Goal: Task Accomplishment & Management: Manage account settings

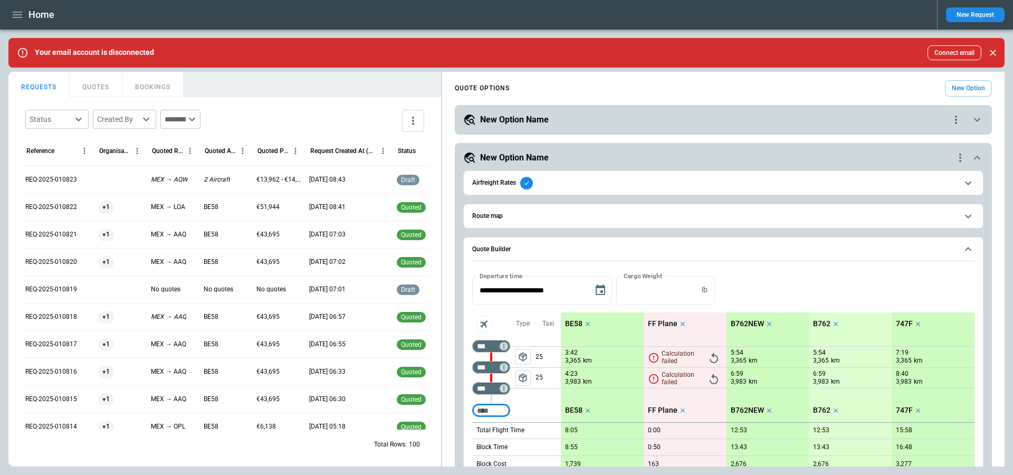
click at [960, 124] on icon "quote-option-actions" at bounding box center [956, 119] width 13 height 13
click at [928, 179] on li "Delete Quote Option" at bounding box center [915, 183] width 93 height 15
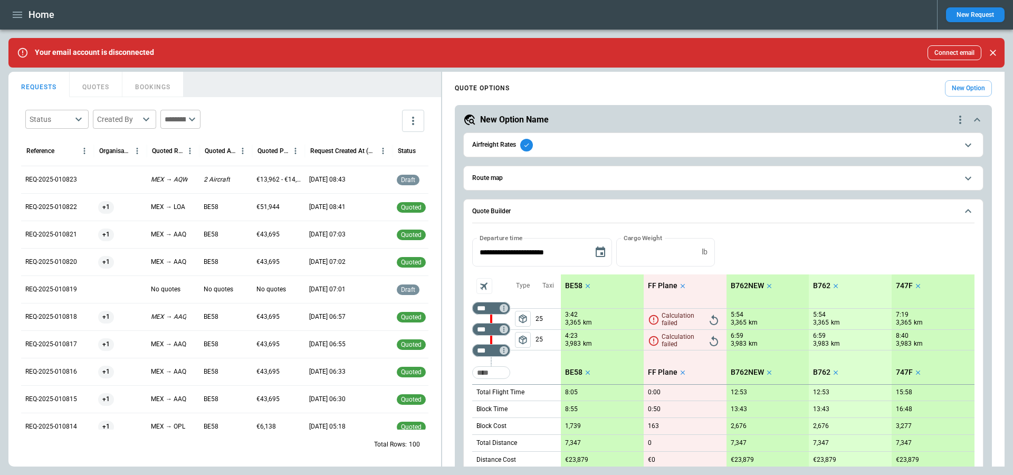
click at [959, 122] on icon "quote-option-actions" at bounding box center [960, 119] width 13 height 13
click at [928, 185] on li "Delete Quote Option" at bounding box center [920, 183] width 93 height 15
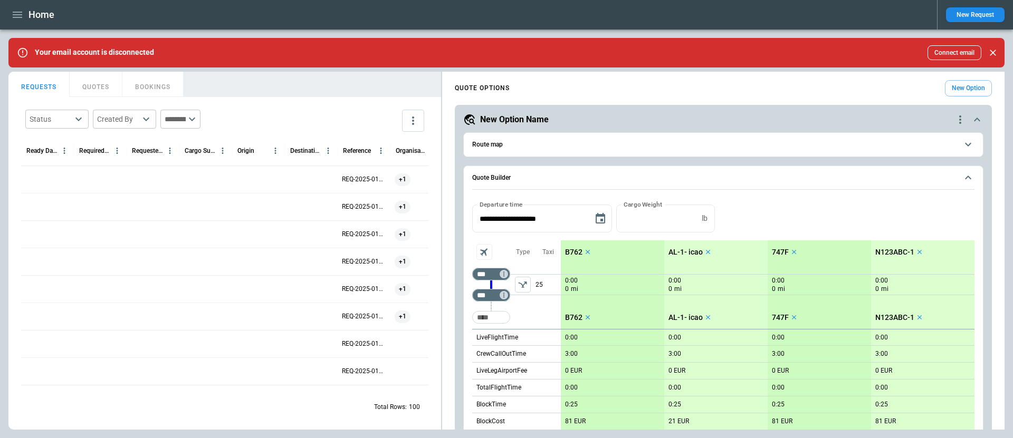
click at [954, 119] on icon "quote-option-actions" at bounding box center [960, 119] width 13 height 13
click at [934, 184] on li "Delete Quote Option" at bounding box center [920, 183] width 93 height 15
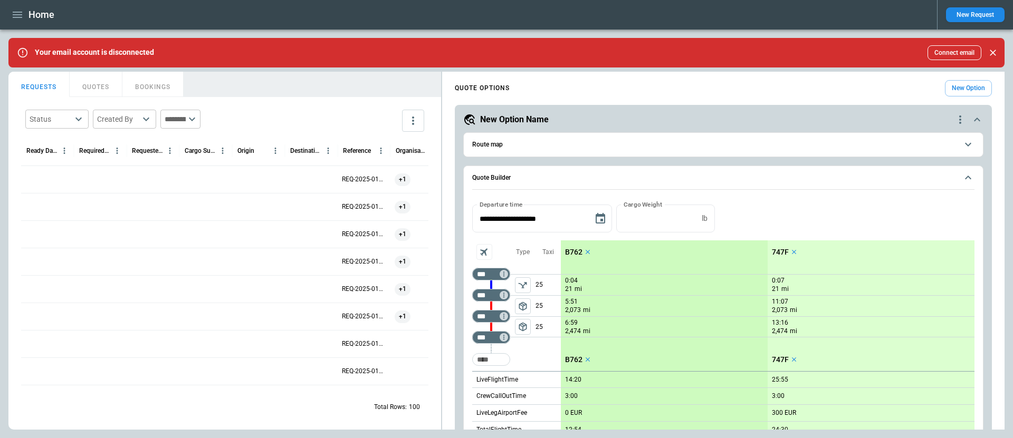
click at [960, 115] on icon "quote-option-actions" at bounding box center [960, 119] width 13 height 13
click at [927, 184] on li "Delete Quote Option" at bounding box center [920, 183] width 93 height 15
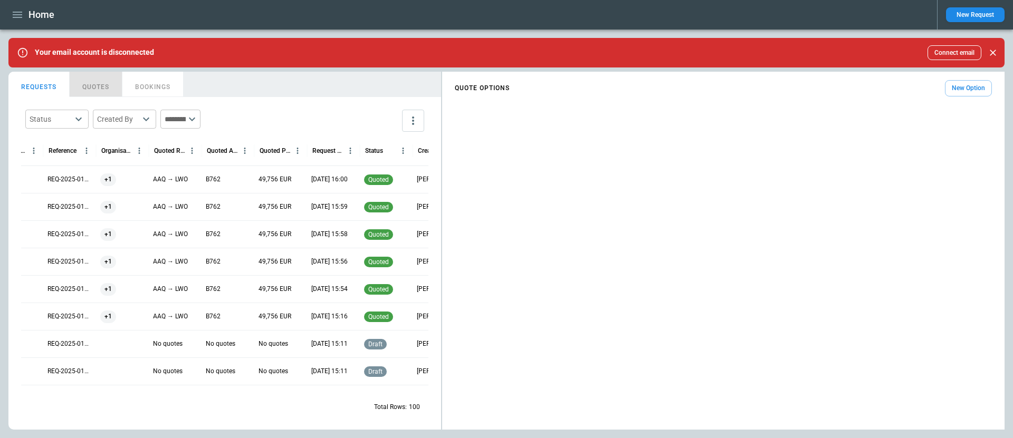
click at [94, 84] on button "QUOTES" at bounding box center [96, 84] width 53 height 25
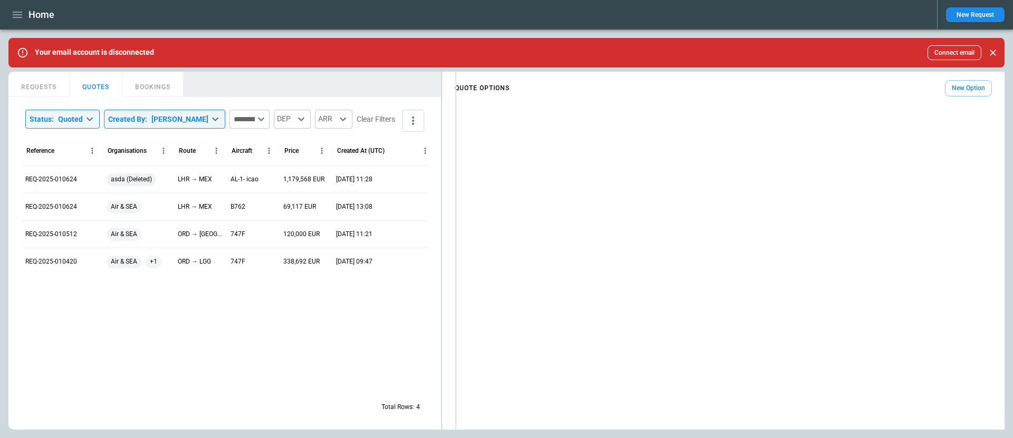
click at [480, 143] on div "**********" at bounding box center [506, 251] width 996 height 358
click at [50, 89] on button "REQUESTS" at bounding box center [38, 84] width 61 height 25
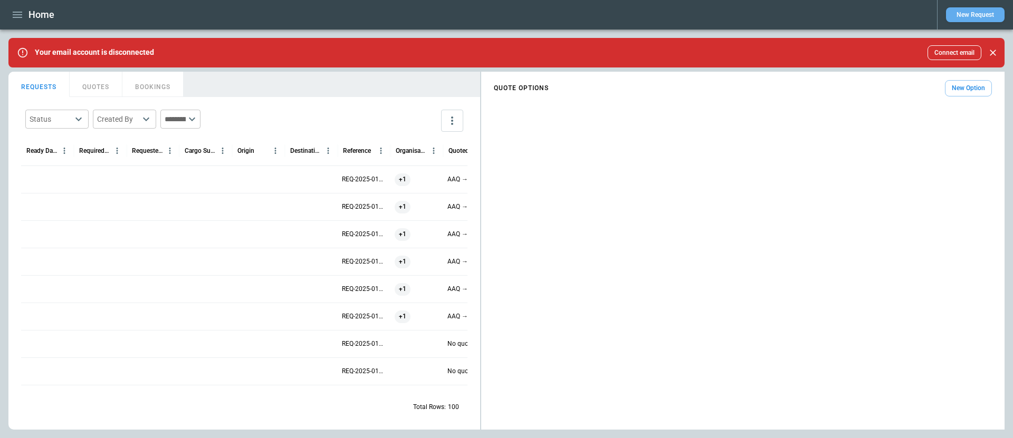
click at [979, 18] on button "New Request" at bounding box center [975, 14] width 59 height 15
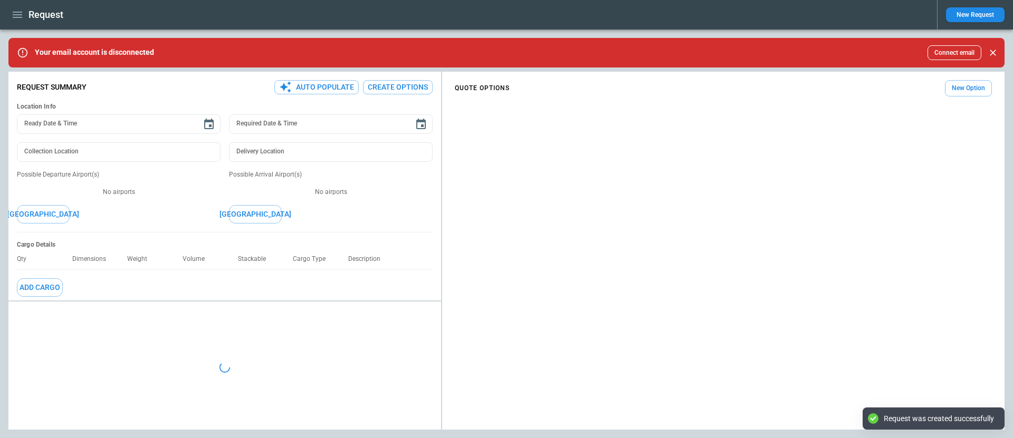
type textarea "*"
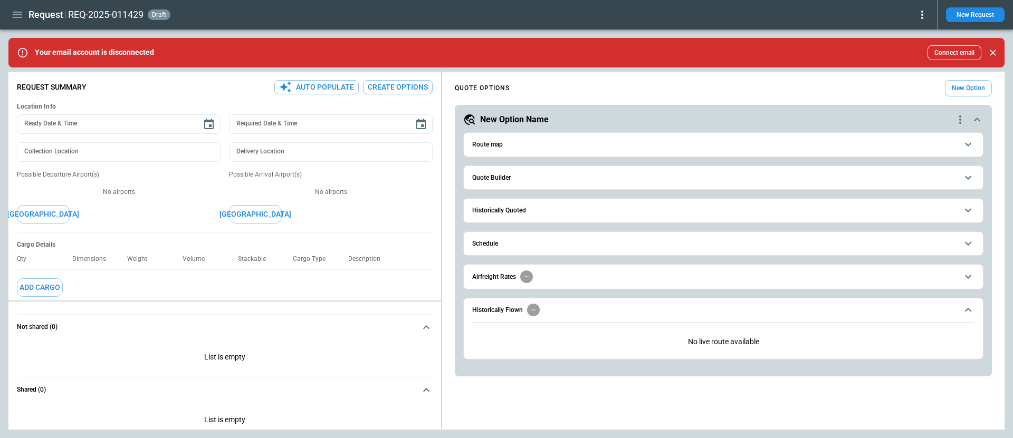
click at [569, 175] on span "Quote Builder" at bounding box center [714, 178] width 485 height 7
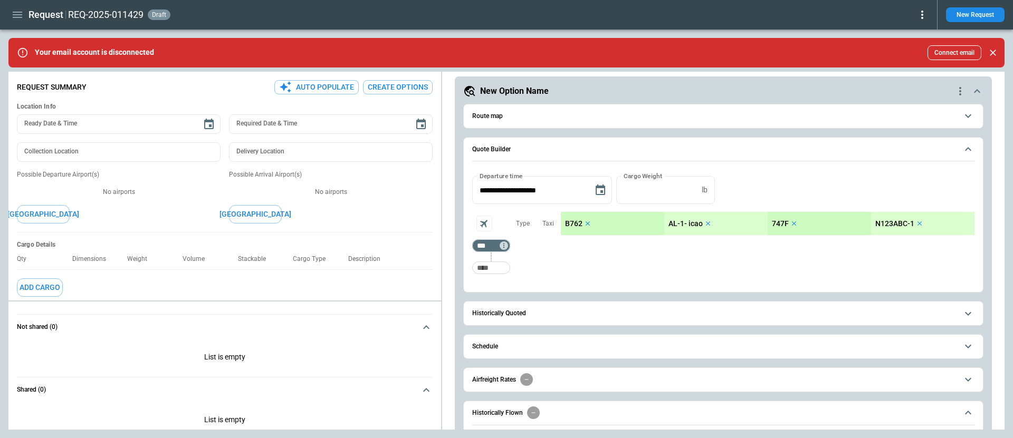
scroll to position [37, 0]
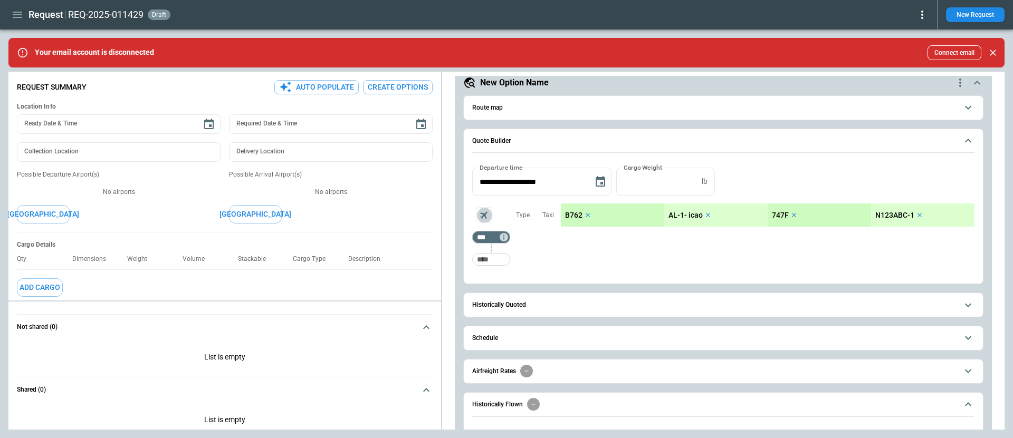
click at [484, 214] on icon "Aircraft selection" at bounding box center [484, 215] width 12 height 12
click at [487, 214] on div at bounding box center [506, 219] width 1013 height 438
click at [494, 256] on input "Too short" at bounding box center [491, 259] width 34 height 19
type input "***"
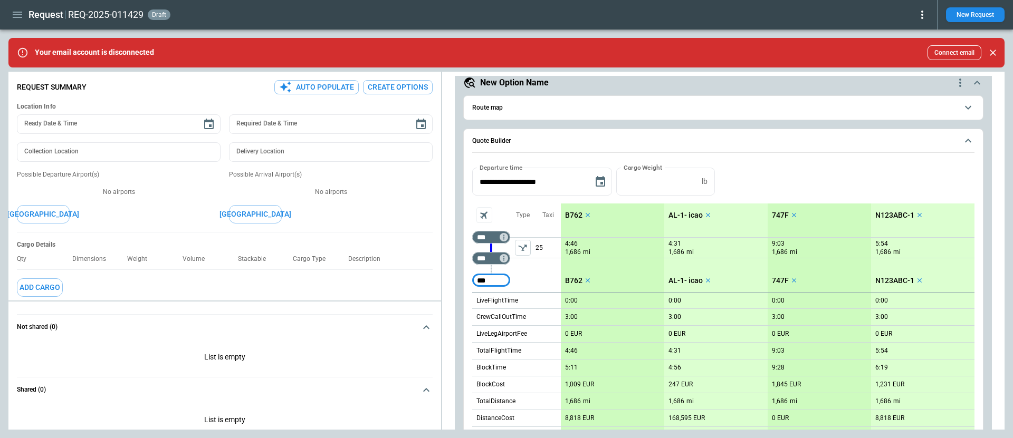
type input "***"
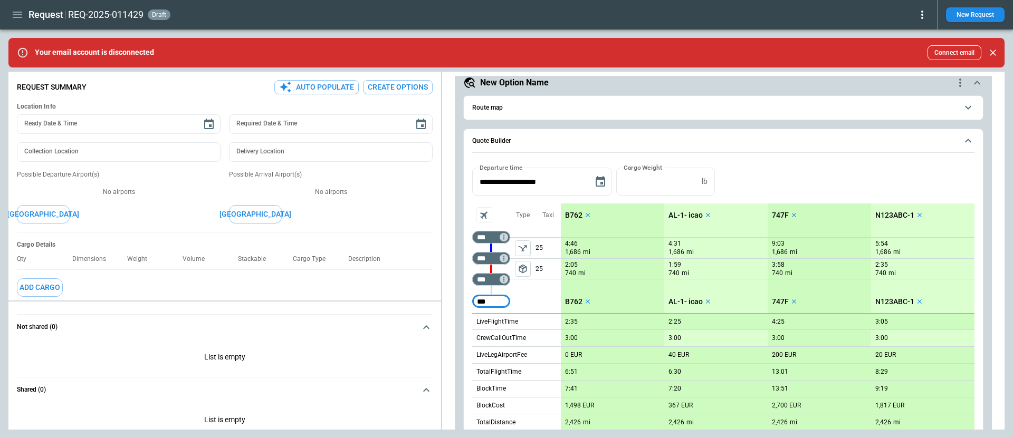
type input "***"
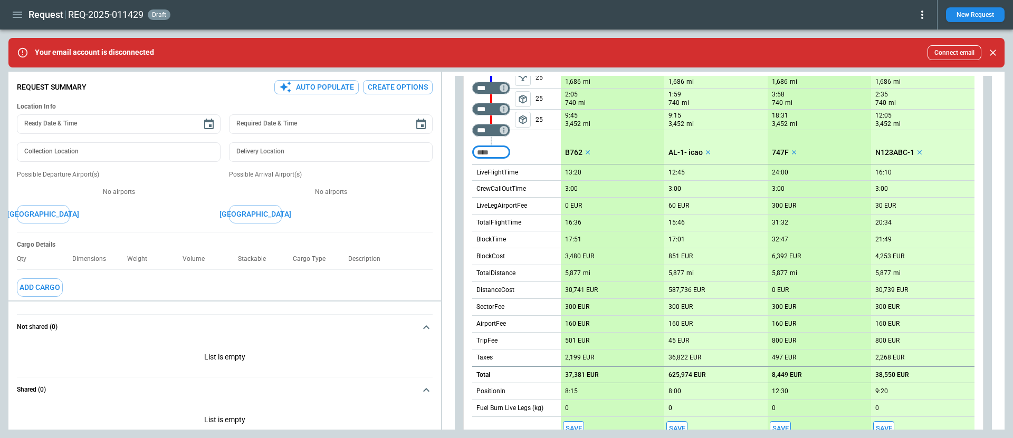
scroll to position [209, 0]
type input "***"
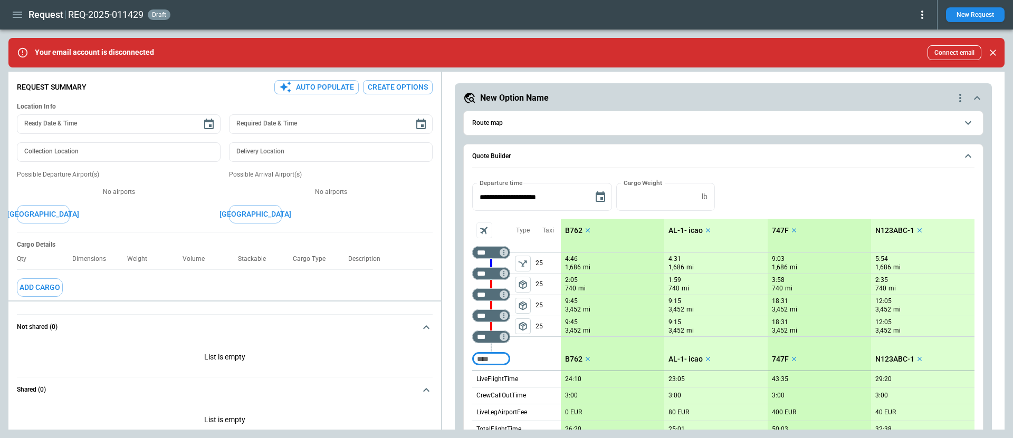
scroll to position [14, 0]
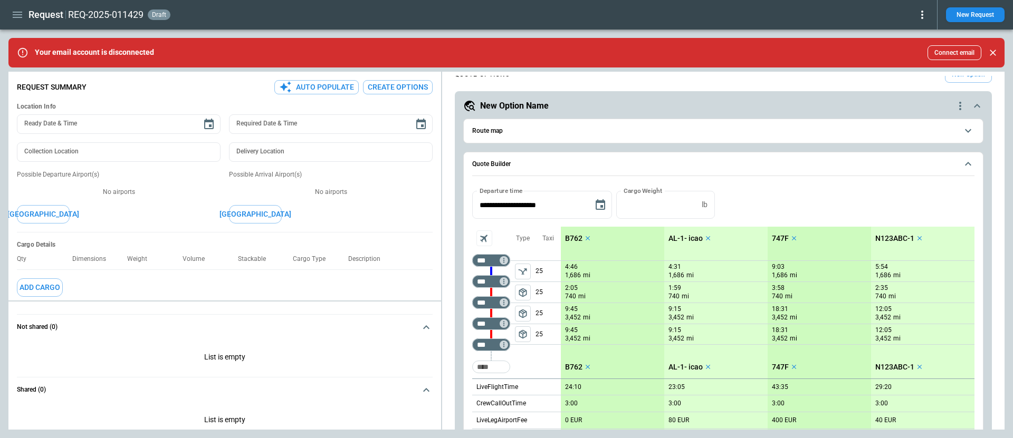
click at [538, 132] on span "Route map" at bounding box center [714, 131] width 485 height 7
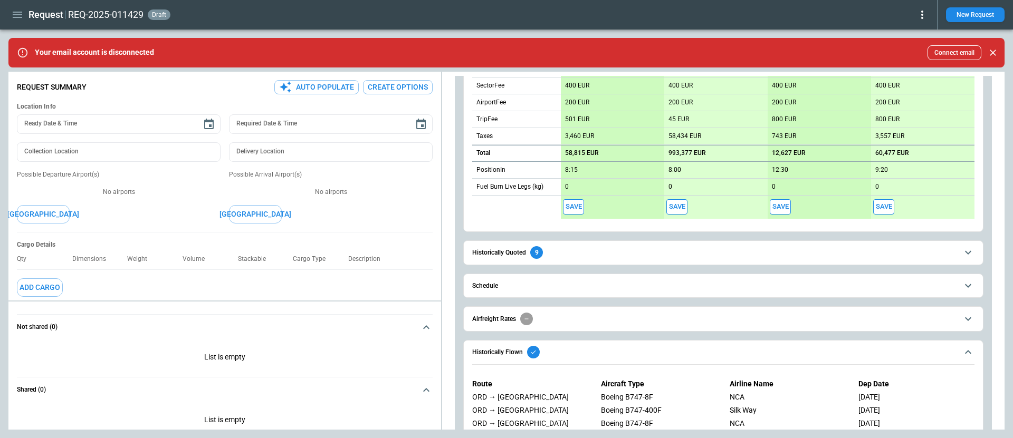
scroll to position [609, 0]
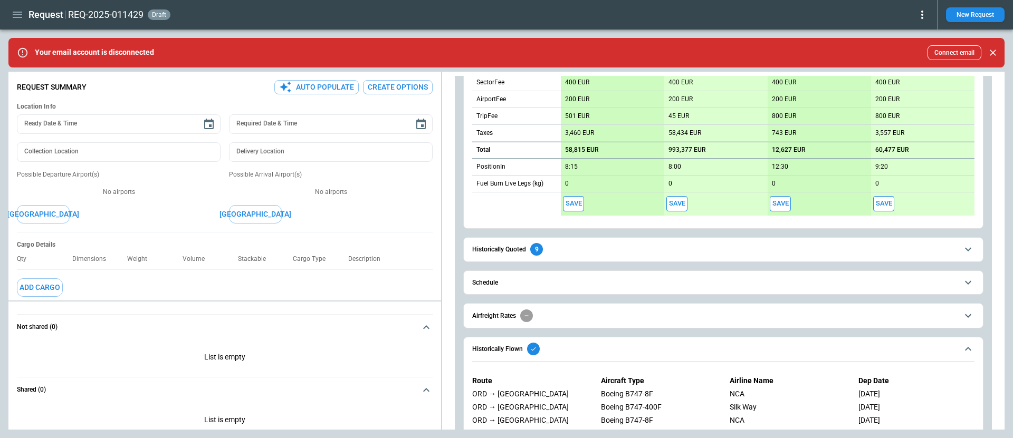
click at [583, 246] on span "Historically Quoted 9" at bounding box center [714, 249] width 485 height 13
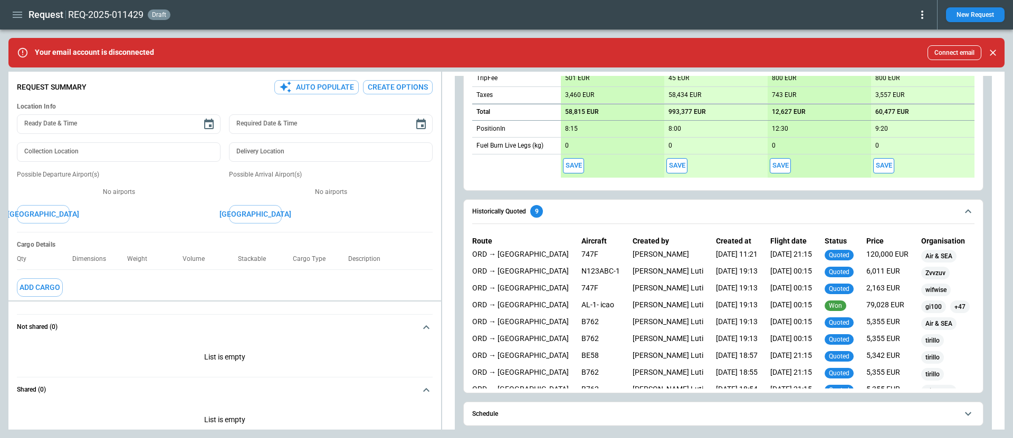
scroll to position [0, 0]
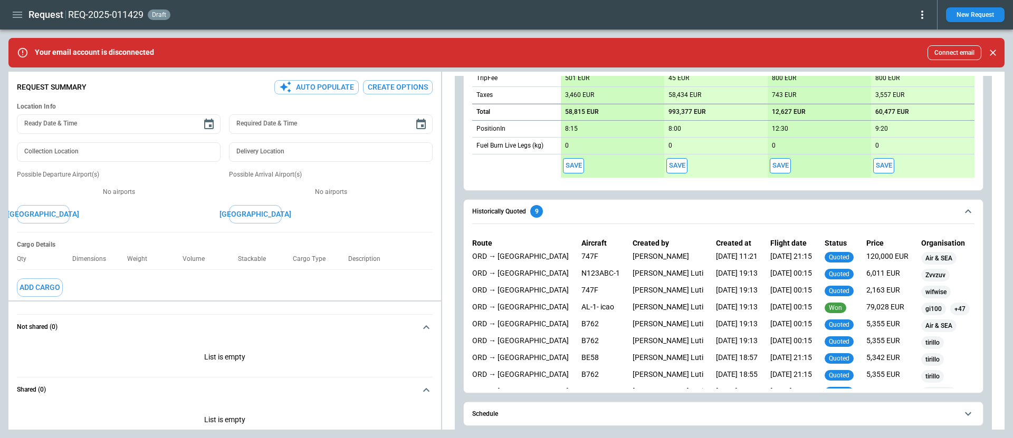
click at [681, 217] on button "Historically Quoted 9" at bounding box center [723, 212] width 502 height 24
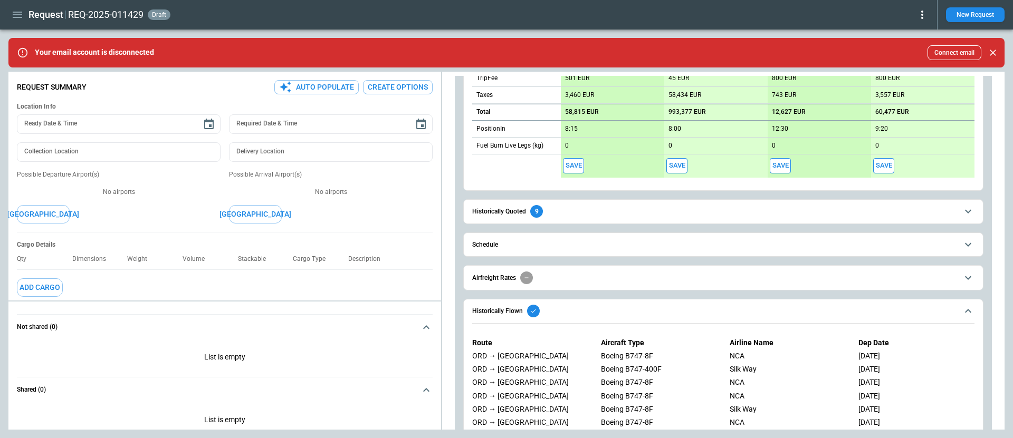
click at [670, 248] on button "Schedule" at bounding box center [723, 245] width 502 height 24
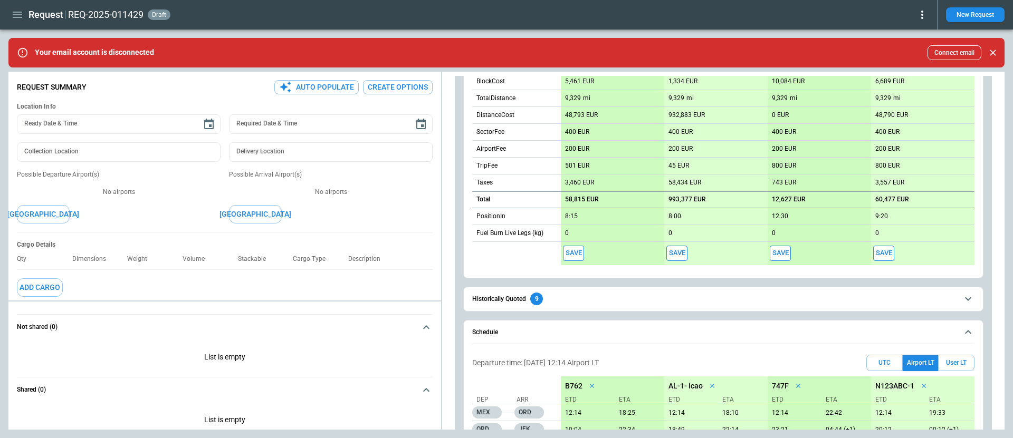
scroll to position [631, 0]
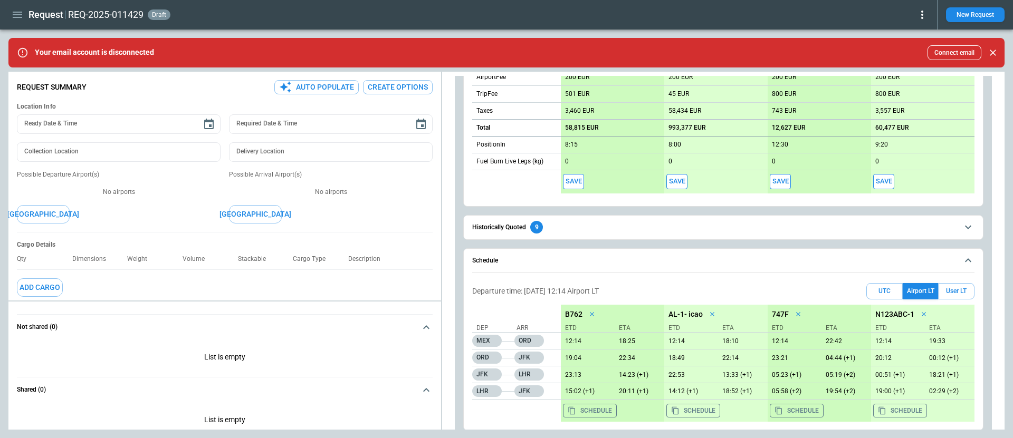
click at [558, 262] on button "Schedule" at bounding box center [723, 261] width 502 height 24
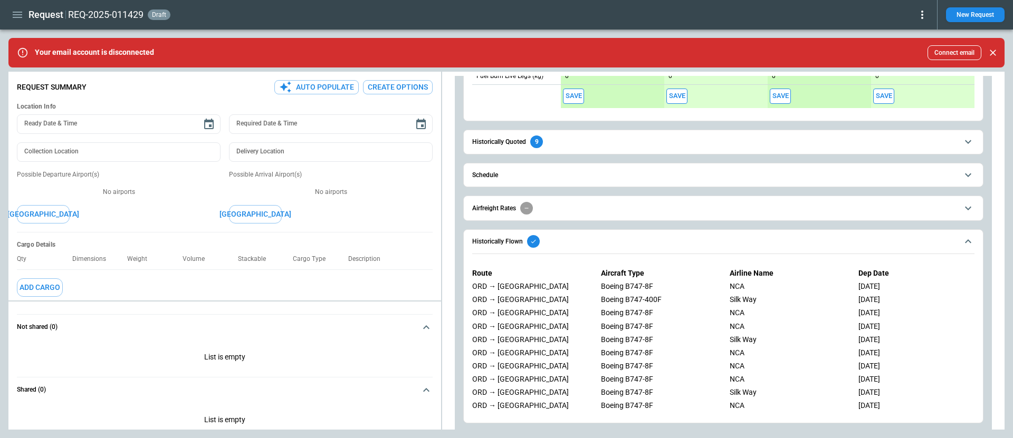
scroll to position [728, 0]
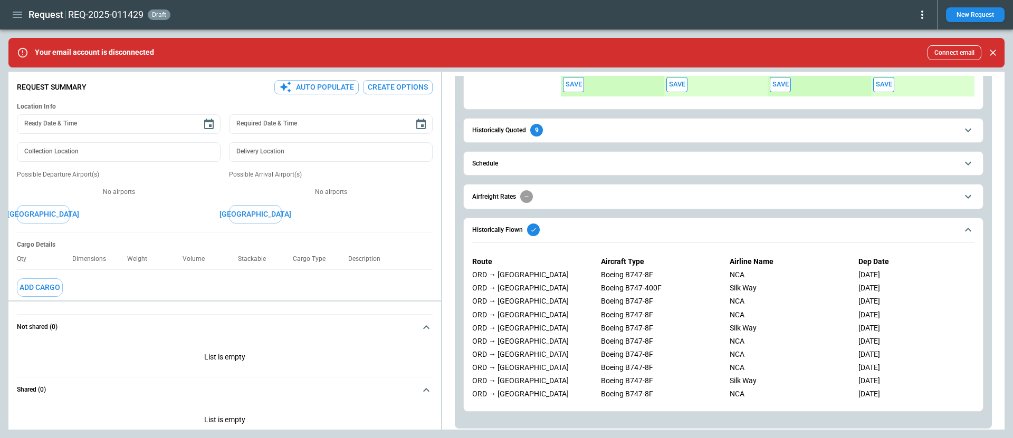
click at [552, 196] on span "Airfreight Rates" at bounding box center [714, 196] width 485 height 13
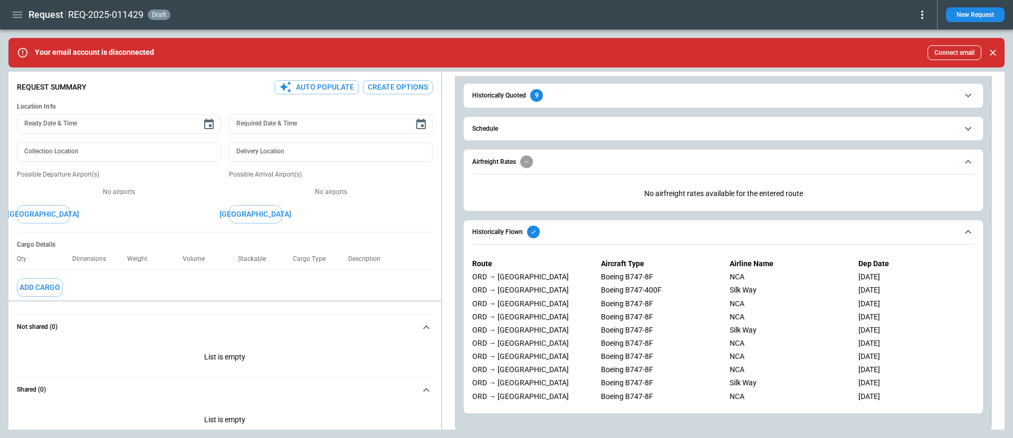
scroll to position [764, 0]
click at [606, 161] on span "Airfreight Rates" at bounding box center [714, 161] width 485 height 13
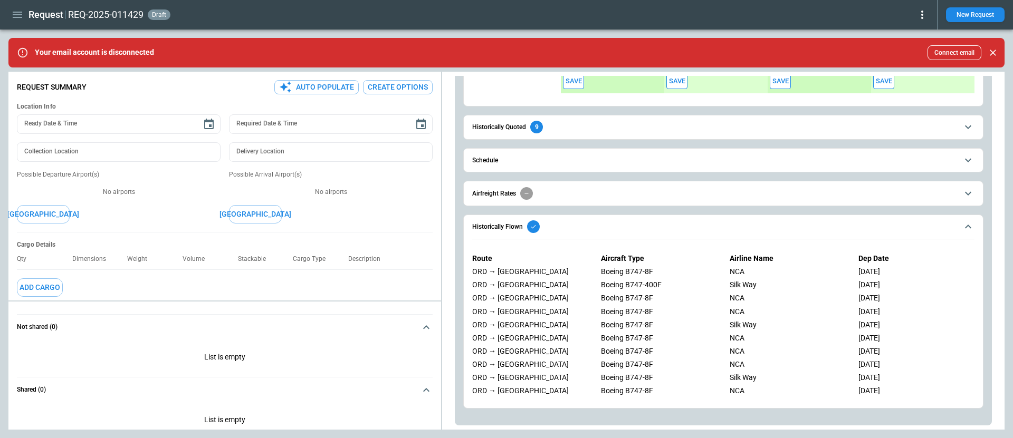
scroll to position [728, 0]
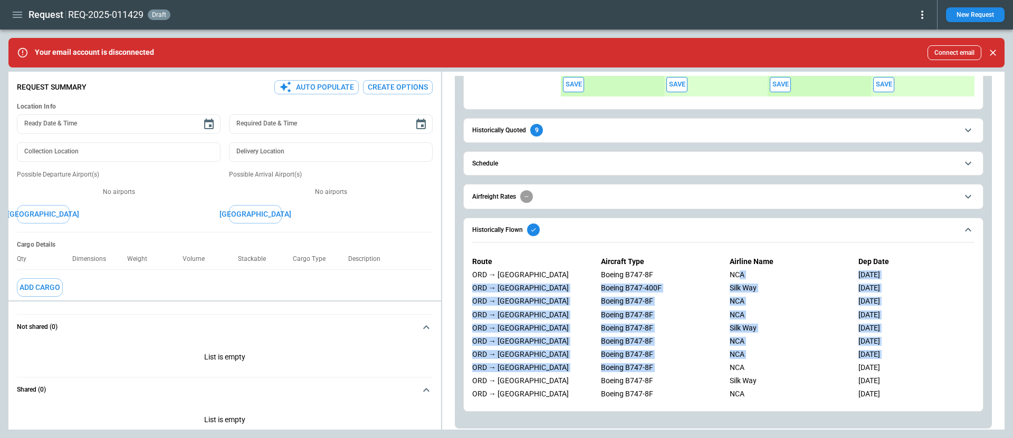
drag, startPoint x: 741, startPoint y: 273, endPoint x: 751, endPoint y: 360, distance: 88.1
click at [751, 360] on div "Route Aircraft Type Airline Name Dep Date ORD → JFK Boeing B747-8F NCA 17 Sep 2…" at bounding box center [723, 328] width 502 height 159
click at [751, 363] on div "NCA" at bounding box center [788, 367] width 116 height 9
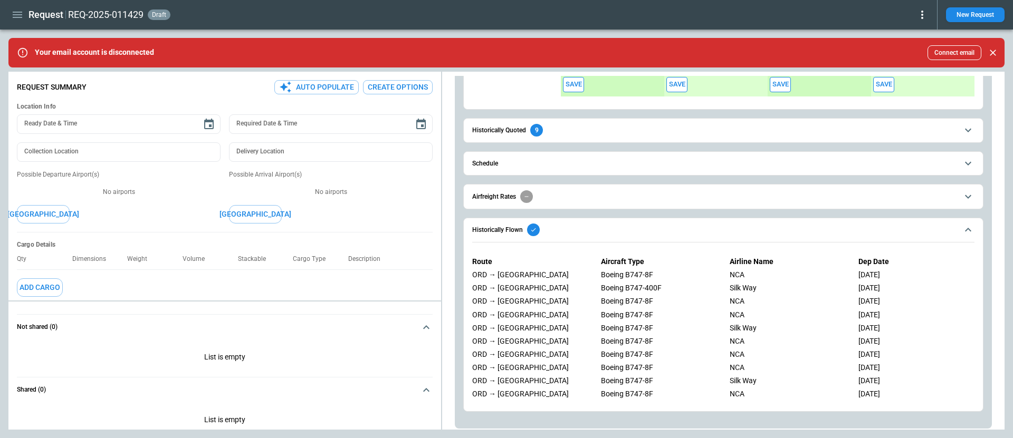
click at [683, 229] on span "Historically Flown" at bounding box center [714, 230] width 485 height 13
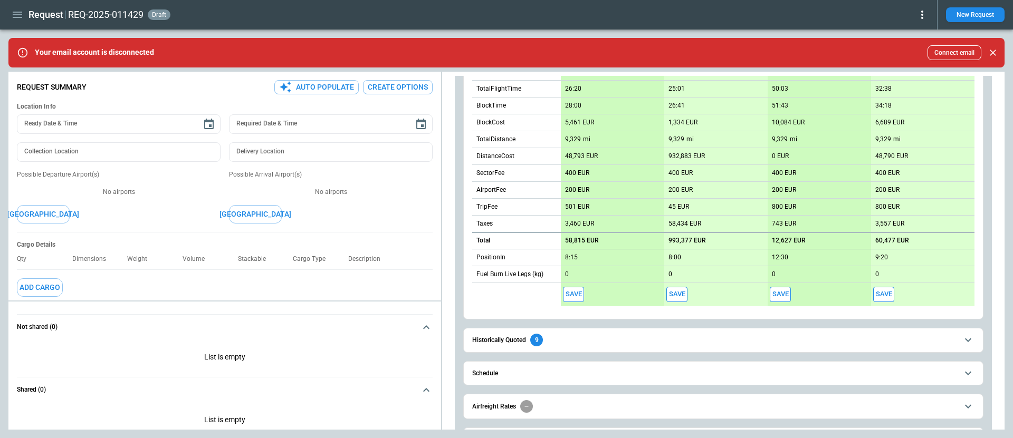
scroll to position [532, 0]
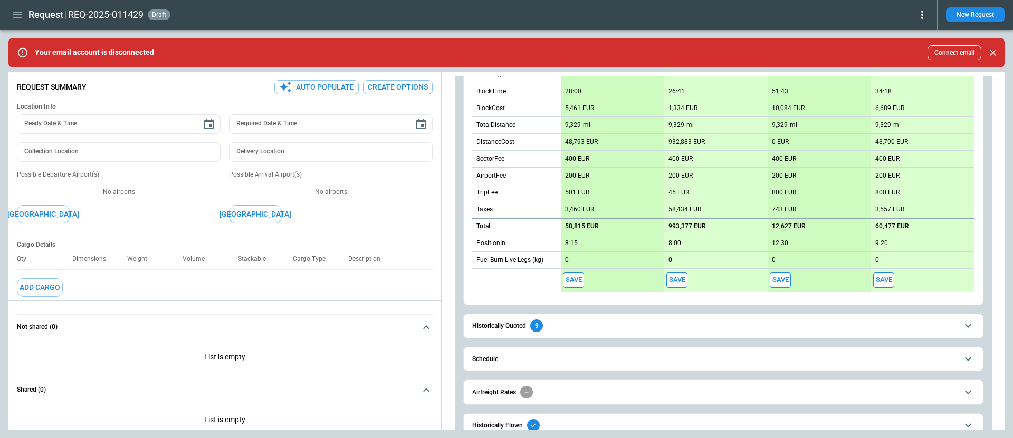
click at [785, 227] on p "12,627 EUR" at bounding box center [789, 227] width 34 height 8
type input "*****"
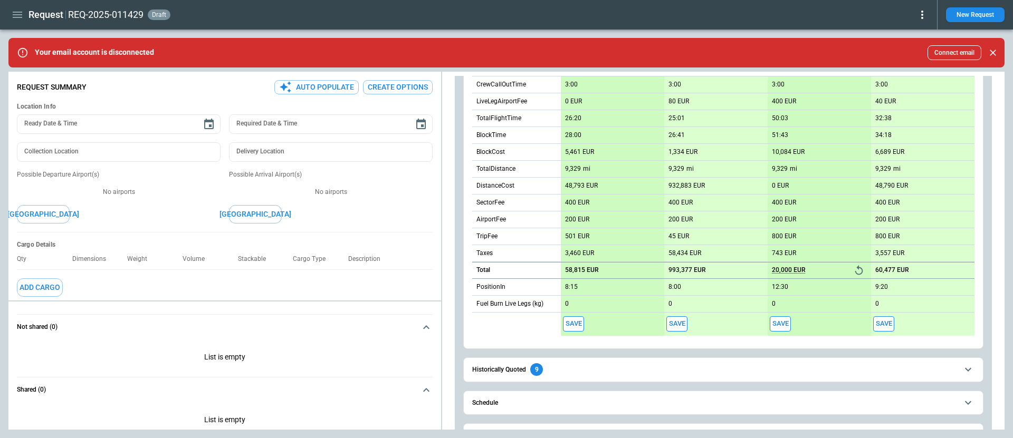
scroll to position [490, 0]
click at [782, 323] on button "Save" at bounding box center [780, 322] width 21 height 15
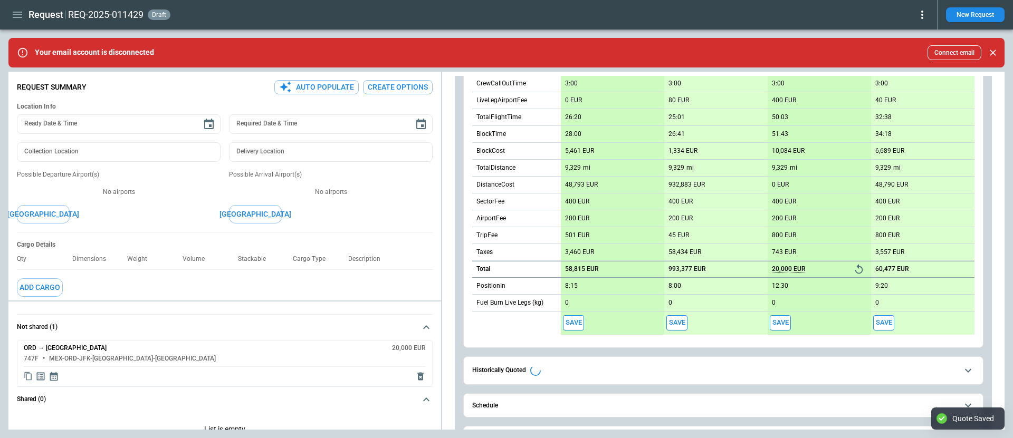
scroll to position [27, 0]
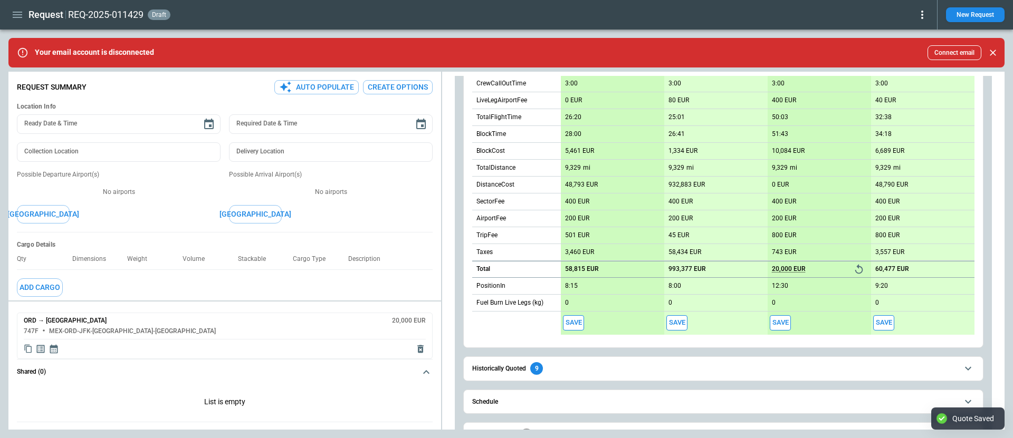
click at [261, 300] on div "Cargo Details Qty Dimensions Weight Volume Stackable Cargo Type Description Add…" at bounding box center [225, 269] width 416 height 73
click at [263, 197] on div "**********" at bounding box center [506, 251] width 996 height 358
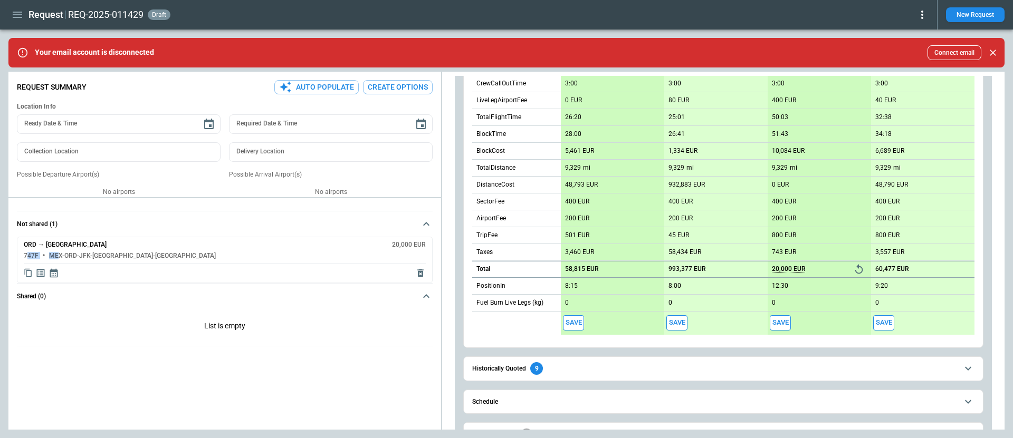
drag, startPoint x: 26, startPoint y: 255, endPoint x: 59, endPoint y: 255, distance: 32.7
click at [59, 255] on div "747F MEX-ORD-JFK-LHR-JFK" at bounding box center [225, 256] width 402 height 7
click at [46, 244] on h6 "ORD → [GEOGRAPHIC_DATA]" at bounding box center [65, 245] width 83 height 7
click at [72, 264] on div "ORD → JFK 20,000 EUR 747F MEX-ORD-JFK-LHR-JFK" at bounding box center [225, 260] width 416 height 46
click at [28, 270] on icon "Copy quote content" at bounding box center [27, 273] width 7 height 8
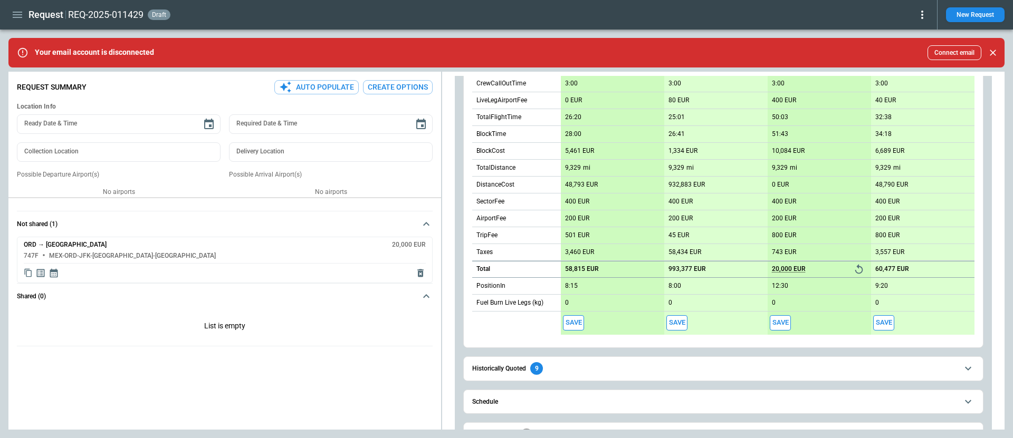
click at [367, 301] on div "**********" at bounding box center [506, 251] width 996 height 358
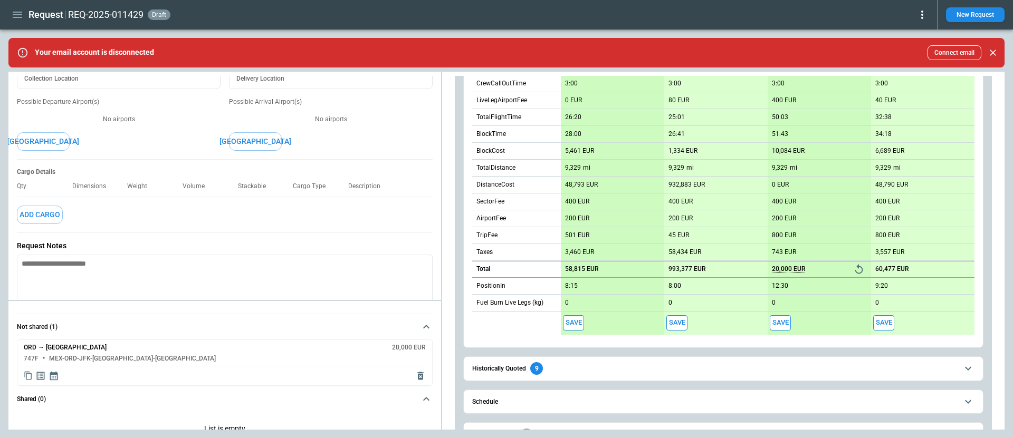
scroll to position [89, 0]
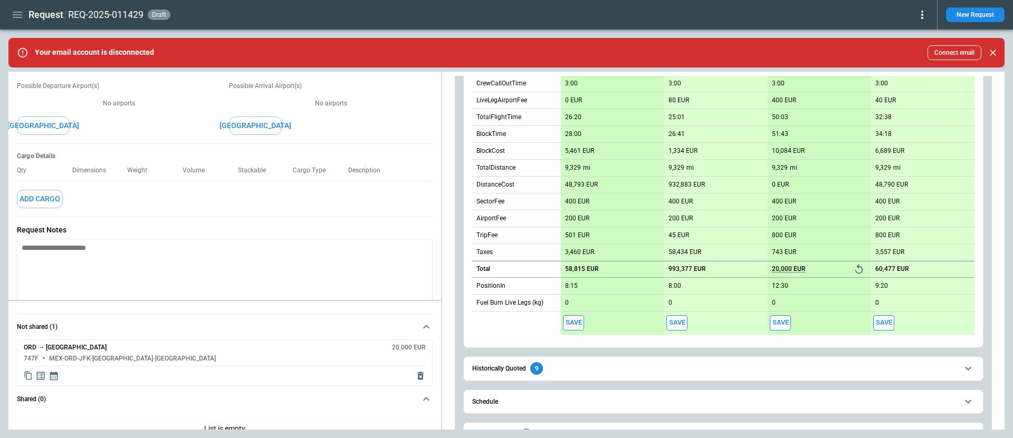
click at [212, 264] on textarea at bounding box center [225, 274] width 416 height 71
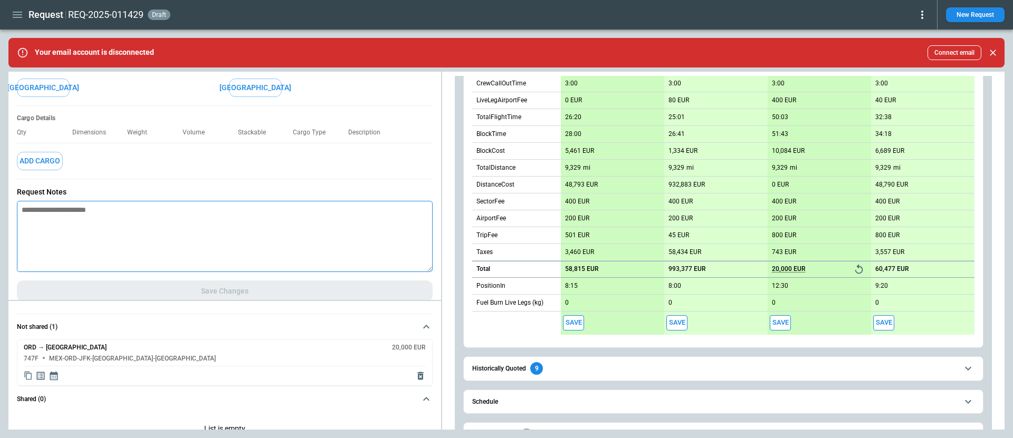
scroll to position [127, 0]
click at [26, 373] on icon "Copy quote content" at bounding box center [27, 376] width 7 height 8
type textarea "*"
click at [62, 239] on textarea at bounding box center [225, 235] width 416 height 71
paste textarea "**********"
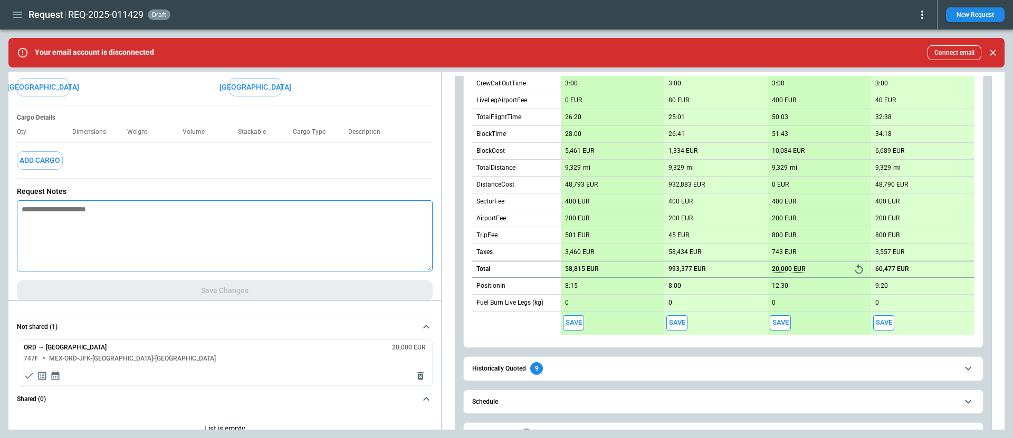
type textarea "**********"
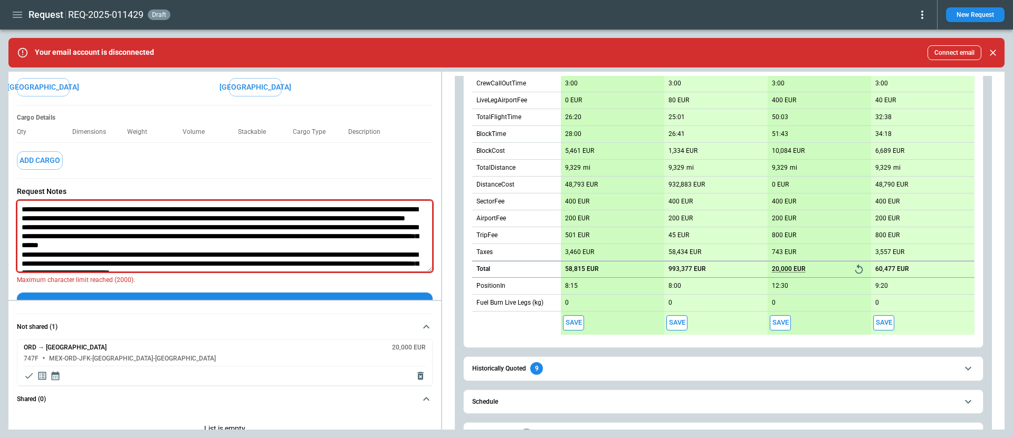
type textarea "*"
drag, startPoint x: 23, startPoint y: 209, endPoint x: 92, endPoint y: 251, distance: 80.7
click at [92, 251] on textarea at bounding box center [225, 237] width 416 height 72
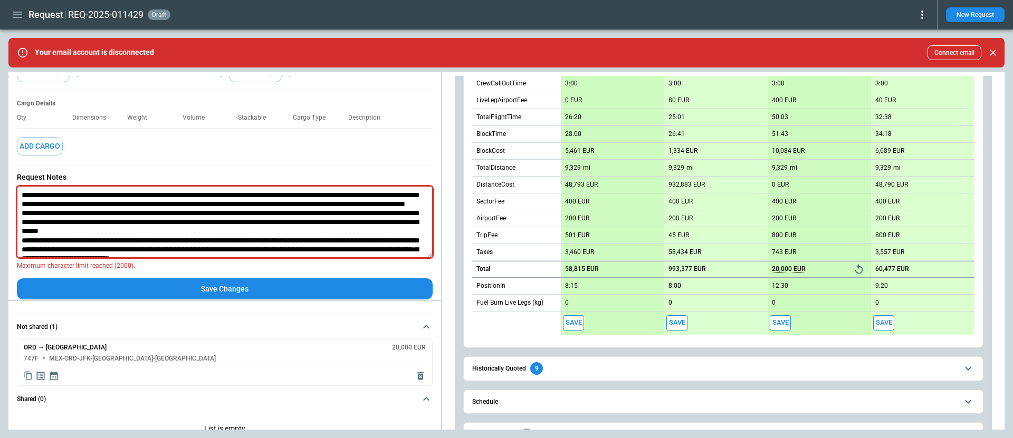
scroll to position [145, 0]
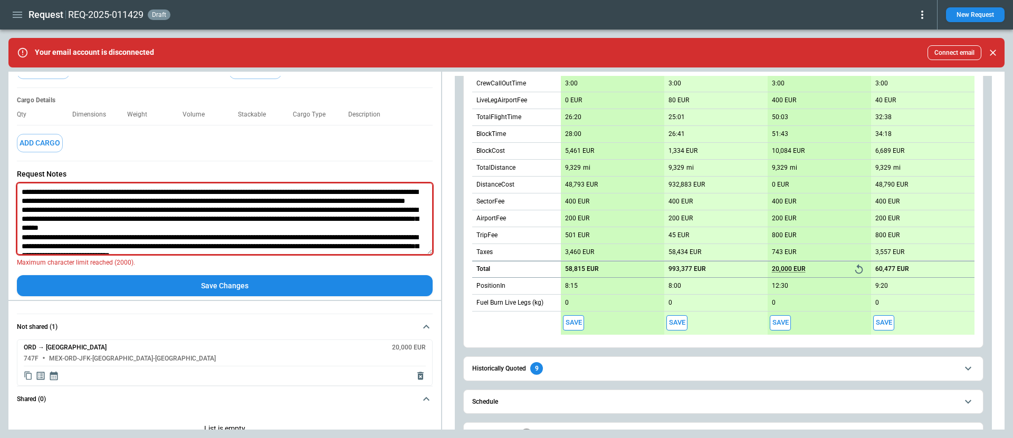
click at [132, 237] on textarea at bounding box center [225, 219] width 416 height 72
drag, startPoint x: 226, startPoint y: 244, endPoint x: 28, endPoint y: 179, distance: 208.9
click at [30, 179] on div "Request Notes * Maximum character limit reached (2000)." at bounding box center [225, 218] width 416 height 114
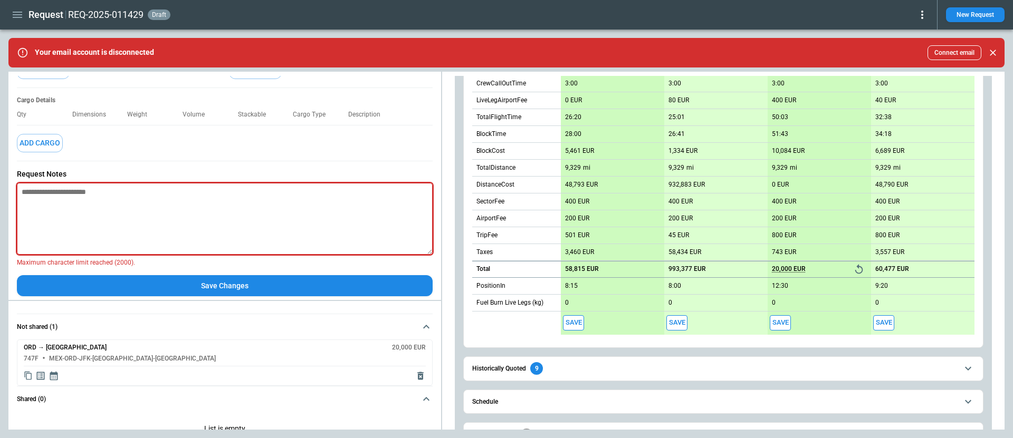
type textarea "*"
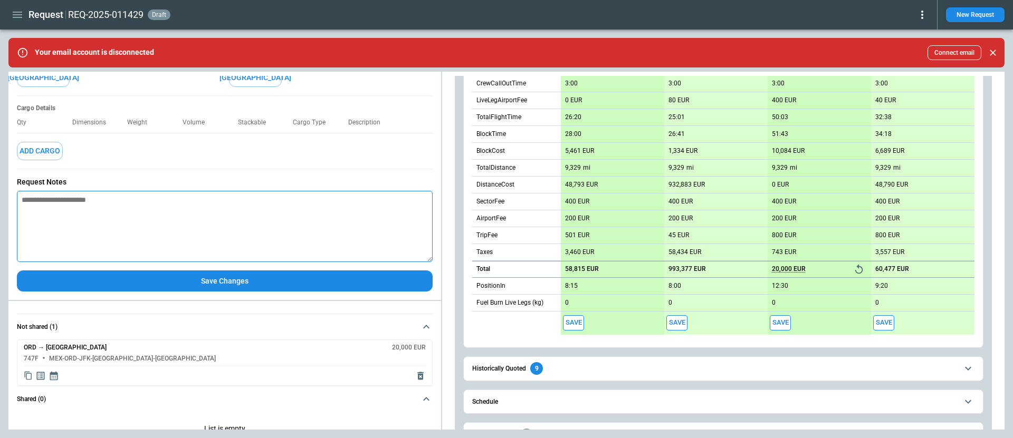
scroll to position [135, 0]
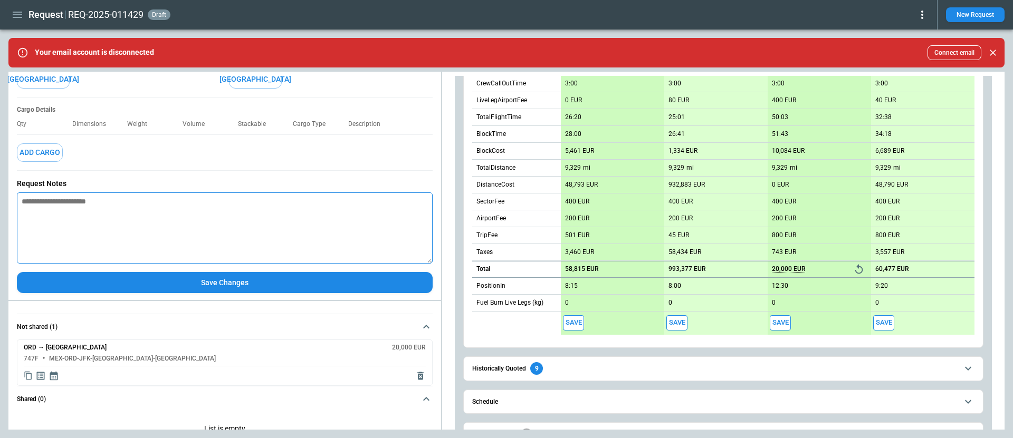
paste textarea "**********"
type textarea "**********"
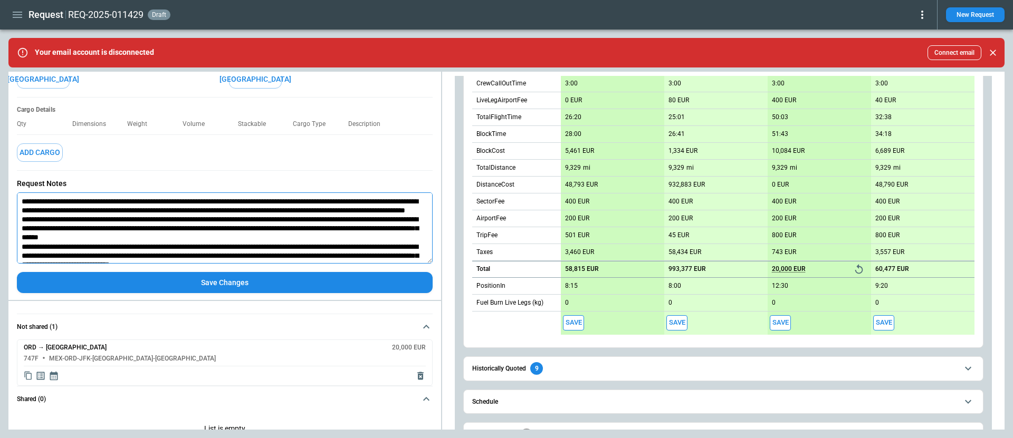
type textarea "*"
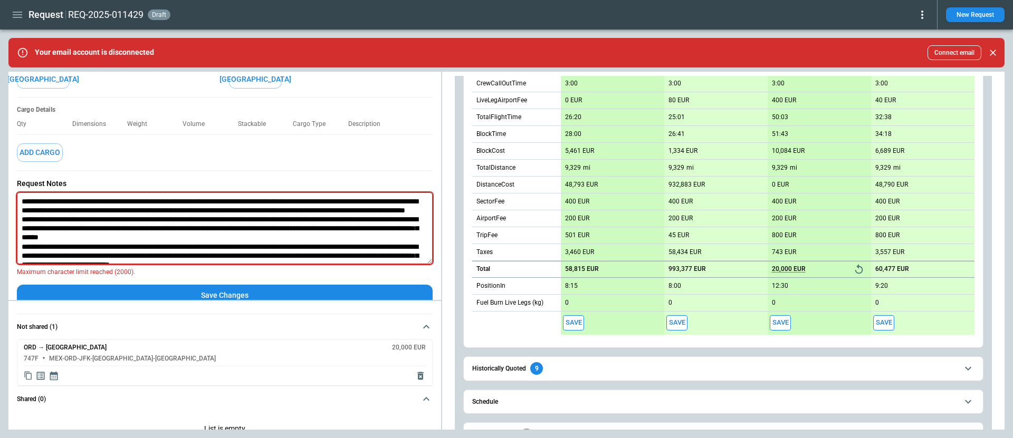
scroll to position [145, 0]
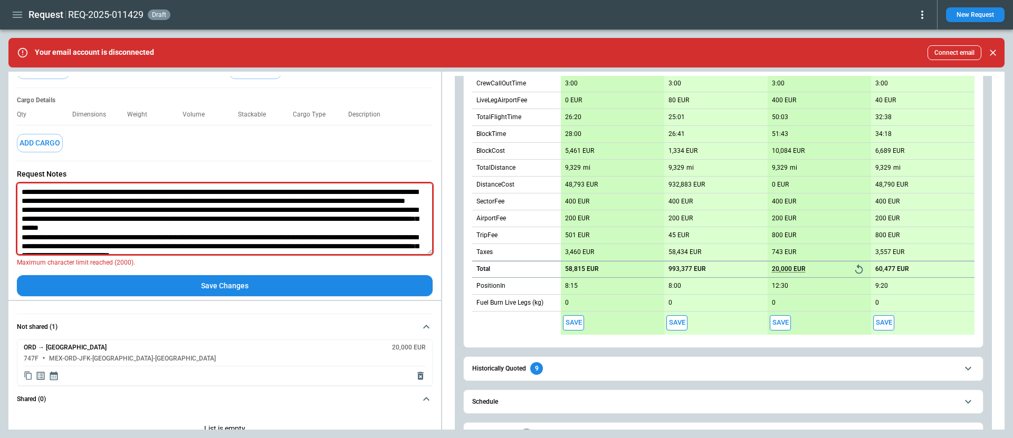
click at [99, 227] on textarea at bounding box center [225, 219] width 416 height 72
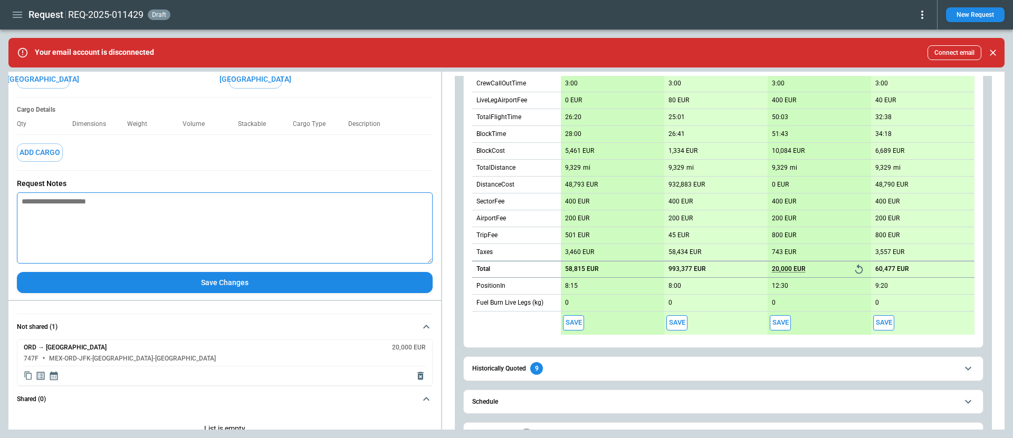
scroll to position [27, 0]
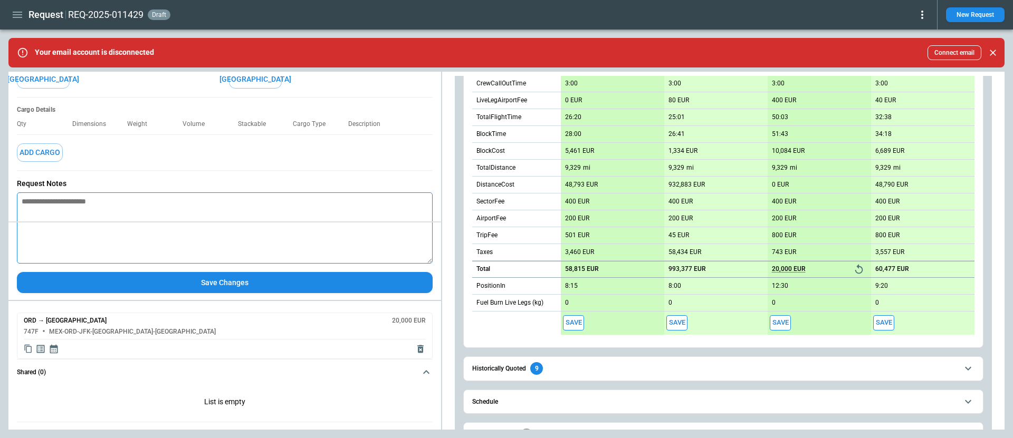
click at [217, 214] on div "**********" at bounding box center [506, 251] width 996 height 358
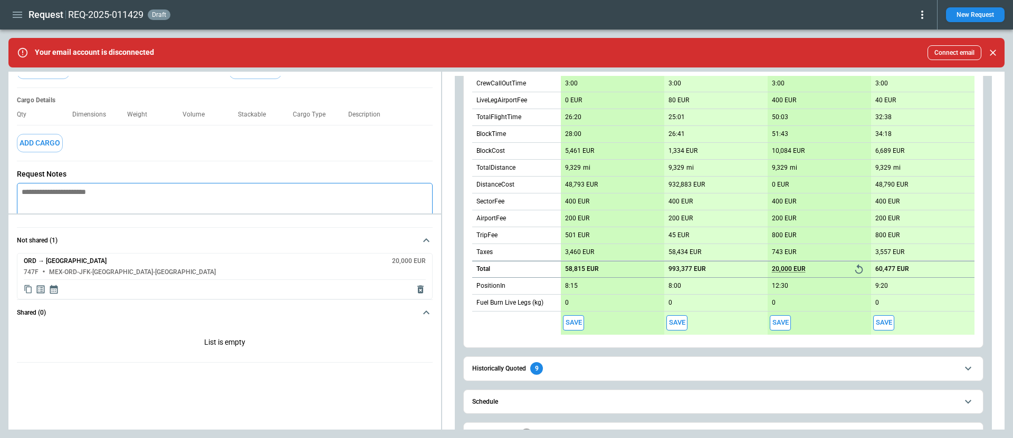
type textarea "*"
click at [116, 98] on h6 "Cargo Details" at bounding box center [225, 101] width 416 height 8
drag, startPoint x: 169, startPoint y: 19, endPoint x: 152, endPoint y: 15, distance: 16.9
click at [152, 15] on div "REQ-2025-011429 draft" at bounding box center [119, 14] width 102 height 13
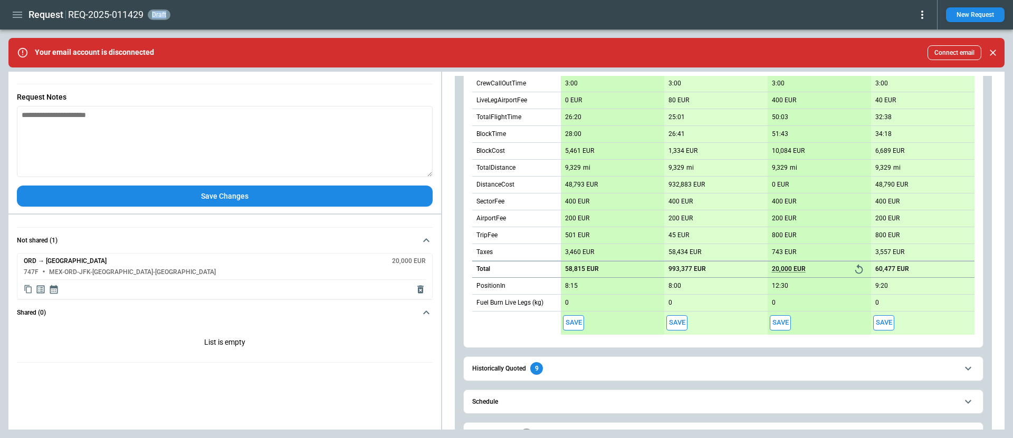
click at [18, 18] on icon "button" at bounding box center [17, 14] width 13 height 13
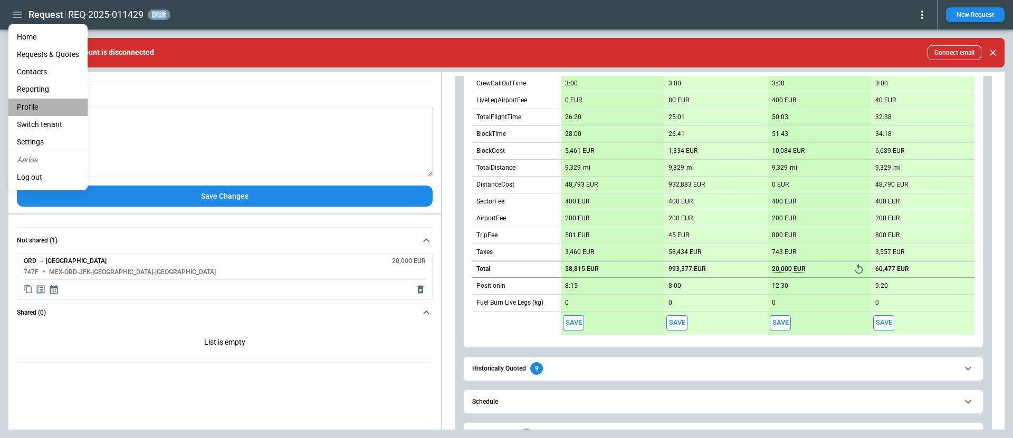
click at [43, 109] on li "Profile" at bounding box center [47, 107] width 79 height 17
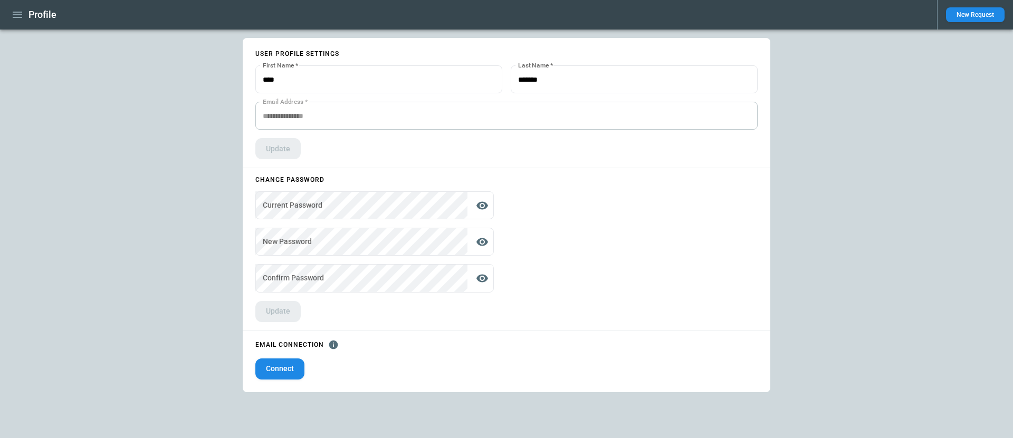
click at [16, 16] on icon "button" at bounding box center [17, 14] width 13 height 13
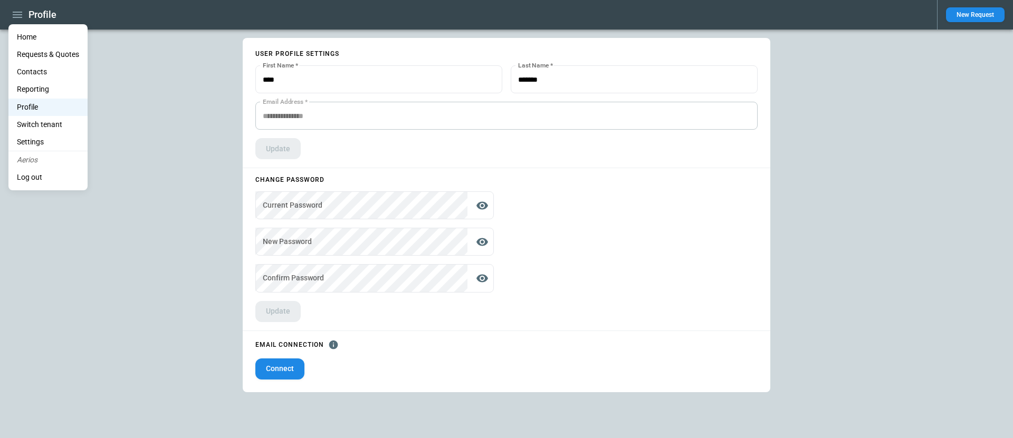
click at [27, 39] on li "Home" at bounding box center [47, 36] width 79 height 17
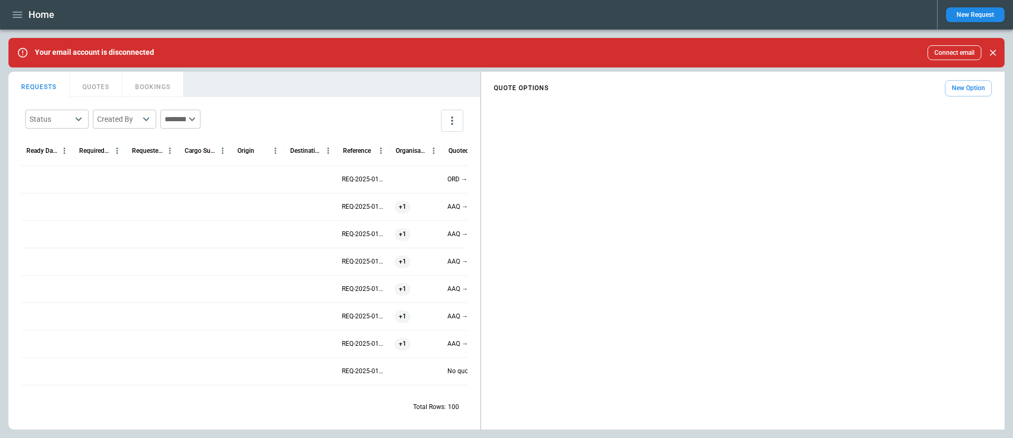
click at [304, 184] on div at bounding box center [311, 179] width 53 height 27
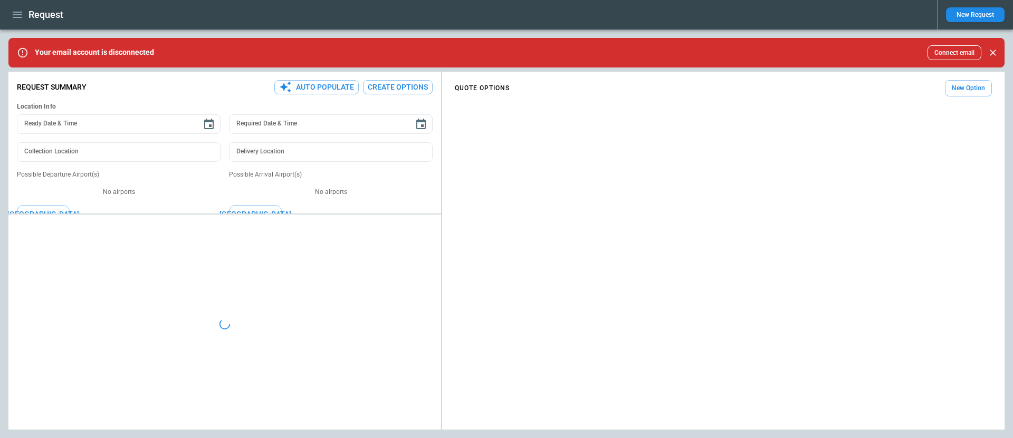
type textarea "*"
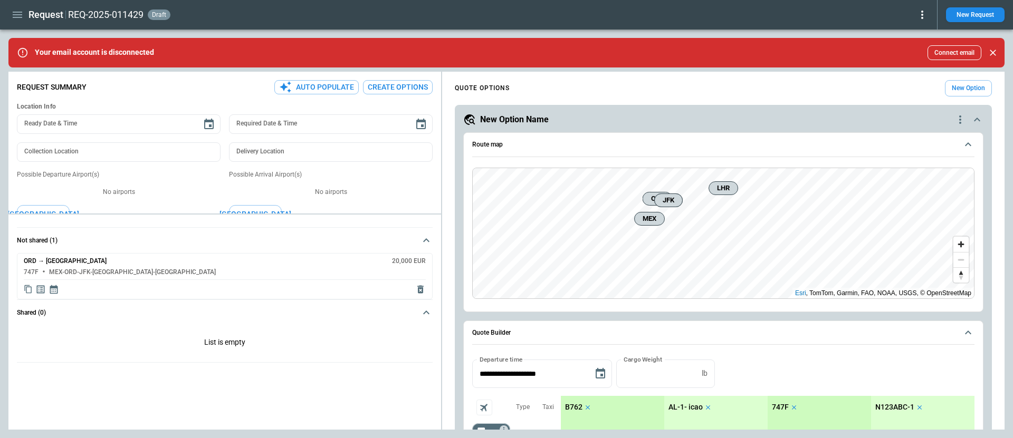
click at [12, 8] on icon "button" at bounding box center [17, 14] width 13 height 13
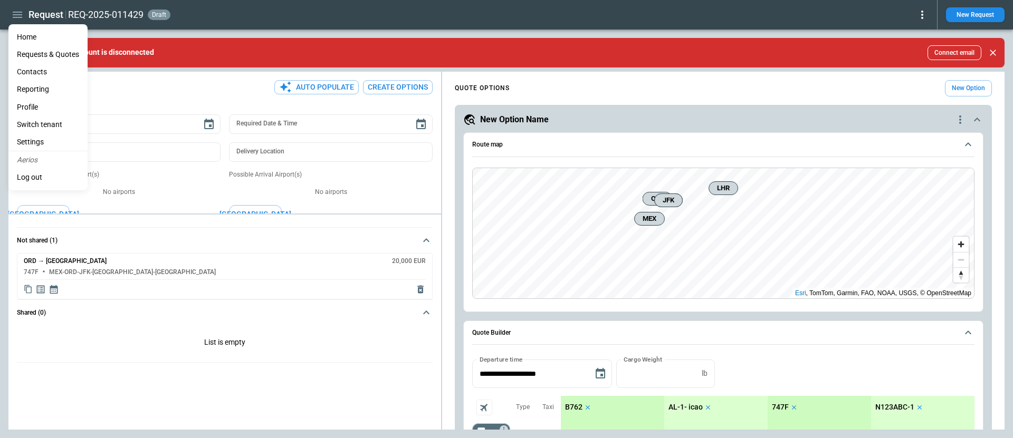
click at [27, 37] on li "Home" at bounding box center [47, 36] width 79 height 17
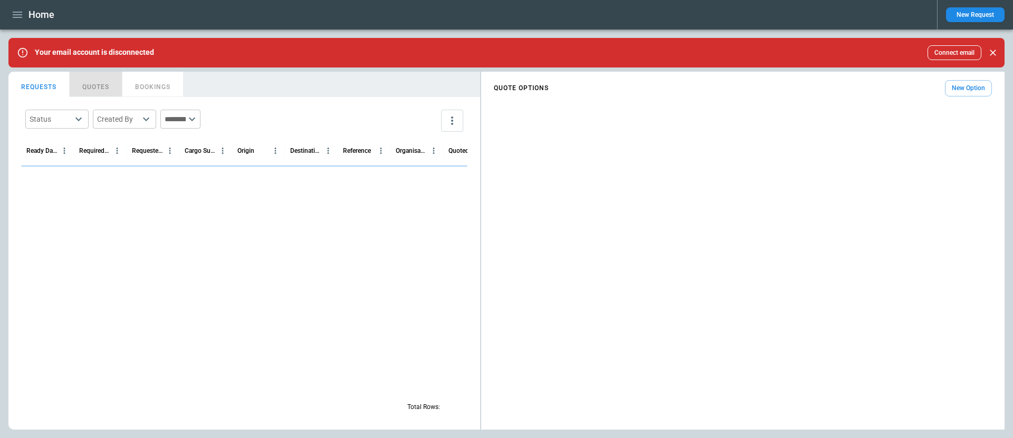
click at [88, 86] on button "QUOTES" at bounding box center [96, 84] width 53 height 25
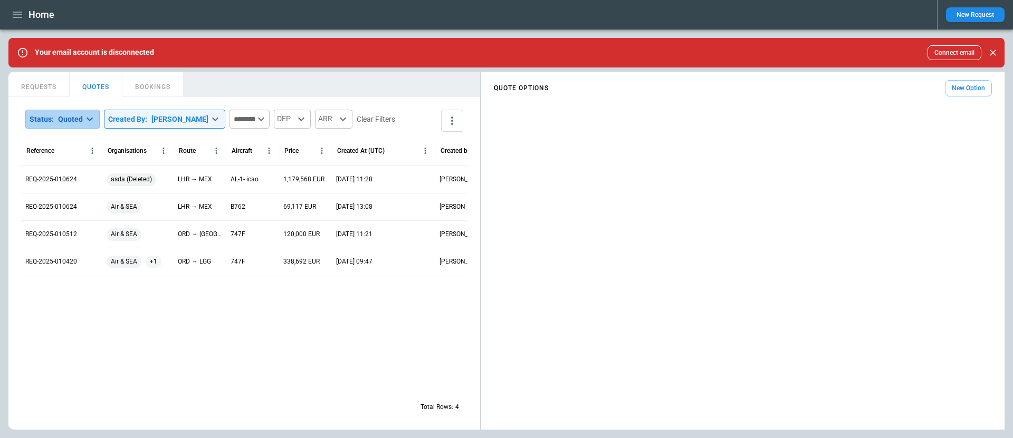
click at [79, 117] on body "**********" at bounding box center [506, 219] width 1013 height 438
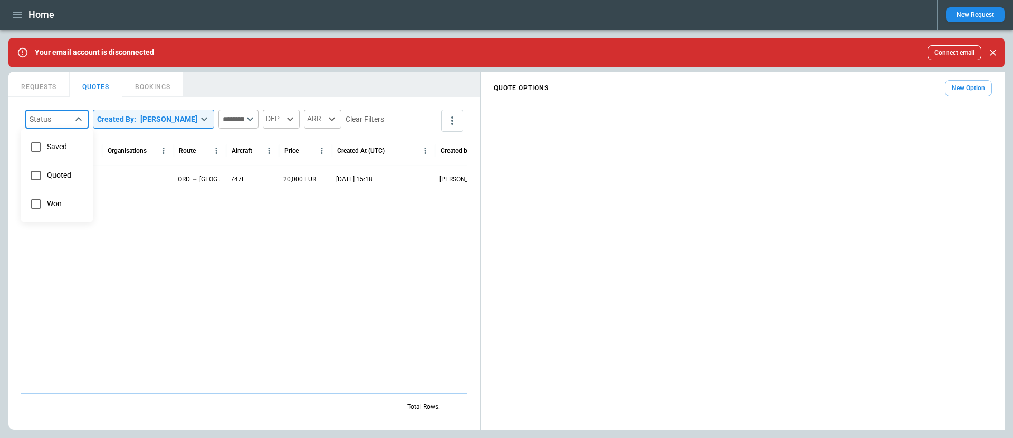
click at [229, 106] on div at bounding box center [506, 219] width 1013 height 438
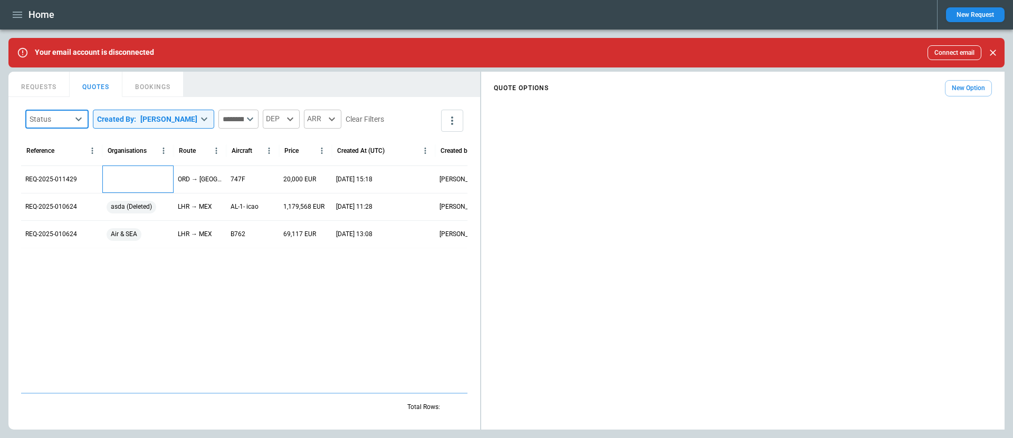
click at [130, 176] on div at bounding box center [137, 179] width 71 height 27
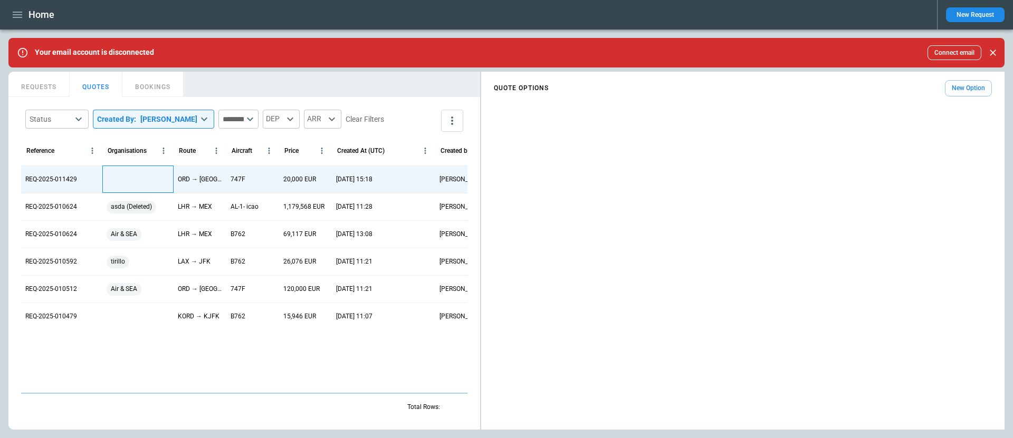
click at [135, 178] on div at bounding box center [137, 179] width 71 height 27
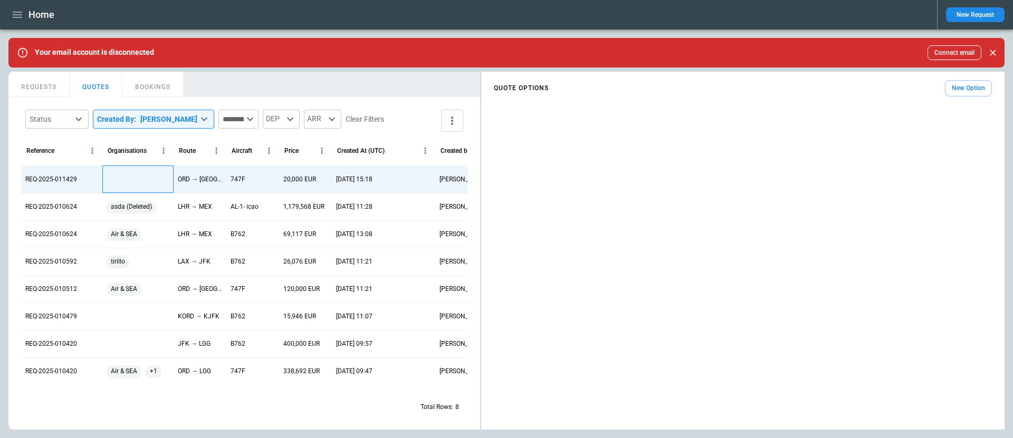
click at [135, 178] on div at bounding box center [137, 179] width 71 height 27
click at [163, 183] on icon "Open" at bounding box center [162, 181] width 13 height 13
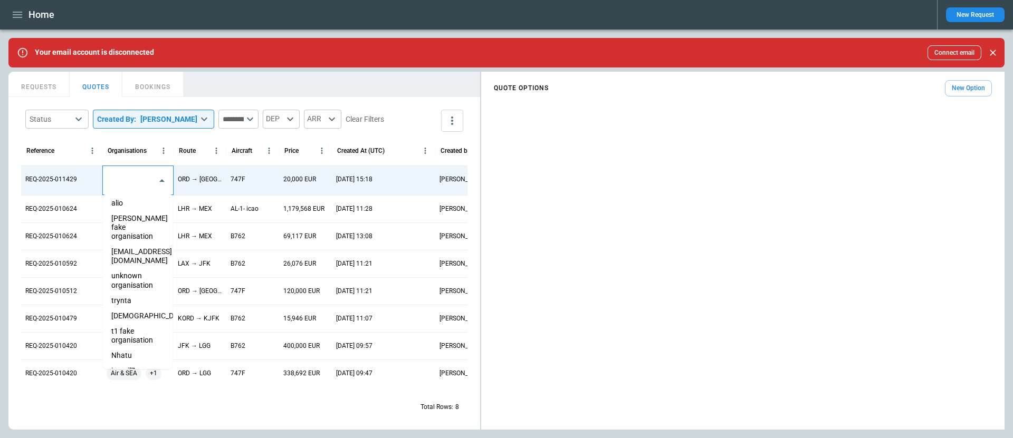
scroll to position [71, 0]
click at [136, 302] on li "eveist" at bounding box center [138, 309] width 70 height 15
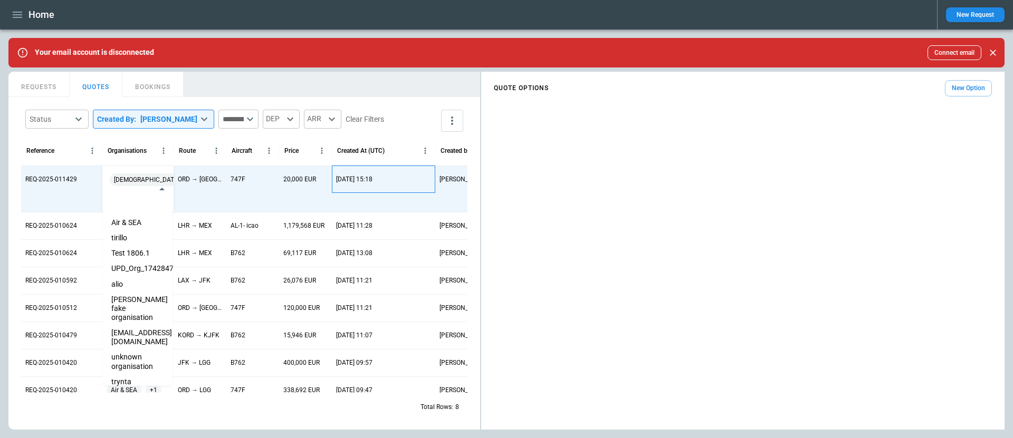
click at [401, 178] on div "22 Sep 2025 15:18" at bounding box center [383, 179] width 103 height 27
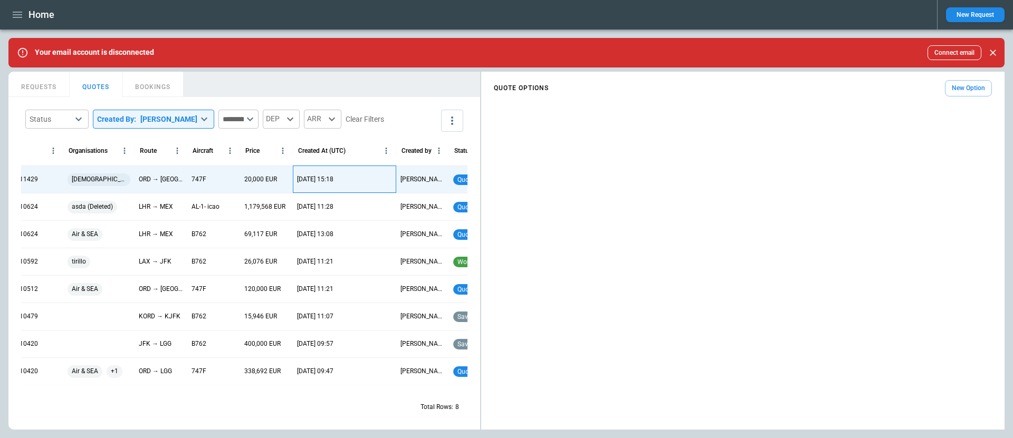
scroll to position [0, 73]
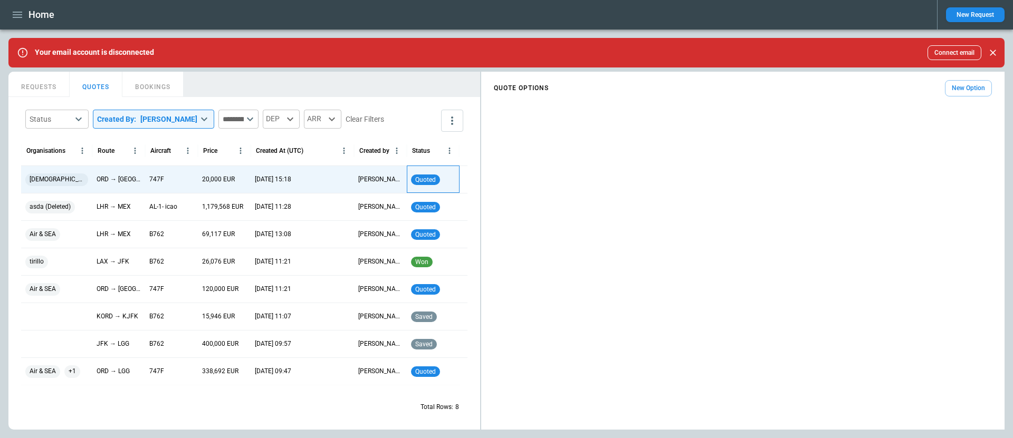
click at [433, 178] on span "quoted" at bounding box center [425, 179] width 25 height 7
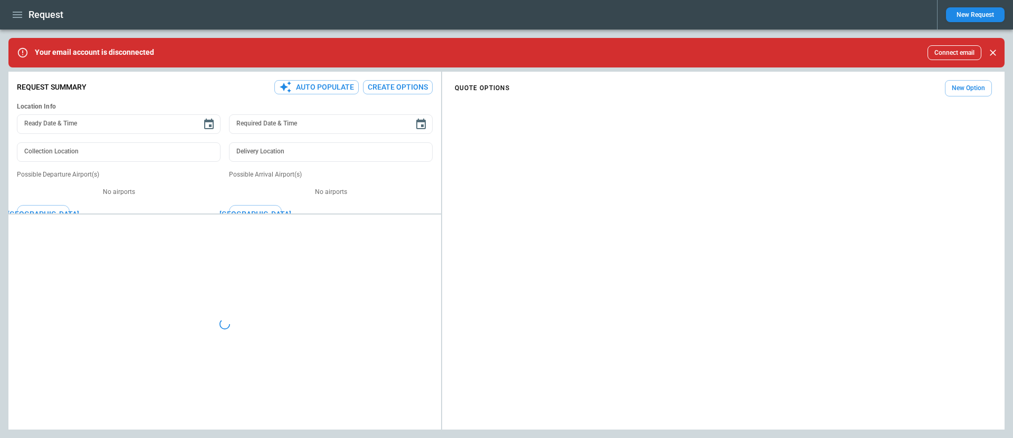
type textarea "*"
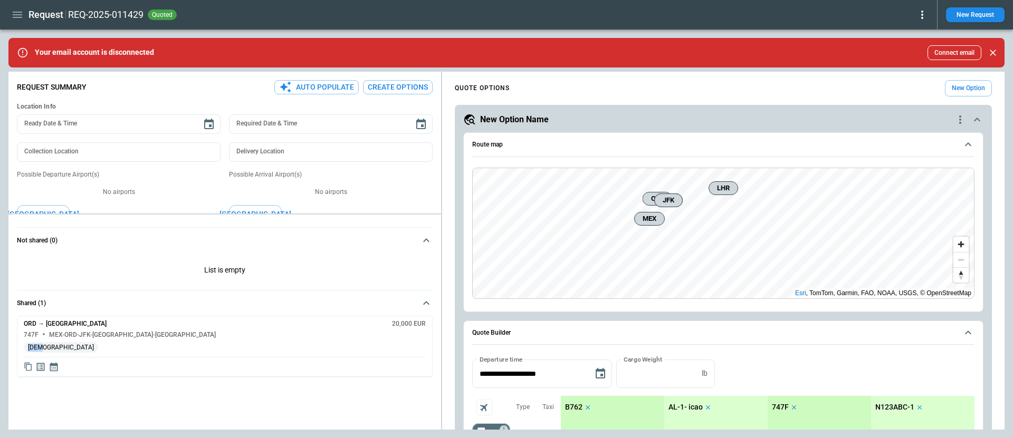
drag, startPoint x: 40, startPoint y: 348, endPoint x: 23, endPoint y: 348, distance: 16.4
click at [24, 348] on span "eveist" at bounding box center [61, 348] width 74 height 8
click at [61, 352] on div "eveist" at bounding box center [225, 349] width 402 height 15
click at [923, 15] on icon at bounding box center [922, 14] width 13 height 13
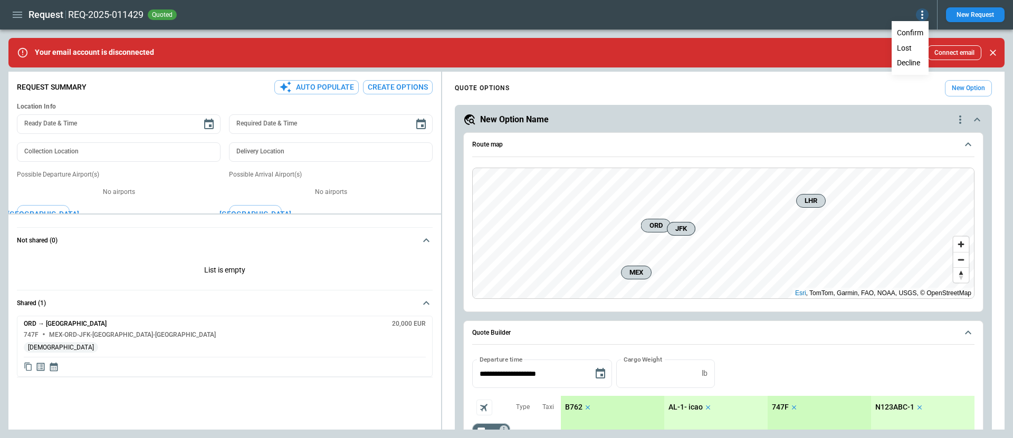
click at [915, 31] on button "Confirm" at bounding box center [910, 32] width 35 height 15
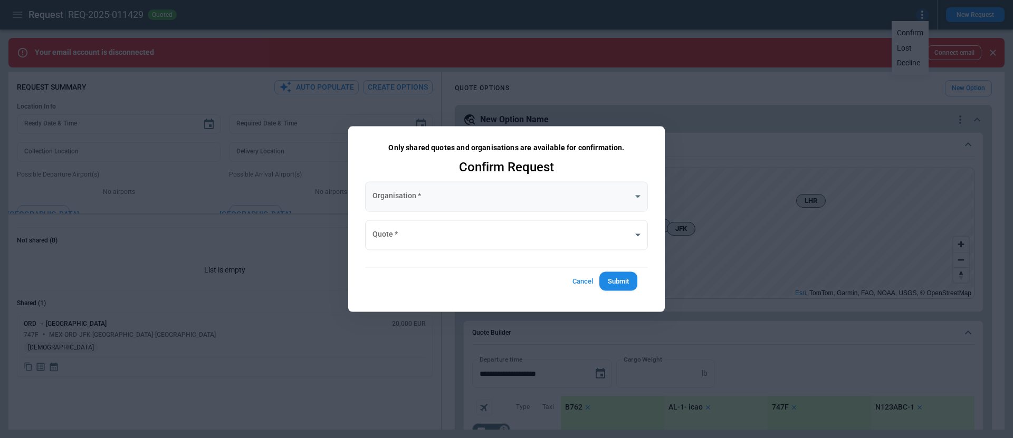
click at [555, 185] on body "**********" at bounding box center [506, 219] width 1013 height 438
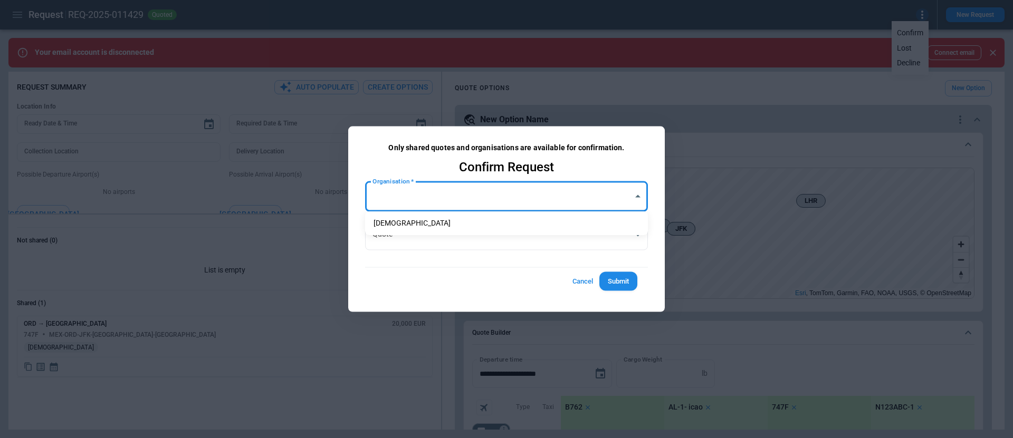
click at [540, 223] on li "eveist" at bounding box center [506, 223] width 283 height 15
type input "**********"
click at [526, 241] on body "**********" at bounding box center [506, 219] width 1013 height 438
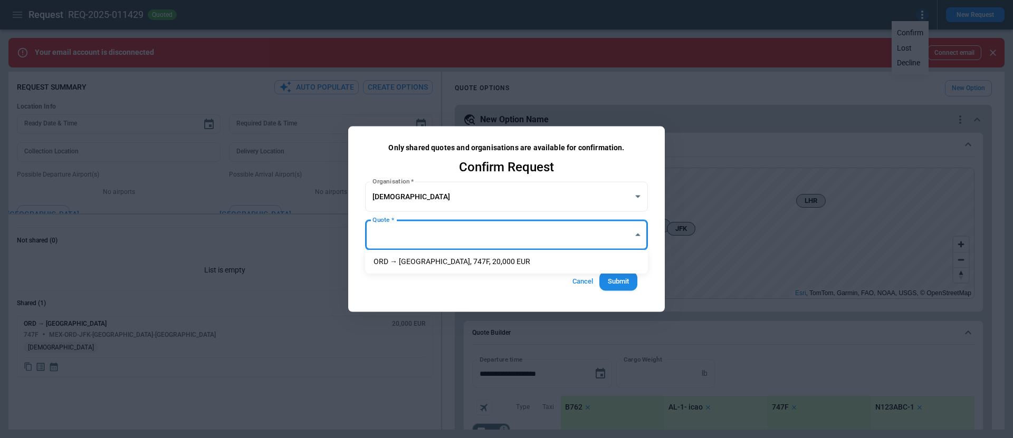
click at [520, 260] on li "ORD → JFK, 747F, 20,000 EUR" at bounding box center [506, 261] width 283 height 15
type input "**********"
click at [583, 283] on button "Cancel" at bounding box center [583, 282] width 34 height 20
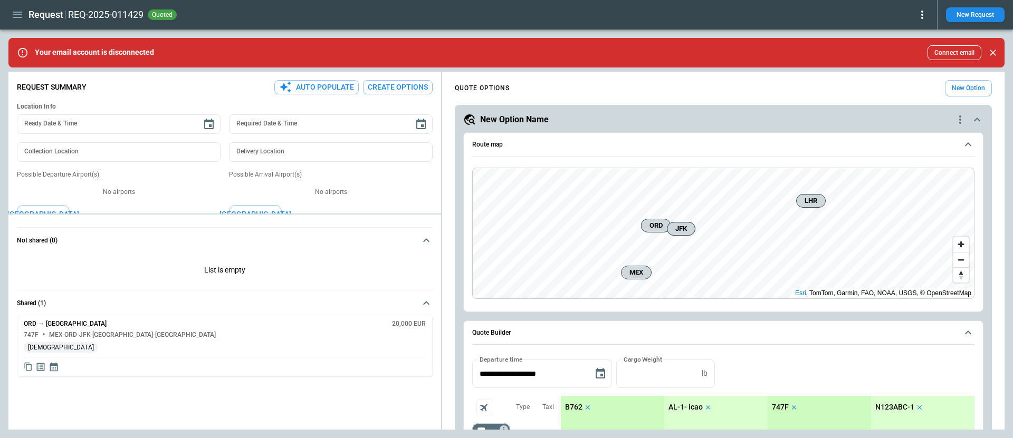
click at [923, 23] on div "Request REQ-2025-011429 quoted" at bounding box center [468, 15] width 920 height 18
click at [924, 15] on icon at bounding box center [922, 14] width 13 height 13
click at [913, 49] on button "Lost" at bounding box center [910, 48] width 35 height 15
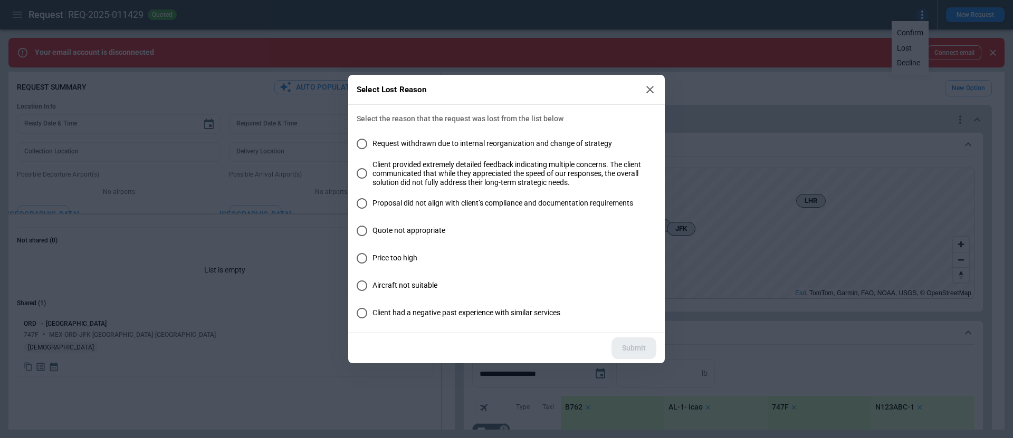
click at [391, 261] on span "Price too high" at bounding box center [394, 258] width 45 height 9
click at [634, 353] on button "Submit" at bounding box center [633, 349] width 45 height 22
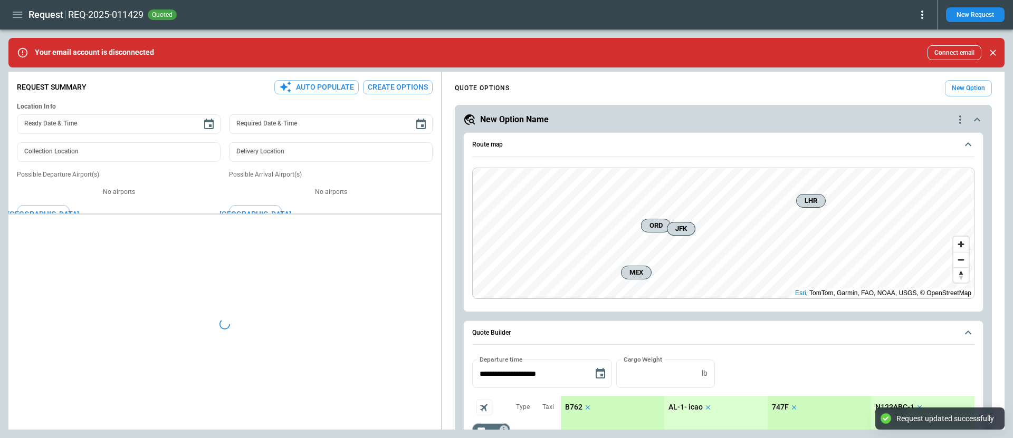
type textarea "*"
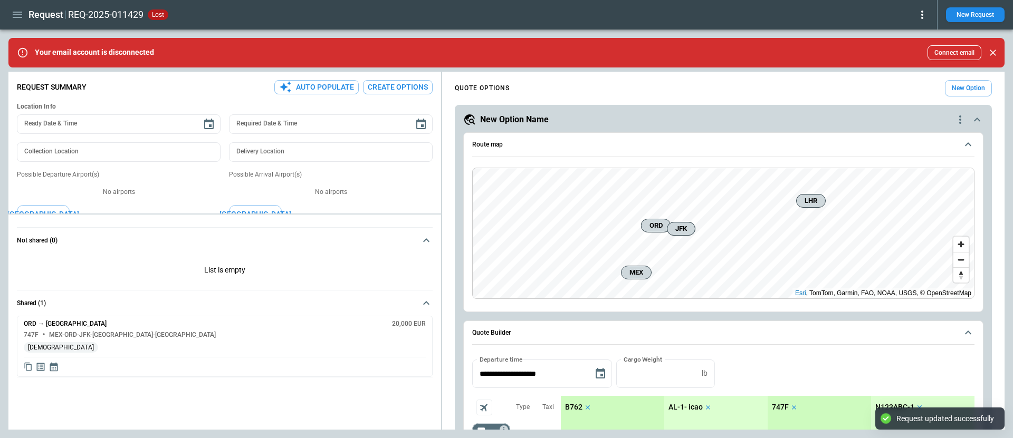
click at [19, 13] on icon "button" at bounding box center [17, 14] width 13 height 13
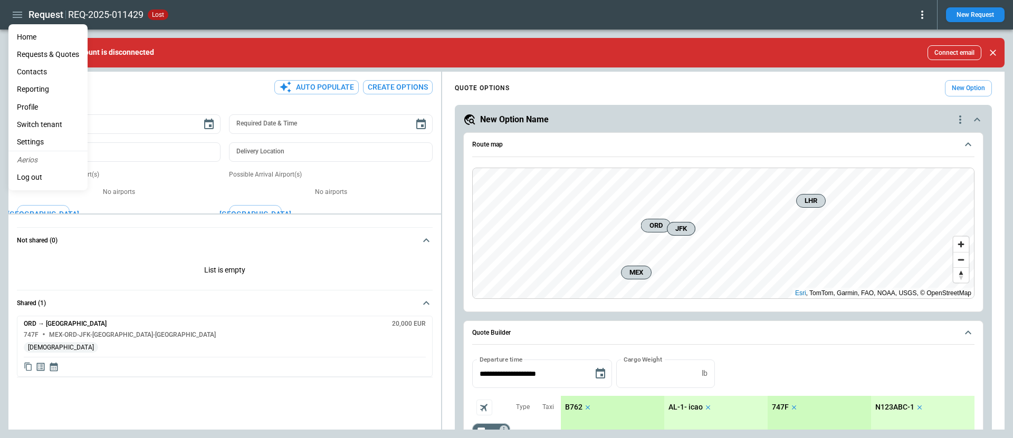
click at [42, 88] on li "Reporting" at bounding box center [47, 89] width 79 height 17
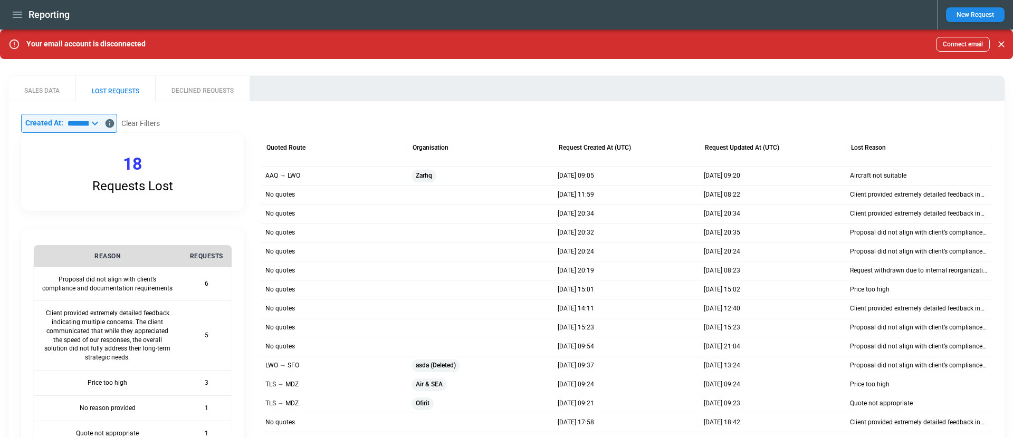
scroll to position [3, 0]
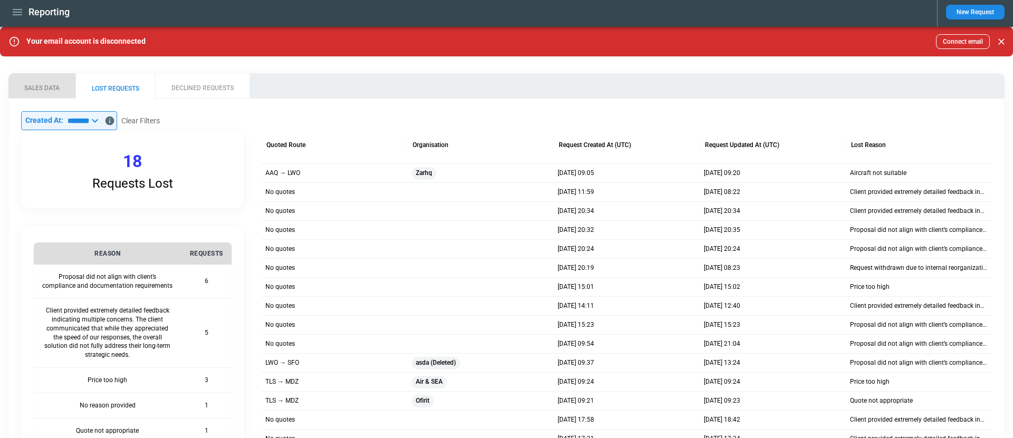
click at [47, 84] on button "SALES DATA" at bounding box center [41, 85] width 67 height 25
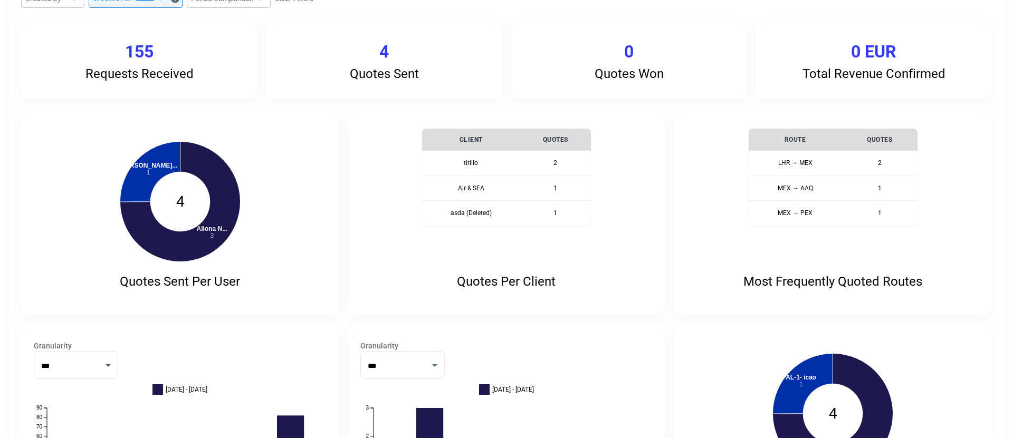
scroll to position [161, 0]
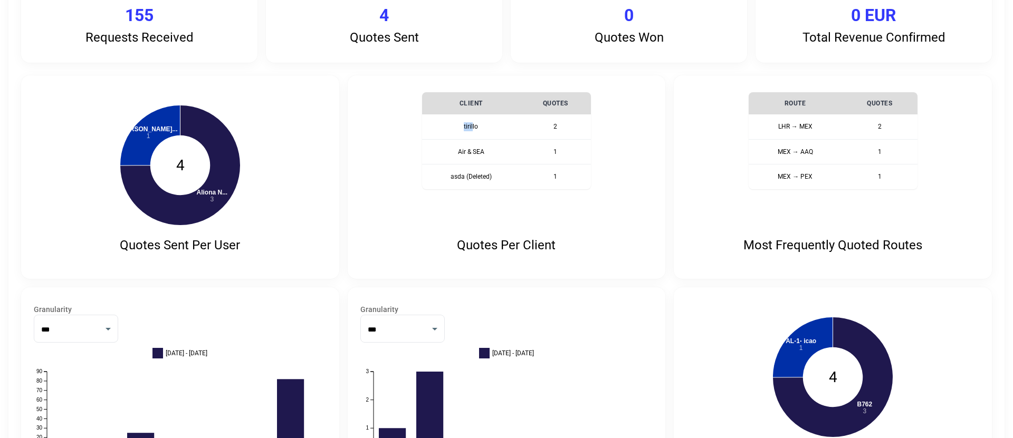
drag, startPoint x: 464, startPoint y: 126, endPoint x: 481, endPoint y: 126, distance: 16.4
click at [481, 126] on th "tirillo" at bounding box center [471, 126] width 98 height 25
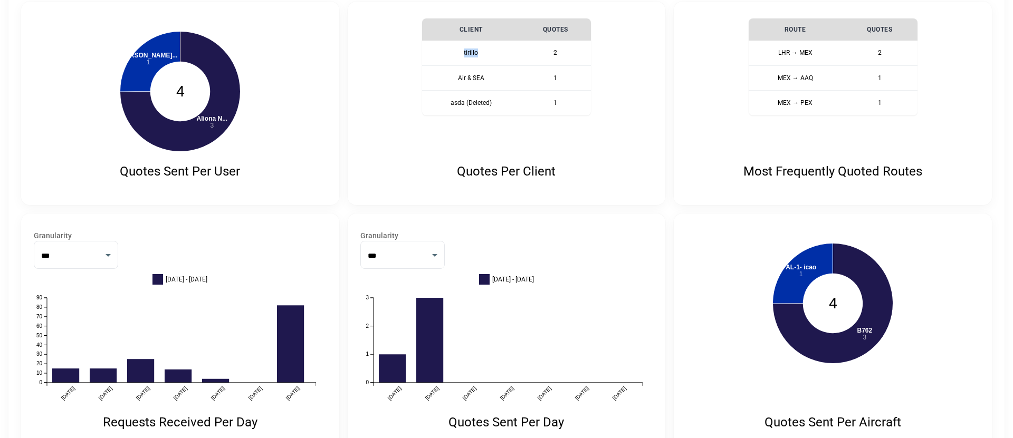
scroll to position [237, 0]
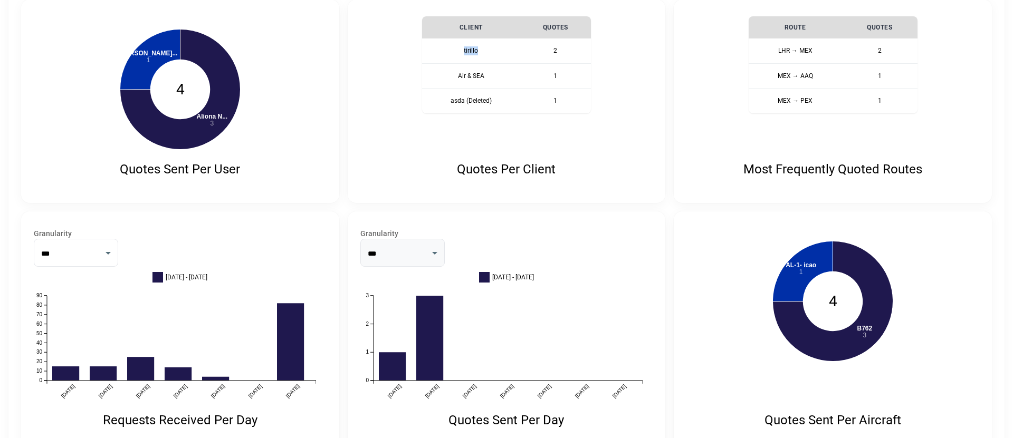
click at [421, 251] on select "**********" at bounding box center [402, 253] width 84 height 28
click at [360, 239] on select "**********" at bounding box center [402, 253] width 84 height 28
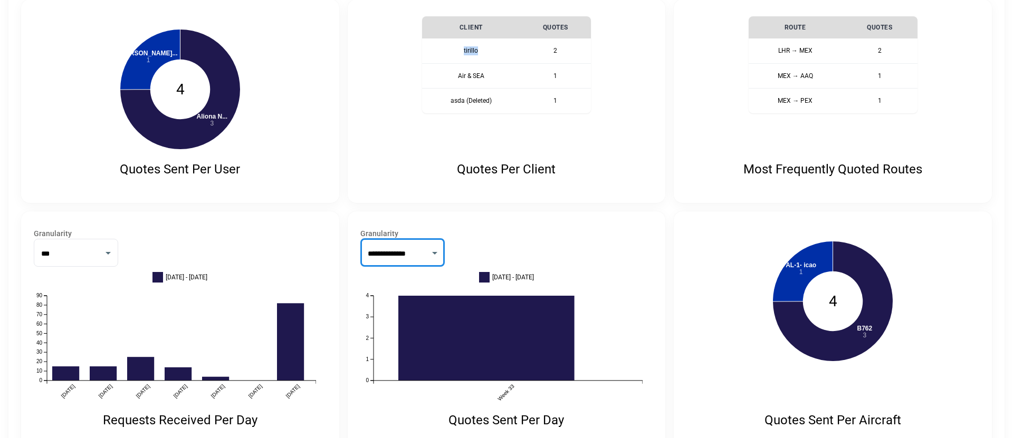
click at [429, 254] on select "**********" at bounding box center [402, 253] width 84 height 28
select select "***"
click at [360, 239] on select "**********" at bounding box center [402, 253] width 84 height 28
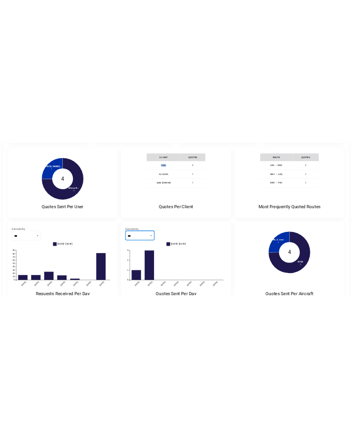
scroll to position [0, 0]
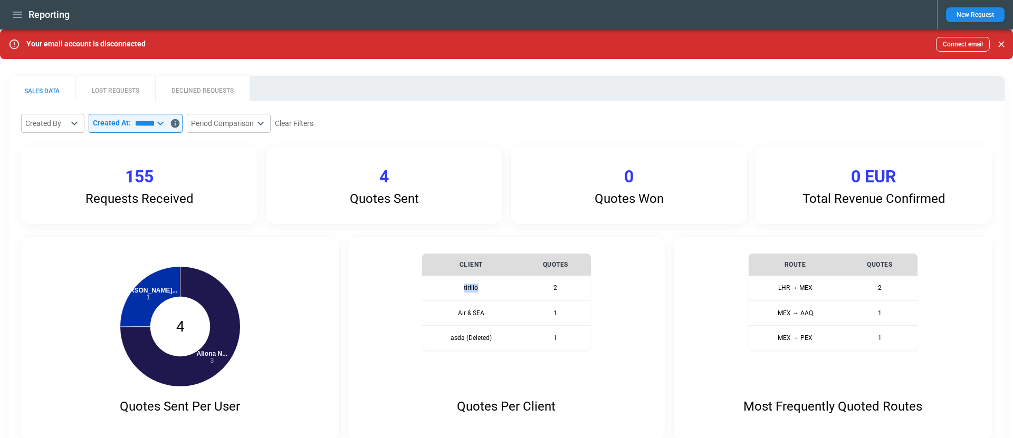
click at [208, 92] on button "DECLINED REQUESTS" at bounding box center [202, 88] width 94 height 25
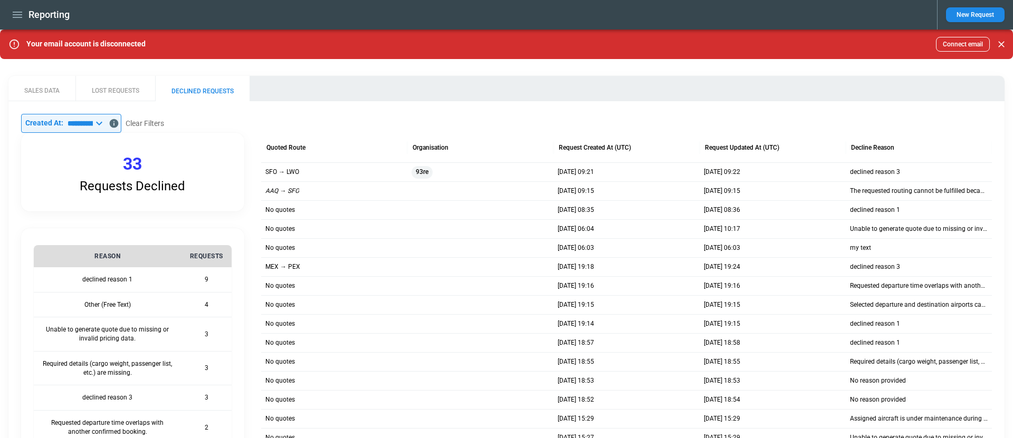
click at [20, 15] on icon "button" at bounding box center [17, 15] width 9 height 6
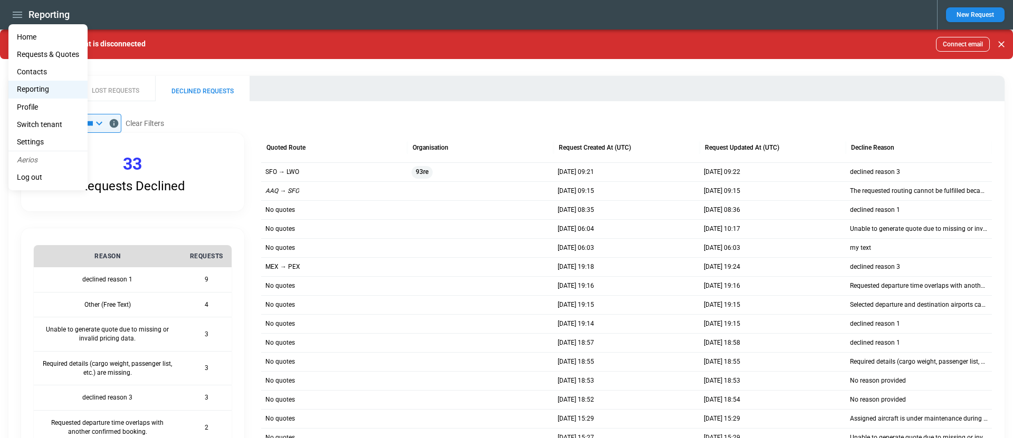
click at [26, 31] on li "Home" at bounding box center [47, 36] width 79 height 17
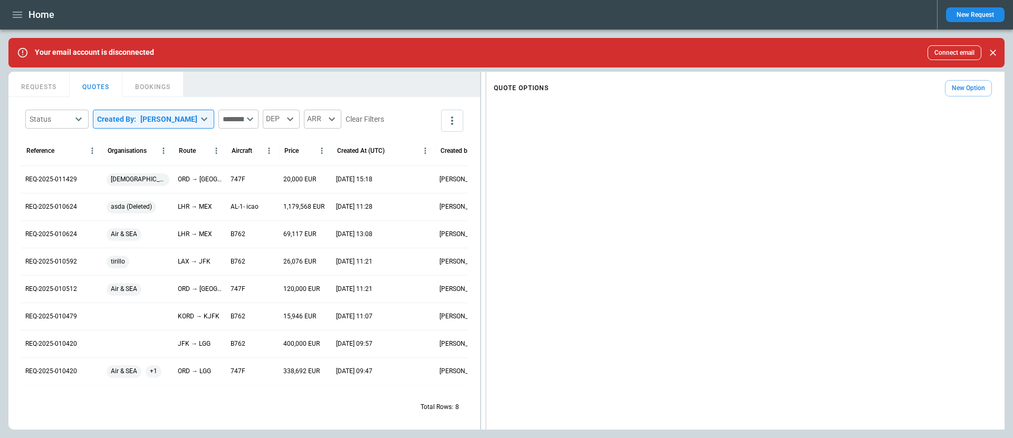
click at [510, 245] on div "**********" at bounding box center [506, 251] width 996 height 358
click at [549, 246] on div "**********" at bounding box center [506, 251] width 996 height 358
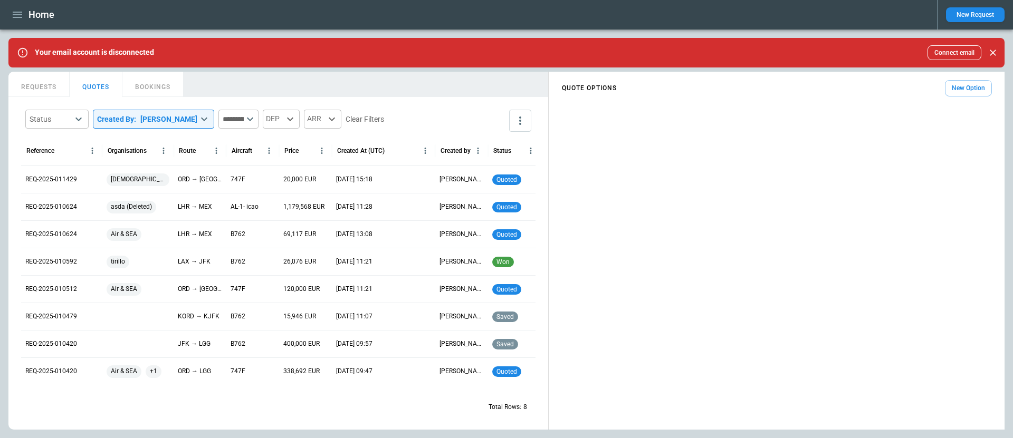
click at [540, 246] on div "**********" at bounding box center [506, 251] width 996 height 358
click at [18, 18] on icon "button" at bounding box center [17, 14] width 13 height 13
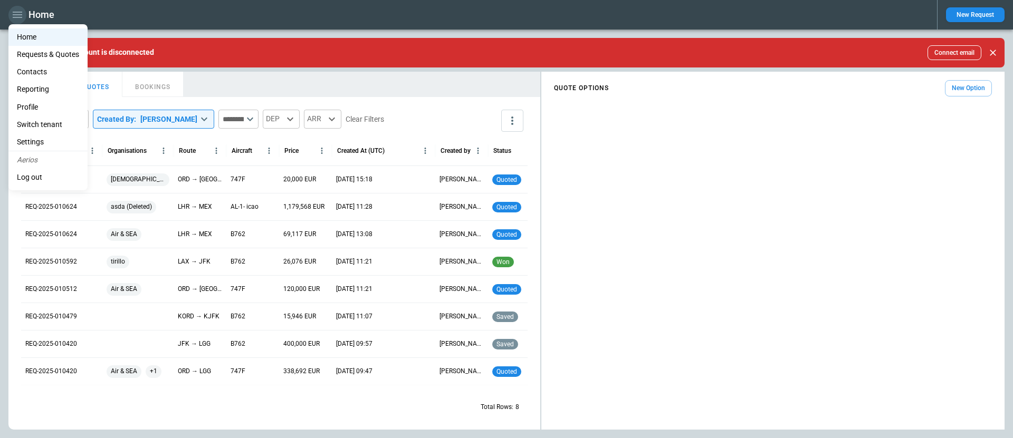
click at [18, 18] on div at bounding box center [506, 219] width 1013 height 438
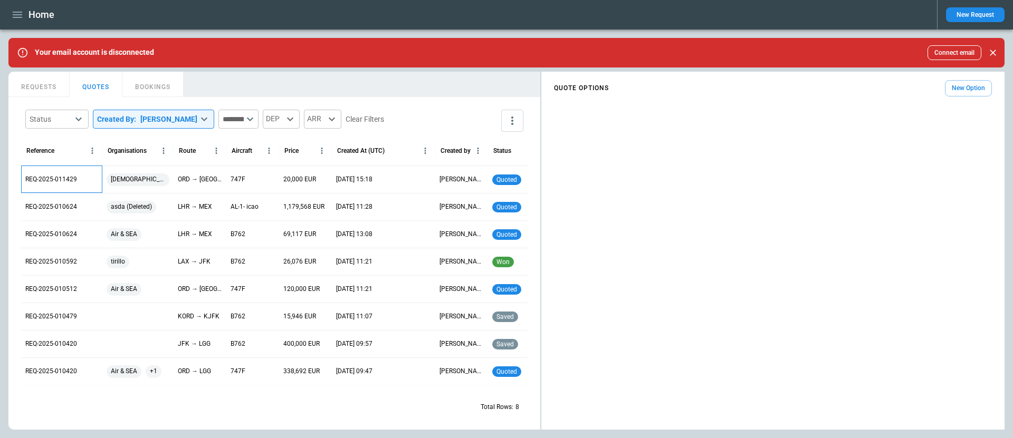
click at [58, 178] on p "REQ-2025-011429" at bounding box center [51, 179] width 52 height 9
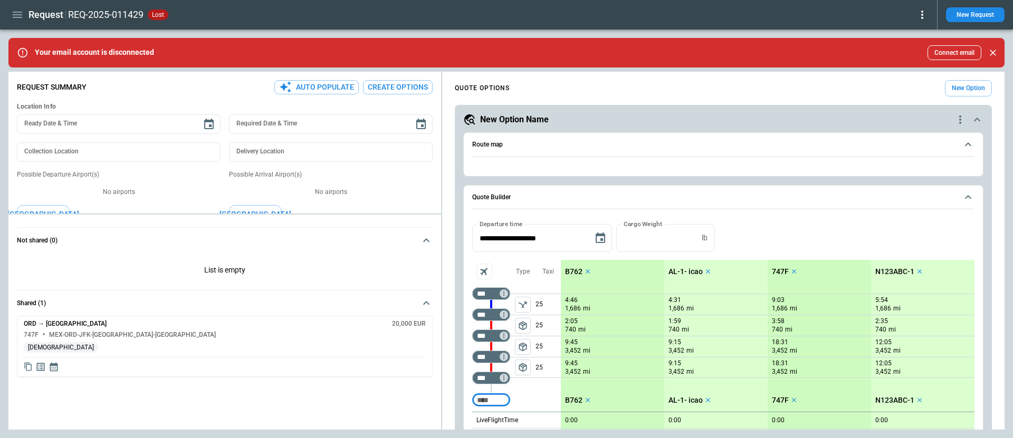
type textarea "*"
type input "**********"
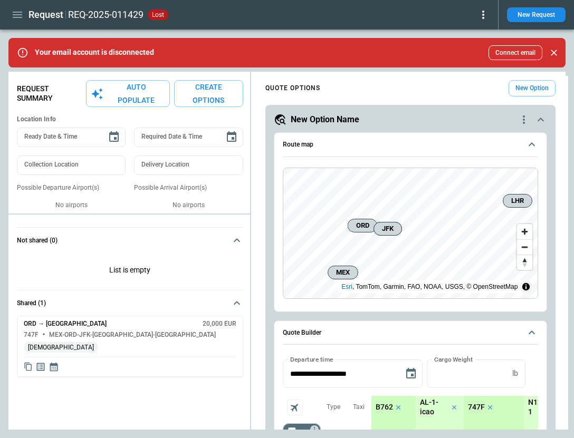
type textarea "*"
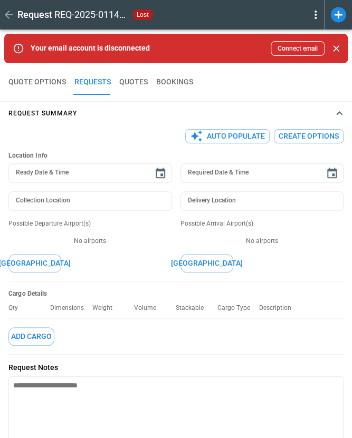
type textarea "*"
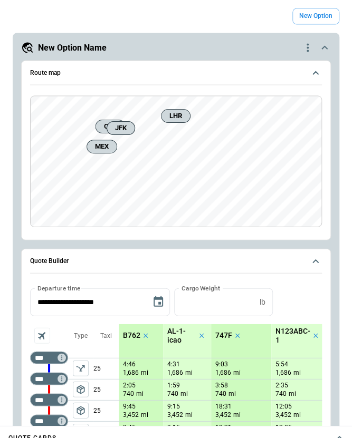
scroll to position [506, 0]
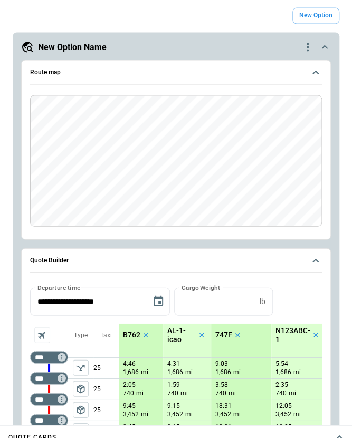
click at [195, 48] on div "New Option Name" at bounding box center [161, 47] width 280 height 13
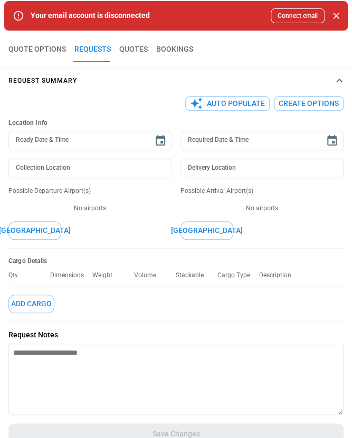
scroll to position [28, 0]
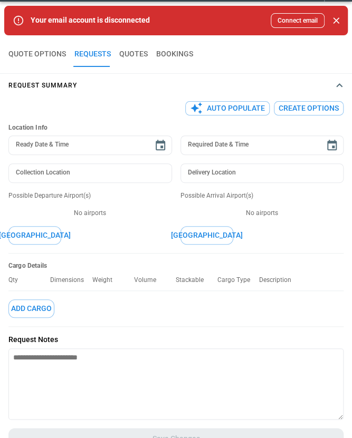
click at [150, 85] on span "Request Summary" at bounding box center [170, 85] width 324 height 5
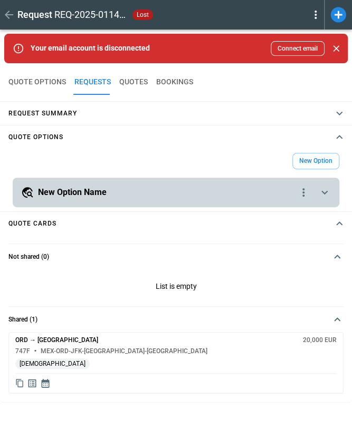
scroll to position [0, 0]
click at [145, 254] on span "Not shared (0)" at bounding box center [169, 257] width 322 height 7
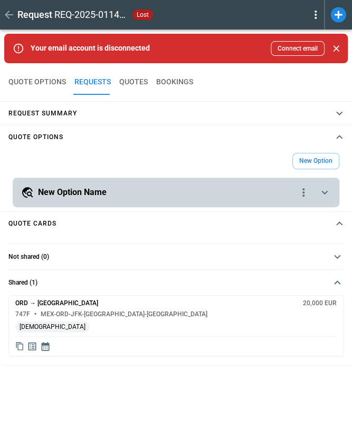
click at [148, 187] on div "New Option Name" at bounding box center [159, 192] width 276 height 13
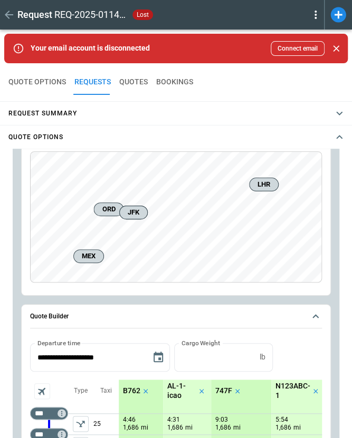
scroll to position [113, 0]
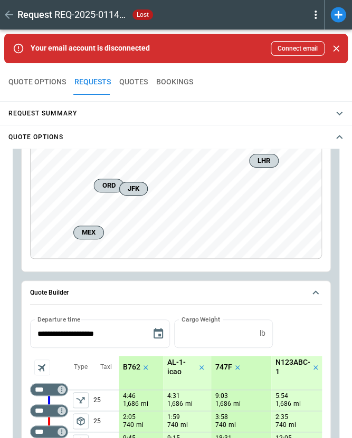
click at [154, 290] on span "Quote Builder" at bounding box center [167, 293] width 275 height 7
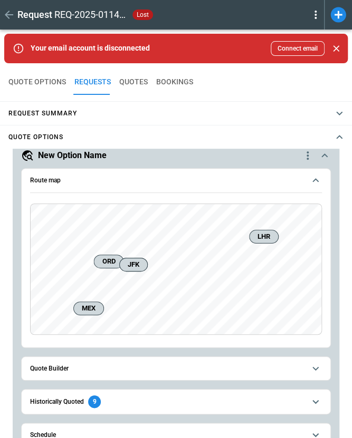
scroll to position [8, 0]
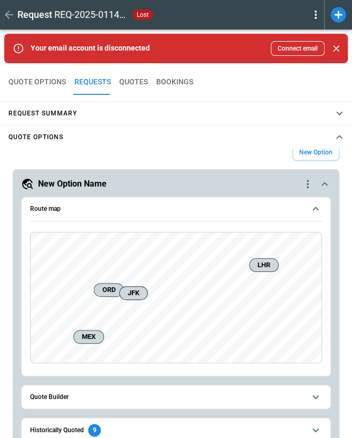
click at [149, 217] on button "Route map" at bounding box center [176, 209] width 292 height 24
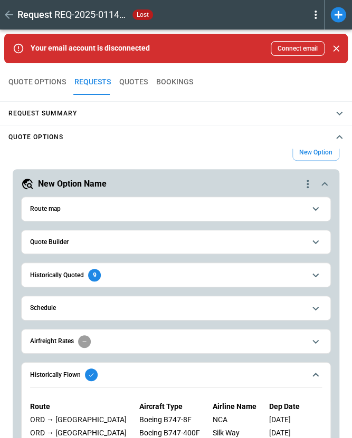
scroll to position [13, 0]
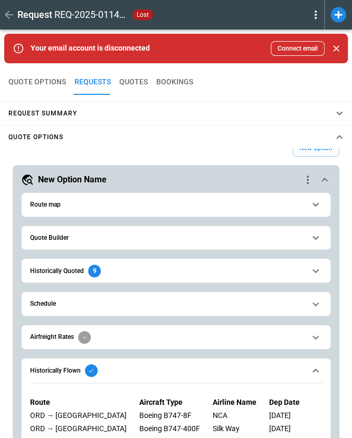
click at [160, 368] on span "Historically Flown" at bounding box center [167, 371] width 275 height 13
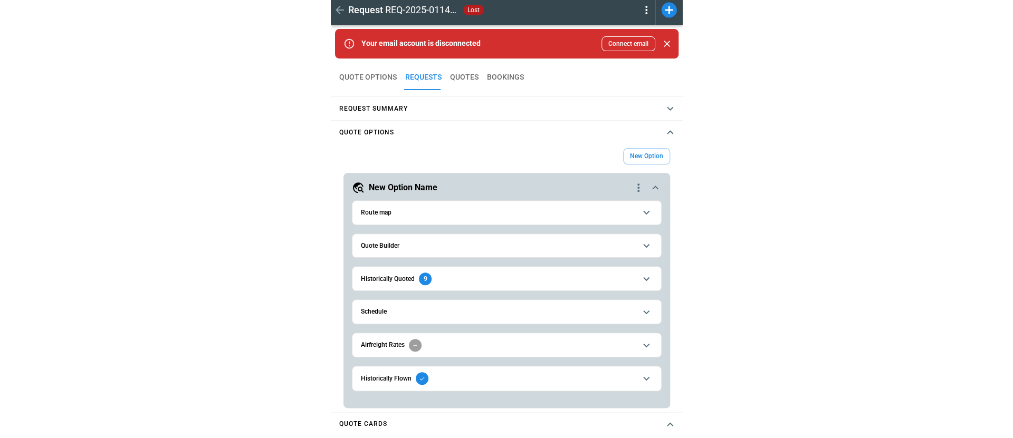
scroll to position [0, 0]
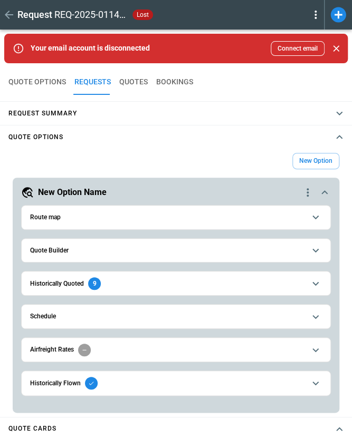
click at [12, 13] on icon "button" at bounding box center [9, 14] width 13 height 13
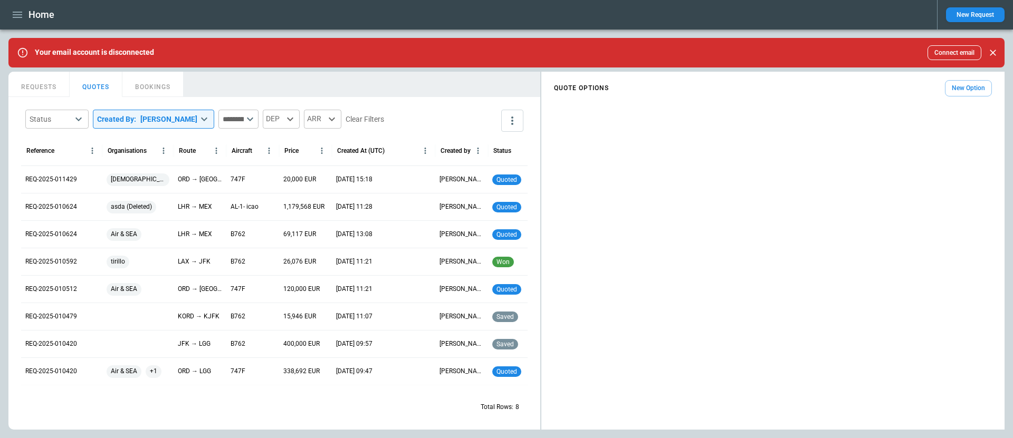
click at [22, 17] on icon "button" at bounding box center [17, 14] width 13 height 13
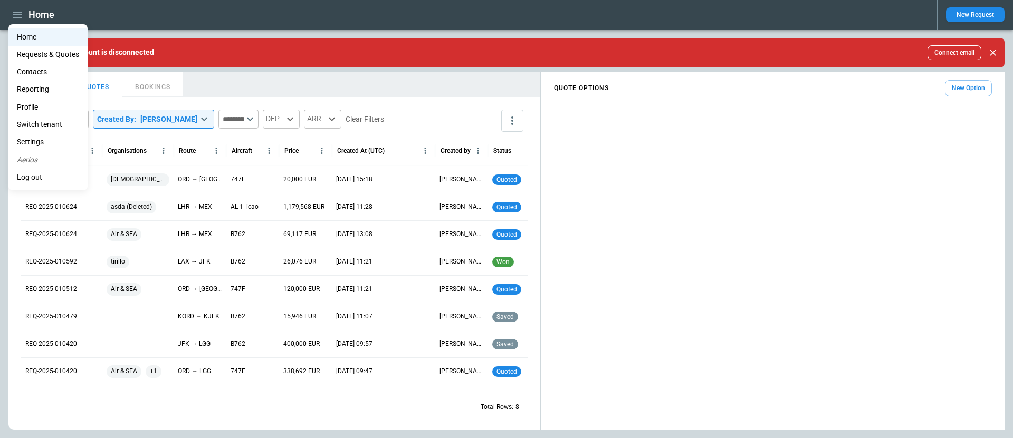
click at [43, 73] on li "Contacts" at bounding box center [47, 71] width 79 height 17
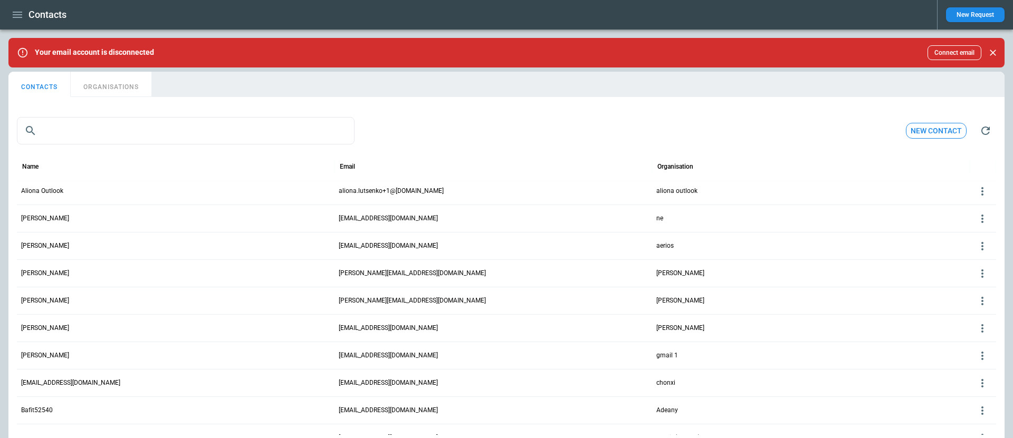
scroll to position [30, 0]
click at [142, 296] on div "[PERSON_NAME]" at bounding box center [176, 299] width 318 height 27
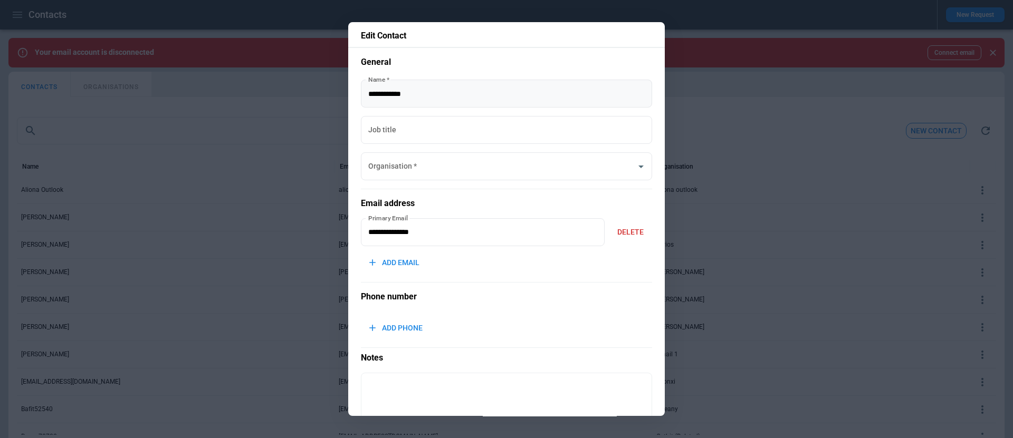
type input "**********"
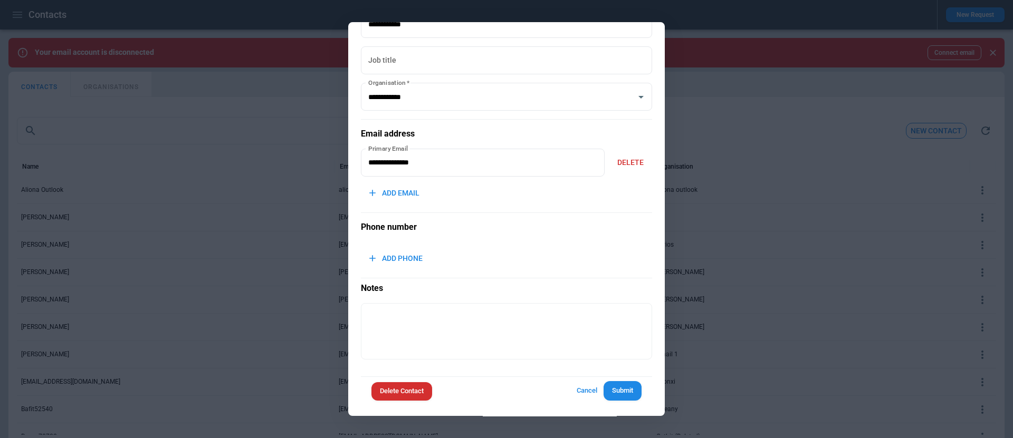
click at [265, 284] on div at bounding box center [506, 219] width 1013 height 438
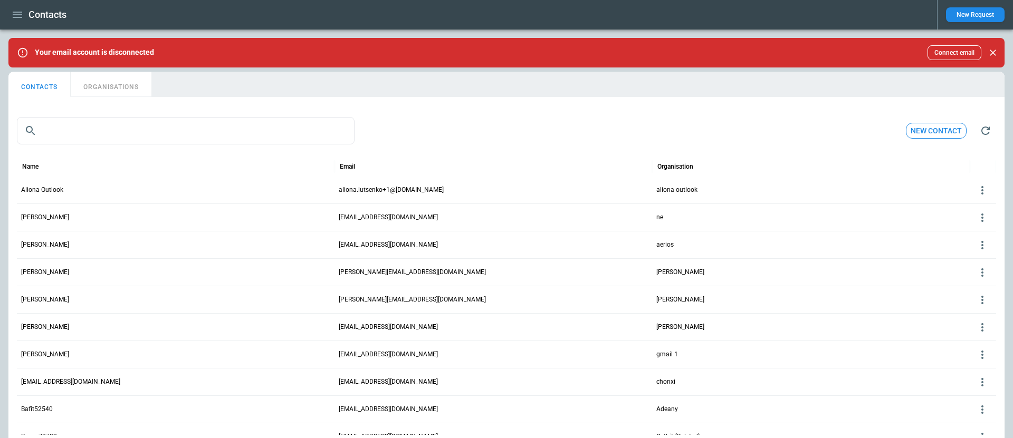
click at [121, 85] on button "ORGANISATIONS" at bounding box center [111, 84] width 81 height 25
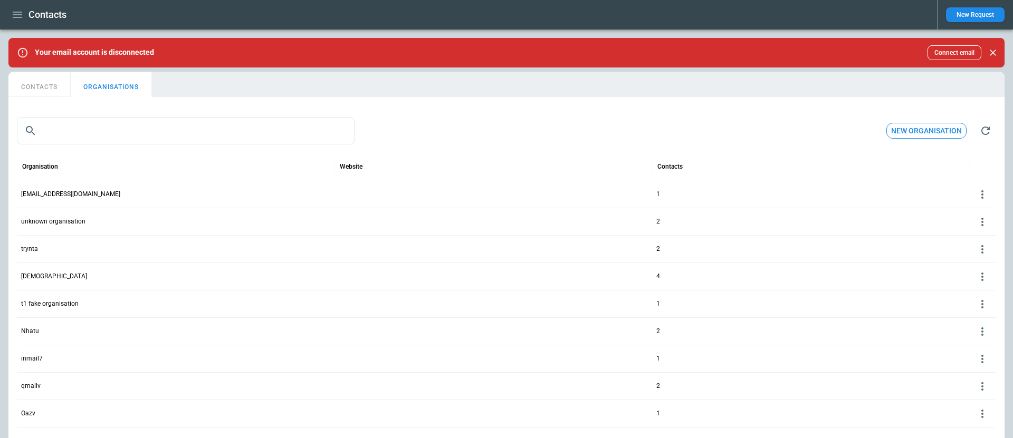
scroll to position [150, 0]
click at [234, 386] on div "qmailv" at bounding box center [176, 383] width 318 height 27
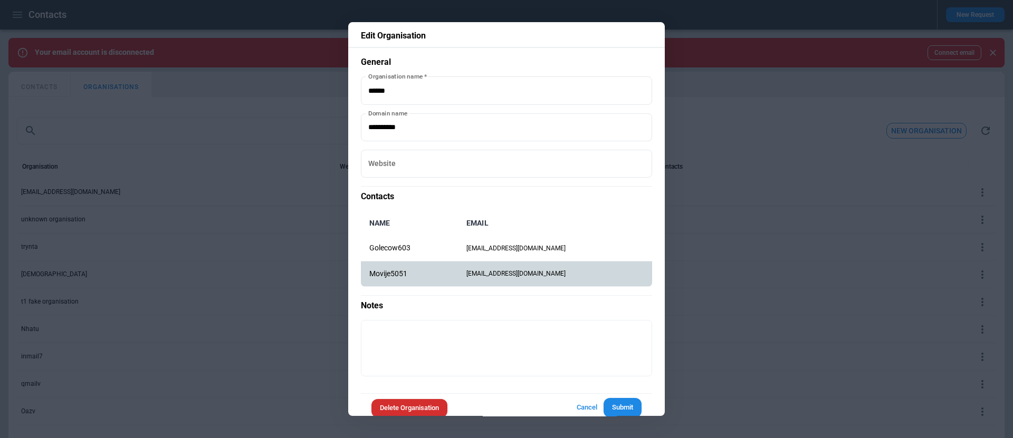
scroll to position [17, 0]
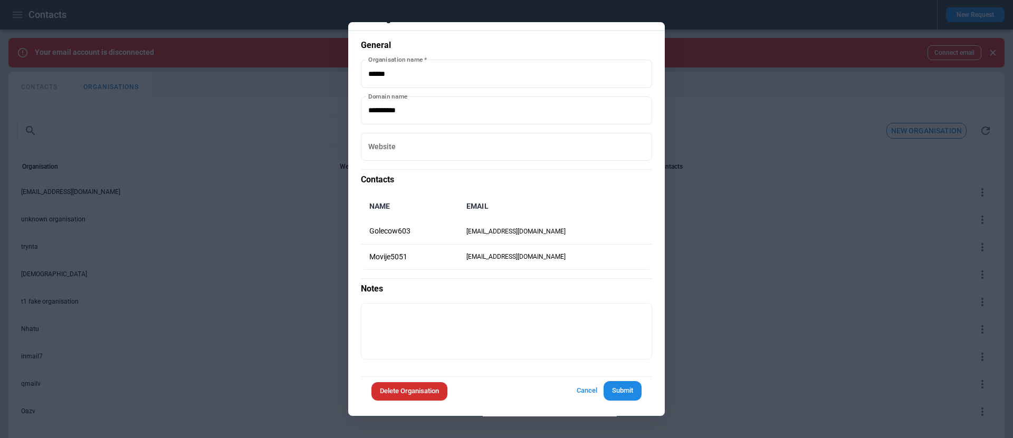
click at [426, 397] on button "Delete Organisation" at bounding box center [409, 391] width 76 height 18
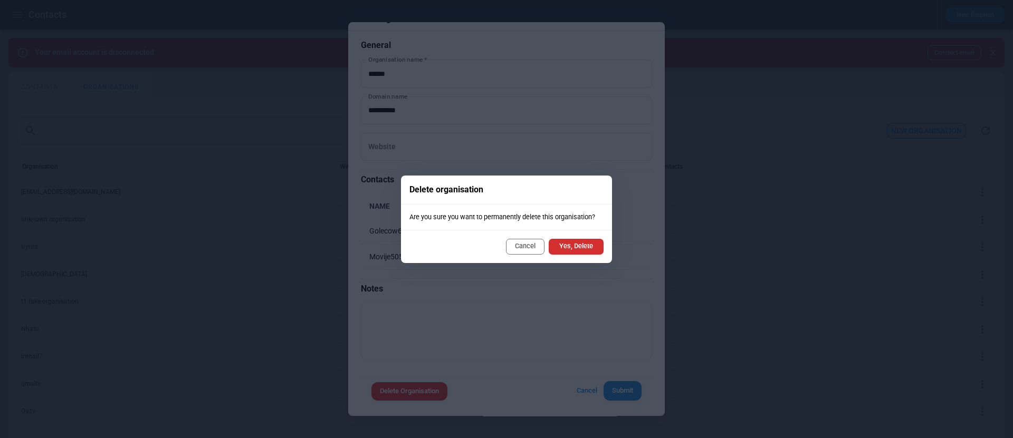
click at [537, 243] on button "Cancel" at bounding box center [525, 247] width 39 height 16
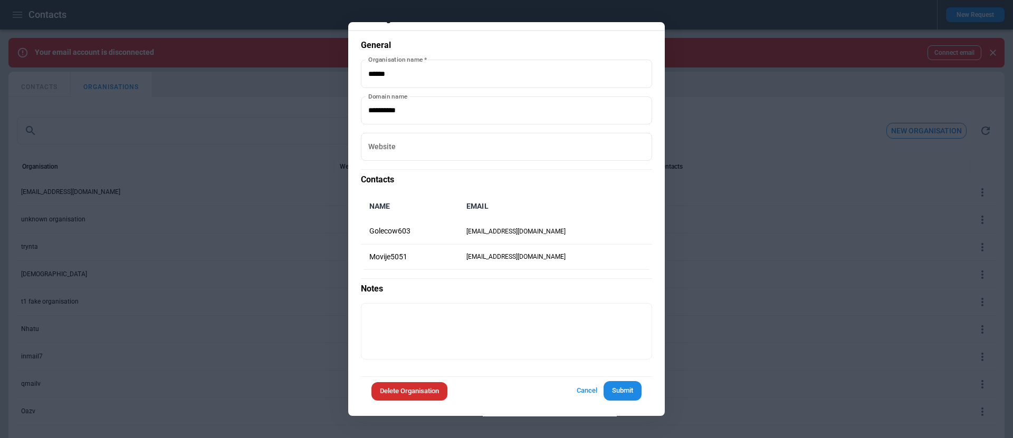
click at [319, 185] on div at bounding box center [506, 219] width 1013 height 438
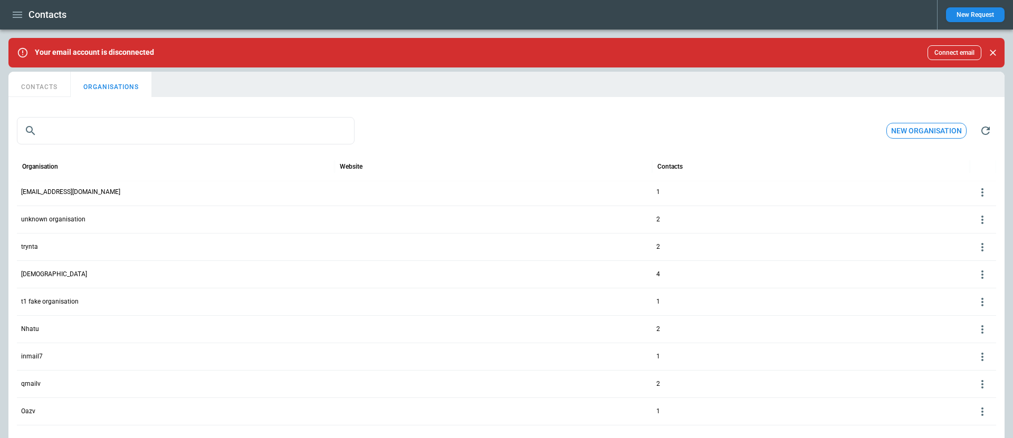
click at [916, 126] on button "New organisation" at bounding box center [926, 131] width 80 height 16
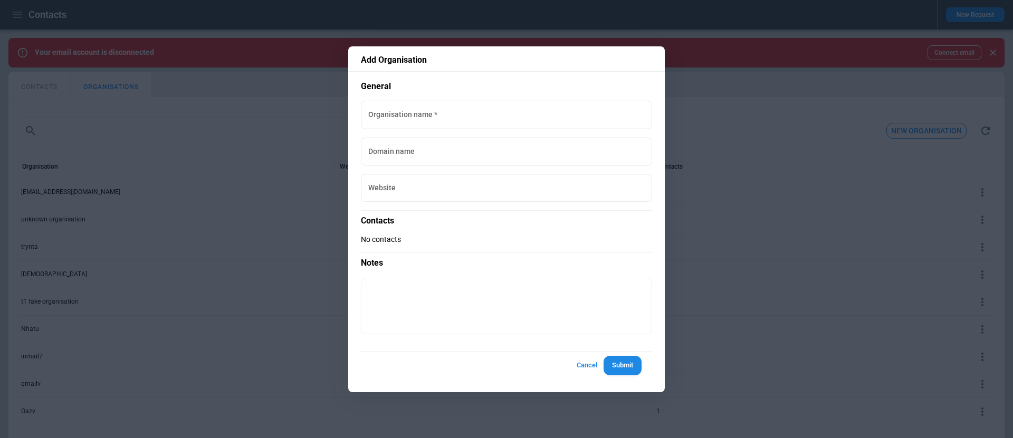
click at [588, 369] on button "Cancel" at bounding box center [587, 366] width 34 height 20
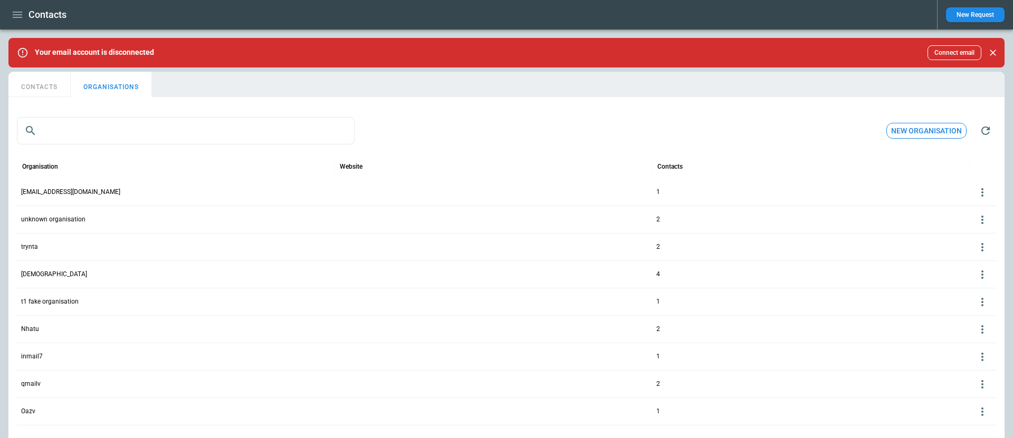
click at [20, 15] on icon "button" at bounding box center [17, 14] width 13 height 13
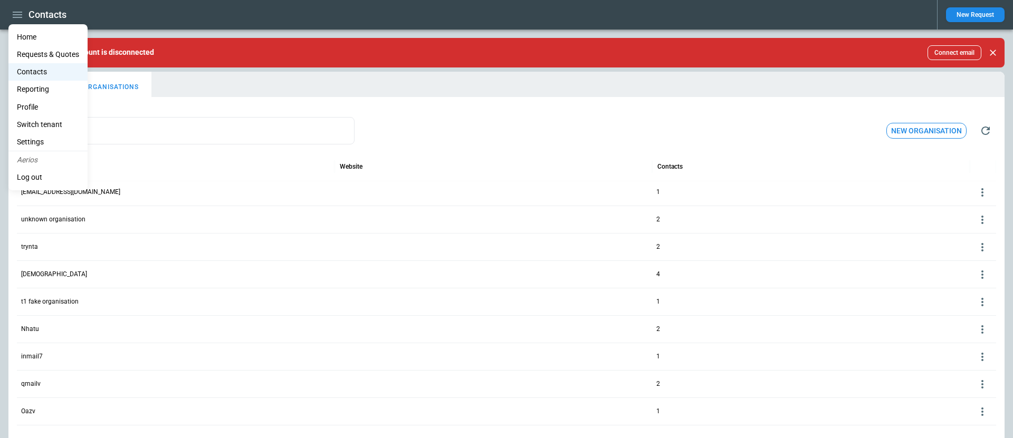
click at [55, 136] on li "Settings" at bounding box center [47, 141] width 79 height 17
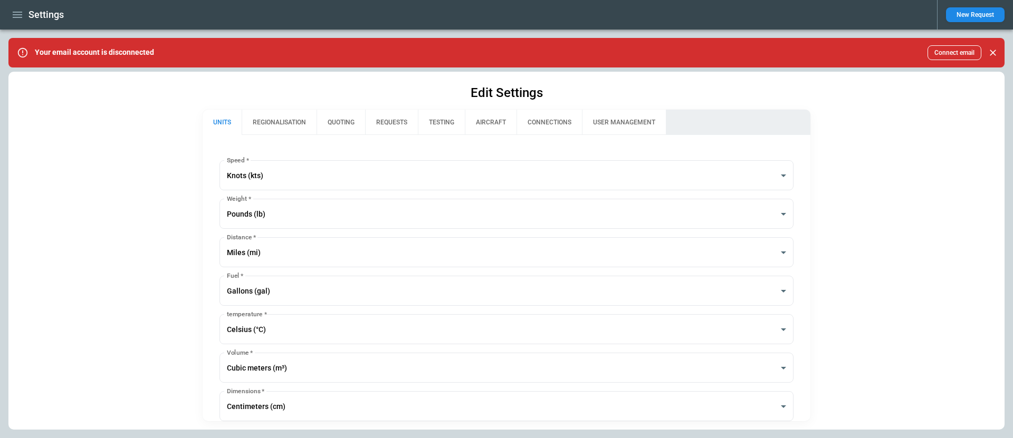
click at [342, 129] on button "QUOTING" at bounding box center [341, 122] width 49 height 25
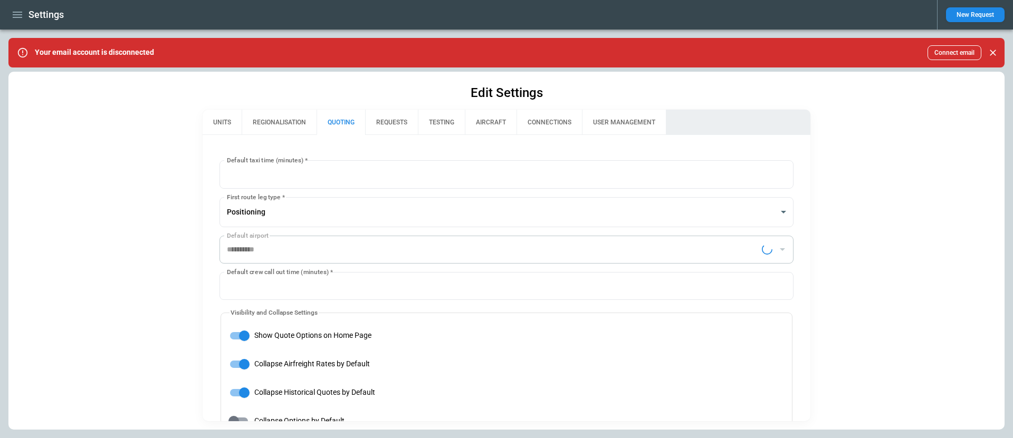
type input "**********"
click at [264, 124] on button "REGIONALISATION" at bounding box center [279, 122] width 75 height 25
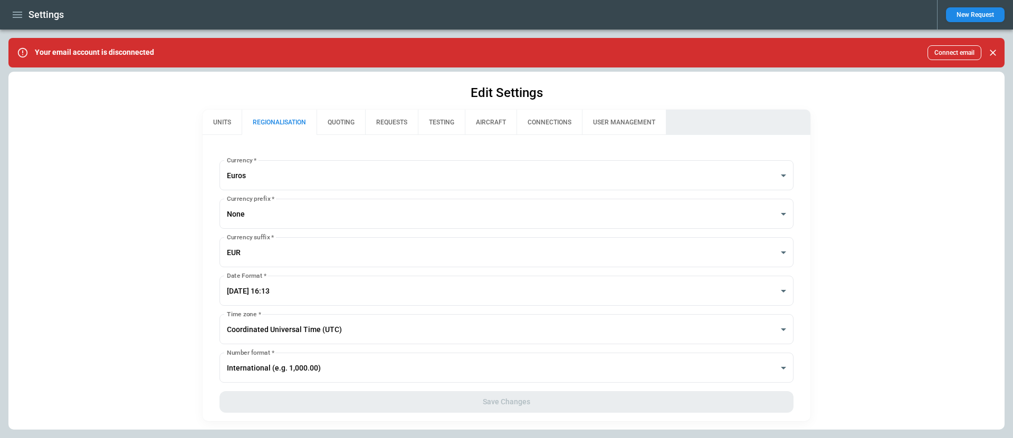
click at [15, 14] on icon "button" at bounding box center [17, 15] width 9 height 6
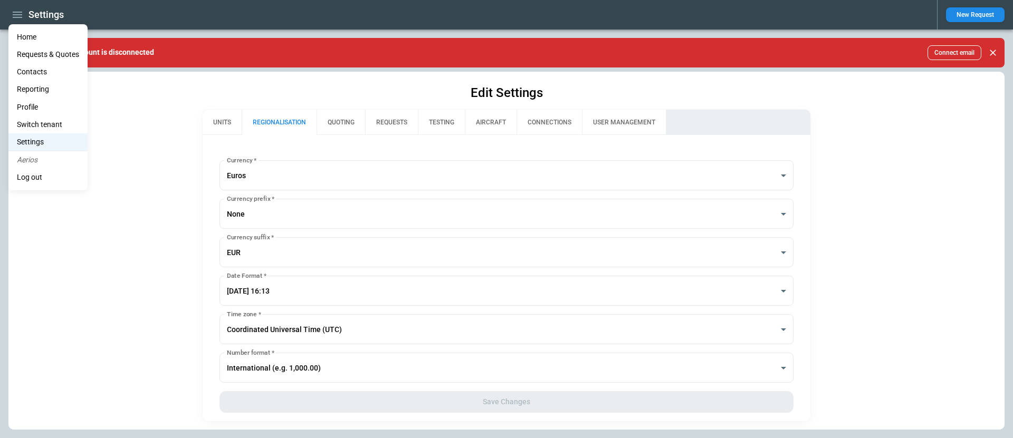
click at [32, 36] on li "Home" at bounding box center [47, 36] width 79 height 17
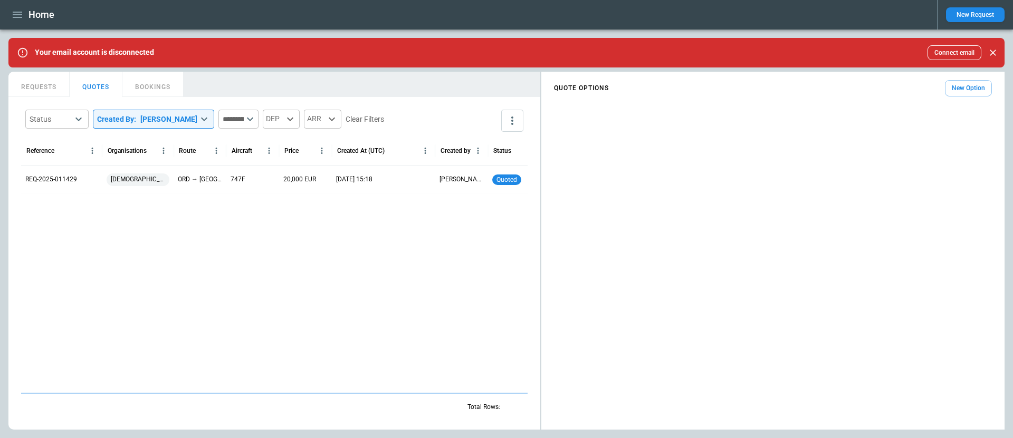
click at [13, 13] on icon "button" at bounding box center [17, 14] width 13 height 13
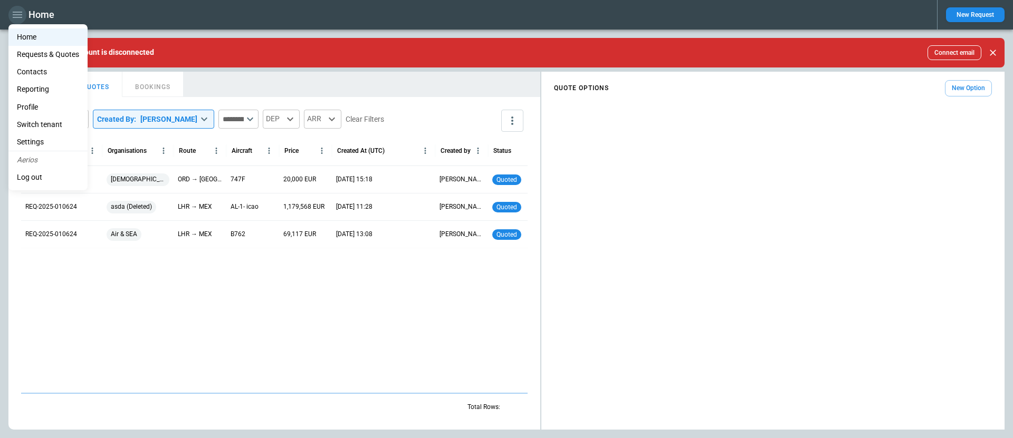
click at [13, 13] on div at bounding box center [506, 219] width 1013 height 438
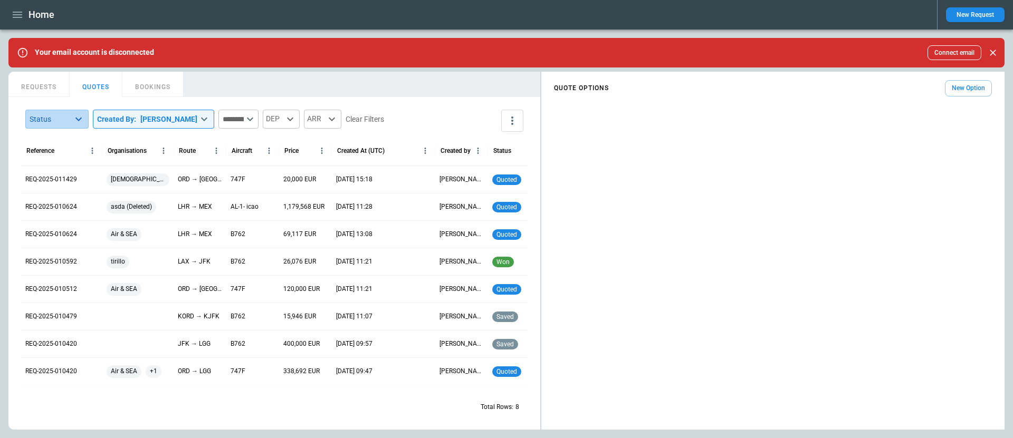
click at [57, 117] on body "**********" at bounding box center [506, 219] width 1013 height 438
click at [57, 117] on div at bounding box center [506, 219] width 1013 height 438
click at [519, 116] on button "more" at bounding box center [512, 121] width 22 height 22
click at [490, 162] on div "View Settings" at bounding box center [481, 161] width 72 height 13
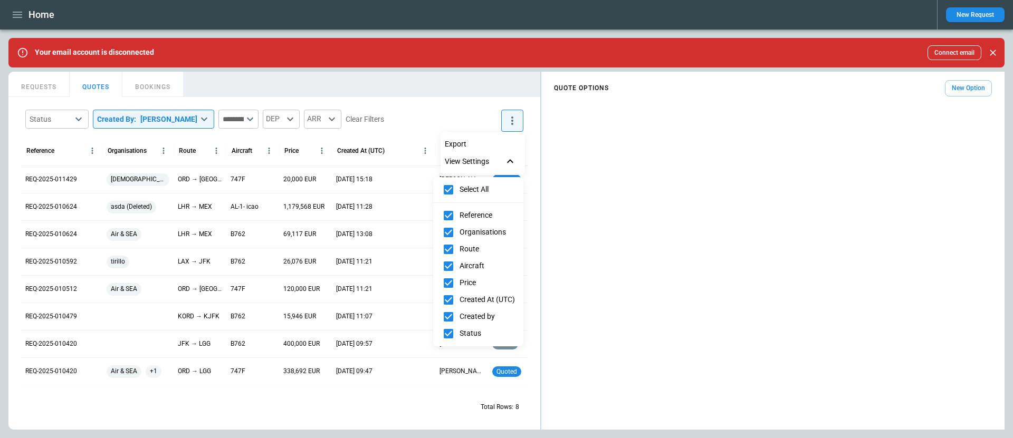
click at [507, 159] on div at bounding box center [506, 219] width 1013 height 438
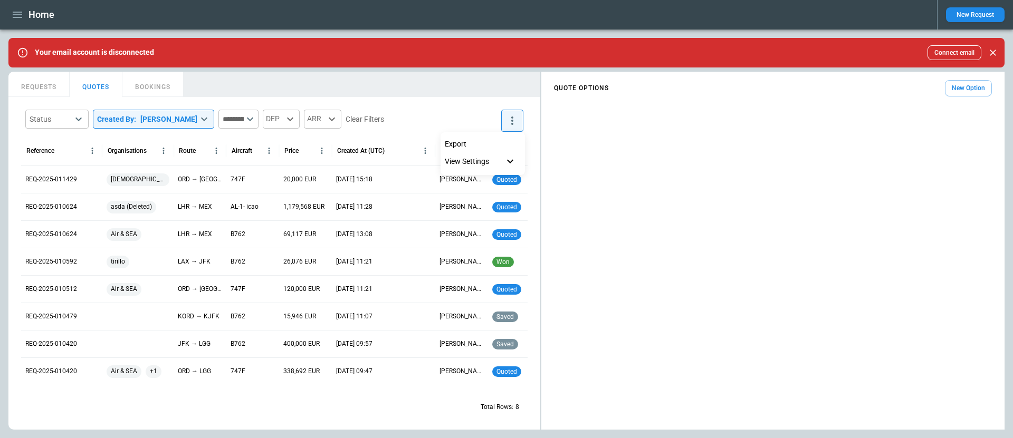
click at [514, 116] on div at bounding box center [506, 219] width 1013 height 438
click at [20, 15] on icon "button" at bounding box center [17, 14] width 13 height 13
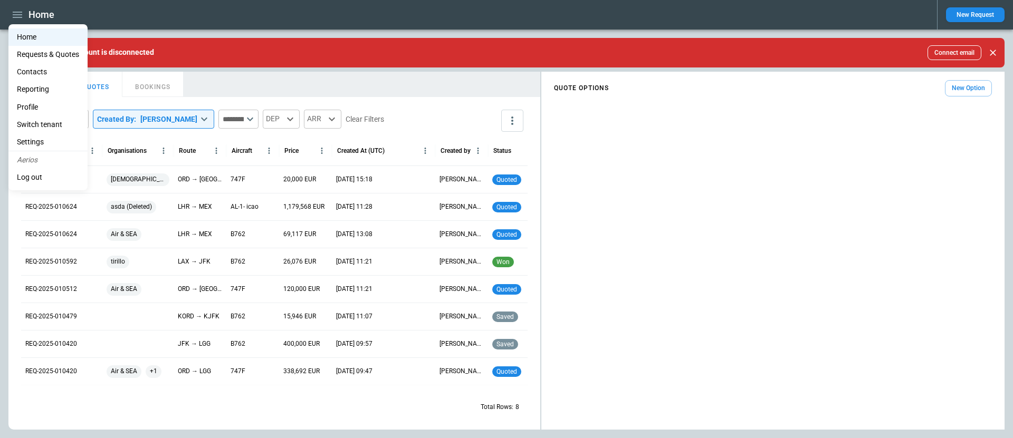
click at [55, 140] on li "Settings" at bounding box center [47, 141] width 79 height 17
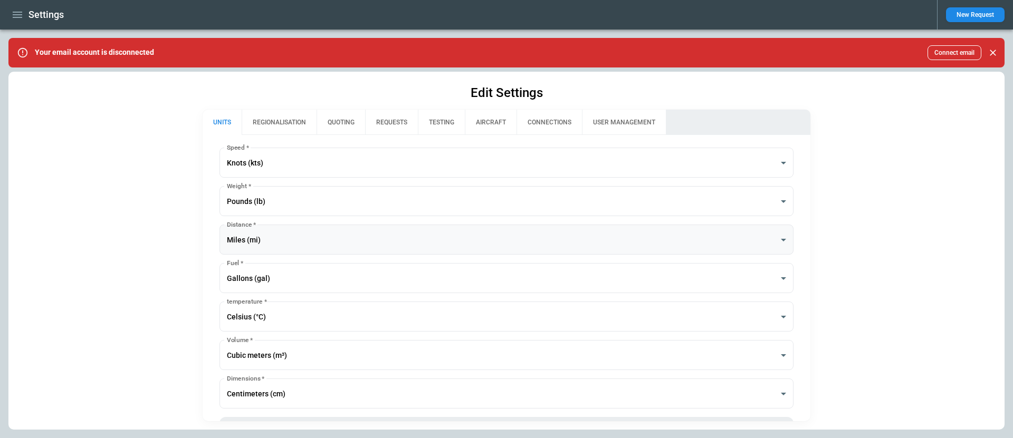
scroll to position [5, 0]
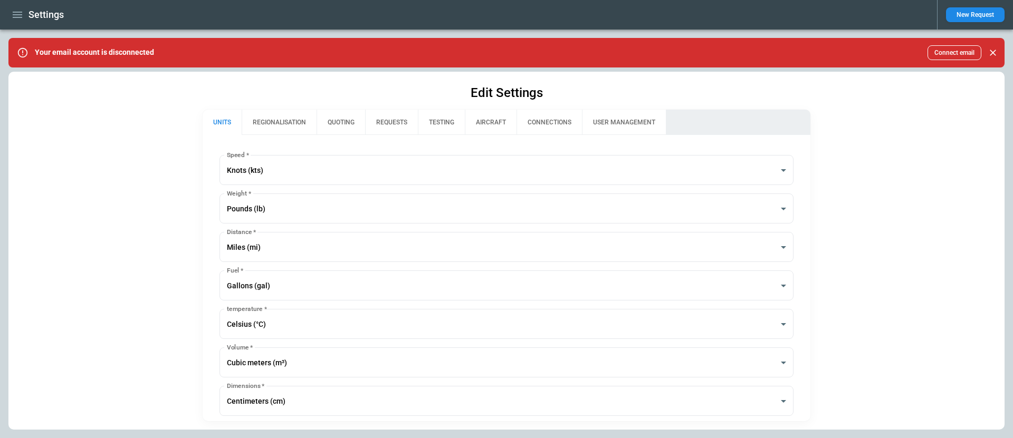
click at [18, 13] on icon "button" at bounding box center [17, 14] width 13 height 13
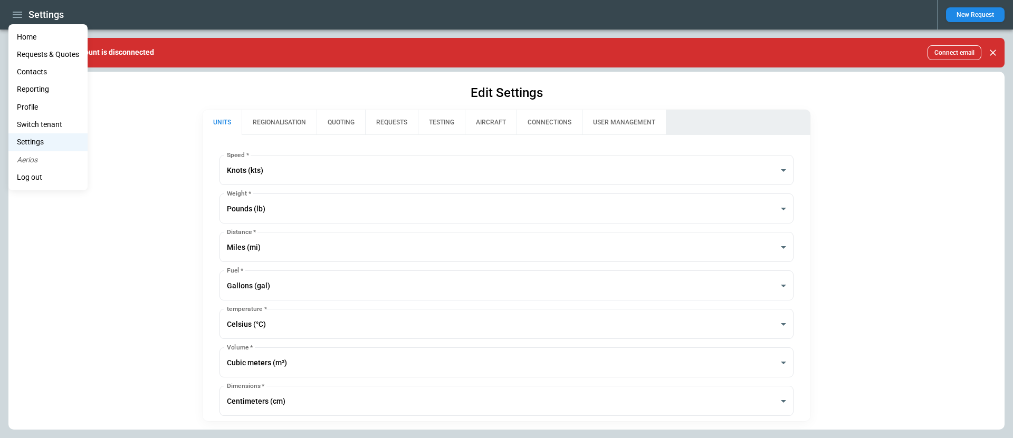
click at [26, 31] on li "Home" at bounding box center [47, 36] width 79 height 17
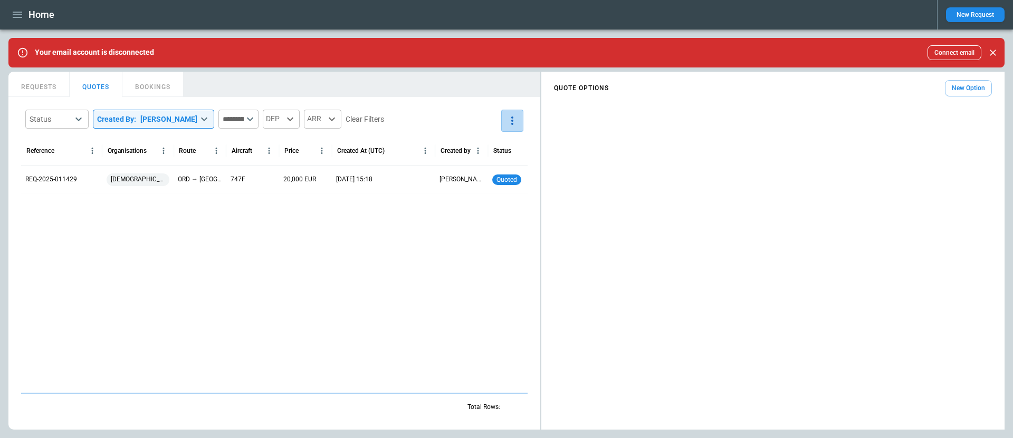
click at [514, 110] on button "more" at bounding box center [512, 121] width 22 height 22
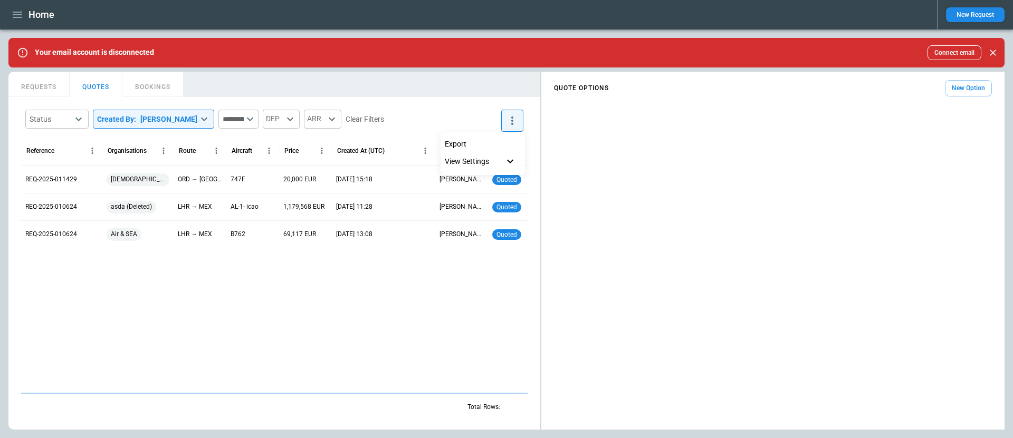
click at [505, 159] on icon at bounding box center [510, 161] width 13 height 13
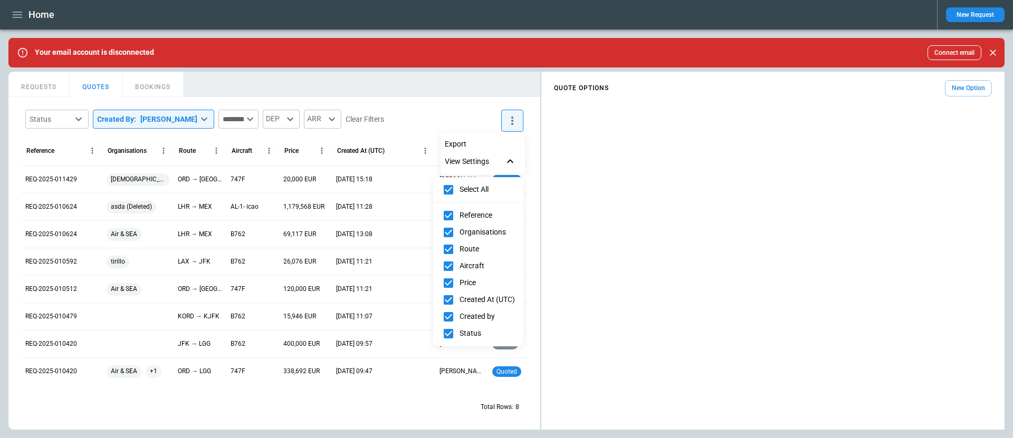
click at [507, 120] on div at bounding box center [506, 219] width 1013 height 438
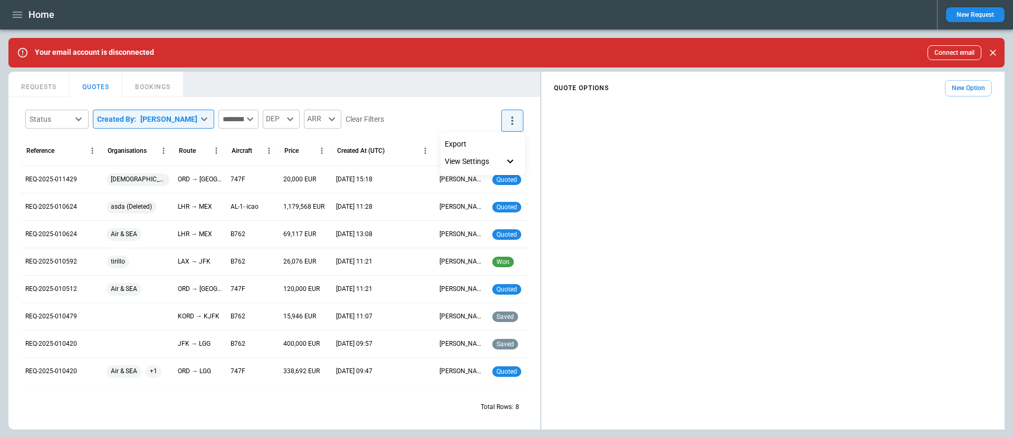
click at [37, 85] on div at bounding box center [506, 219] width 1013 height 438
click at [53, 88] on button "REQUESTS" at bounding box center [38, 84] width 61 height 25
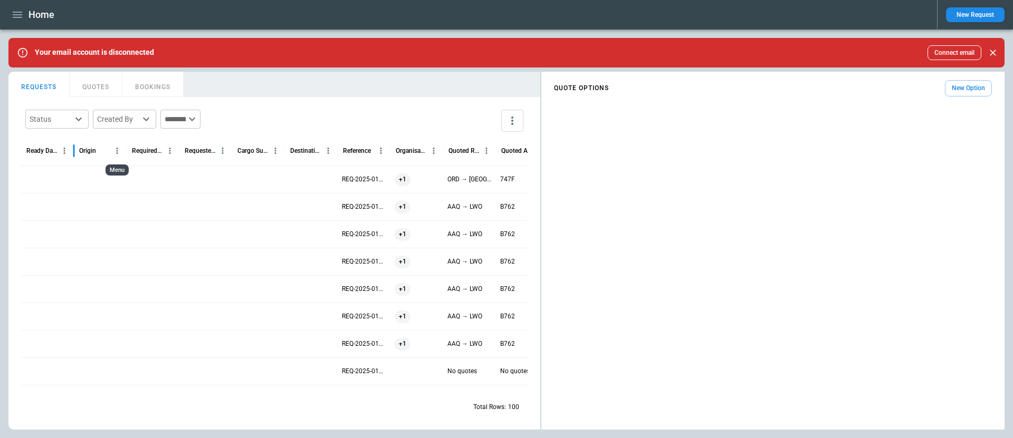
click at [117, 150] on icon "Origin column menu" at bounding box center [118, 151] width 2 height 6
click at [154, 167] on span "Pin to left" at bounding box center [189, 169] width 87 height 9
click at [436, 151] on icon "Organisation column menu" at bounding box center [433, 150] width 9 height 9
click at [390, 170] on span "Pin to left" at bounding box center [389, 169] width 87 height 9
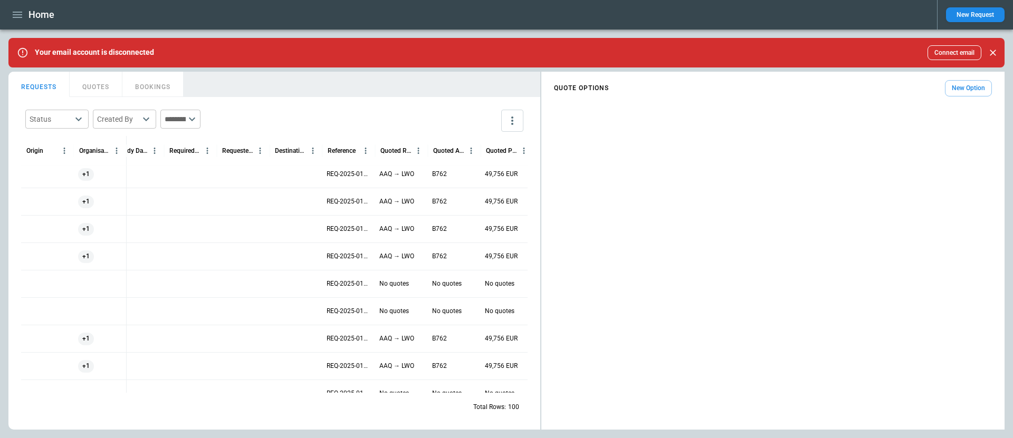
scroll to position [129, 68]
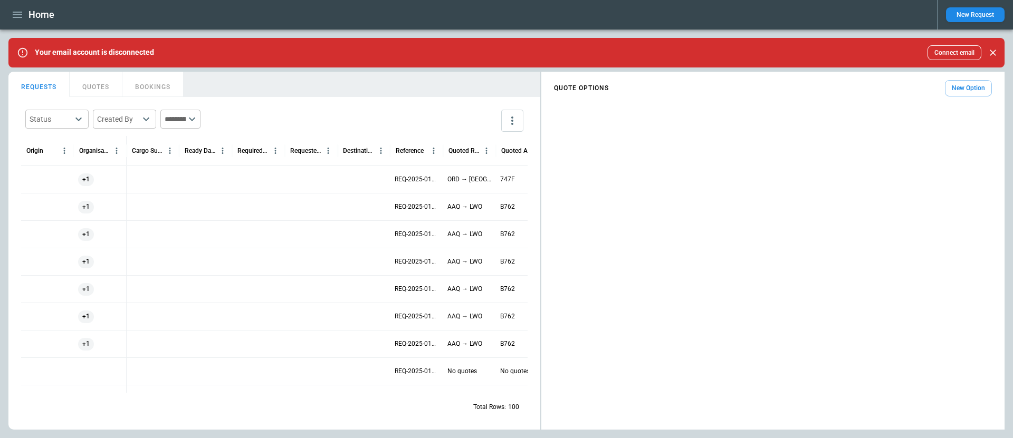
click at [965, 87] on button "New Option" at bounding box center [968, 88] width 47 height 16
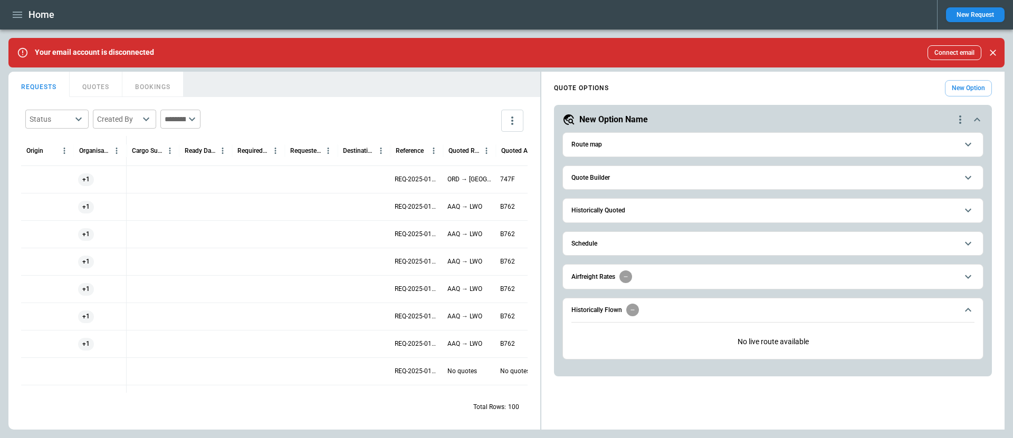
click at [959, 121] on icon "quote-option-actions" at bounding box center [960, 119] width 13 height 13
click at [689, 141] on div at bounding box center [506, 219] width 1013 height 438
click at [695, 170] on button "Quote Builder" at bounding box center [772, 178] width 403 height 24
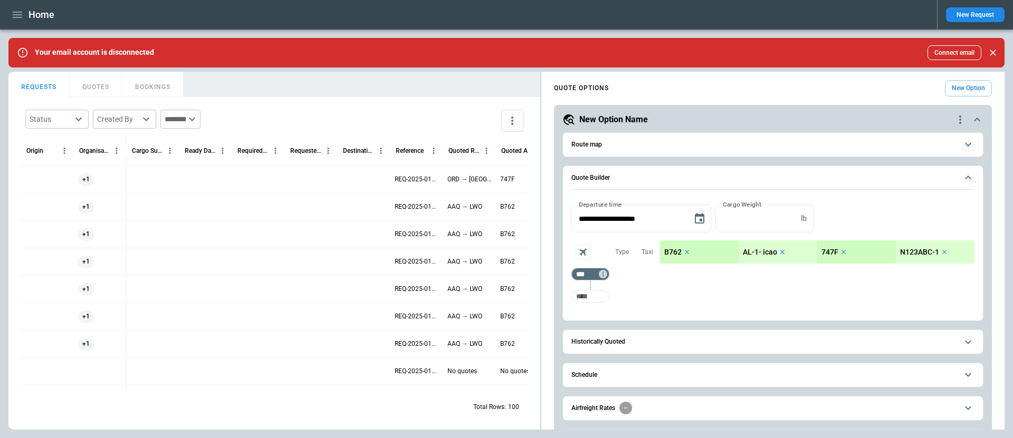
click at [578, 287] on input "Too short" at bounding box center [590, 296] width 34 height 19
type input "***"
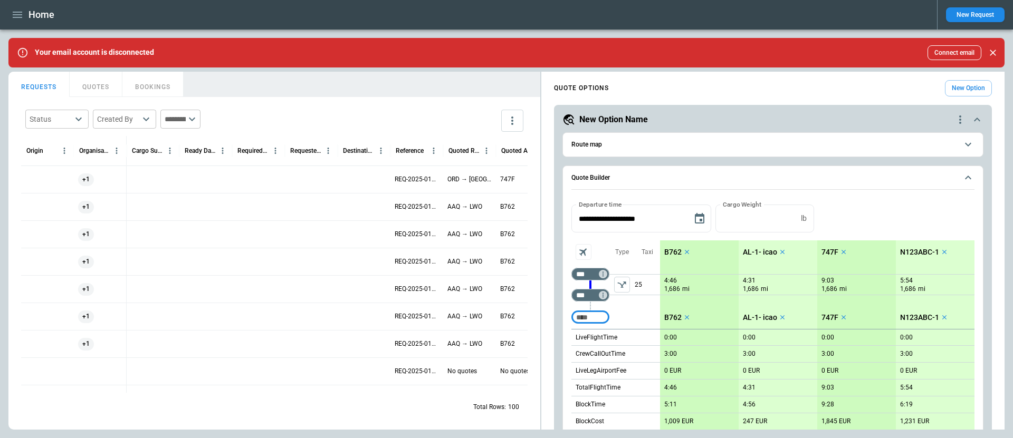
click at [959, 116] on icon "quote-option-actions" at bounding box center [960, 119] width 13 height 13
click at [930, 181] on li "Delete Quote Option" at bounding box center [920, 183] width 93 height 15
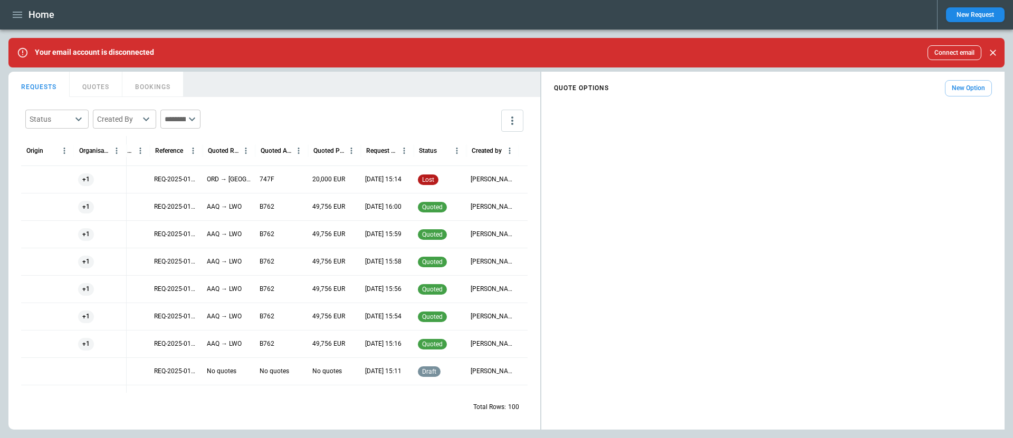
click at [21, 18] on icon "button" at bounding box center [17, 14] width 13 height 13
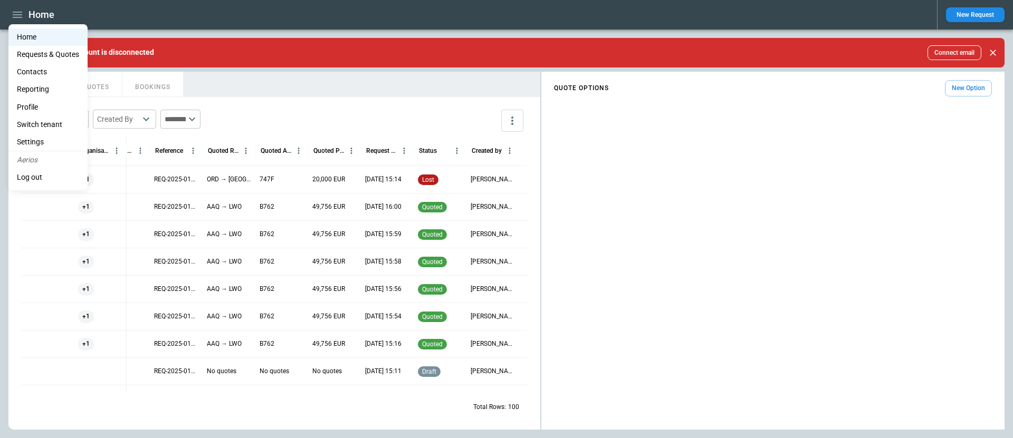
click at [44, 110] on li "Profile" at bounding box center [47, 107] width 79 height 17
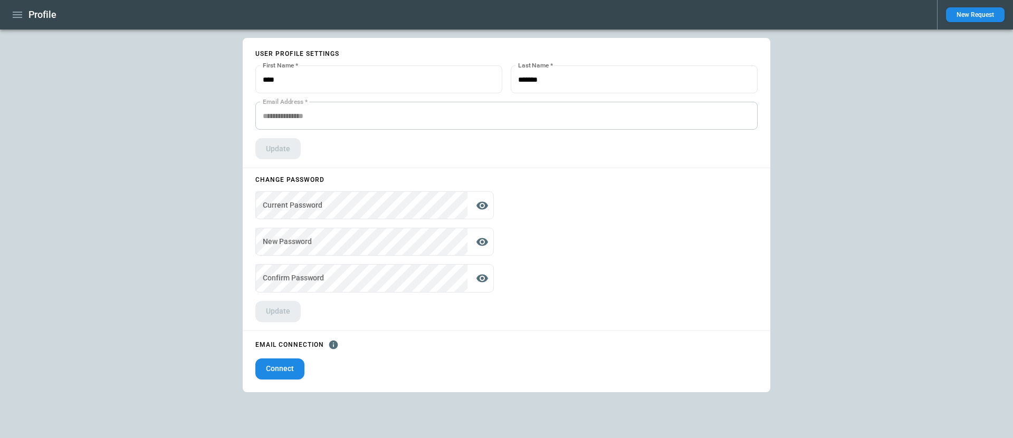
click at [22, 17] on icon "button" at bounding box center [17, 15] width 9 height 6
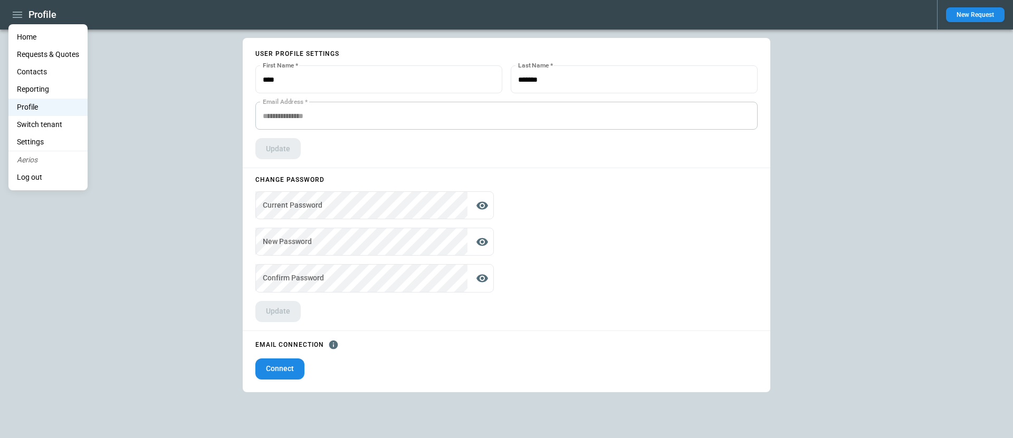
click at [26, 34] on li "Home" at bounding box center [47, 36] width 79 height 17
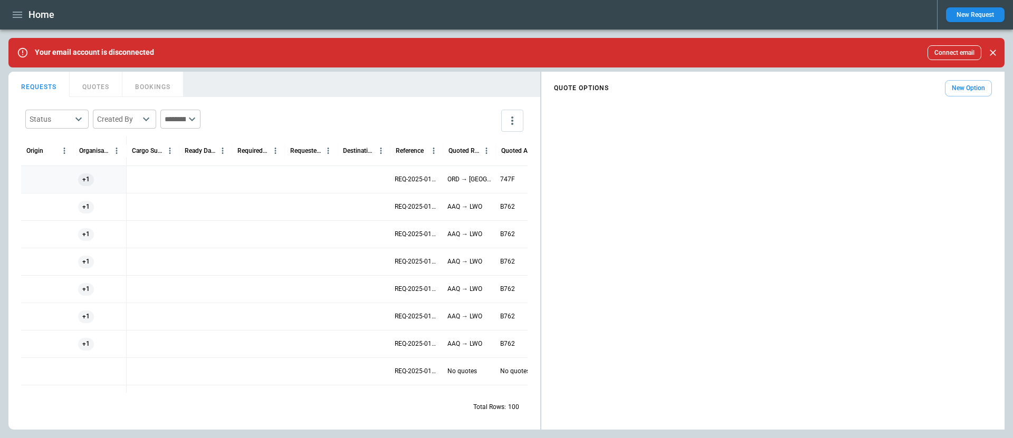
click at [53, 177] on div at bounding box center [47, 179] width 53 height 27
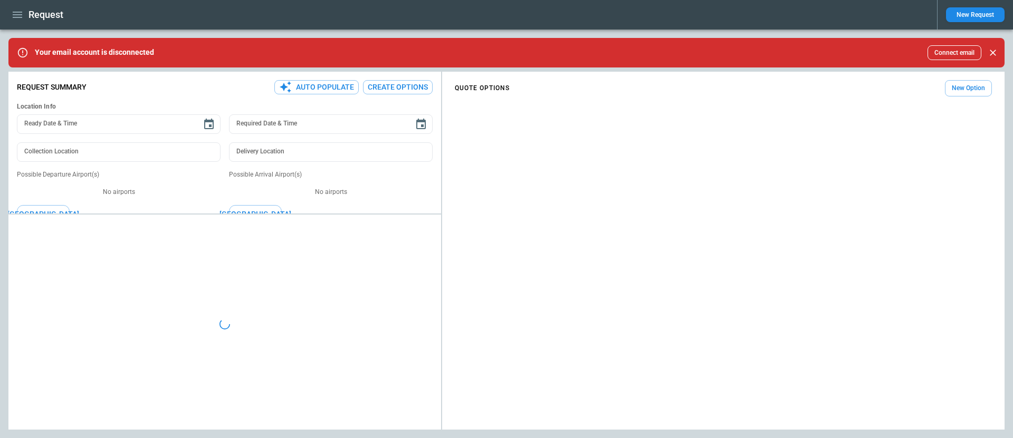
type textarea "*"
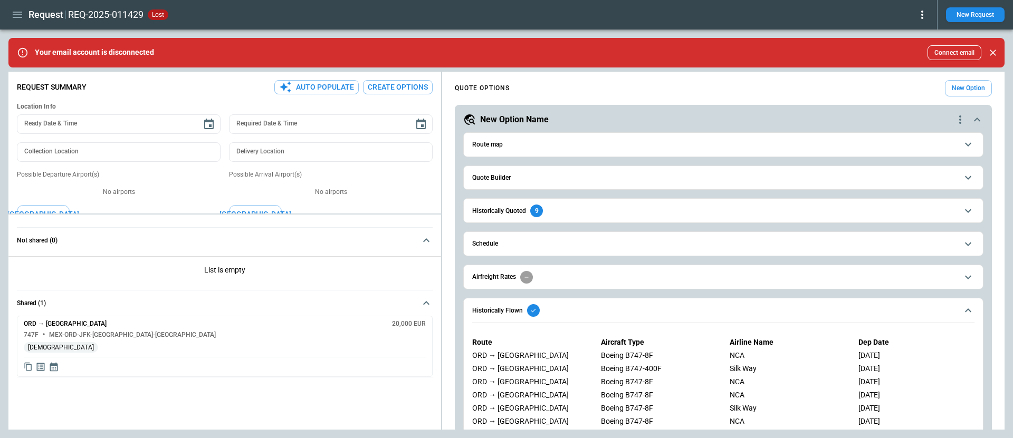
click at [212, 267] on div "**********" at bounding box center [506, 251] width 996 height 358
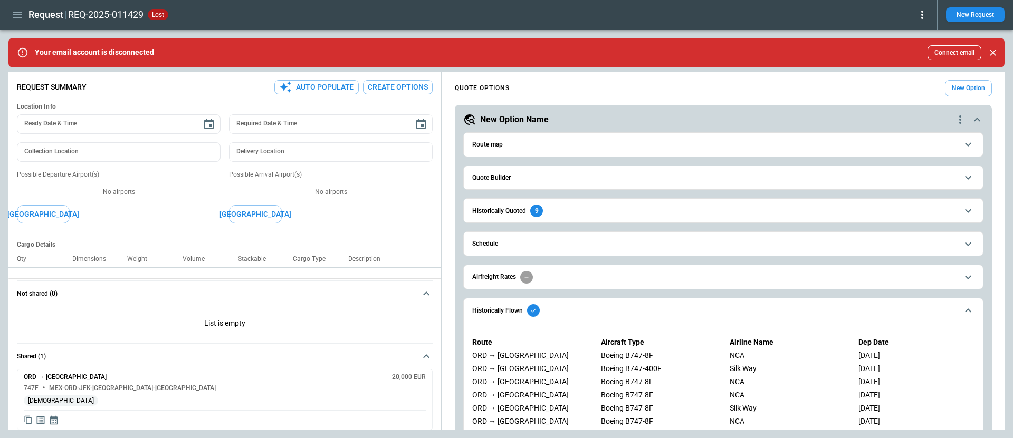
click at [214, 286] on div "**********" at bounding box center [506, 251] width 996 height 358
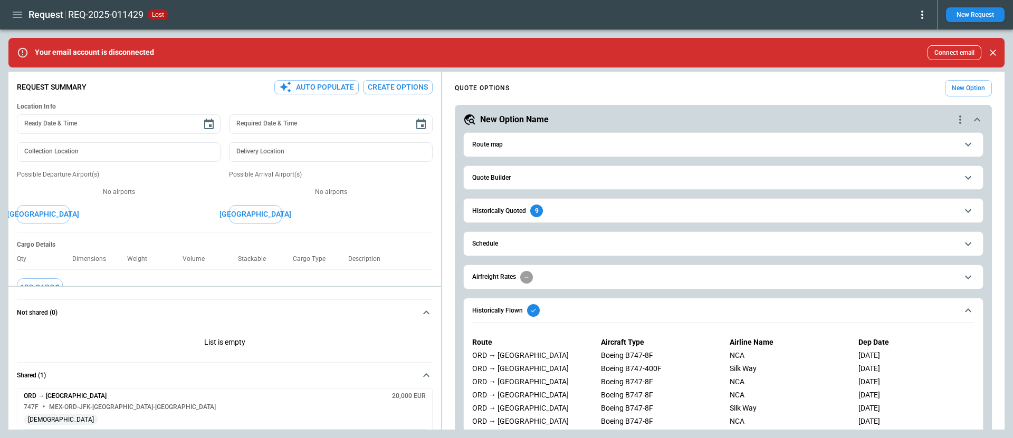
click at [16, 17] on icon "button" at bounding box center [17, 15] width 9 height 6
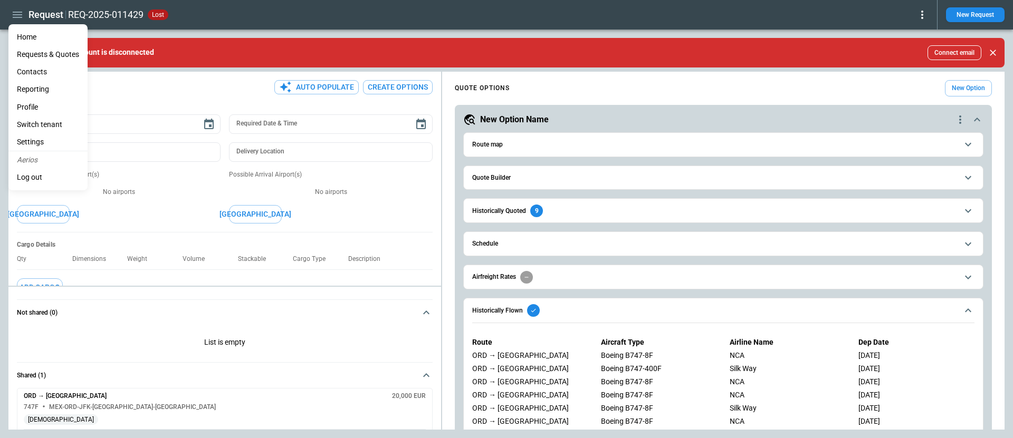
click at [33, 38] on li "Home" at bounding box center [47, 36] width 79 height 17
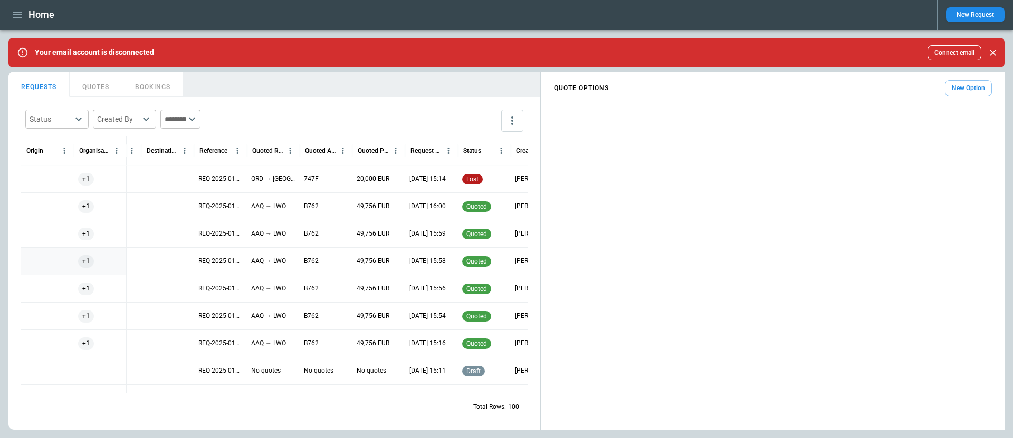
scroll to position [0, 127]
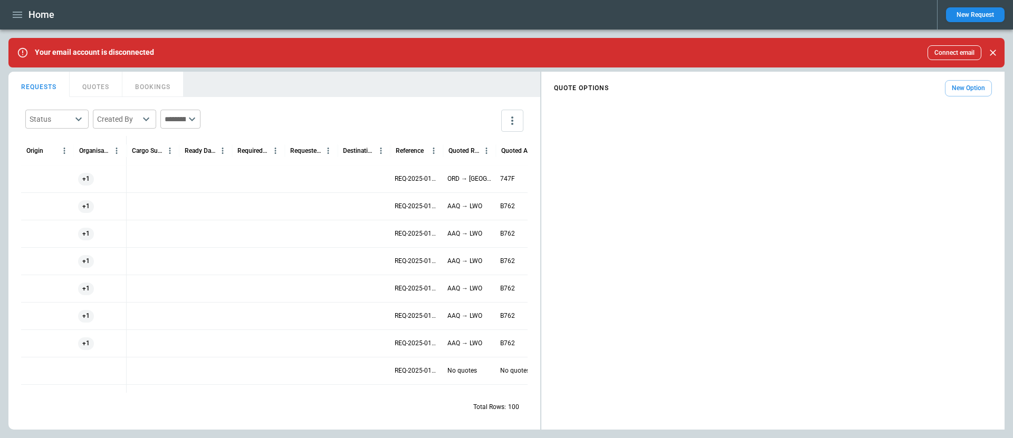
click at [105, 82] on button "QUOTES" at bounding box center [96, 84] width 53 height 25
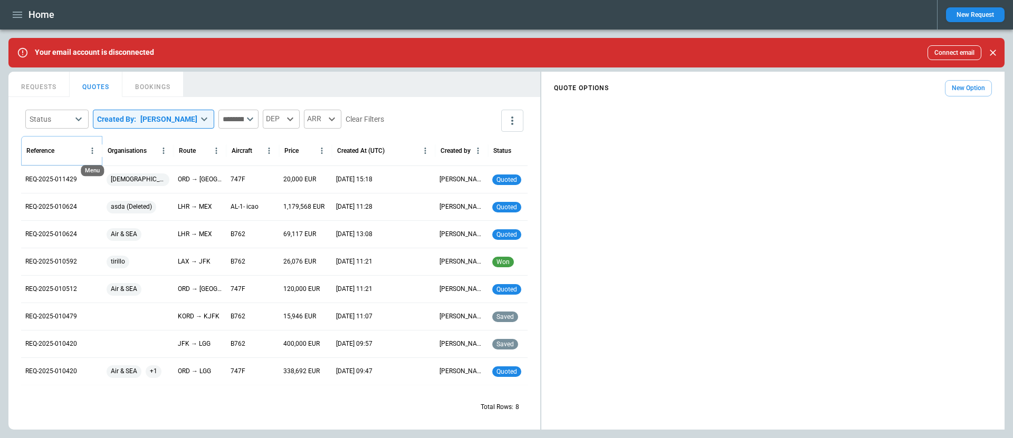
click at [93, 151] on icon "Reference column menu" at bounding box center [92, 150] width 9 height 9
click at [92, 150] on icon "Reference column menu" at bounding box center [92, 151] width 2 height 6
click at [436, 114] on div "**********" at bounding box center [274, 121] width 506 height 31
click at [375, 120] on button "Clear Filters" at bounding box center [365, 119] width 39 height 13
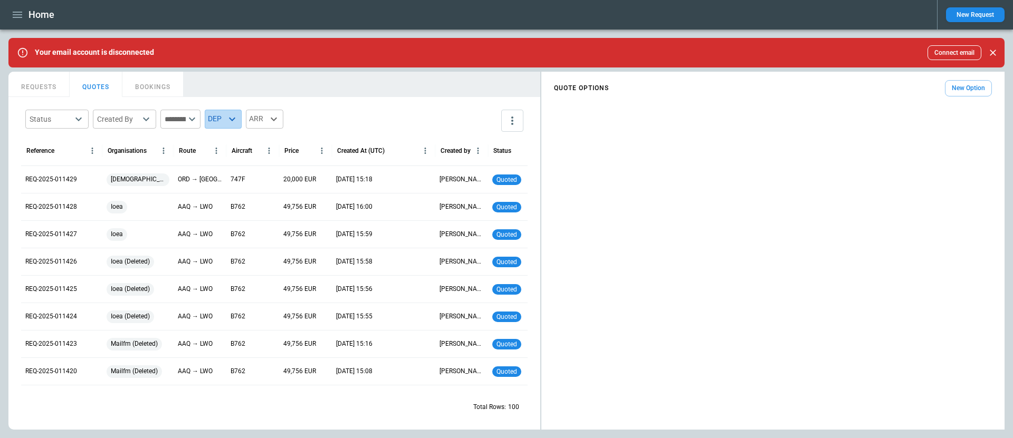
click at [242, 118] on div "DEP" at bounding box center [223, 119] width 37 height 19
type input "***"
type input "**********"
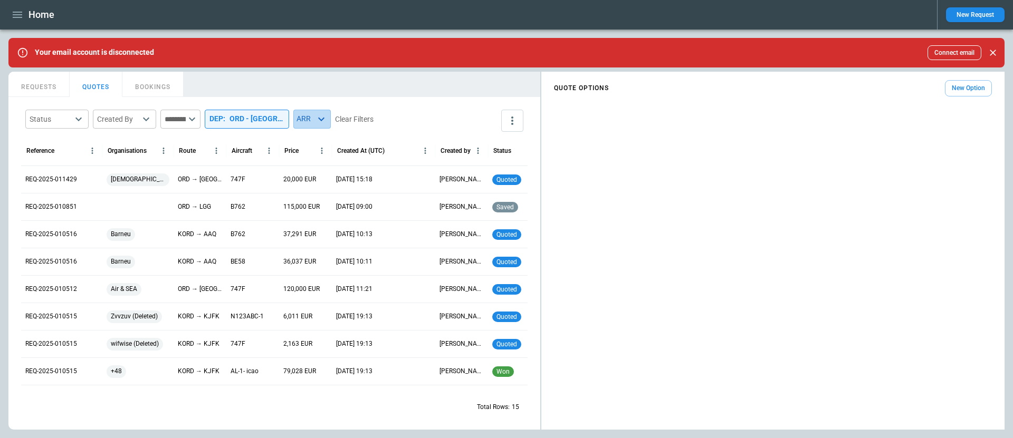
click at [325, 126] on div "ARR" at bounding box center [311, 119] width 37 height 19
type input "***"
type input "**********"
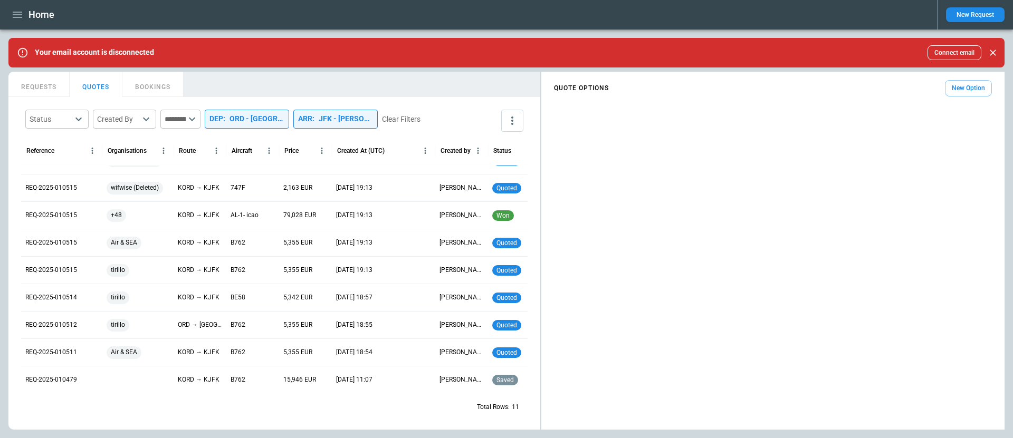
scroll to position [0, 0]
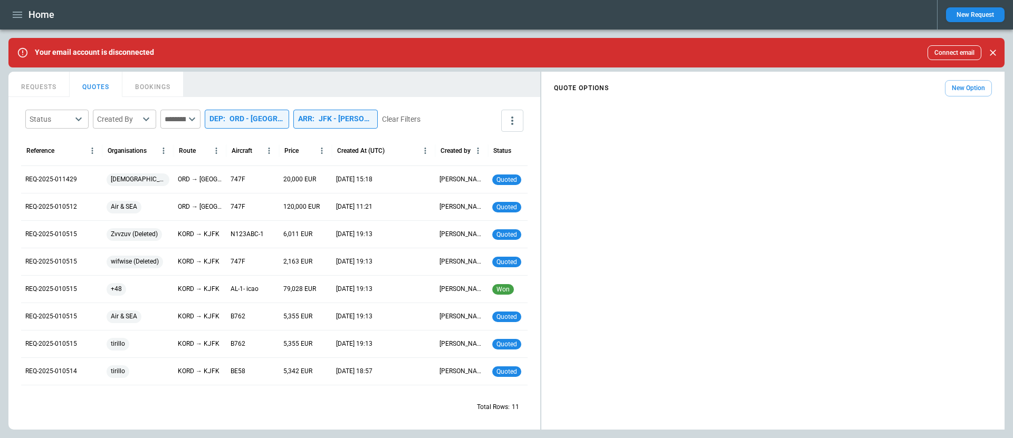
click at [420, 126] on div "Status ​ Created By ​ ​ DEP : ORD - Chicago O'Hare International Airport ARR : …" at bounding box center [222, 119] width 395 height 19
click at [420, 118] on button "Clear Filters" at bounding box center [401, 119] width 39 height 13
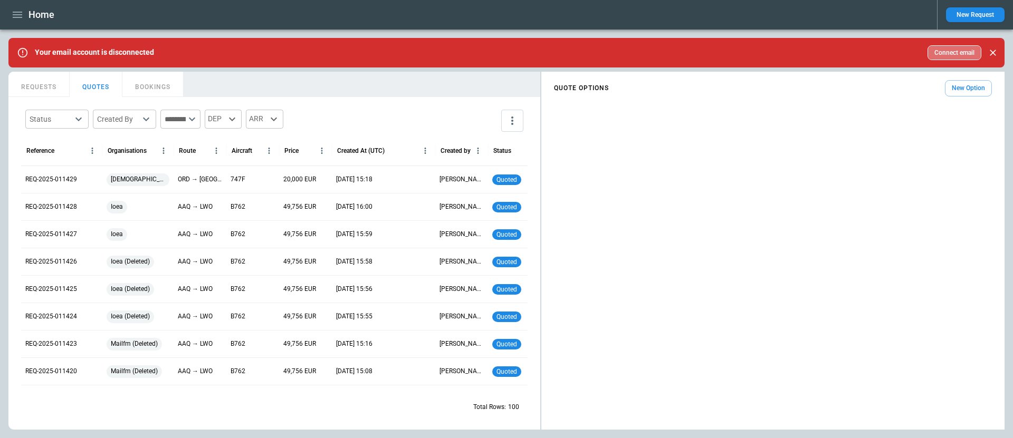
click at [949, 50] on button "Connect email" at bounding box center [954, 52] width 54 height 15
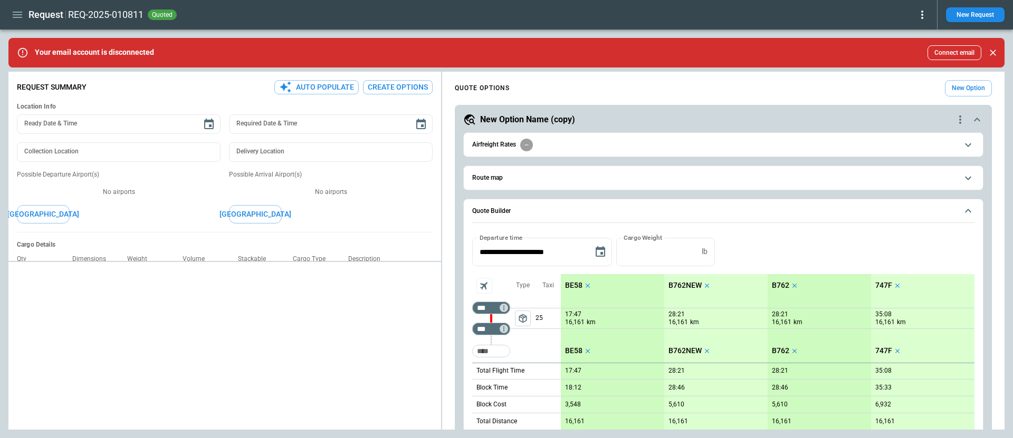
scroll to position [766, 0]
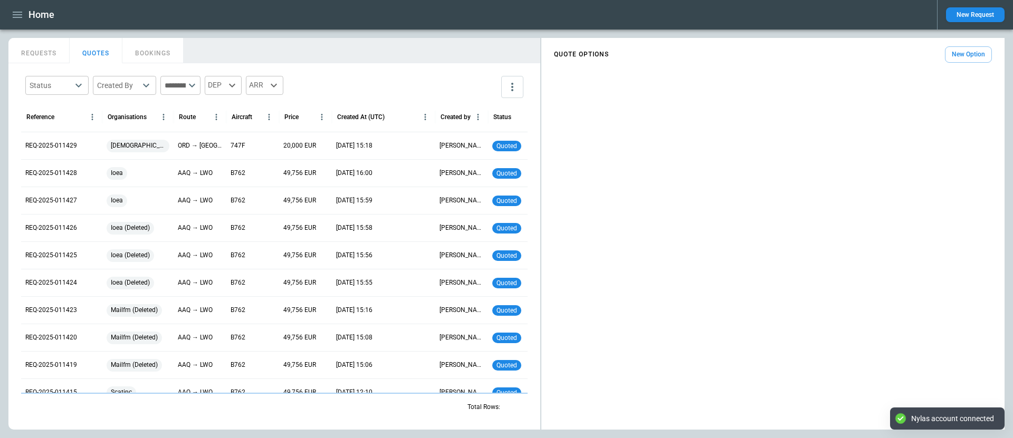
click at [11, 12] on icon "button" at bounding box center [17, 14] width 13 height 13
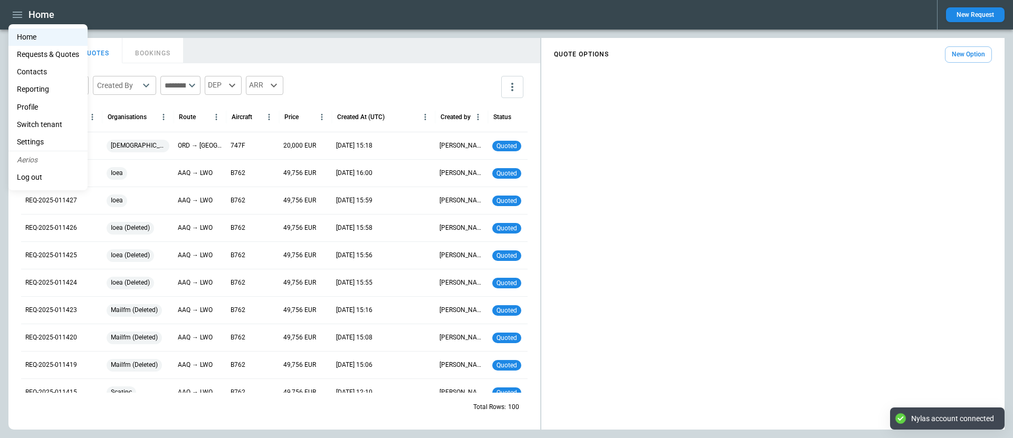
click at [40, 102] on li "Profile" at bounding box center [47, 107] width 79 height 17
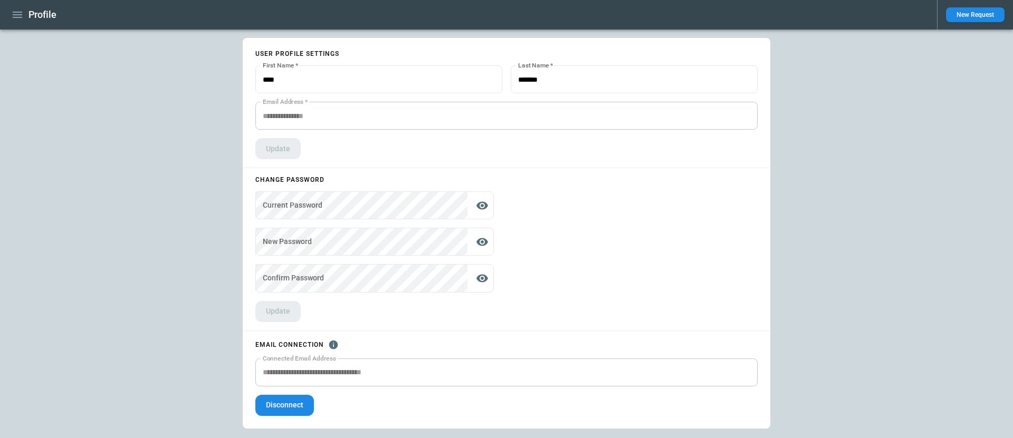
click at [17, 11] on icon "button" at bounding box center [17, 14] width 13 height 13
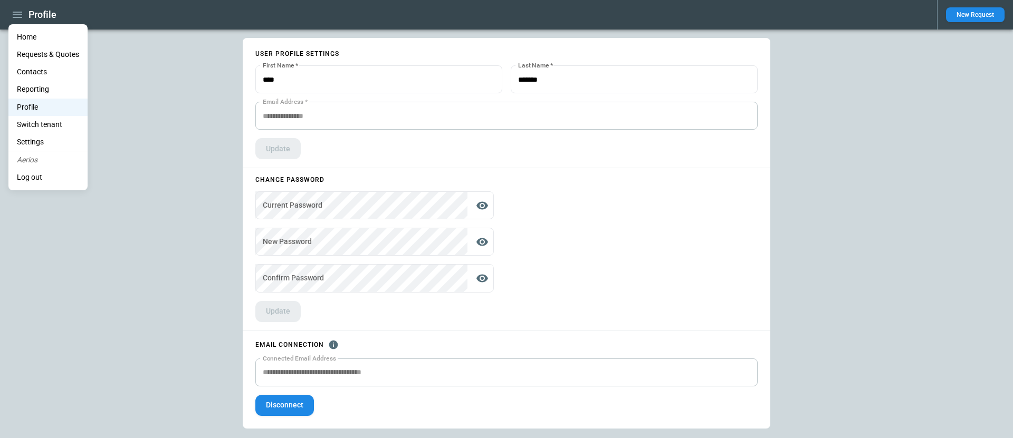
click at [28, 37] on li "Home" at bounding box center [47, 36] width 79 height 17
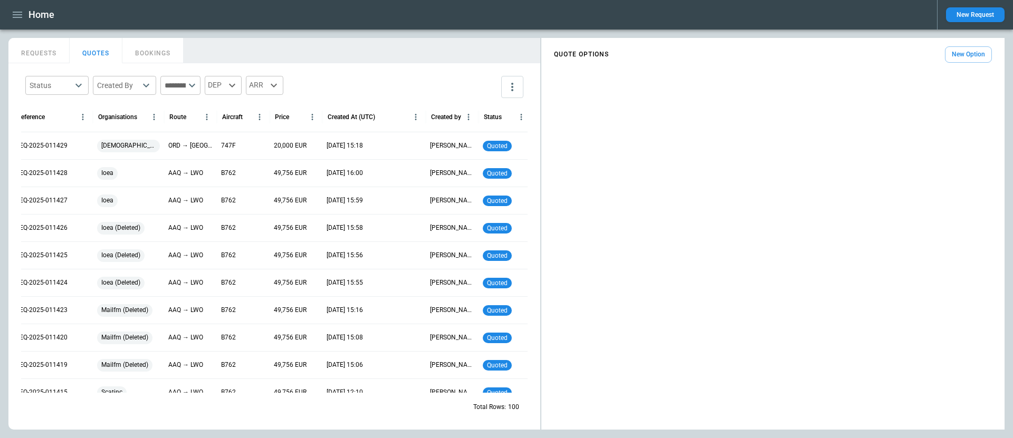
scroll to position [0, 8]
click at [149, 55] on button "BOOKINGS" at bounding box center [152, 50] width 61 height 25
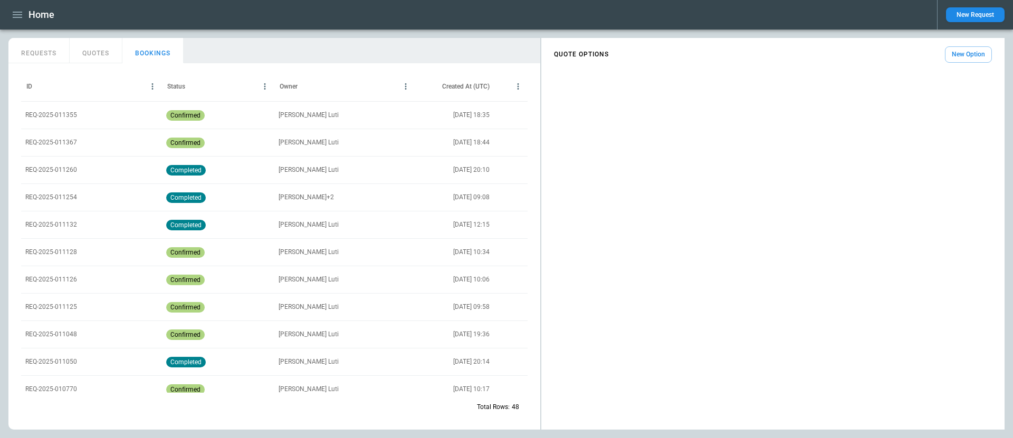
click at [98, 53] on button "QUOTES" at bounding box center [96, 50] width 53 height 25
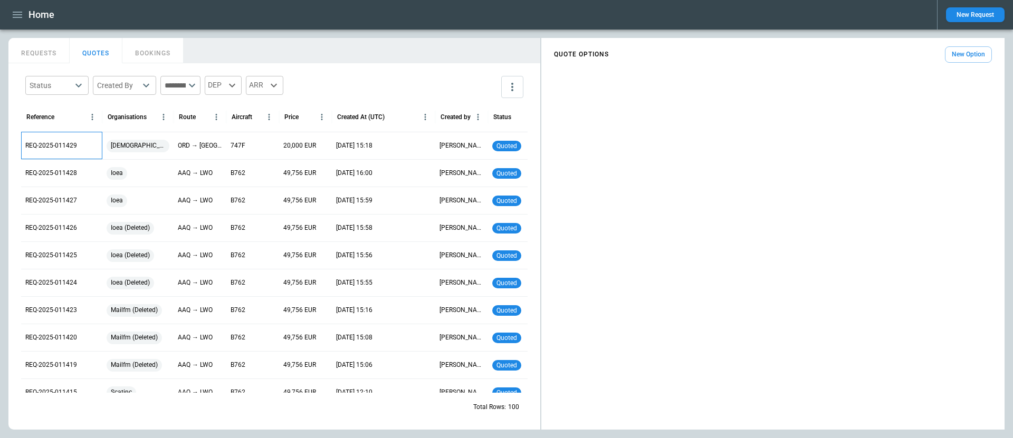
click at [82, 147] on div "REQ-2025-011429" at bounding box center [61, 145] width 81 height 27
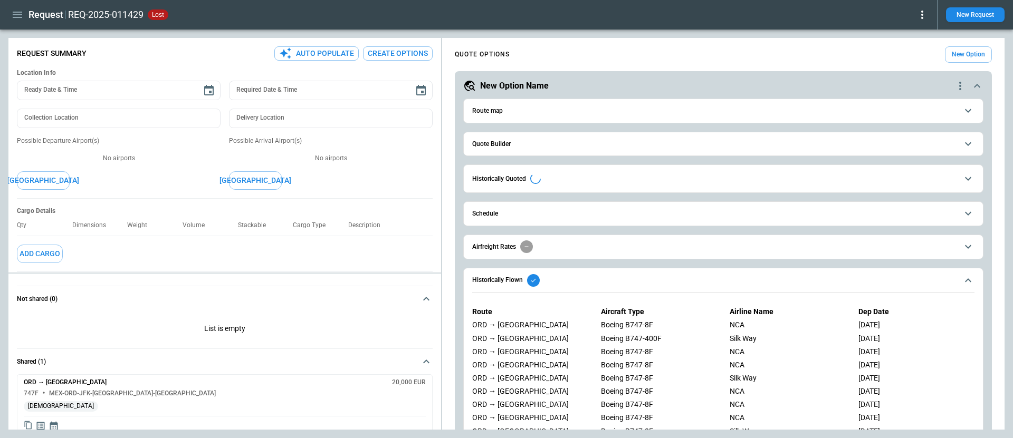
click at [924, 15] on icon at bounding box center [922, 14] width 13 height 13
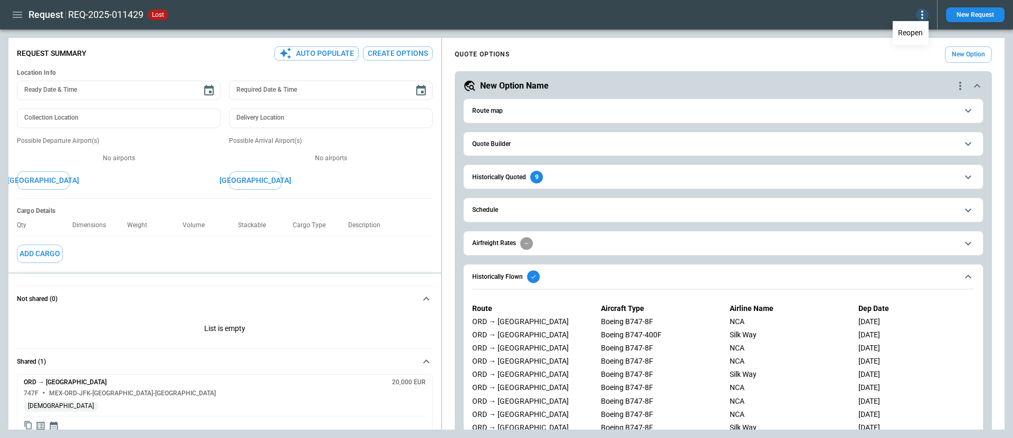
click at [858, 27] on div at bounding box center [506, 219] width 1013 height 438
click at [922, 12] on icon at bounding box center [922, 15] width 2 height 8
click at [919, 35] on button "Reopen" at bounding box center [911, 32] width 34 height 15
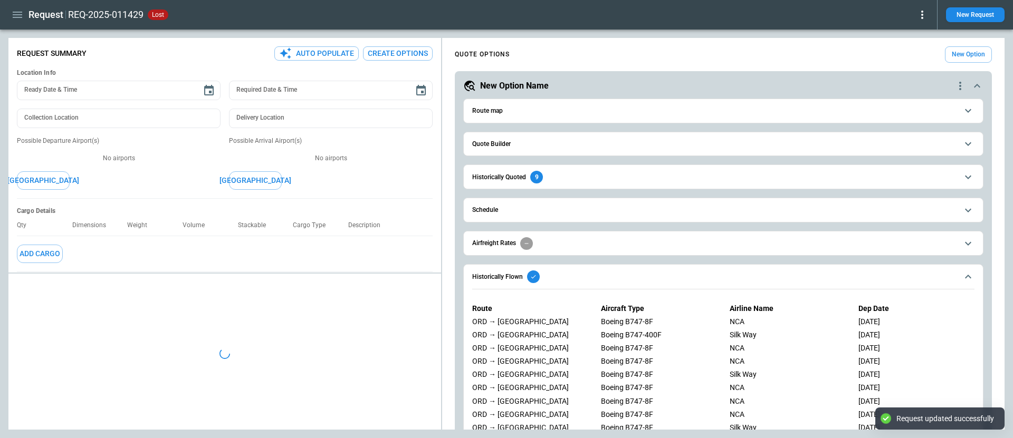
type textarea "*"
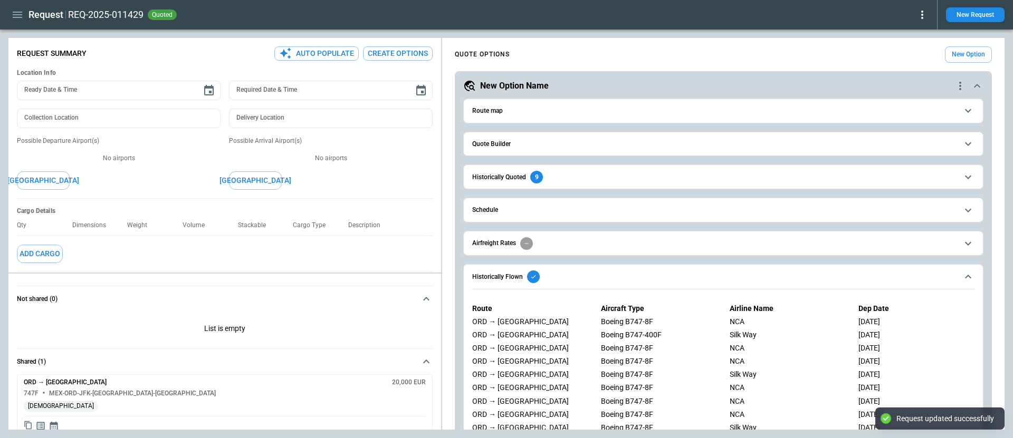
click at [922, 16] on icon at bounding box center [922, 14] width 13 height 13
click at [918, 25] on button "Confirm" at bounding box center [910, 32] width 35 height 15
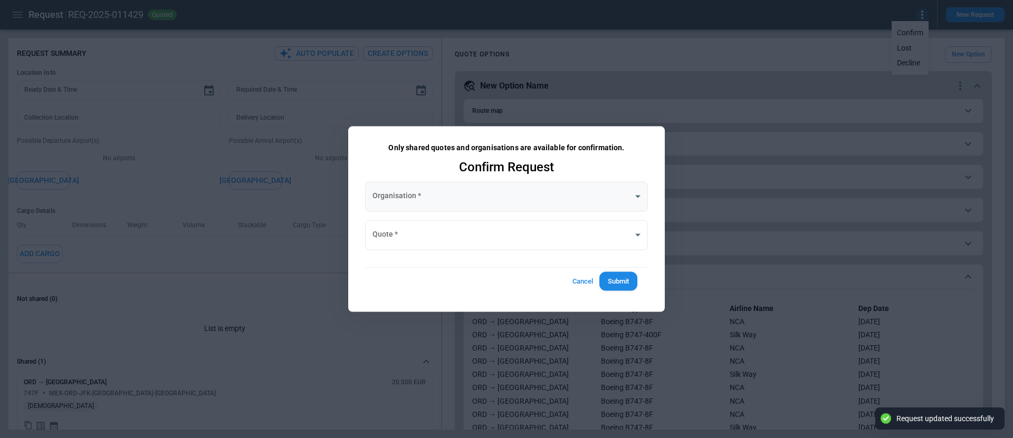
click at [470, 187] on body "**********" at bounding box center [506, 219] width 1013 height 438
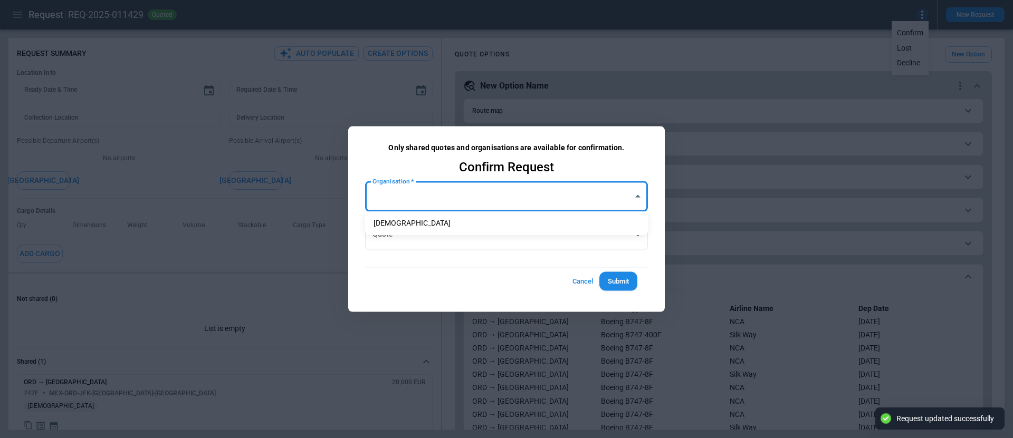
click at [469, 219] on li "eveist" at bounding box center [506, 223] width 283 height 15
type input "**********"
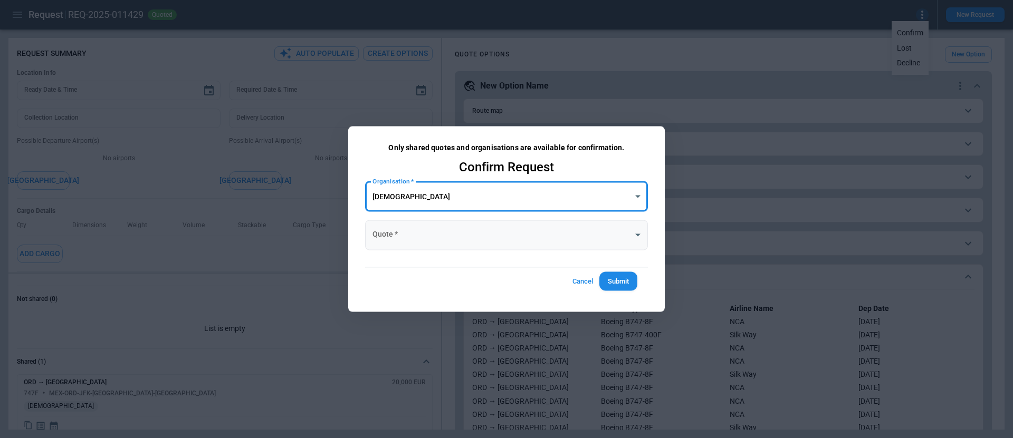
click at [467, 231] on body "**********" at bounding box center [506, 219] width 1013 height 438
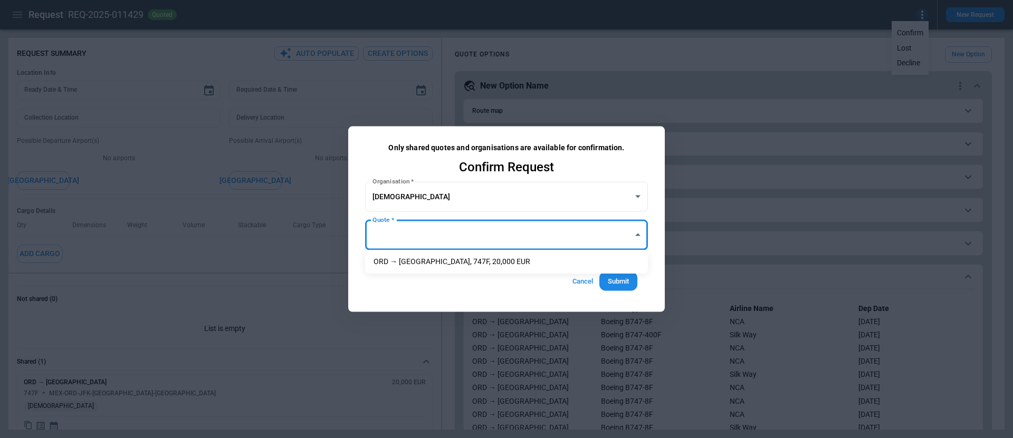
click at [466, 255] on li "ORD → JFK, 747F, 20,000 EUR" at bounding box center [506, 261] width 283 height 15
type input "**********"
click at [617, 279] on button "Submit" at bounding box center [618, 282] width 38 height 20
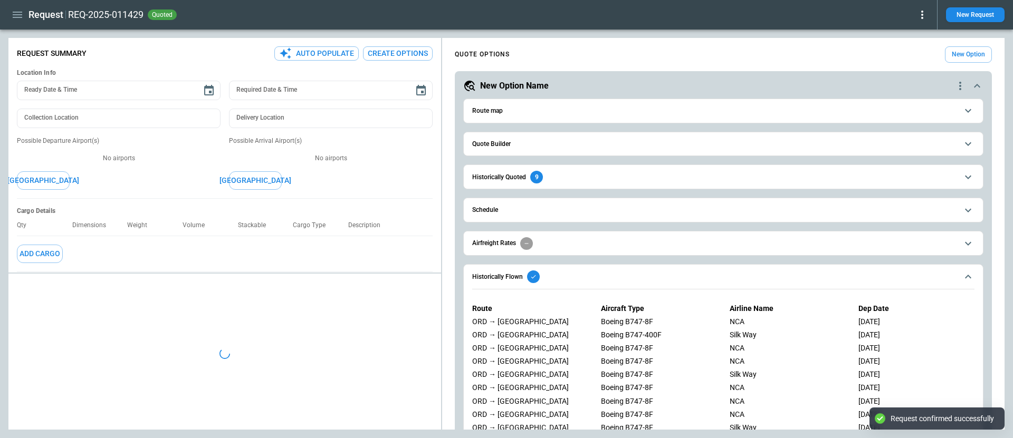
type textarea "*"
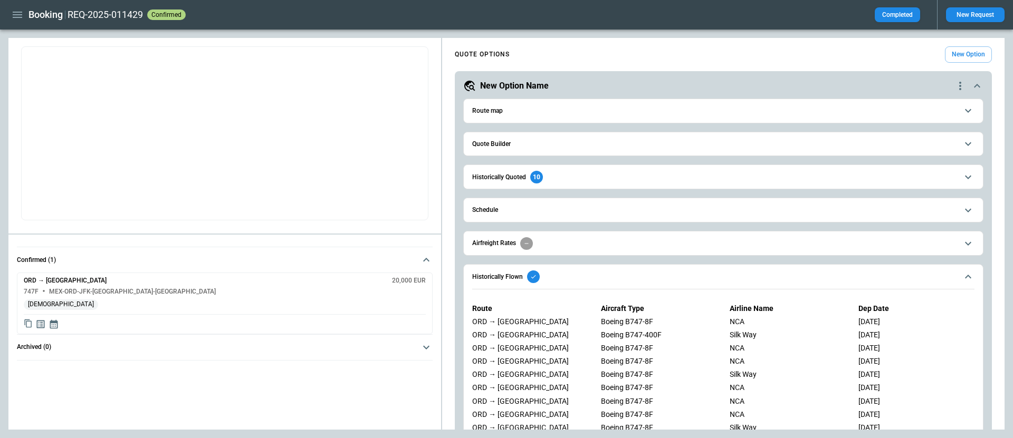
click at [16, 13] on icon "button" at bounding box center [17, 14] width 13 height 13
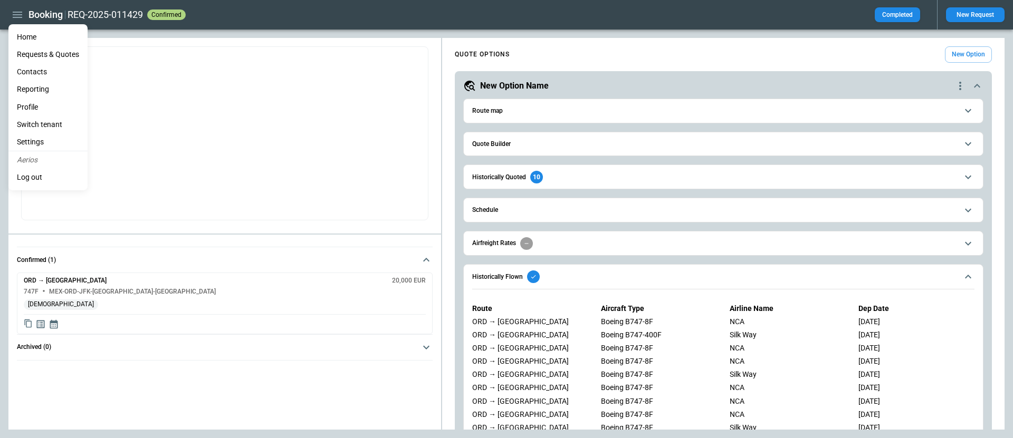
click at [26, 34] on li "Home" at bounding box center [47, 36] width 79 height 17
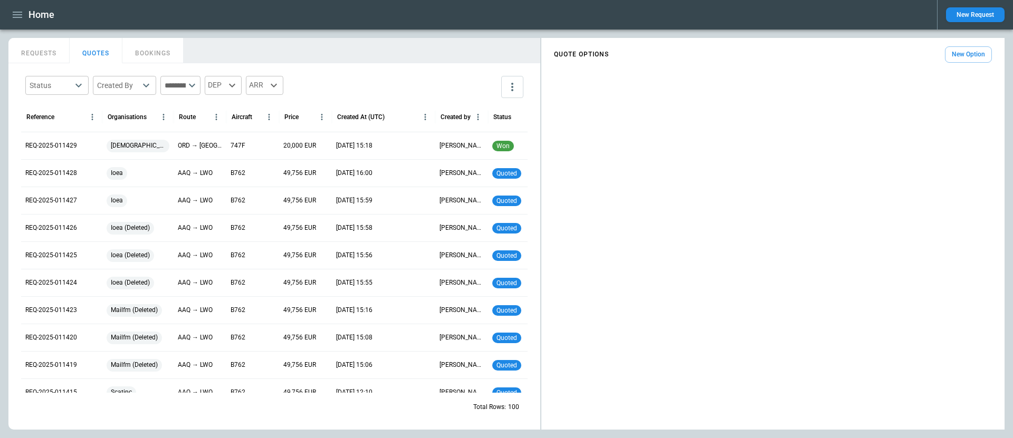
click at [152, 53] on button "BOOKINGS" at bounding box center [152, 50] width 61 height 25
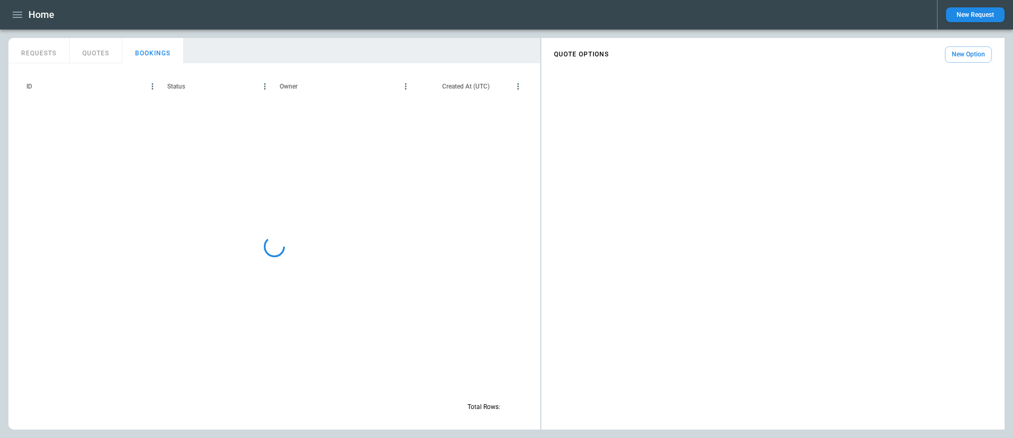
click at [110, 55] on button "QUOTES" at bounding box center [96, 50] width 53 height 25
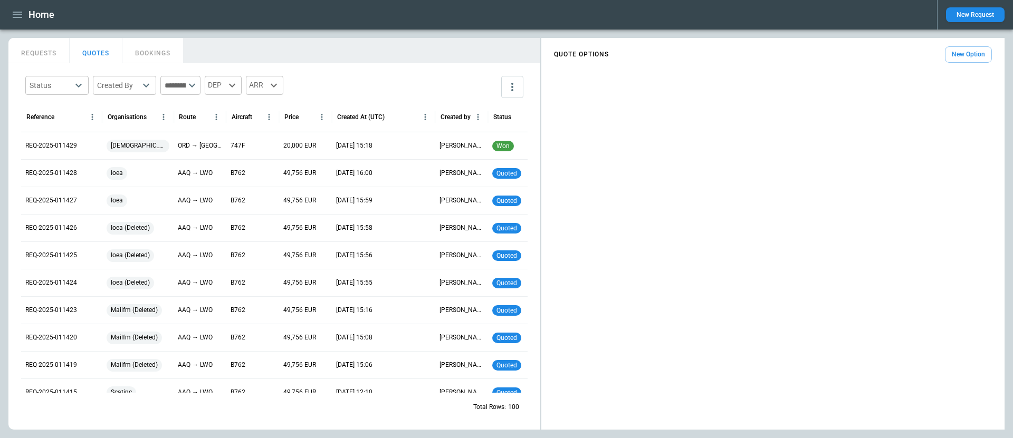
click at [138, 48] on button "BOOKINGS" at bounding box center [152, 50] width 61 height 25
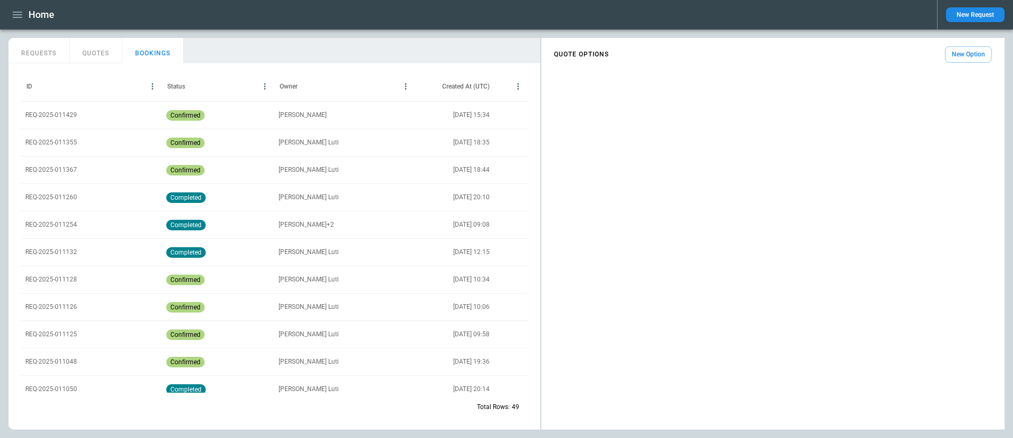
click at [87, 51] on button "QUOTES" at bounding box center [96, 50] width 53 height 25
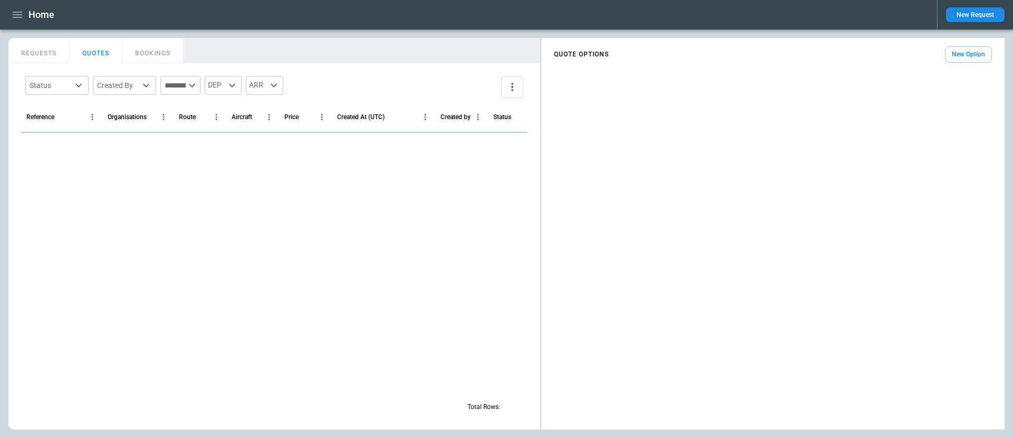
click at [49, 52] on button "REQUESTS" at bounding box center [38, 50] width 61 height 25
click at [23, 16] on icon "button" at bounding box center [17, 14] width 13 height 13
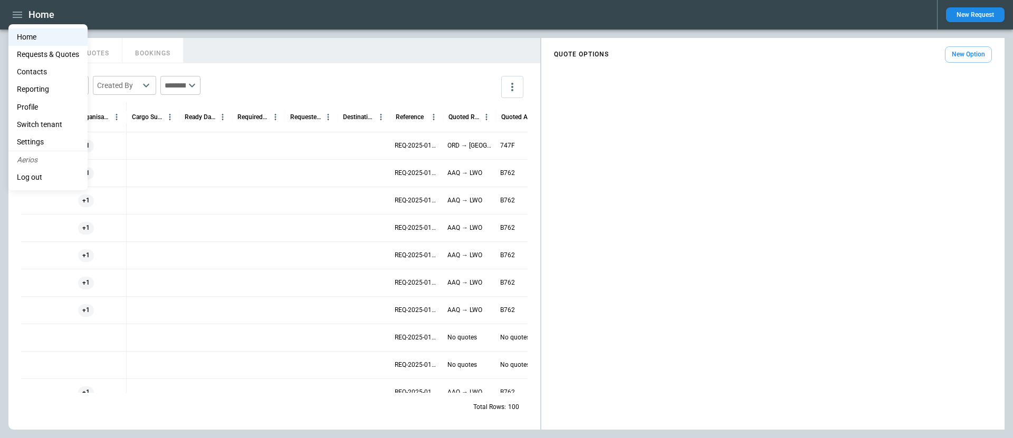
click at [54, 123] on li "Switch tenant" at bounding box center [47, 124] width 79 height 17
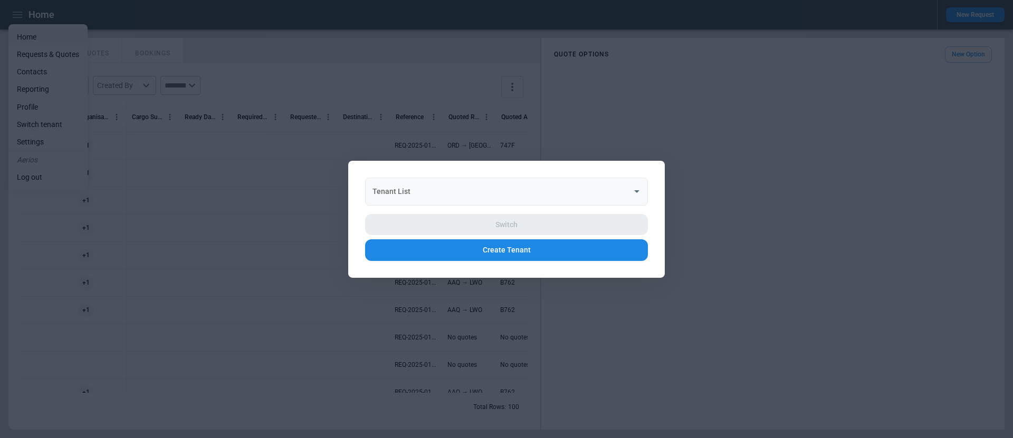
click at [502, 191] on input "Tenant List" at bounding box center [498, 191] width 257 height 18
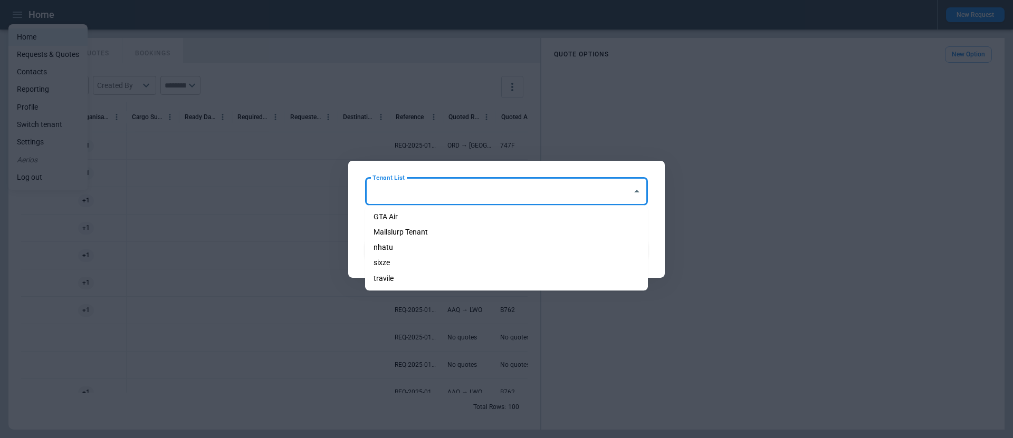
click at [430, 171] on div "Tenant List Tenant List Switch Create Tenant" at bounding box center [506, 218] width 317 height 117
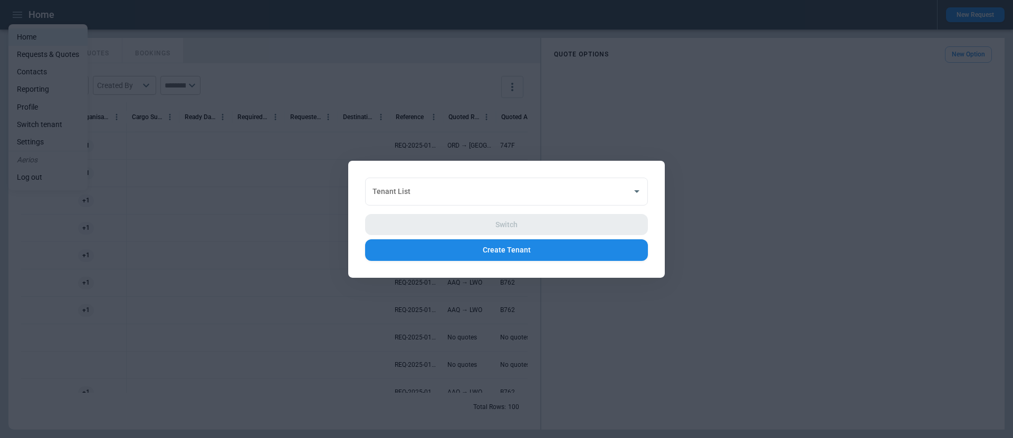
click at [55, 113] on div at bounding box center [506, 219] width 1013 height 438
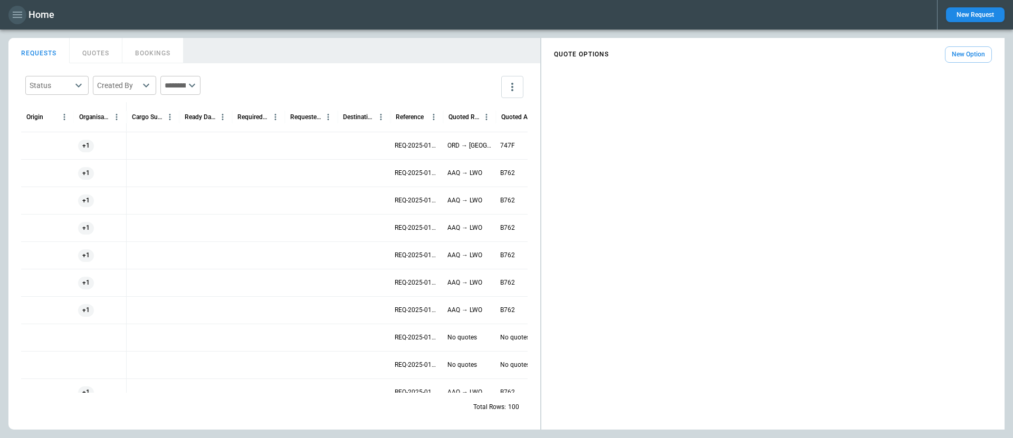
click at [13, 15] on icon "button" at bounding box center [17, 15] width 9 height 6
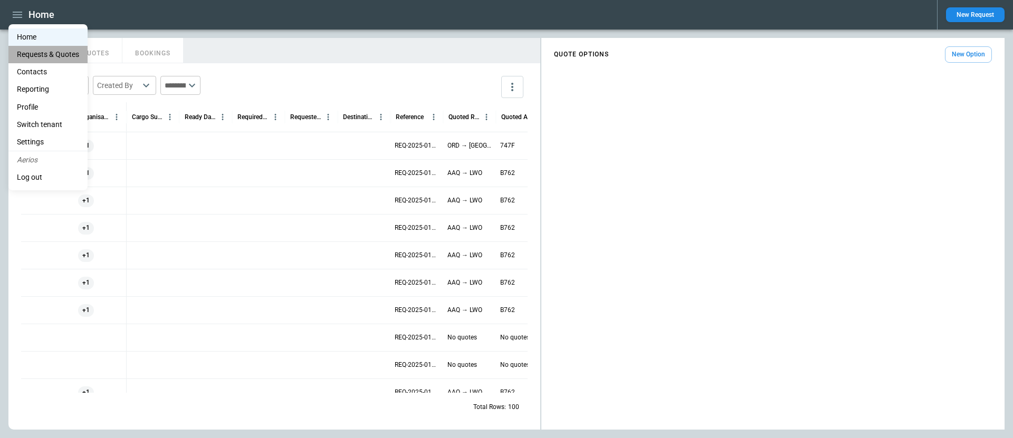
click at [54, 52] on Quotes "Requests & Quotes" at bounding box center [47, 54] width 79 height 17
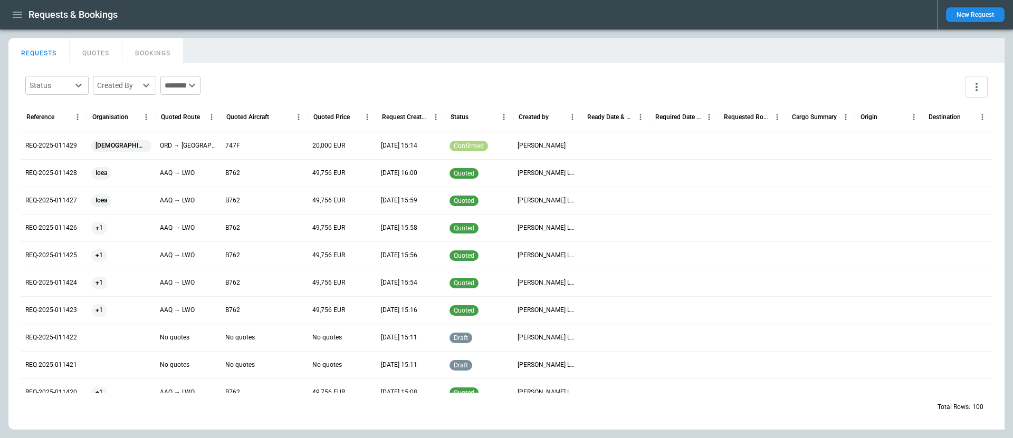
click at [11, 14] on icon "button" at bounding box center [17, 14] width 13 height 13
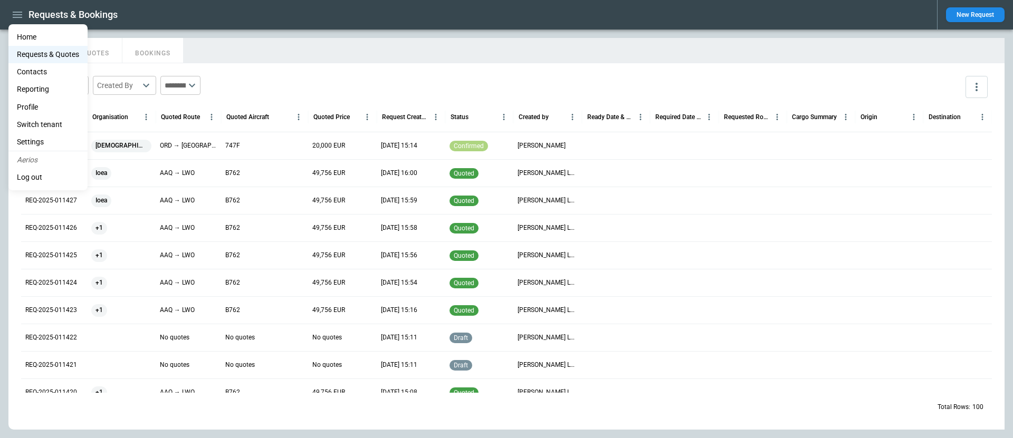
click at [29, 40] on li "Home" at bounding box center [47, 36] width 79 height 17
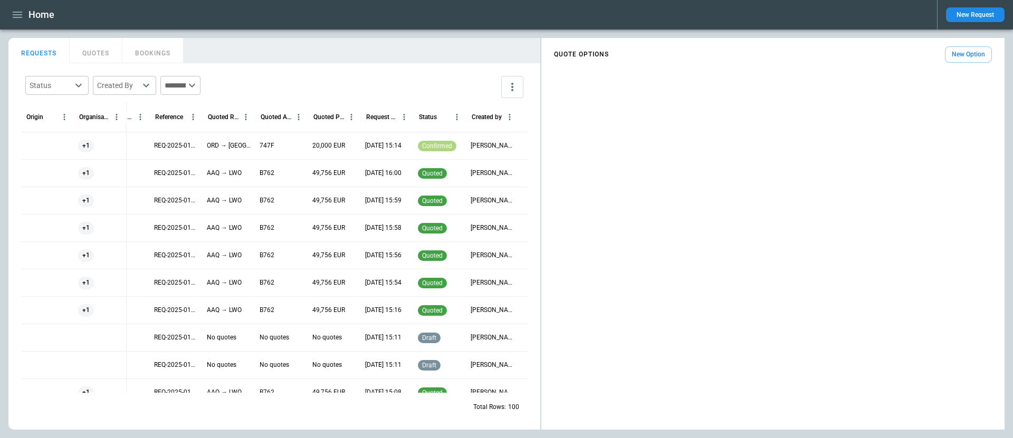
click at [973, 49] on button "New Option" at bounding box center [968, 54] width 47 height 16
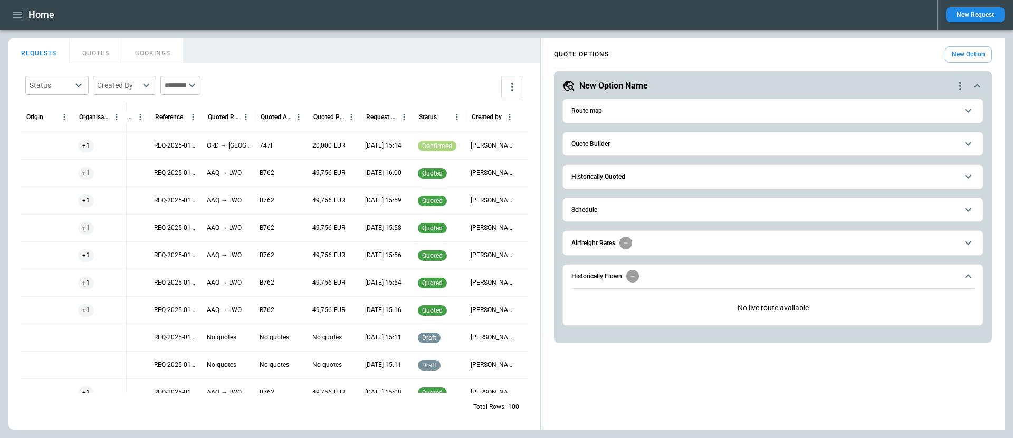
click at [690, 141] on span "Quote Builder" at bounding box center [764, 144] width 386 height 7
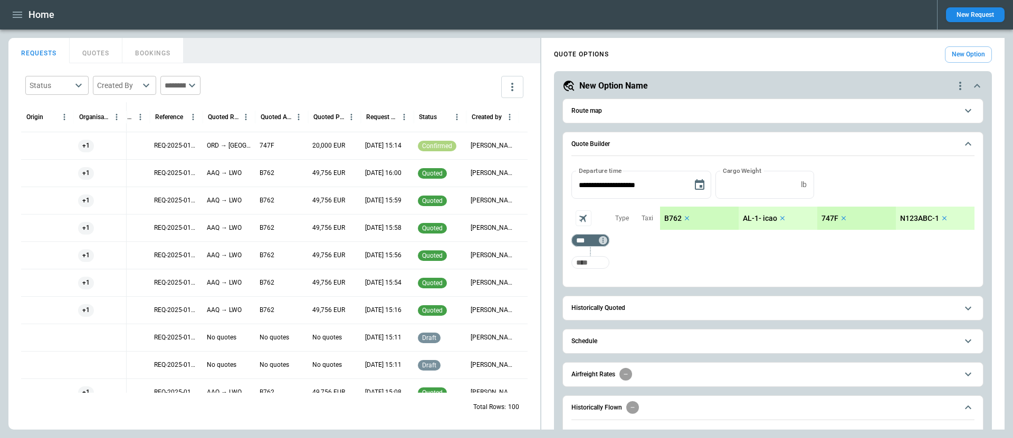
click at [600, 265] on input "Too short" at bounding box center [590, 262] width 34 height 19
type input "***"
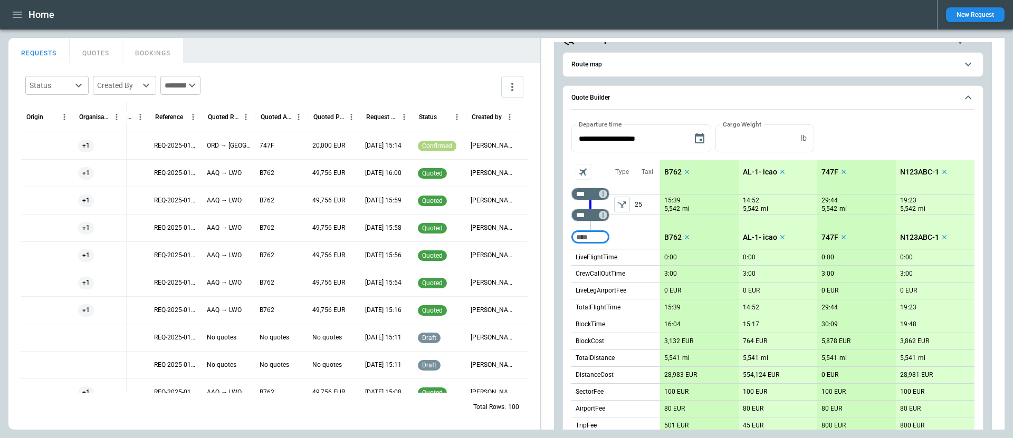
scroll to position [47, 0]
click at [590, 204] on div "scrollable content" at bounding box center [590, 204] width 38 height 0
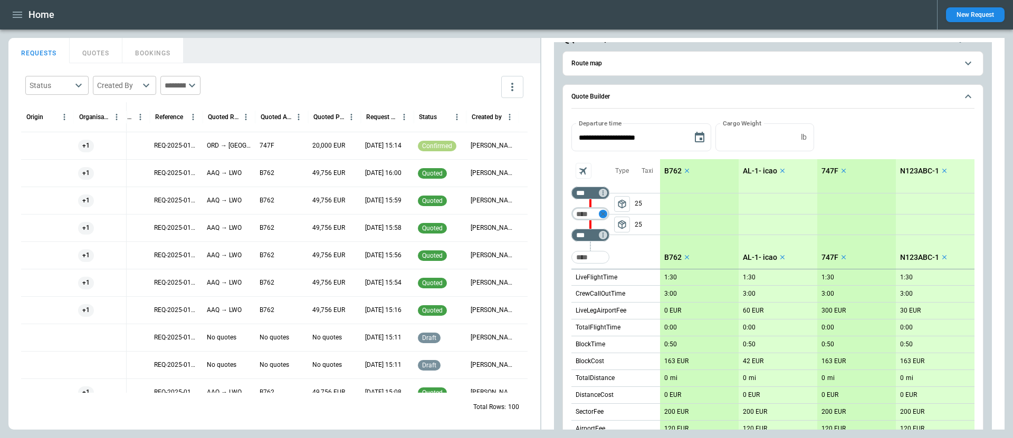
click at [602, 210] on icon "Too short" at bounding box center [602, 213] width 7 height 7
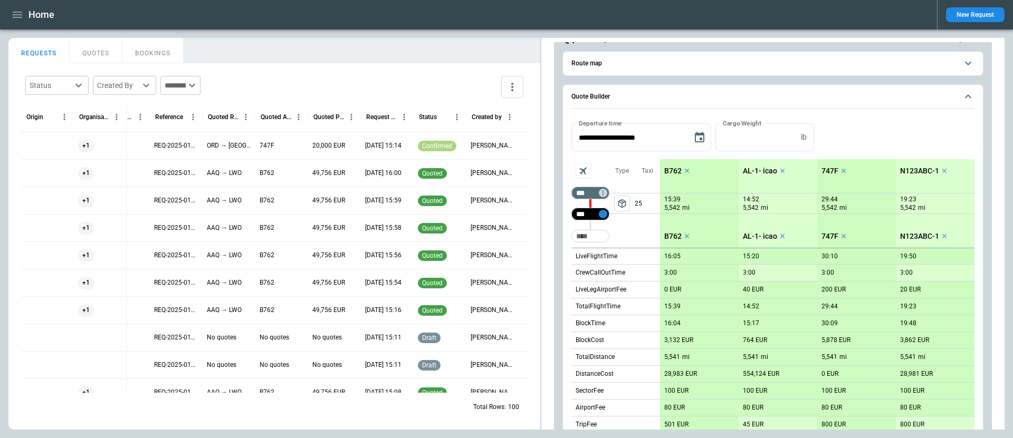
click at [604, 213] on icon "Not found" at bounding box center [602, 213] width 7 height 7
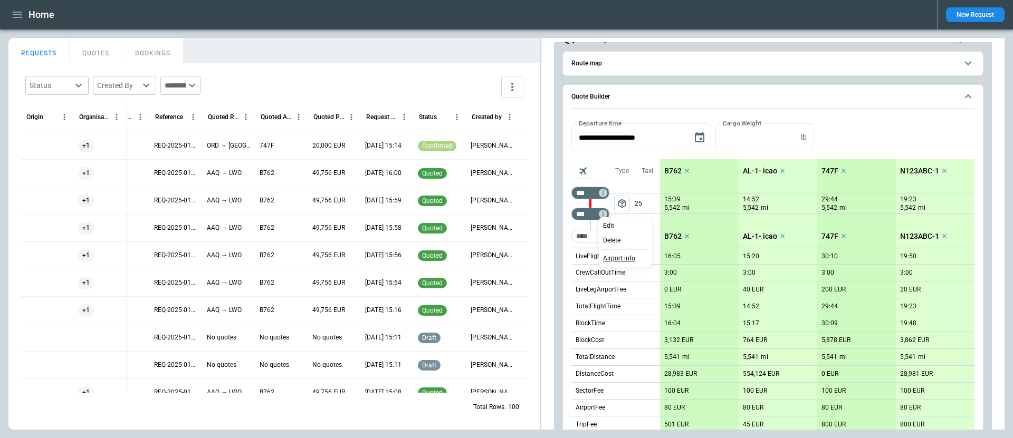
click at [618, 255] on p "Airport info" at bounding box center [619, 258] width 32 height 9
click at [621, 205] on div at bounding box center [506, 219] width 1013 height 438
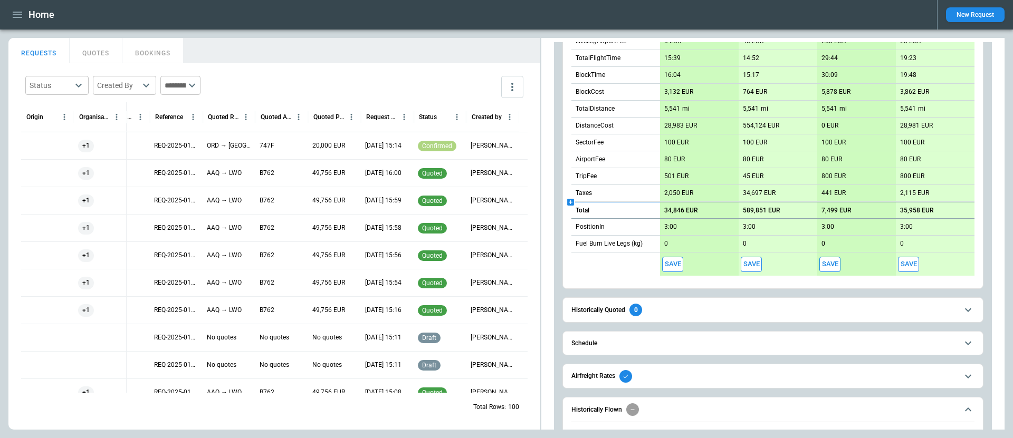
scroll to position [302, 0]
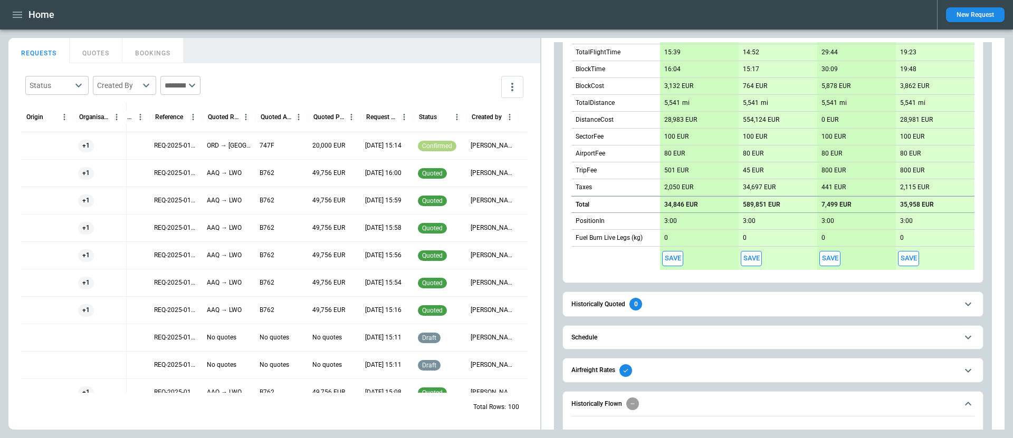
click at [675, 304] on span "Historically Quoted 0" at bounding box center [764, 304] width 386 height 13
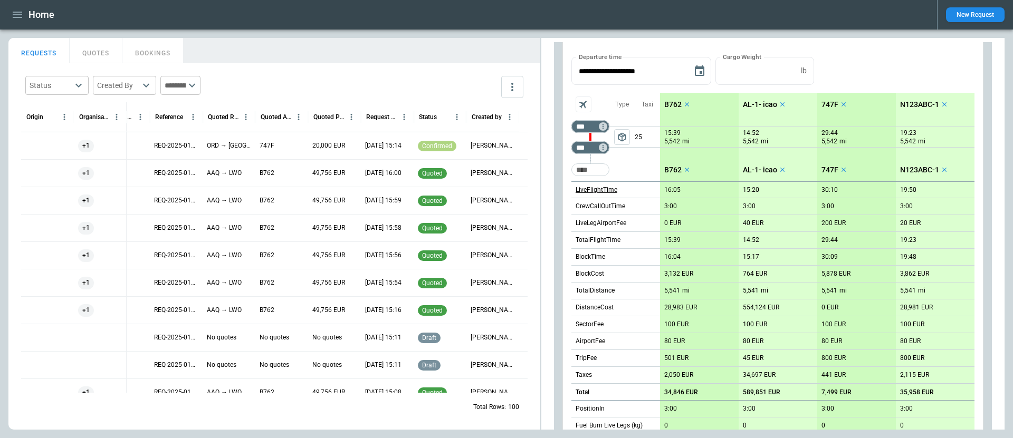
scroll to position [95, 0]
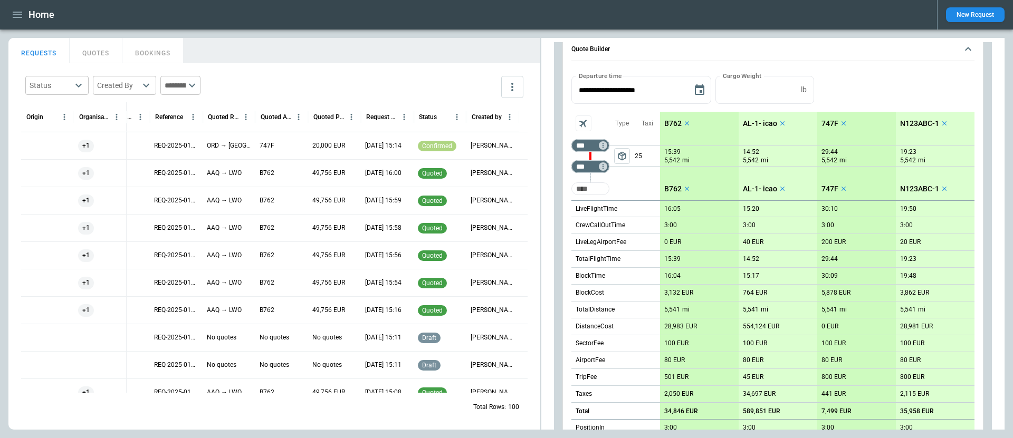
click at [595, 190] on input "Too short" at bounding box center [590, 188] width 34 height 19
type input "***"
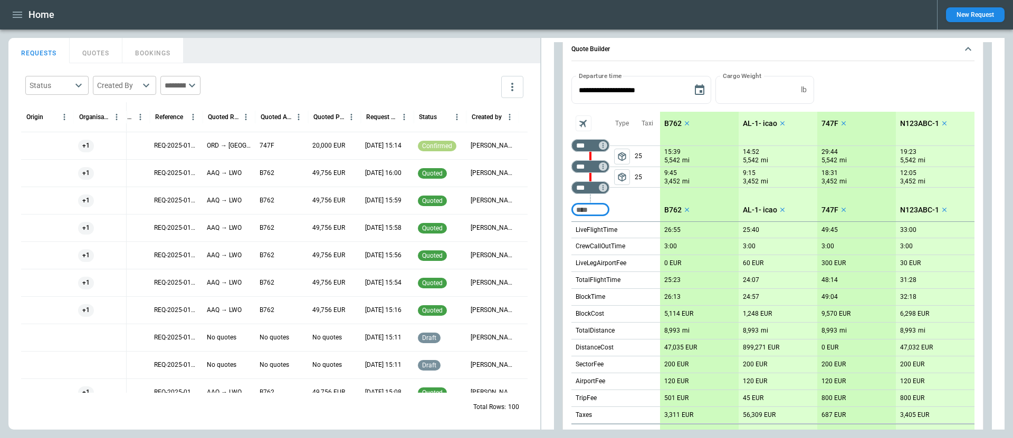
click at [625, 154] on span "package_2" at bounding box center [622, 156] width 11 height 11
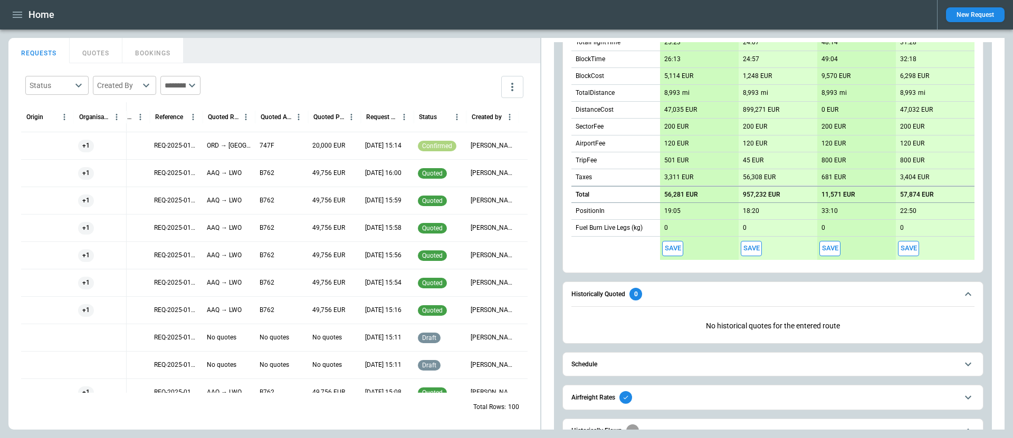
scroll to position [386, 0]
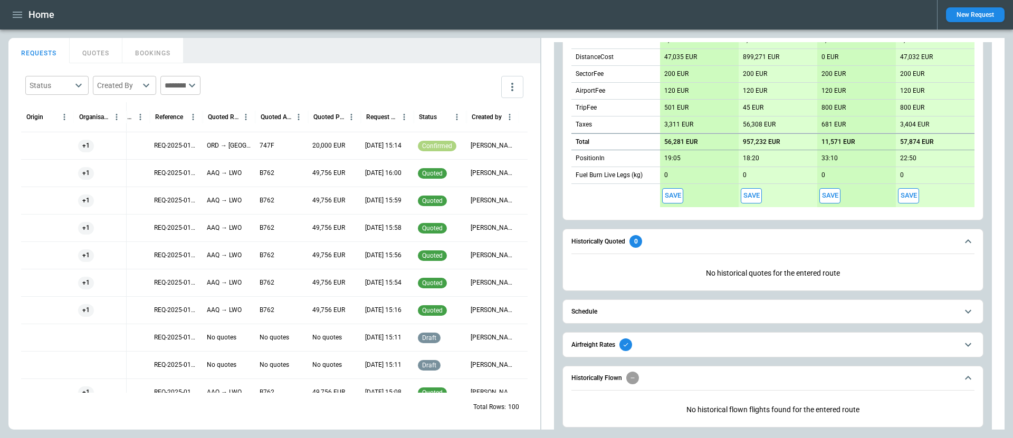
click at [657, 242] on span "Historically Quoted 0" at bounding box center [764, 241] width 386 height 13
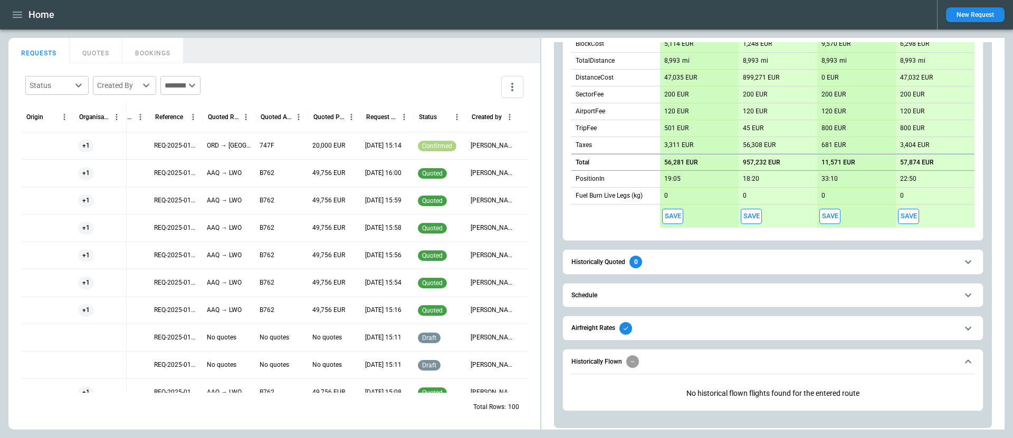
scroll to position [365, 0]
click at [702, 367] on button "Historically Flown" at bounding box center [772, 362] width 403 height 24
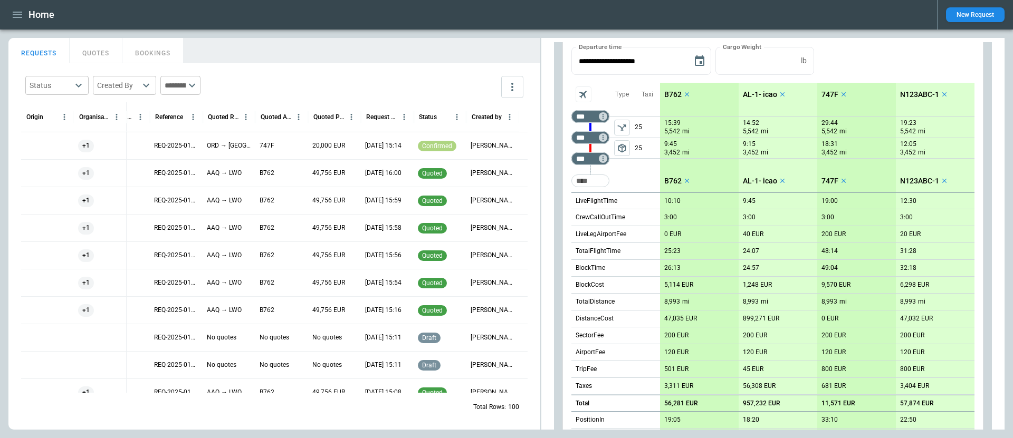
scroll to position [120, 0]
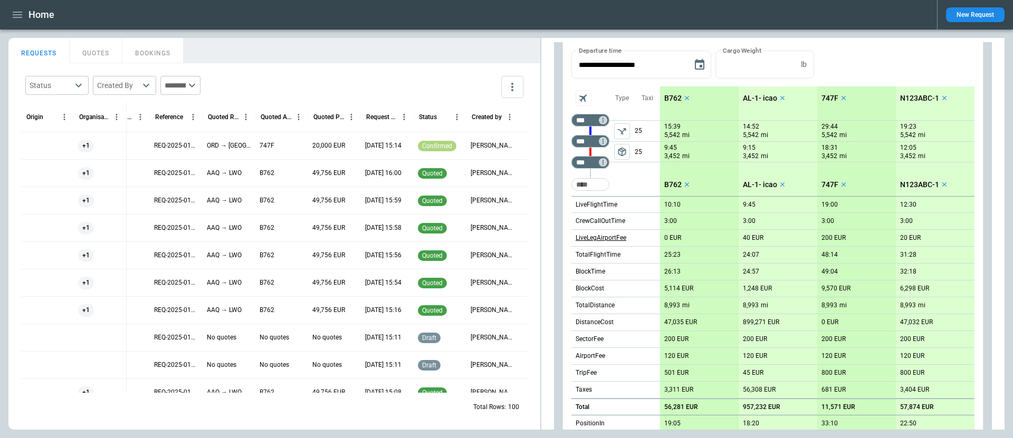
click at [611, 239] on p "LiveLegAirportFee" at bounding box center [601, 238] width 51 height 9
click at [611, 236] on div at bounding box center [506, 219] width 1013 height 438
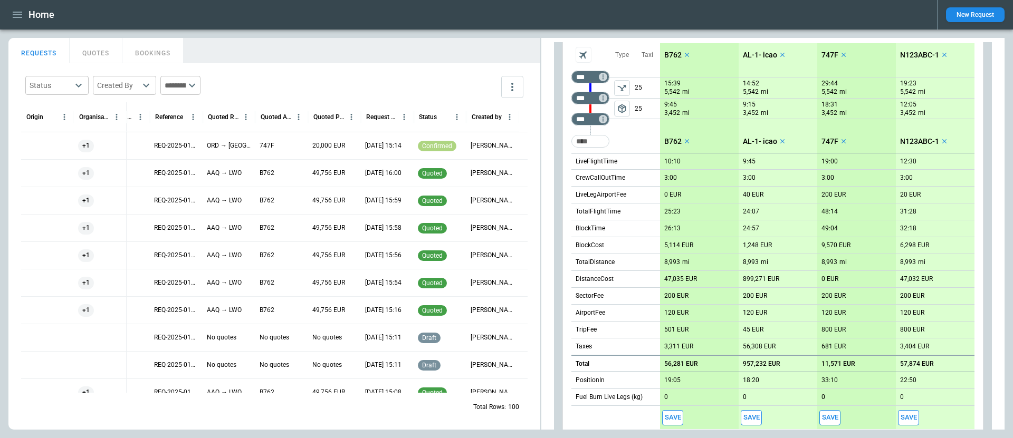
scroll to position [328, 0]
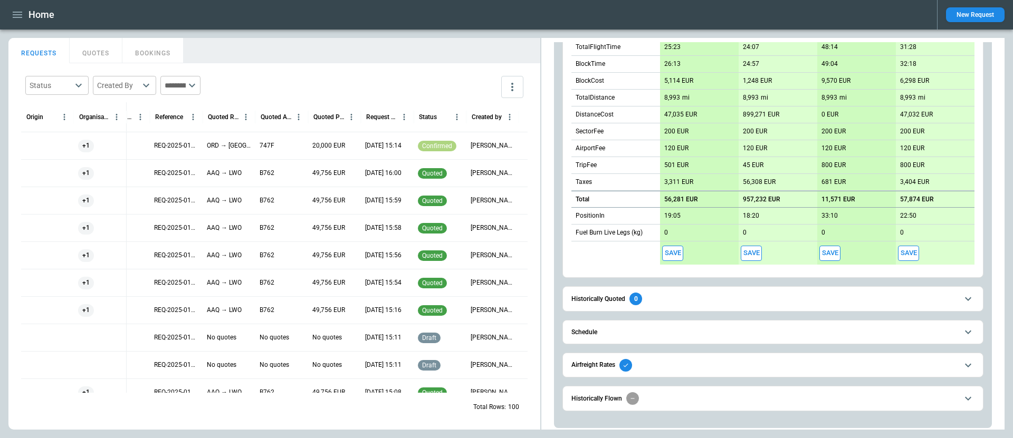
click at [698, 372] on button "Airfreight Rates" at bounding box center [772, 365] width 403 height 24
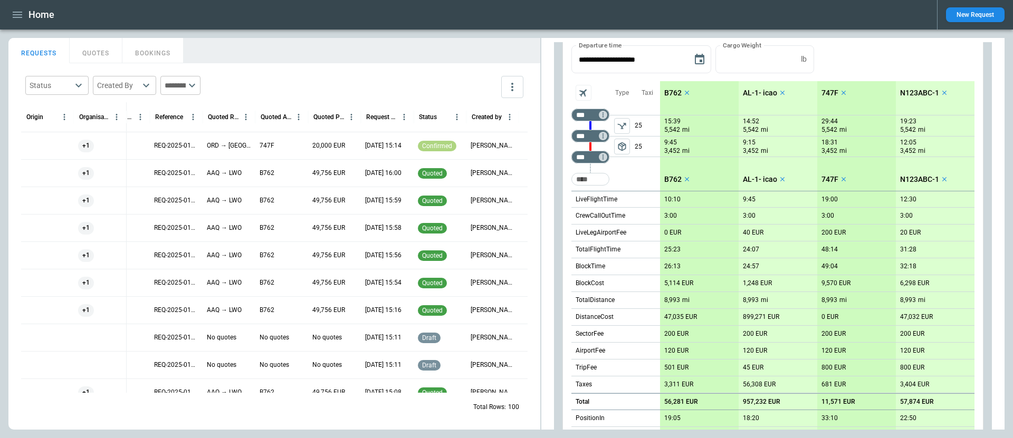
scroll to position [120, 0]
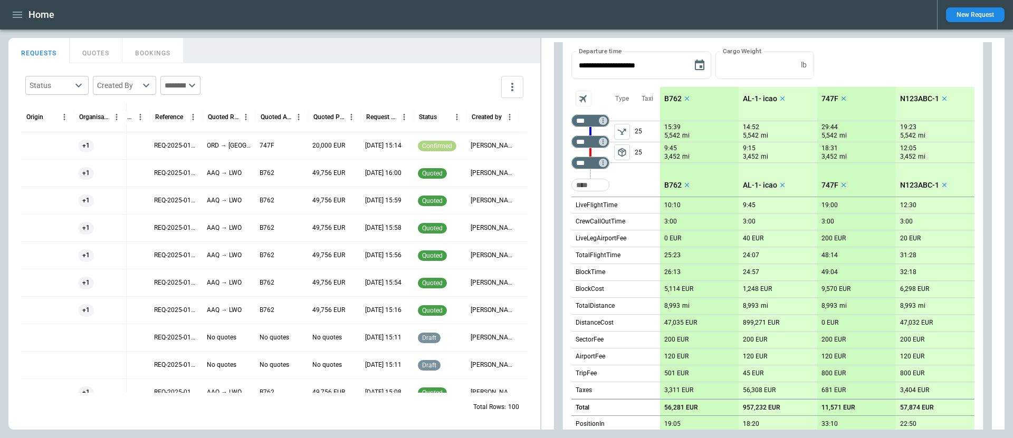
click at [667, 99] on p "B762" at bounding box center [672, 98] width 17 height 9
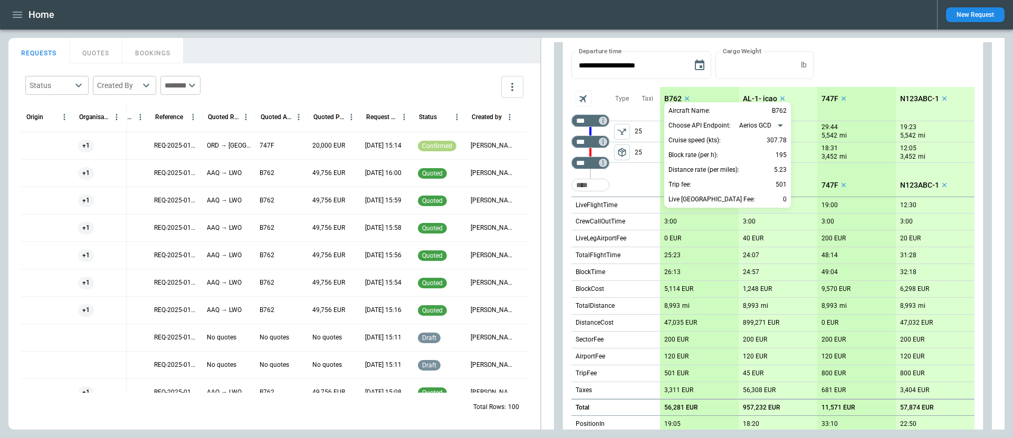
click at [668, 98] on div at bounding box center [506, 219] width 1013 height 438
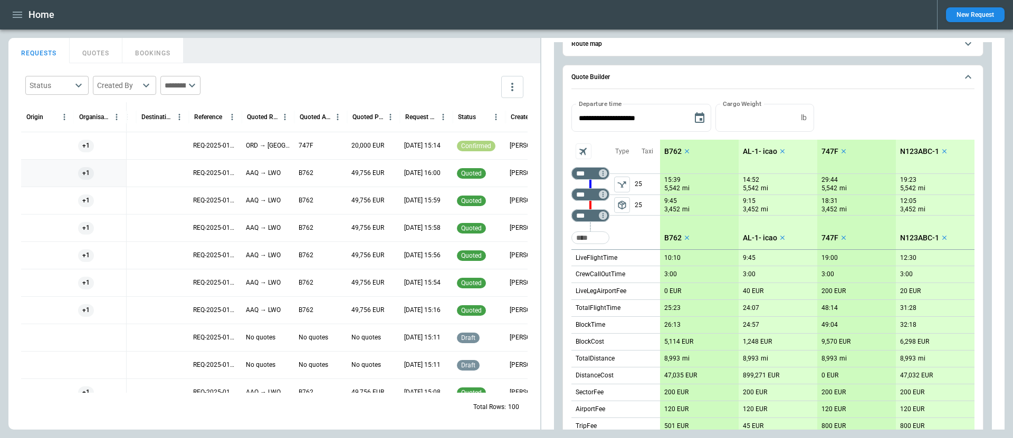
scroll to position [0, 199]
click at [272, 174] on p "AAQ → LWO" at bounding box center [265, 173] width 35 height 9
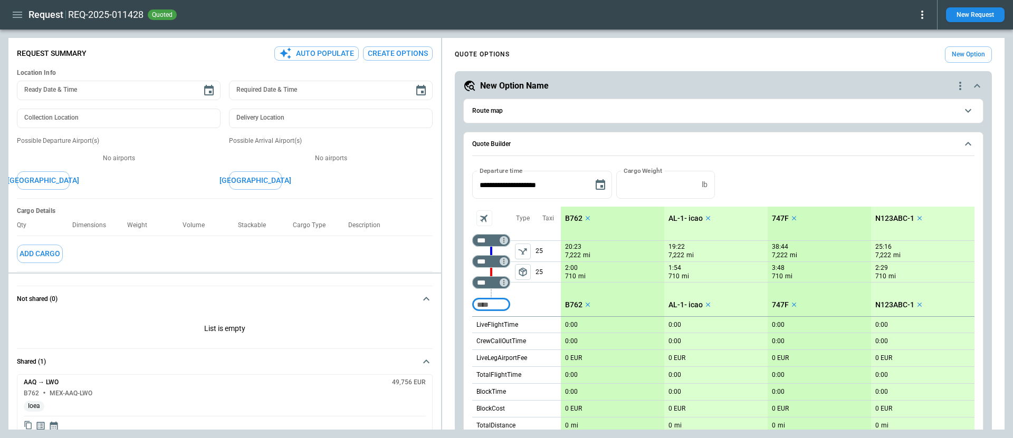
type textarea "*"
type input "**********"
click at [363, 213] on div "**********" at bounding box center [506, 234] width 996 height 392
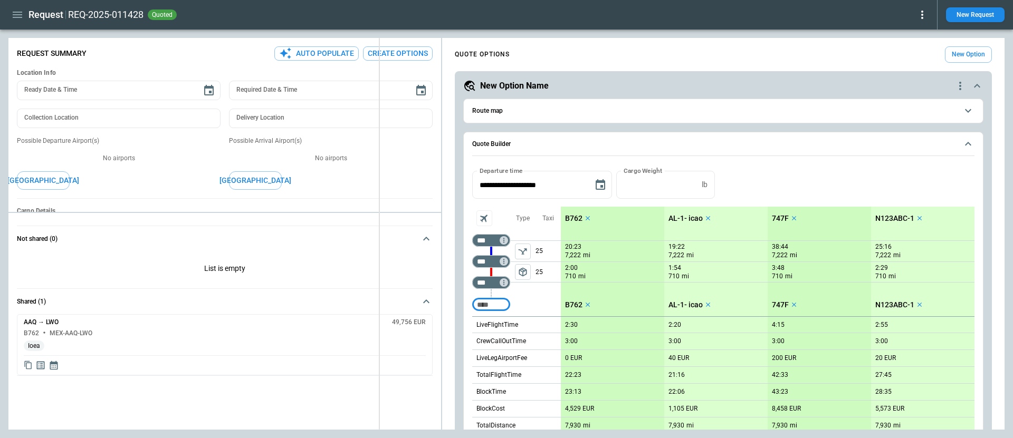
click at [368, 233] on div "**********" at bounding box center [506, 234] width 996 height 392
type textarea "*"
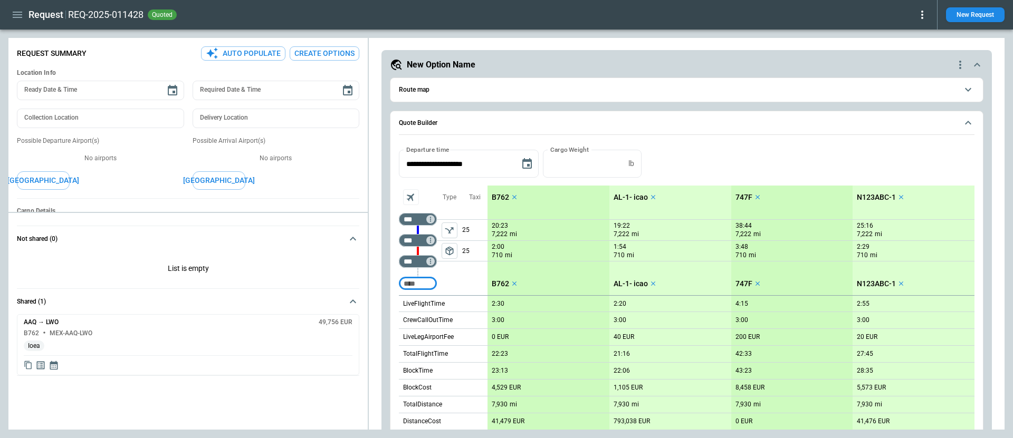
scroll to position [23, 0]
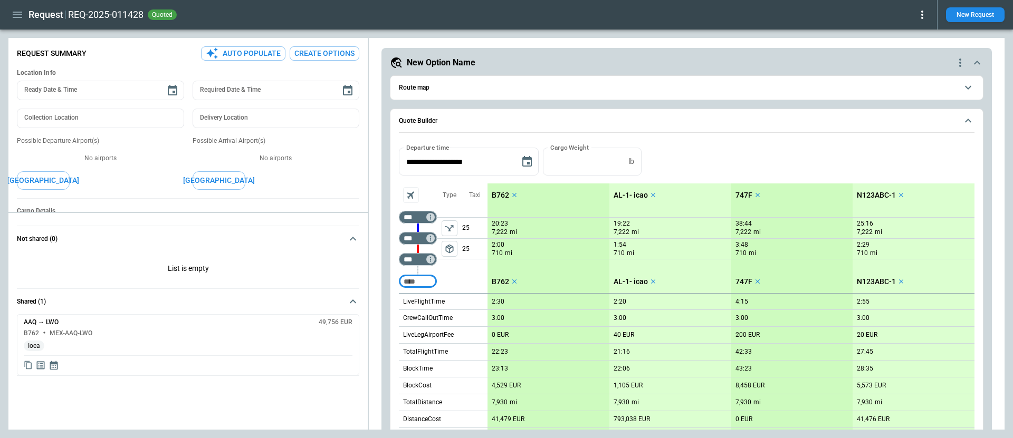
click at [965, 64] on icon "quote-option-actions" at bounding box center [960, 62] width 13 height 13
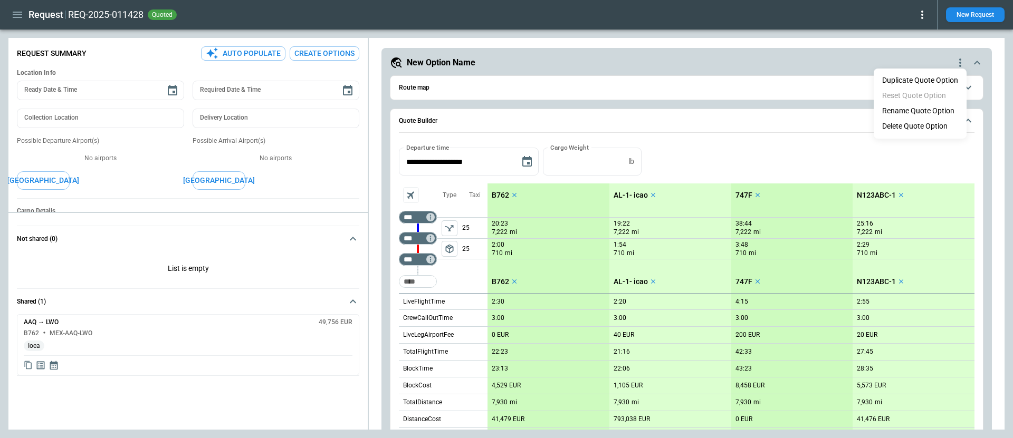
click at [926, 122] on li "Delete Quote Option" at bounding box center [920, 126] width 93 height 15
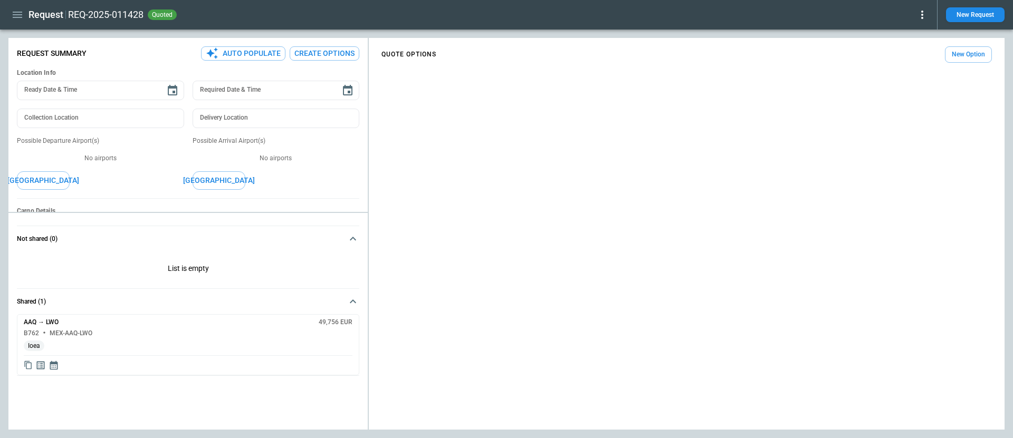
click at [973, 44] on div "QUOTE OPTIONS New Option" at bounding box center [687, 54] width 636 height 25
click at [973, 54] on button "New Option" at bounding box center [968, 54] width 47 height 16
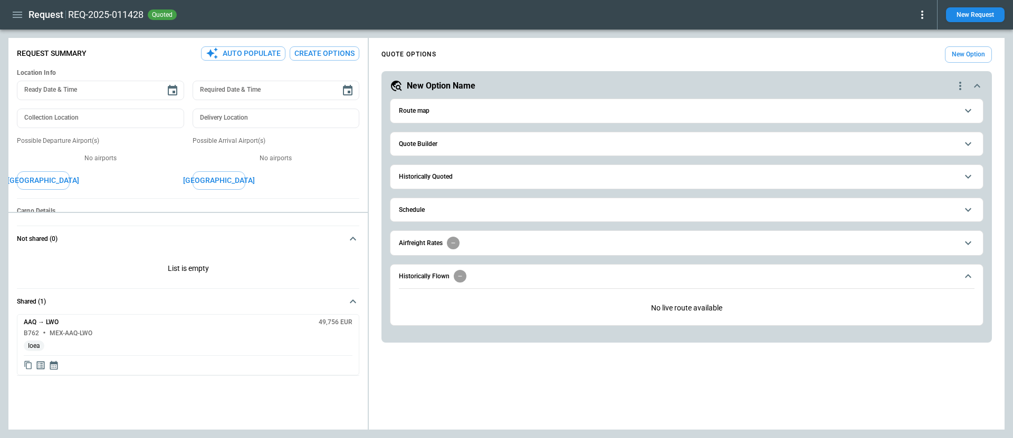
click at [600, 142] on span "Quote Builder" at bounding box center [678, 144] width 559 height 7
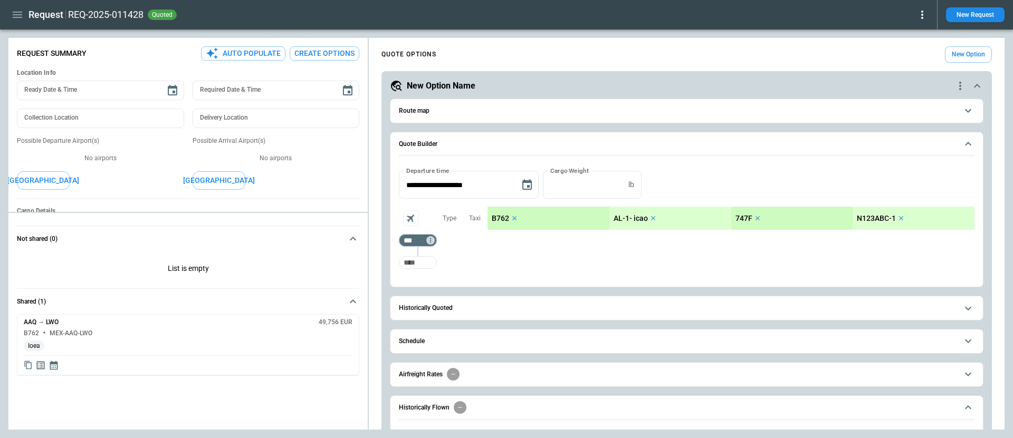
click at [428, 262] on input "Too short" at bounding box center [418, 262] width 34 height 19
type input "***"
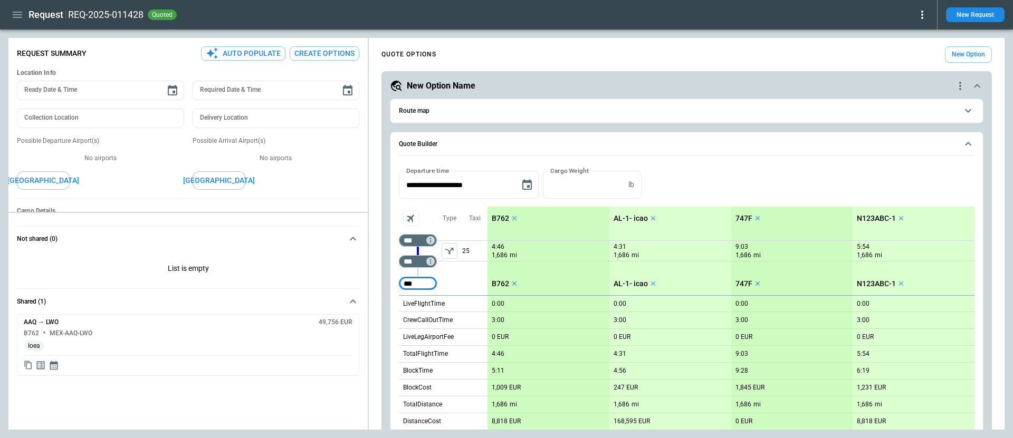
type input "***"
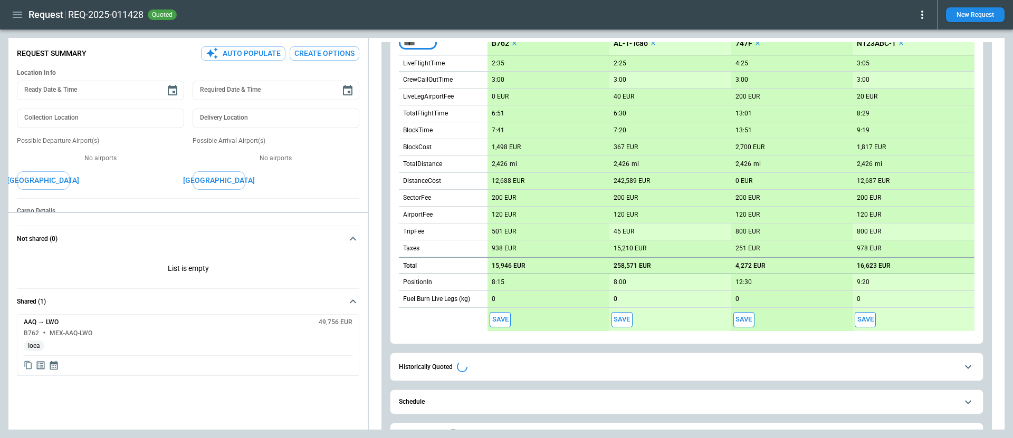
scroll to position [314, 0]
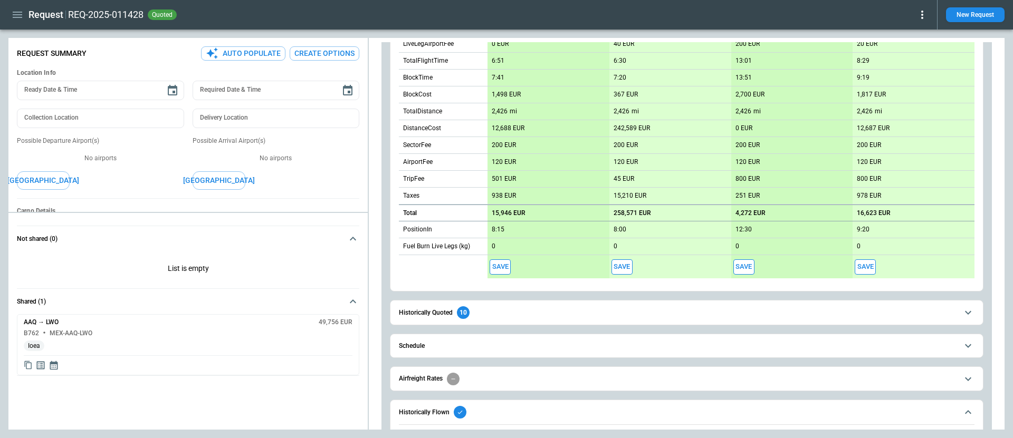
click at [500, 270] on button "Save" at bounding box center [500, 267] width 21 height 15
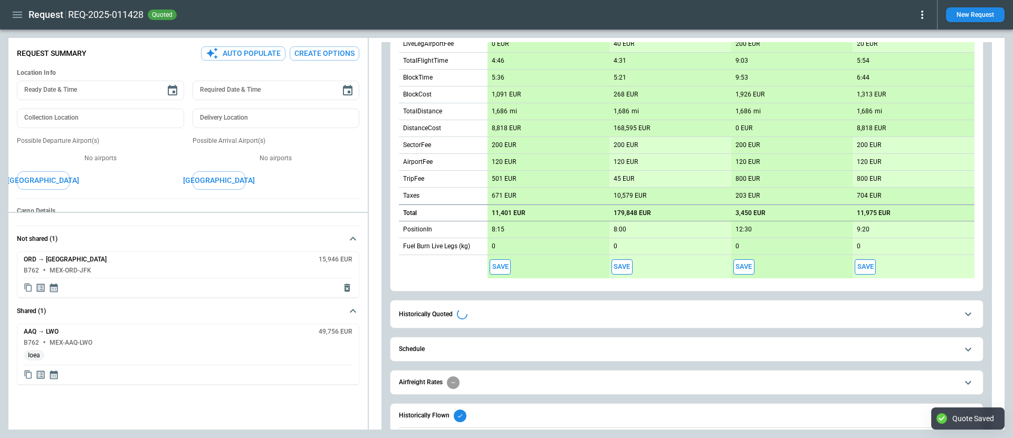
type textarea "*"
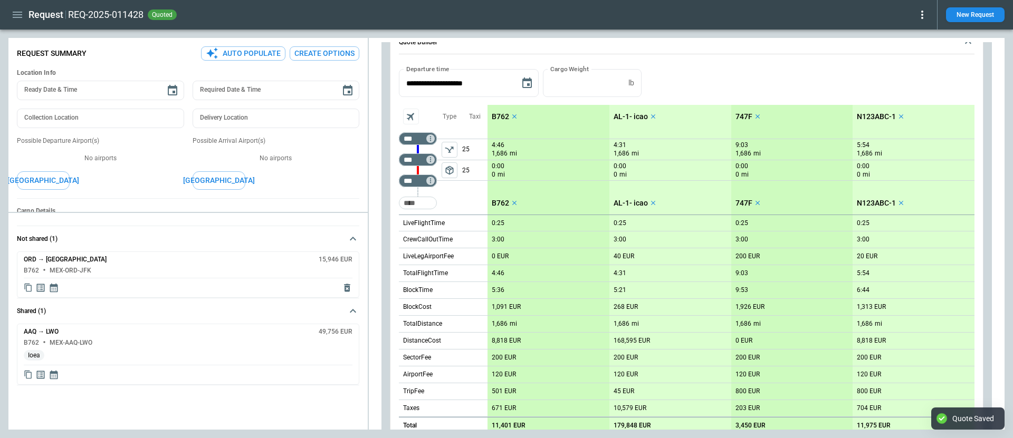
scroll to position [111, 0]
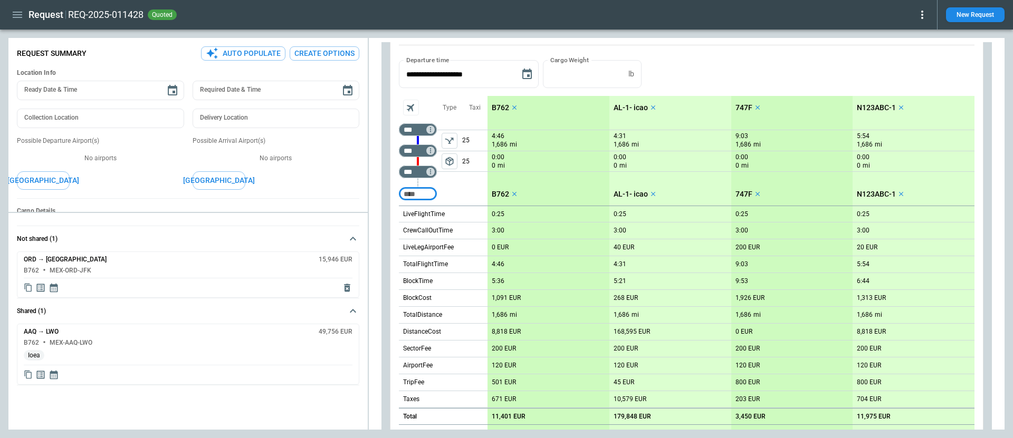
click at [416, 188] on input "Too short" at bounding box center [418, 194] width 34 height 19
type input "***"
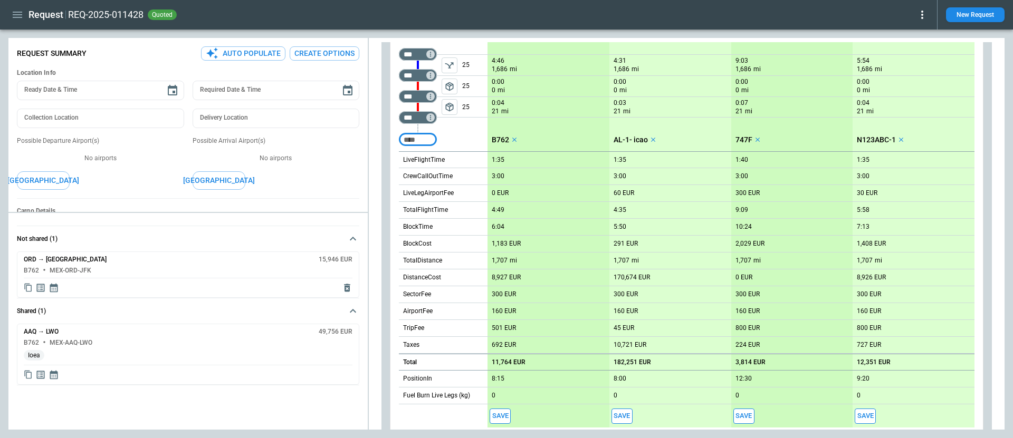
scroll to position [185, 0]
click at [54, 290] on icon "Display quote schedule" at bounding box center [54, 288] width 8 height 9
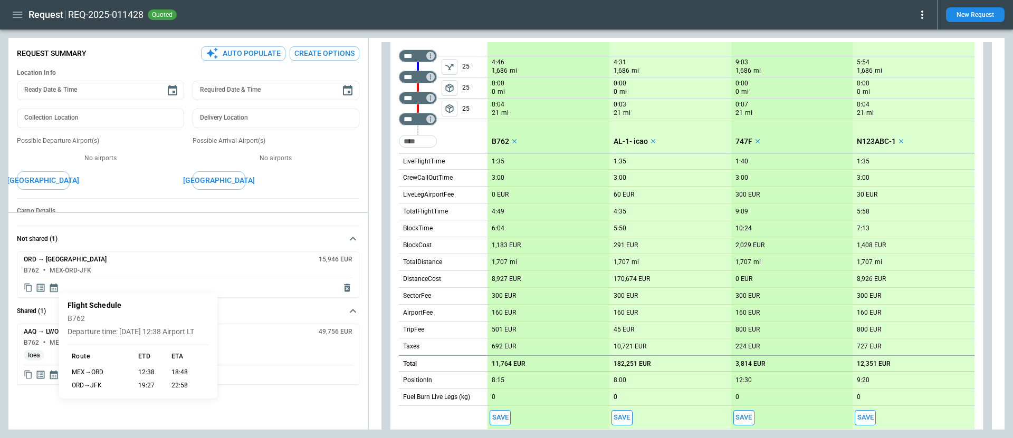
click at [54, 290] on div at bounding box center [506, 219] width 1013 height 438
click at [41, 288] on icon "Display detailed quote content" at bounding box center [40, 288] width 11 height 11
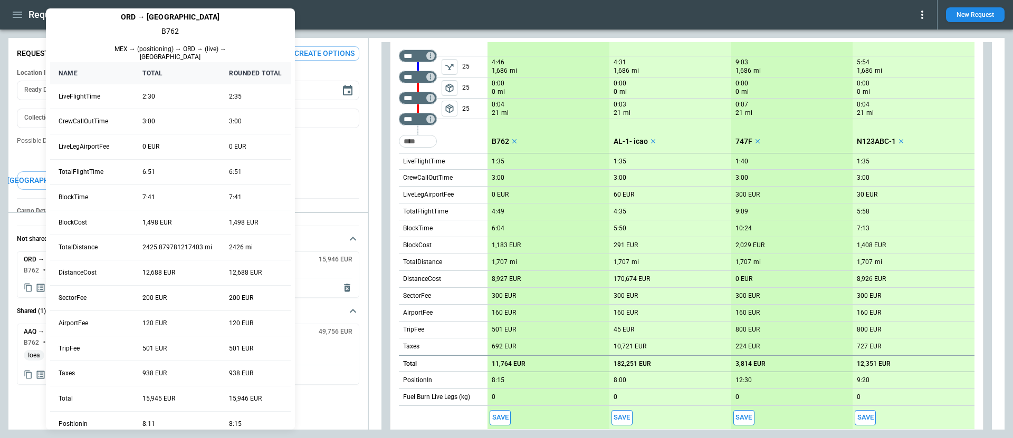
click at [388, 232] on div at bounding box center [506, 219] width 1013 height 438
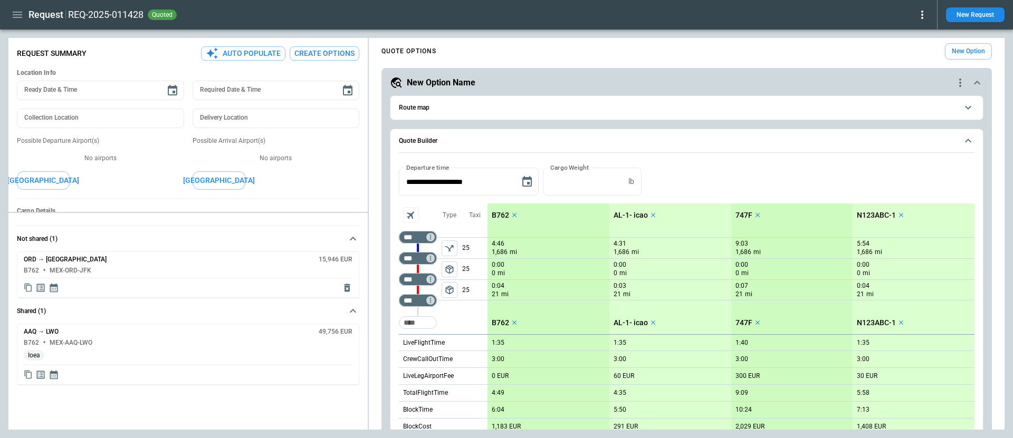
scroll to position [0, 0]
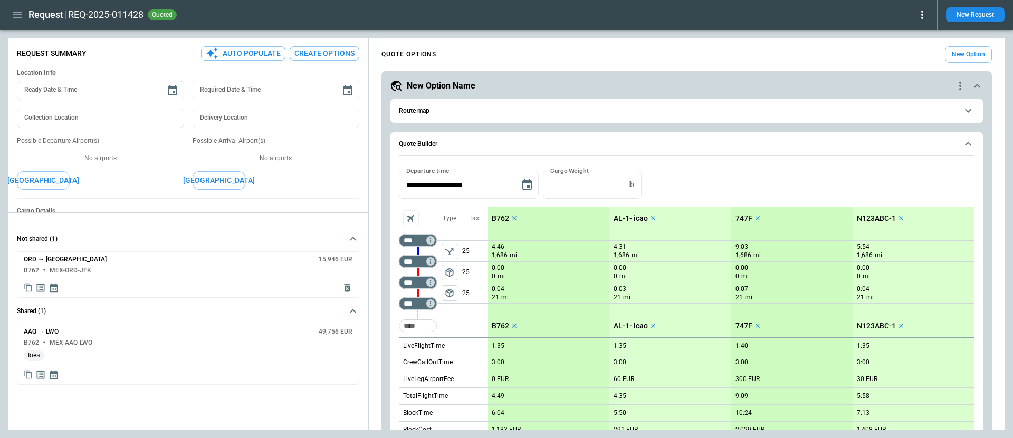
click at [691, 88] on div "New Option Name" at bounding box center [672, 86] width 564 height 13
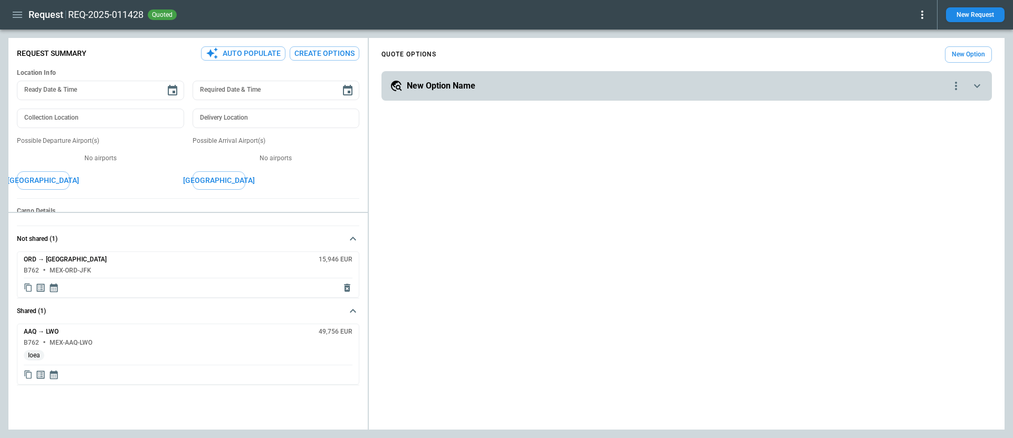
click at [689, 89] on div "New Option Name" at bounding box center [670, 86] width 560 height 13
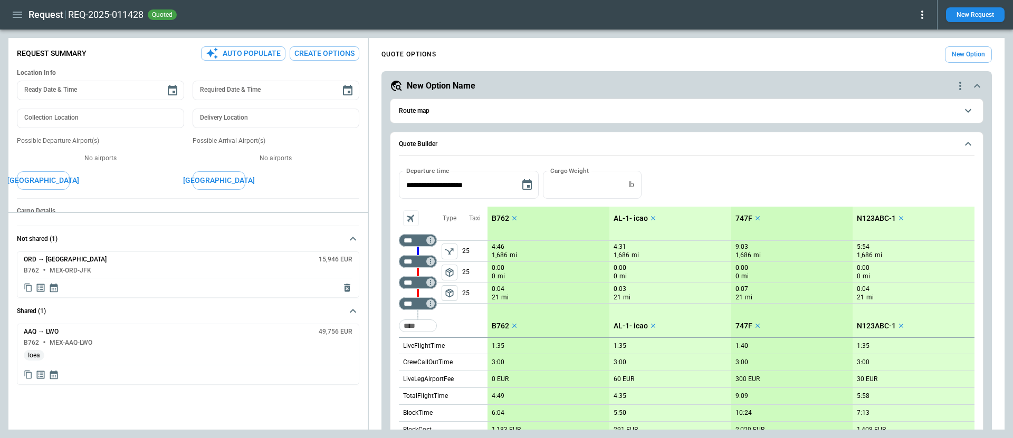
click at [681, 143] on span "Quote Builder" at bounding box center [678, 144] width 559 height 7
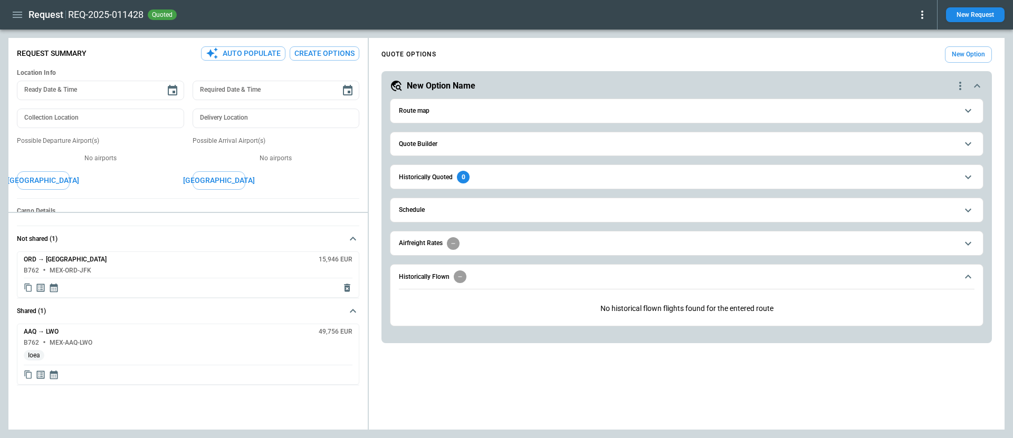
click at [965, 42] on div "**********" at bounding box center [687, 194] width 636 height 305
click at [966, 52] on button "New Option" at bounding box center [968, 54] width 47 height 16
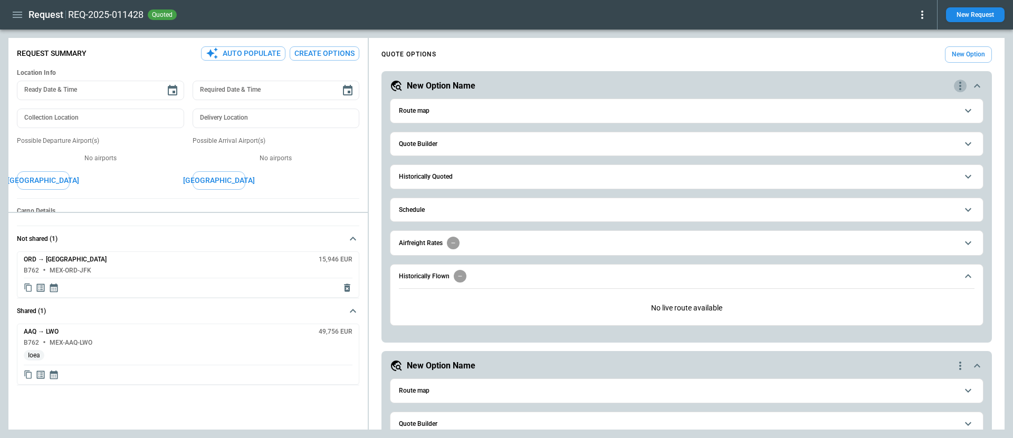
click at [961, 86] on icon "quote-option-actions" at bounding box center [960, 86] width 13 height 13
click at [929, 143] on li "Delete Quote Option" at bounding box center [920, 149] width 93 height 15
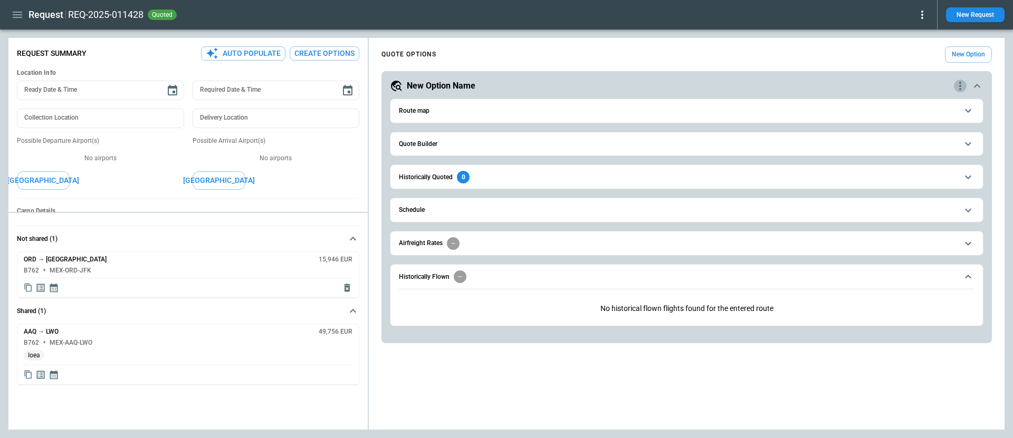
click at [958, 84] on icon "quote-option-actions" at bounding box center [960, 86] width 13 height 13
click at [928, 149] on li "Delete Quote Option" at bounding box center [920, 149] width 93 height 15
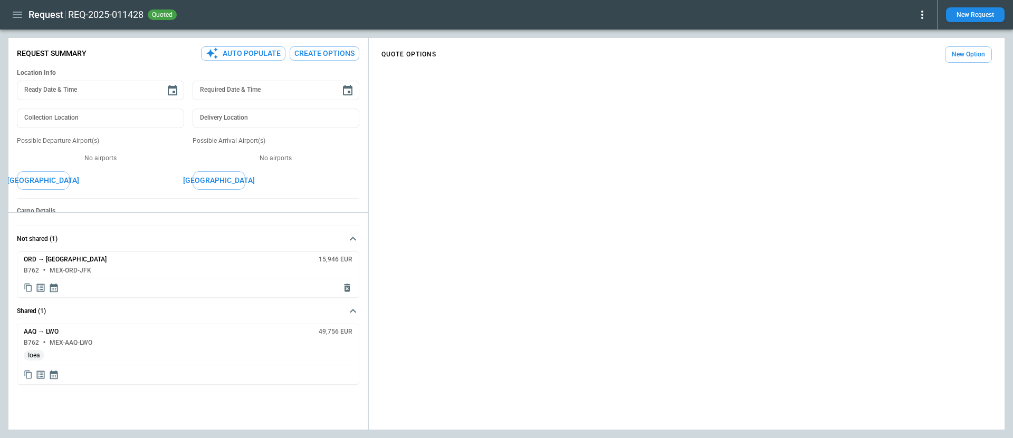
click at [967, 56] on button "New Option" at bounding box center [968, 54] width 47 height 16
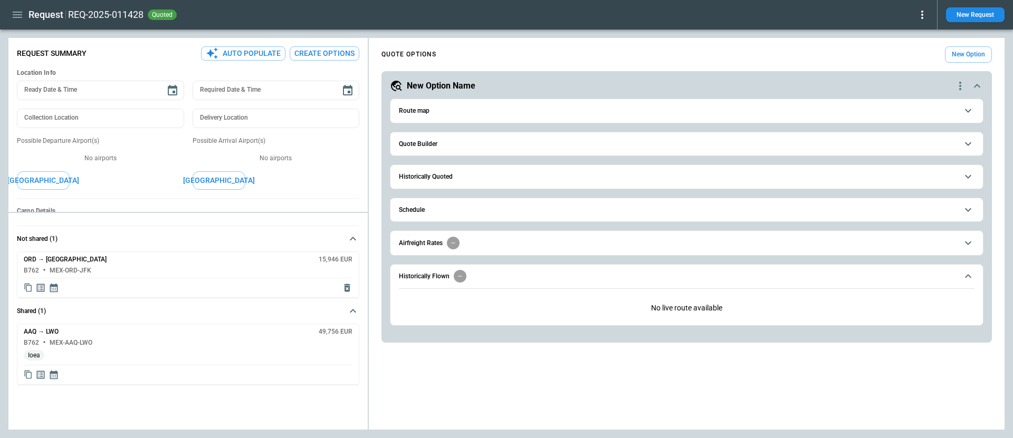
click at [571, 152] on button "Quote Builder" at bounding box center [687, 144] width 576 height 24
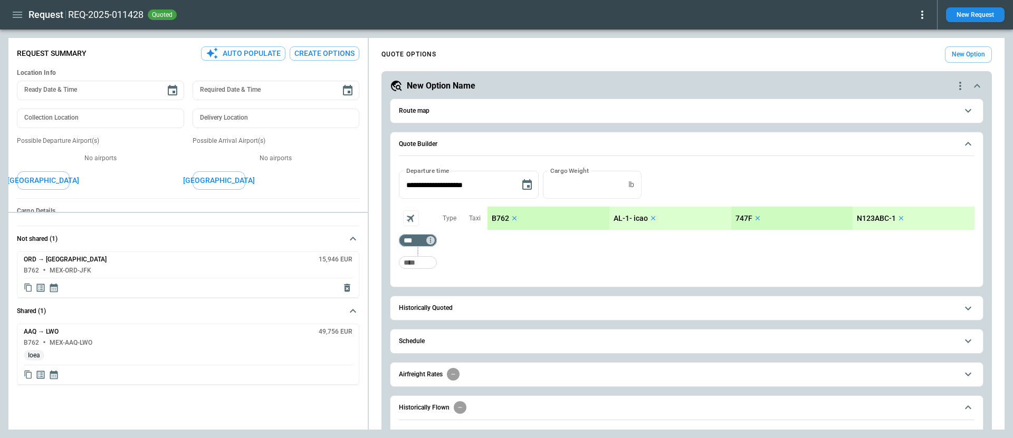
click at [956, 90] on icon "quote-option-actions" at bounding box center [960, 86] width 13 height 13
click at [637, 94] on div at bounding box center [506, 219] width 1013 height 438
click at [306, 276] on div "**********" at bounding box center [506, 234] width 996 height 392
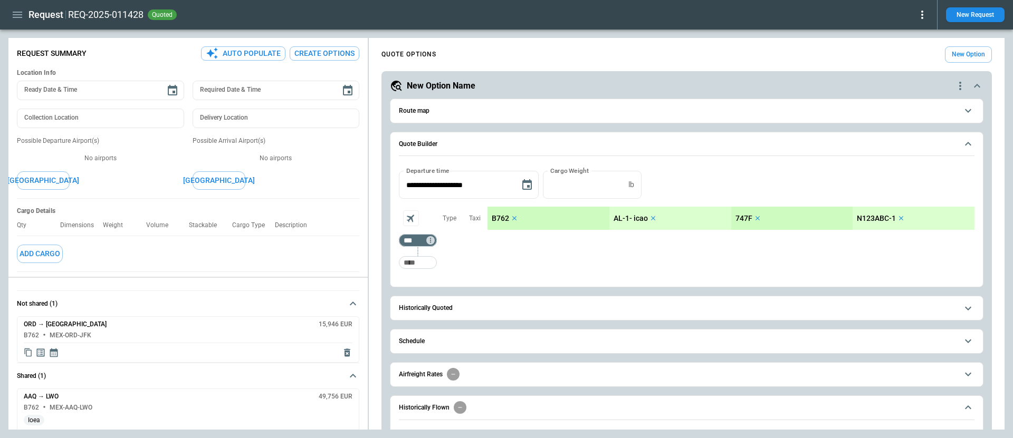
click at [304, 328] on div "**********" at bounding box center [506, 234] width 996 height 392
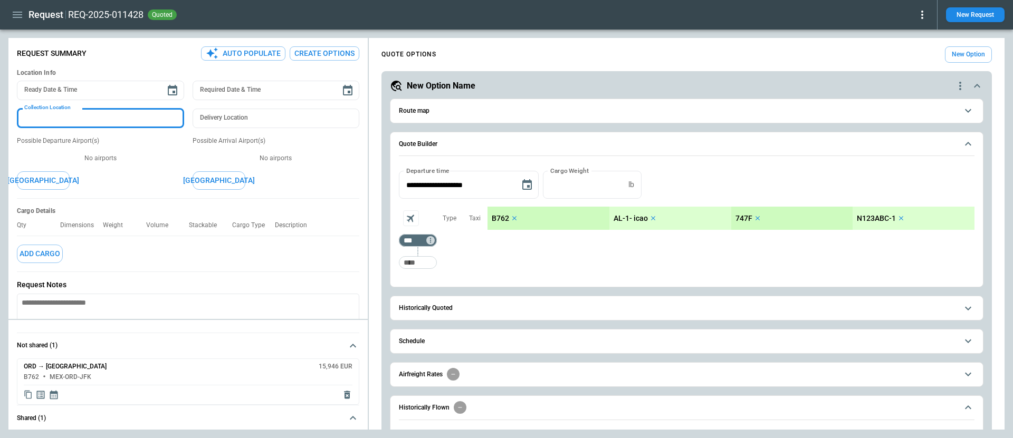
click at [112, 124] on input "Collection Location" at bounding box center [100, 119] width 167 height 20
type input "******"
type textarea "*"
click at [262, 120] on input "Delivery Location" at bounding box center [276, 119] width 167 height 20
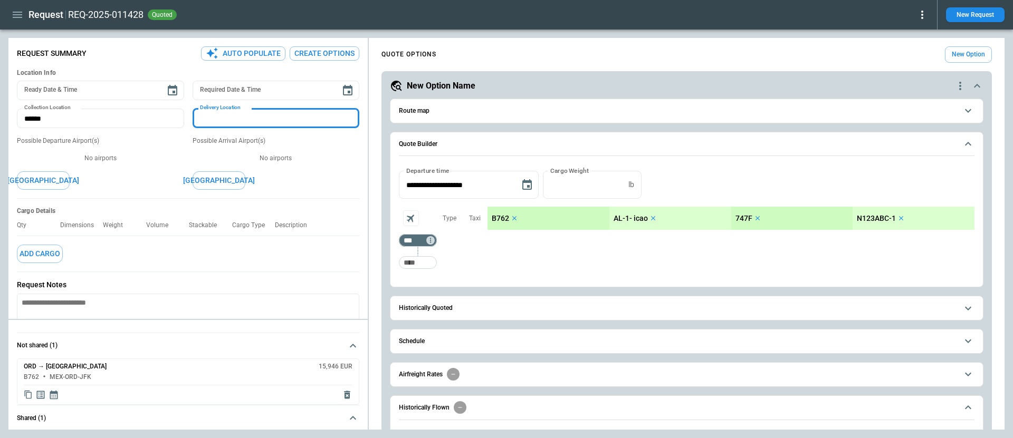
type input "**********"
type textarea "*"
click at [59, 180] on button "[GEOGRAPHIC_DATA]" at bounding box center [43, 180] width 53 height 18
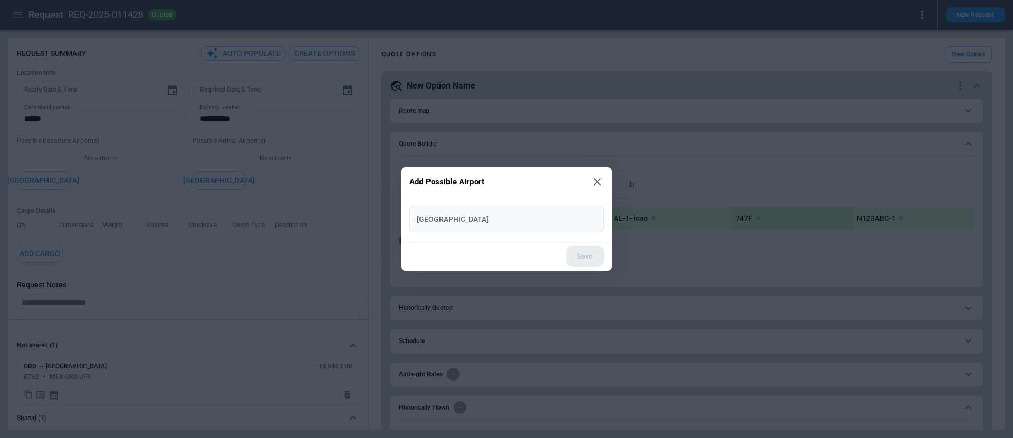
click at [439, 212] on div "New Airport New Airport" at bounding box center [506, 219] width 194 height 27
type input "***"
type input "**********"
click at [572, 250] on button "Save" at bounding box center [584, 257] width 37 height 22
type textarea "*"
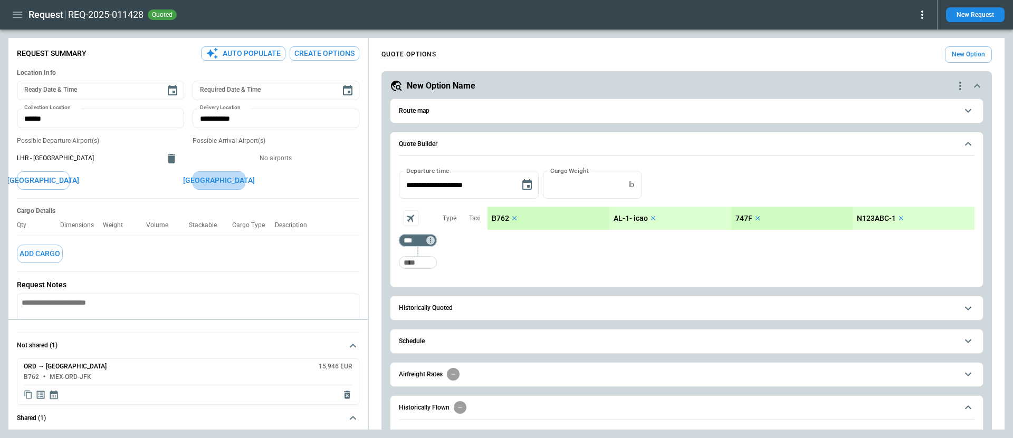
click at [225, 175] on button "[GEOGRAPHIC_DATA]" at bounding box center [219, 180] width 53 height 18
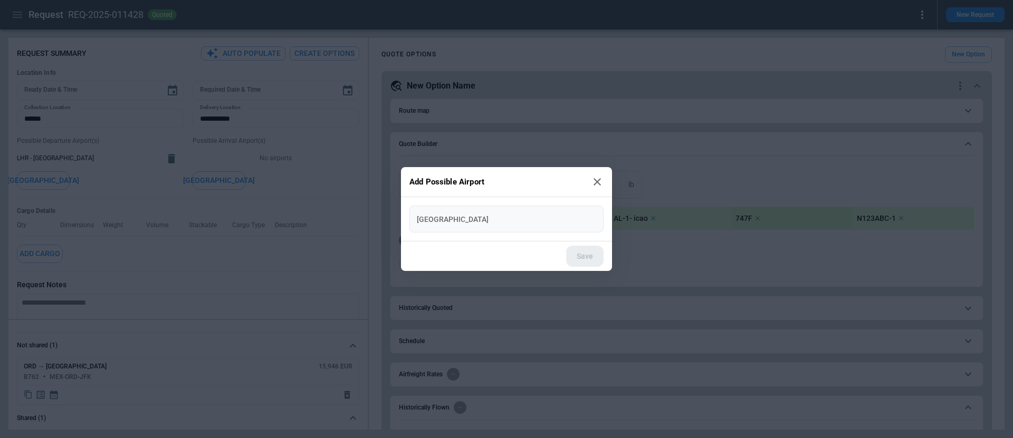
click at [469, 219] on input "New Airport" at bounding box center [507, 219] width 186 height 18
type input "***"
type input "**********"
click at [587, 253] on button "Save" at bounding box center [584, 257] width 37 height 22
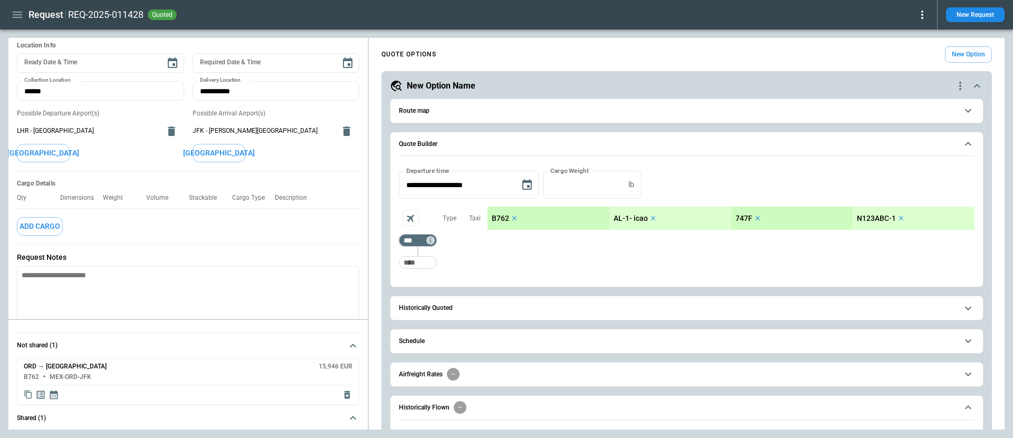
scroll to position [30, 0]
click at [18, 12] on icon "button" at bounding box center [17, 15] width 9 height 6
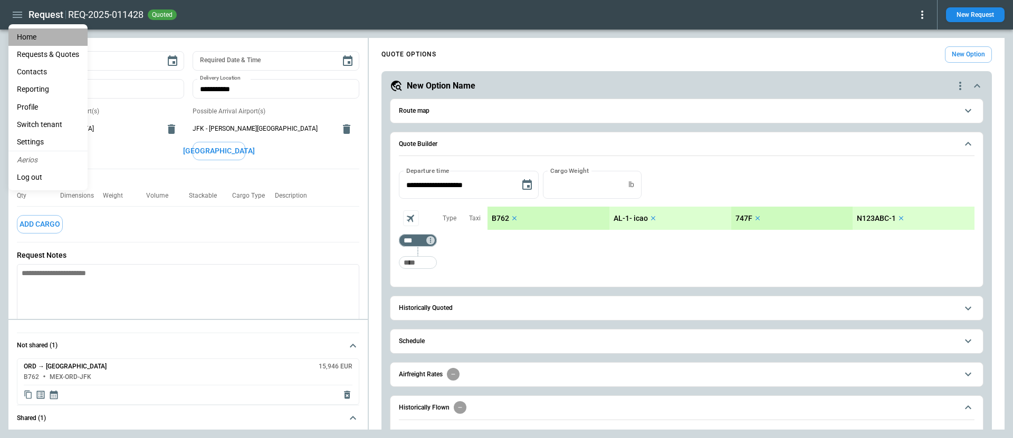
click at [27, 34] on li "Home" at bounding box center [47, 36] width 79 height 17
click at [197, 246] on div at bounding box center [506, 219] width 1013 height 438
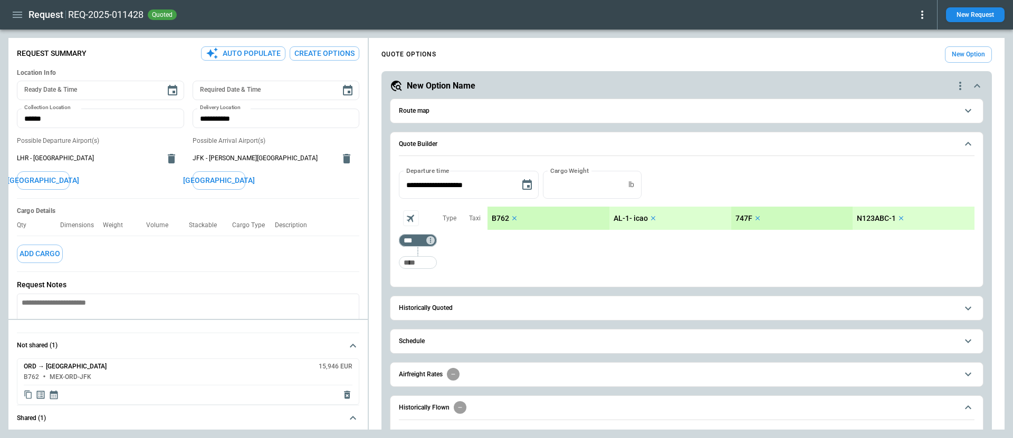
scroll to position [82, 0]
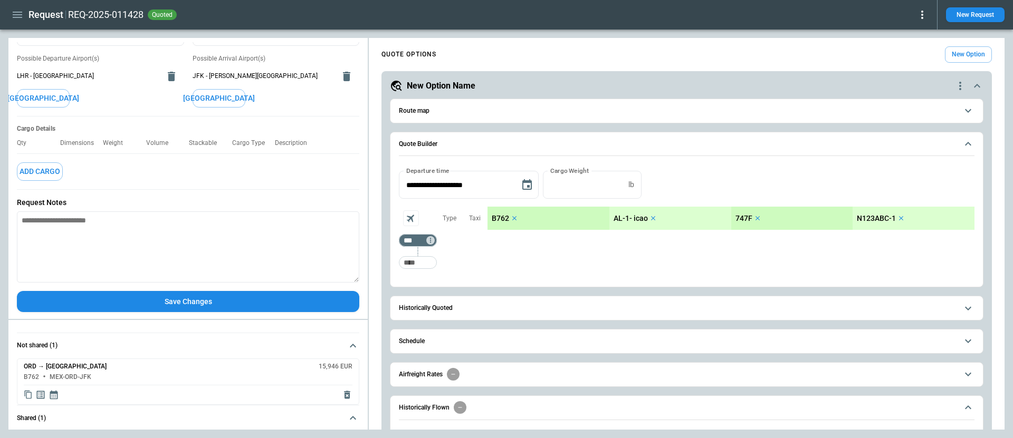
click at [208, 301] on button "Save Changes" at bounding box center [188, 302] width 342 height 22
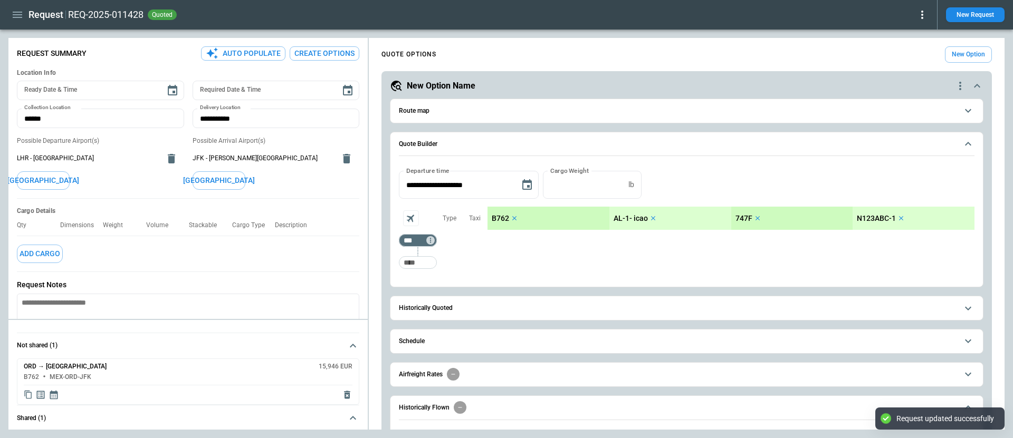
scroll to position [41, 0]
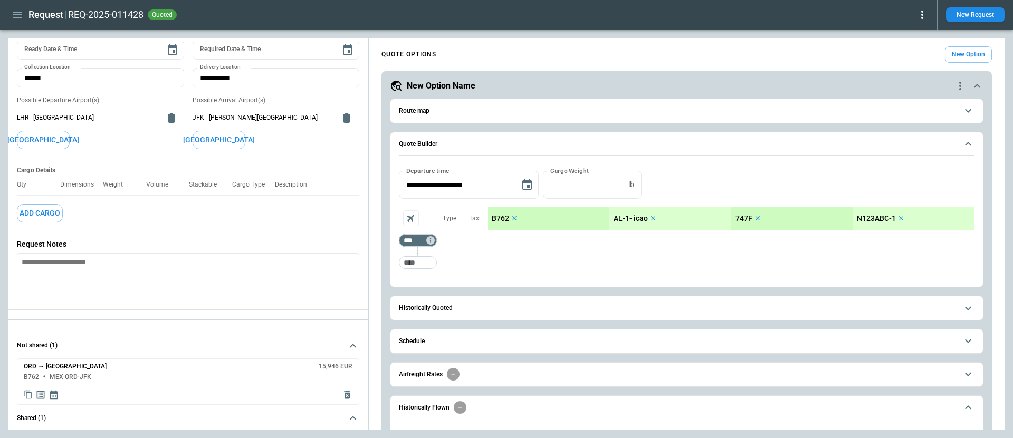
click at [225, 257] on div "**********" at bounding box center [506, 234] width 996 height 392
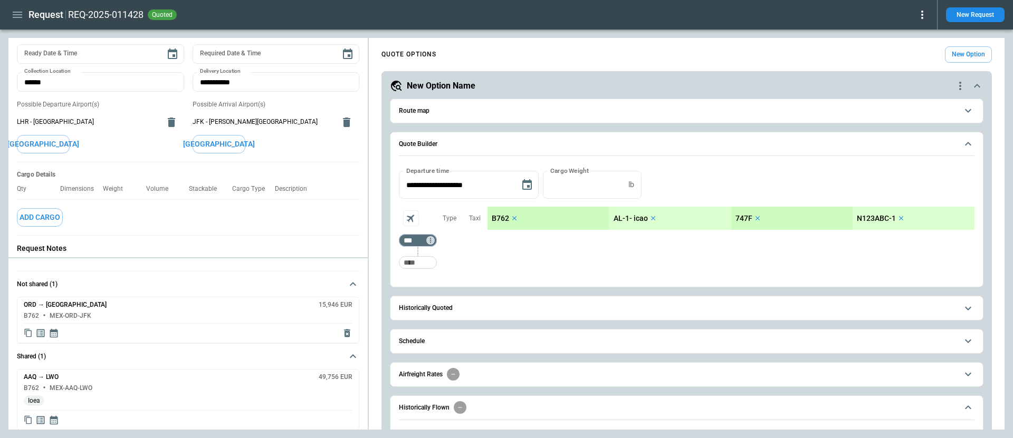
scroll to position [74, 0]
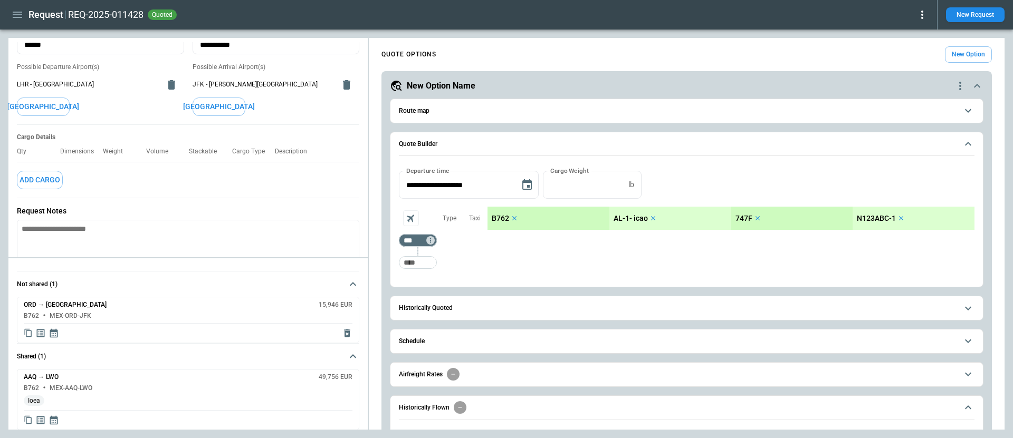
click at [42, 177] on button "Add Cargo" at bounding box center [40, 180] width 46 height 18
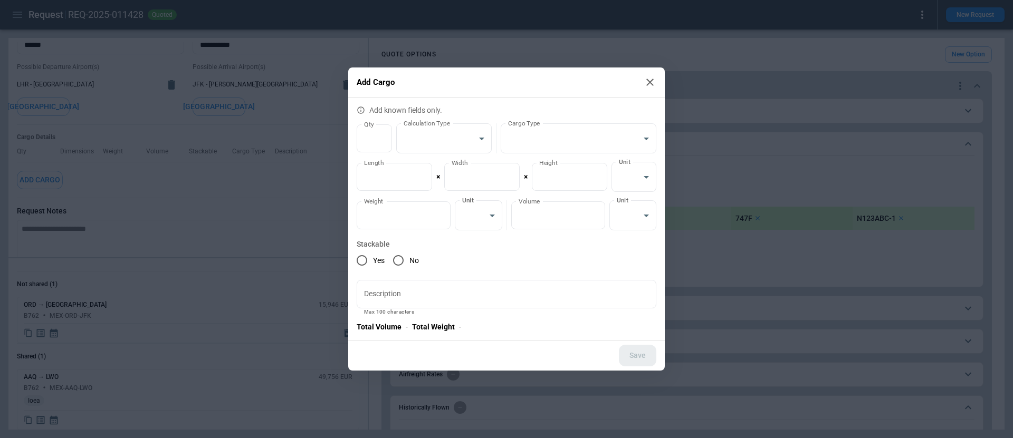
click at [656, 87] on h2 "Add Cargo" at bounding box center [506, 83] width 317 height 30
click at [649, 80] on icon at bounding box center [650, 82] width 13 height 13
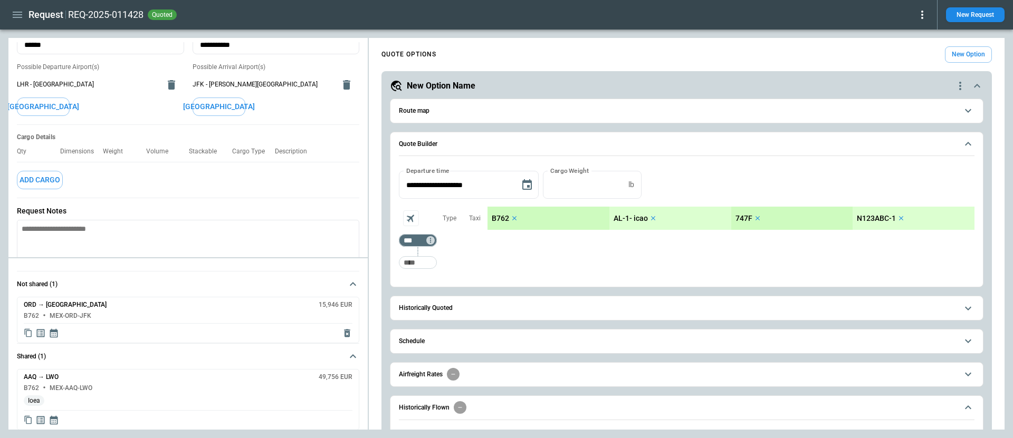
scroll to position [0, 0]
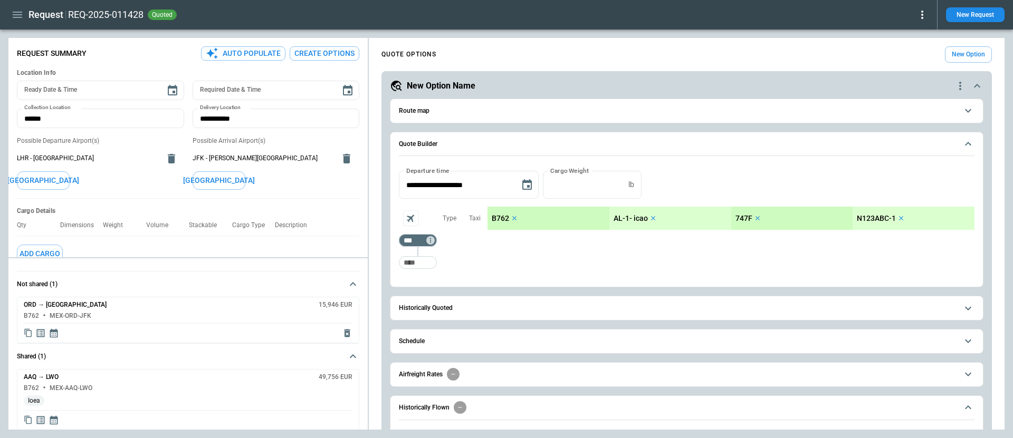
click at [347, 160] on icon "delete" at bounding box center [346, 158] width 7 height 9
click at [169, 160] on icon "delete" at bounding box center [171, 158] width 7 height 9
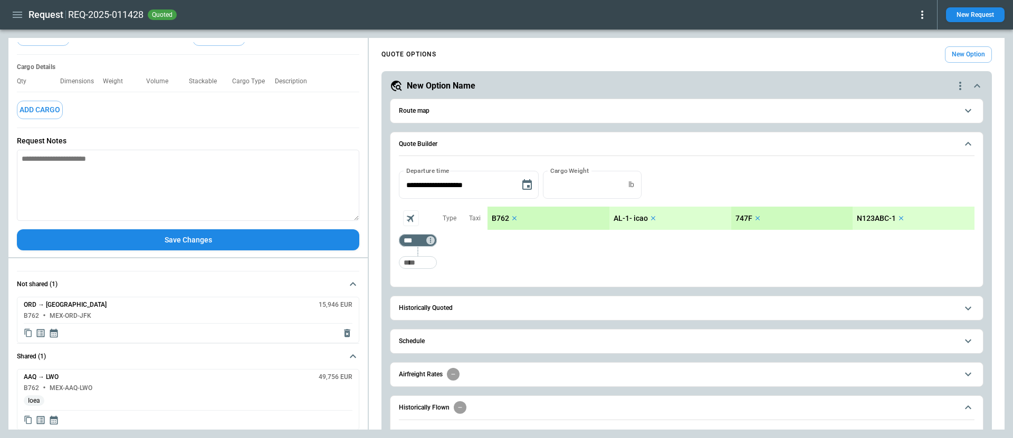
click at [238, 242] on button "Save Changes" at bounding box center [188, 240] width 342 height 22
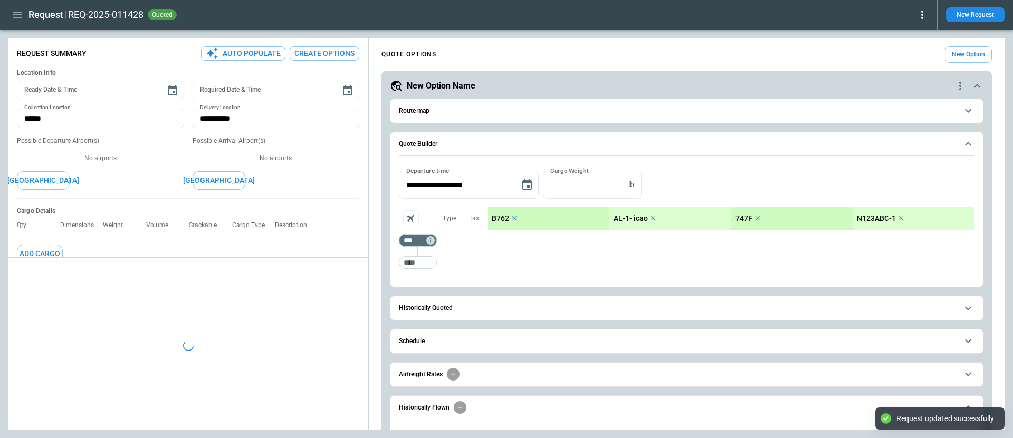
type textarea "*"
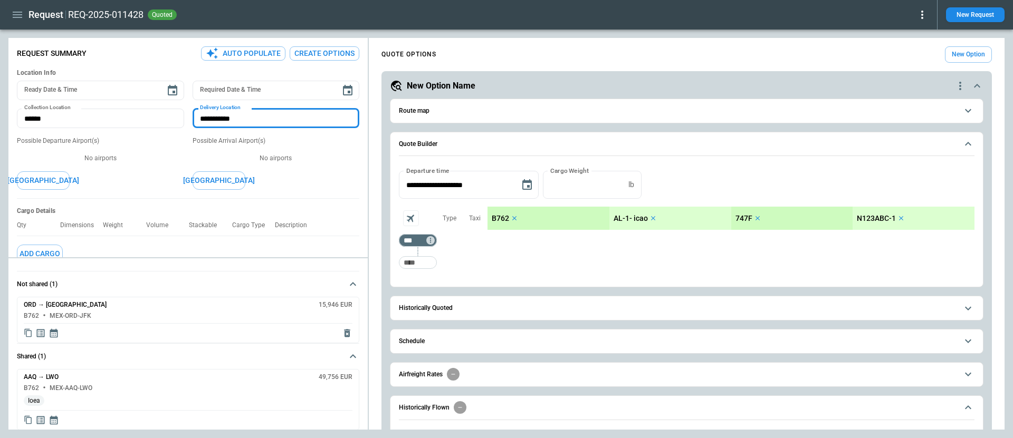
click at [252, 117] on input "Delivery Location" at bounding box center [276, 119] width 167 height 20
type textarea "*"
click at [97, 116] on input "Collection Location" at bounding box center [100, 119] width 167 height 20
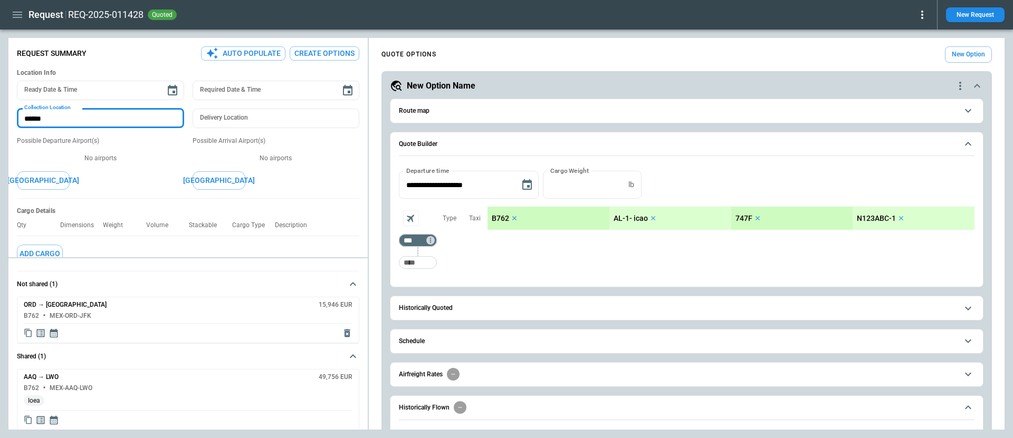
type textarea "*"
click at [135, 149] on ul at bounding box center [100, 150] width 167 height 8
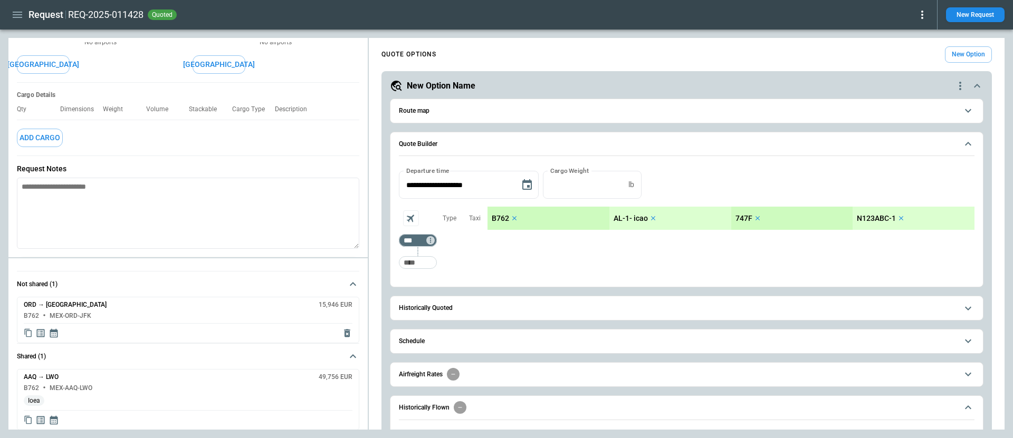
scroll to position [144, 0]
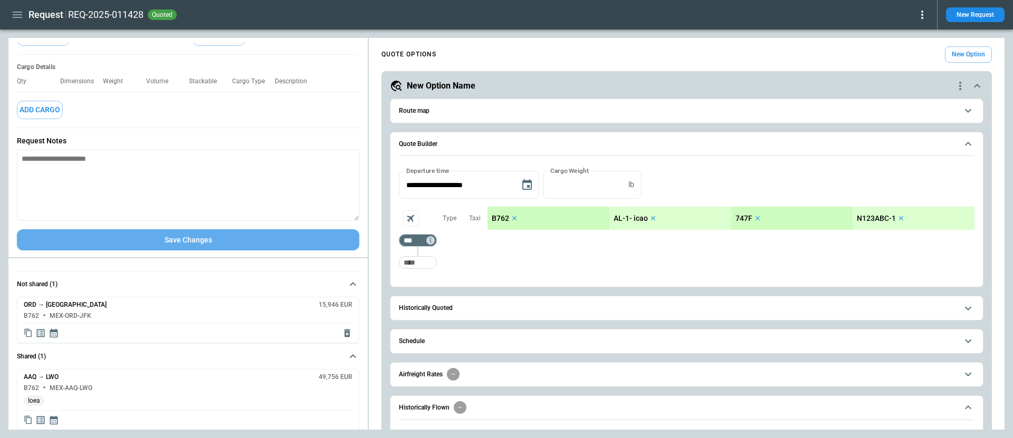
click at [197, 244] on button "Save Changes" at bounding box center [188, 240] width 342 height 22
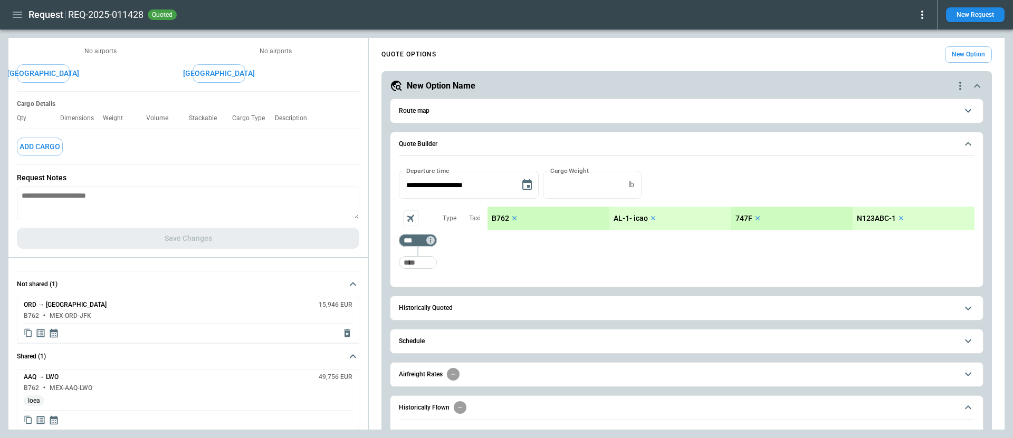
drag, startPoint x: 356, startPoint y: 216, endPoint x: 356, endPoint y: 181, distance: 34.8
click at [356, 181] on div "Request Notes *" at bounding box center [188, 196] width 342 height 63
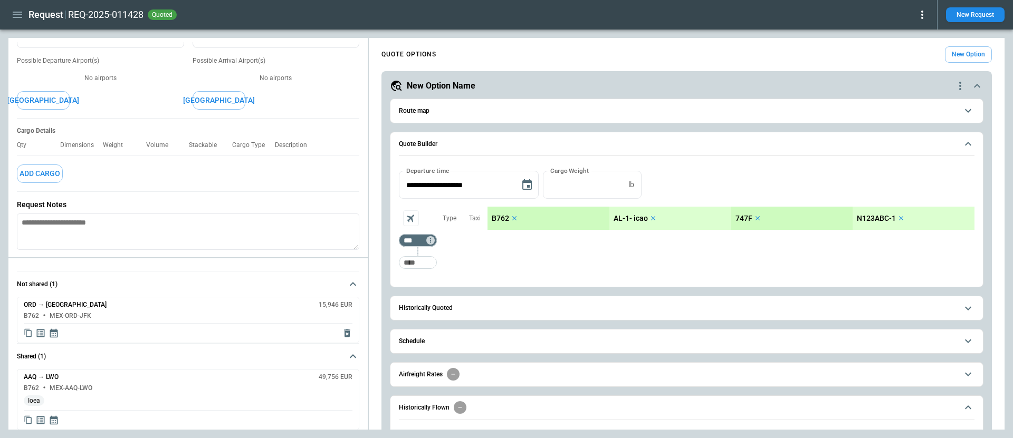
scroll to position [109, 0]
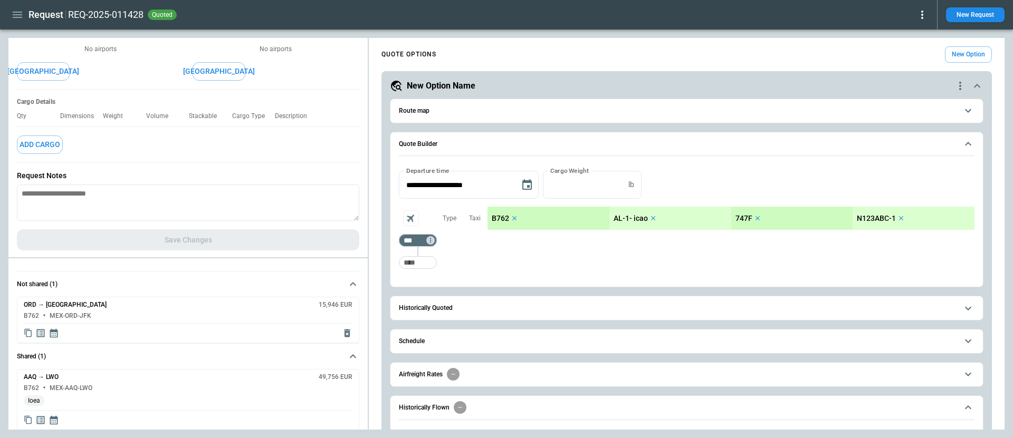
click at [249, 231] on div "Request Summary Auto Populate Create Options Location Info Ready Date & Time Re…" at bounding box center [187, 96] width 359 height 326
click at [212, 192] on textarea at bounding box center [188, 203] width 342 height 36
type textarea "*"
type textarea "**"
type textarea "*"
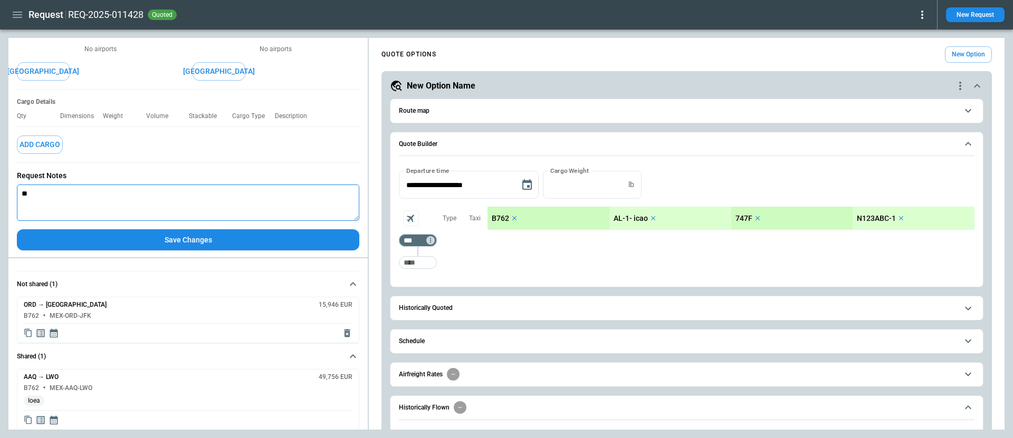
type textarea "***"
type textarea "*"
type textarea "****"
type textarea "*"
type textarea "*****"
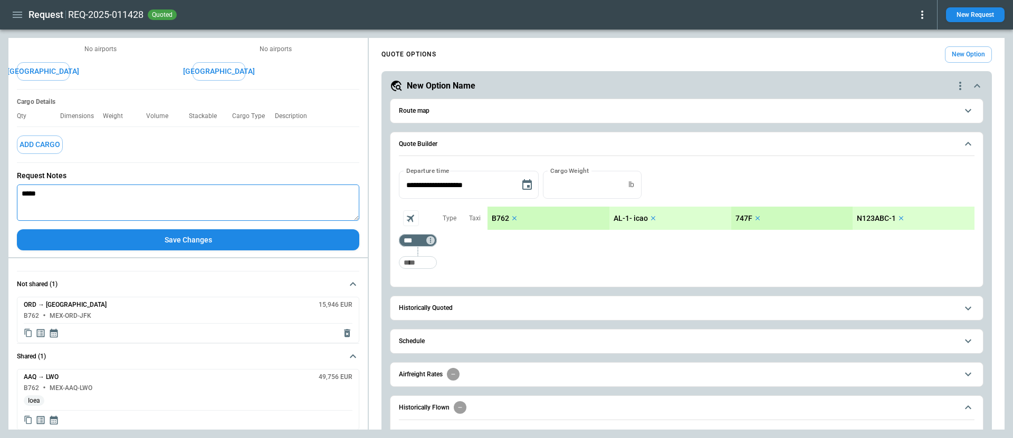
type textarea "*"
click at [224, 237] on button "Save Changes" at bounding box center [188, 240] width 342 height 22
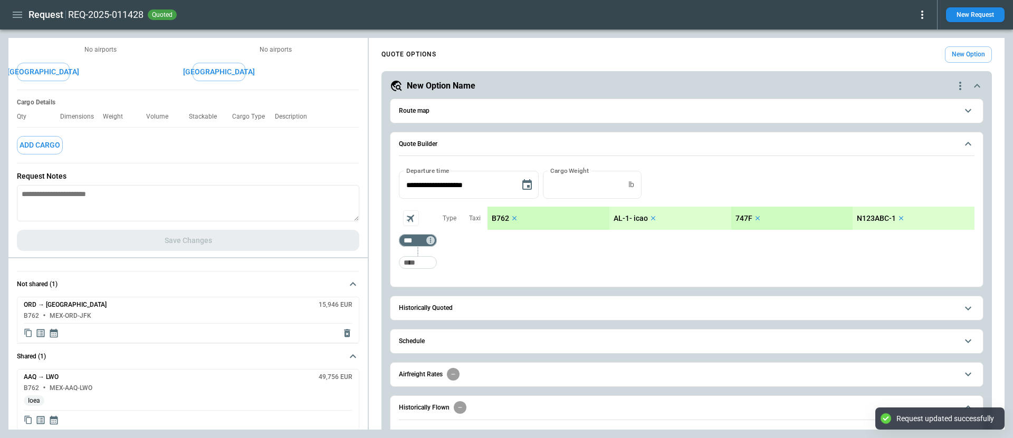
type textarea "*"
click at [963, 90] on icon "quote-option-actions" at bounding box center [960, 86] width 13 height 13
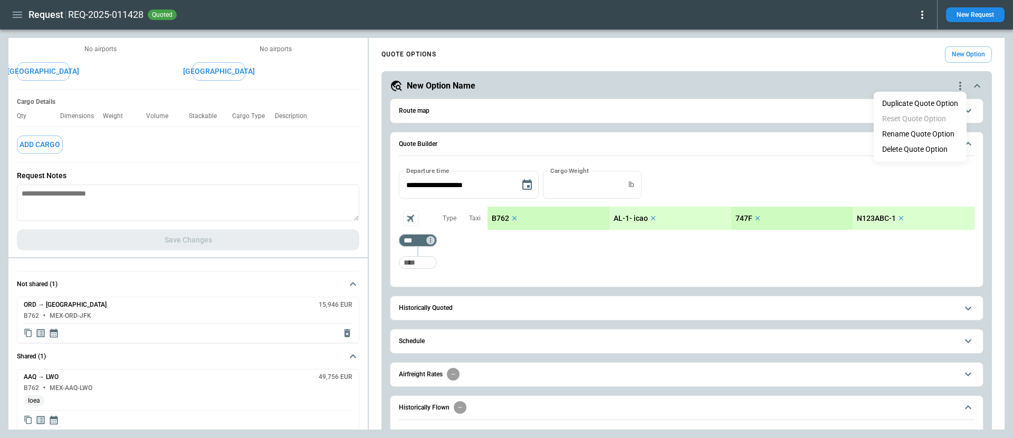
click at [959, 87] on div at bounding box center [506, 219] width 1013 height 438
click at [969, 145] on icon "scrollable content" at bounding box center [968, 144] width 13 height 13
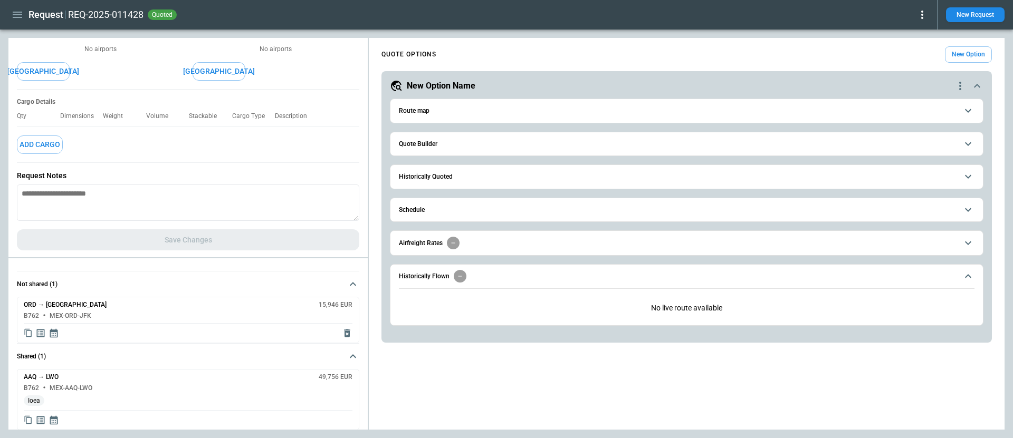
click at [902, 279] on span "Historically Flown" at bounding box center [678, 276] width 559 height 13
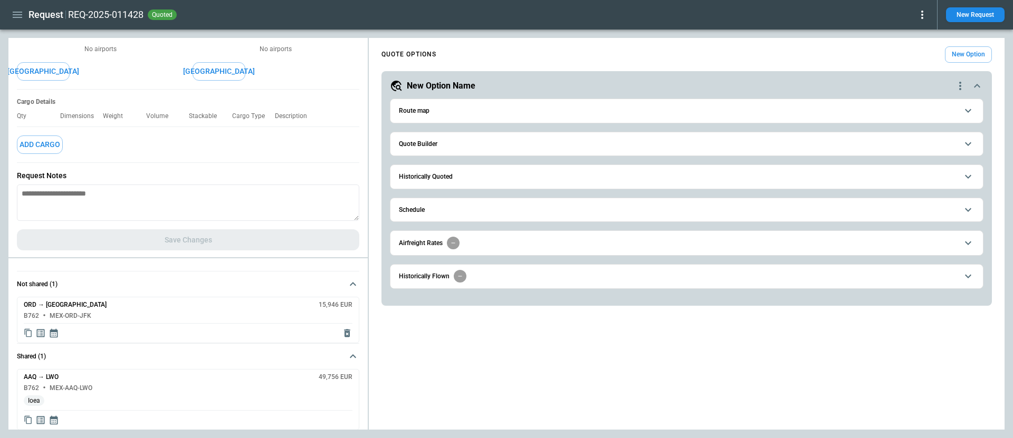
click at [849, 142] on span "Quote Builder" at bounding box center [678, 144] width 559 height 7
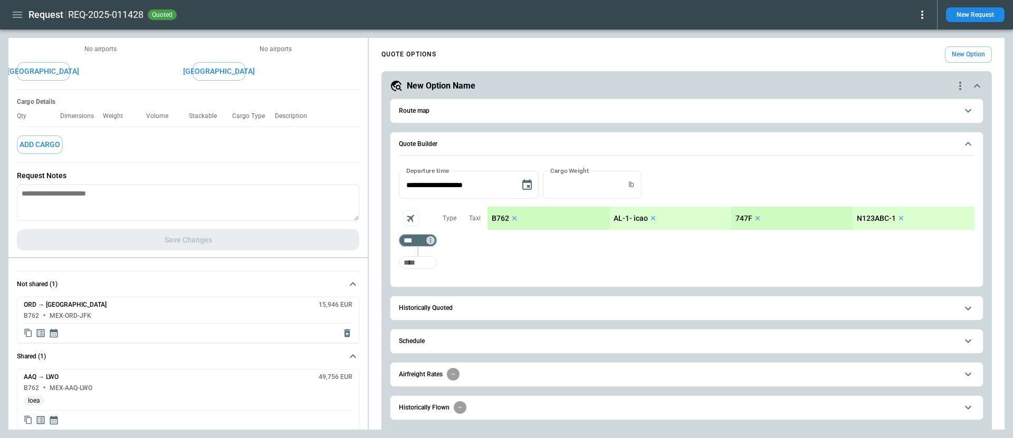
click at [418, 256] on input "Too short" at bounding box center [418, 262] width 34 height 19
type input "***"
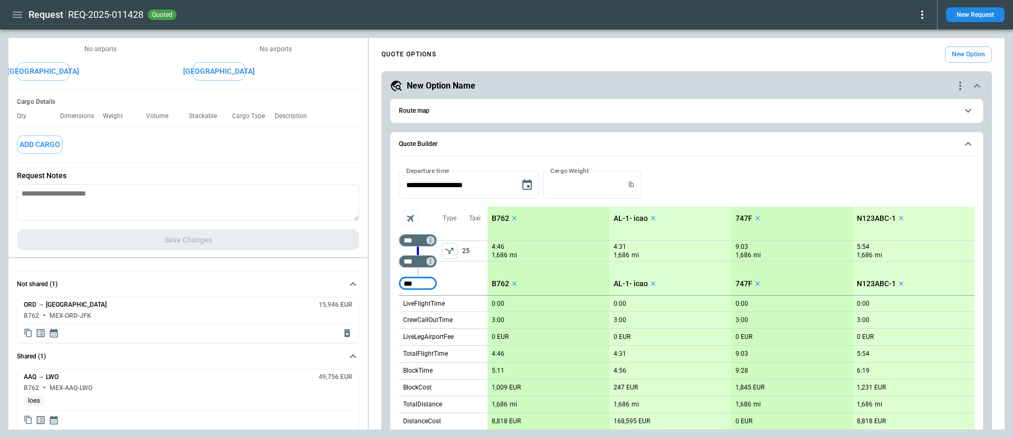
type input "***"
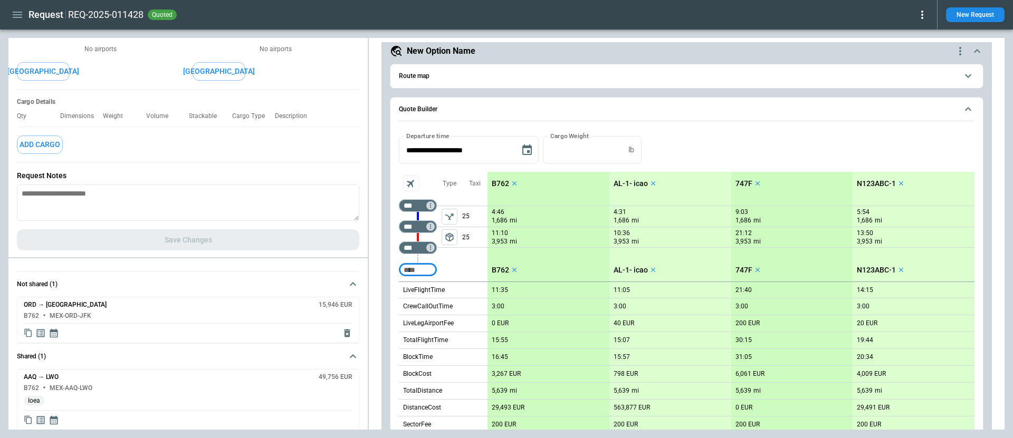
scroll to position [0, 0]
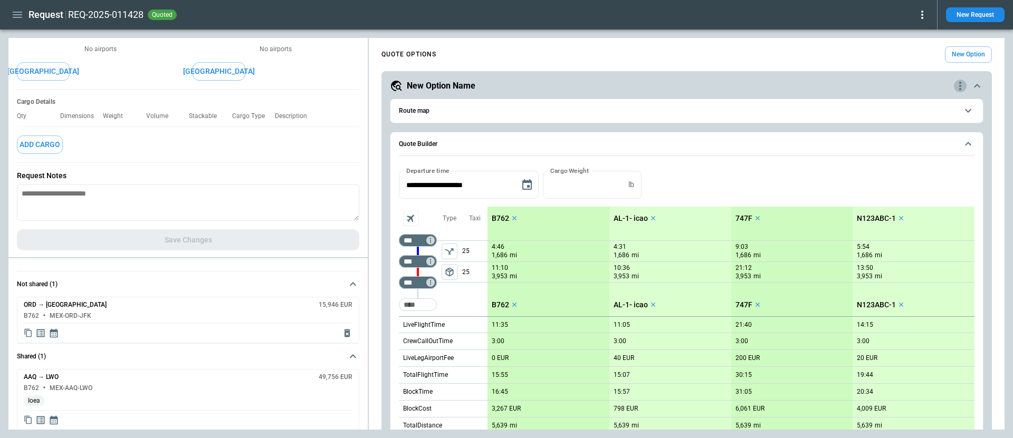
click at [961, 81] on icon "quote-option-actions" at bounding box center [960, 86] width 13 height 13
click at [920, 106] on button "Duplicate Quote Option" at bounding box center [920, 103] width 93 height 15
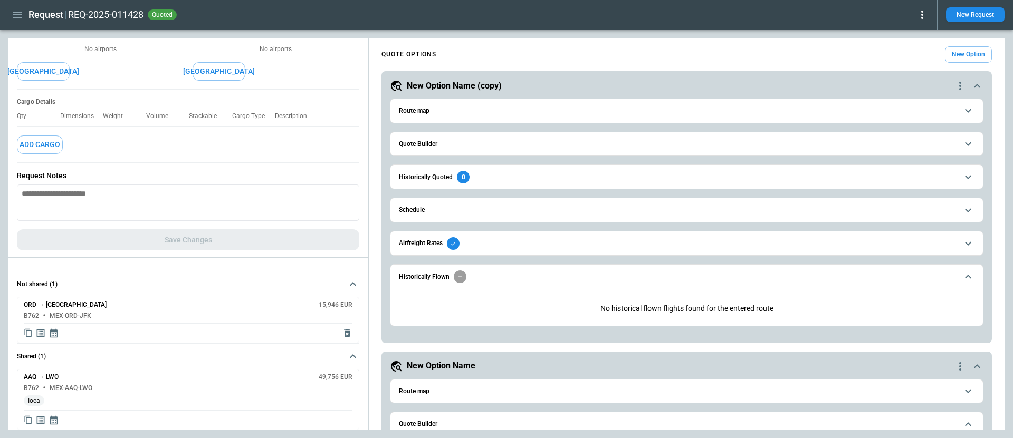
click at [475, 148] on button "Quote Builder" at bounding box center [687, 144] width 576 height 24
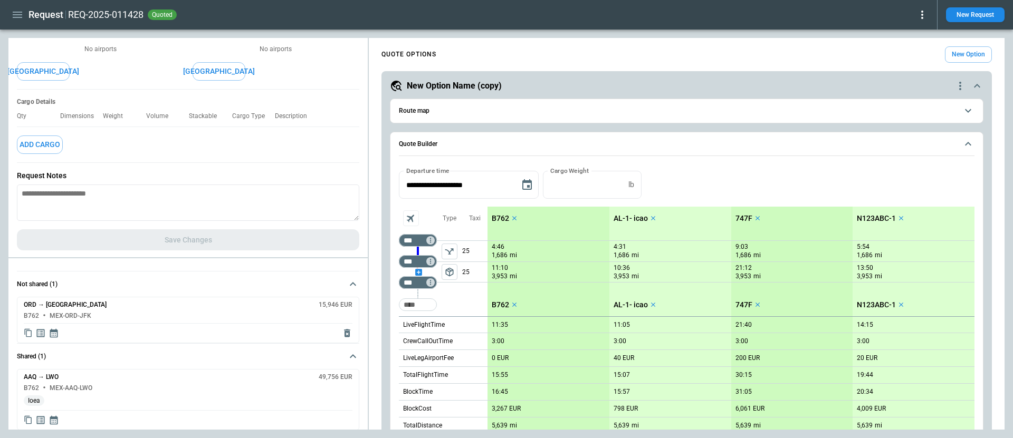
click at [418, 272] on div "scrollable content" at bounding box center [418, 272] width 38 height 0
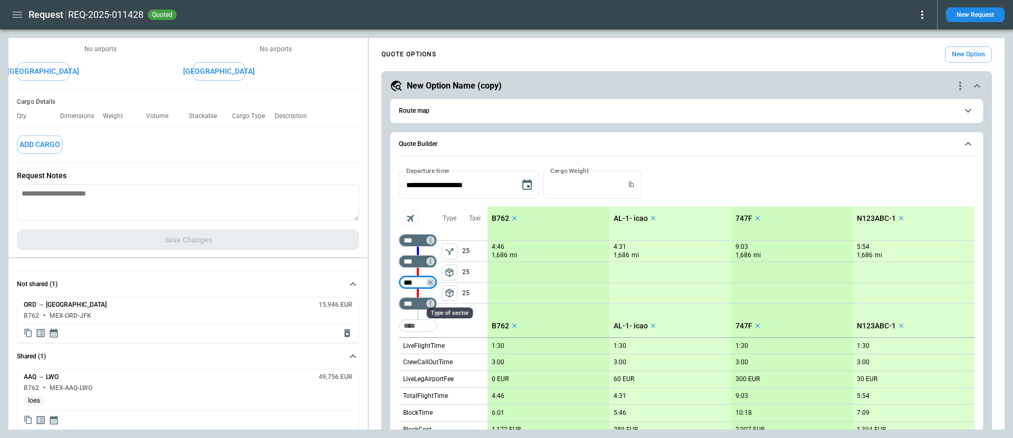
type input "***"
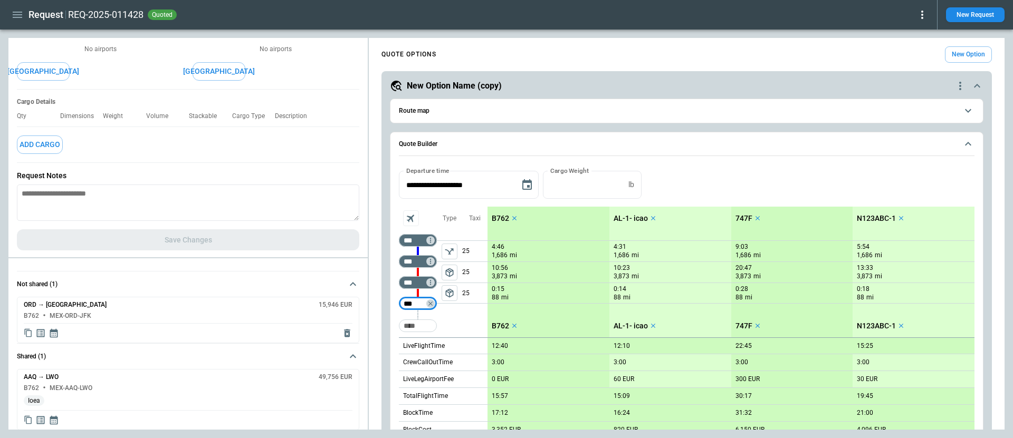
click at [512, 112] on span "Route map" at bounding box center [678, 111] width 559 height 7
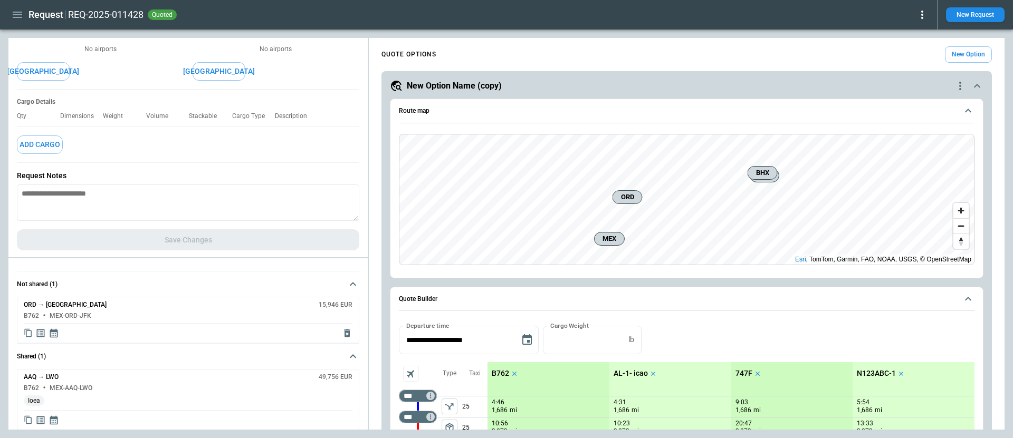
click at [612, 84] on div "New Option Name (copy)" at bounding box center [672, 86] width 564 height 13
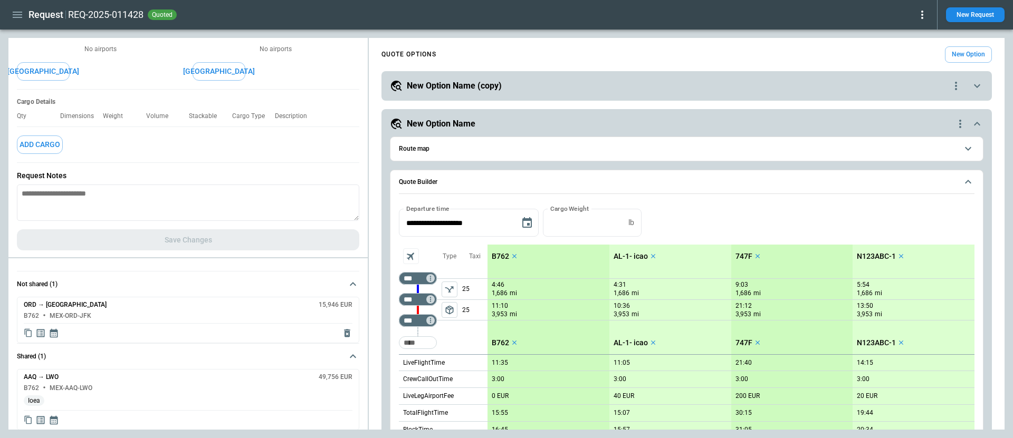
click at [959, 124] on icon "quote-option-actions" at bounding box center [960, 124] width 13 height 13
click at [930, 169] on button "Rename Quote Option" at bounding box center [918, 172] width 89 height 15
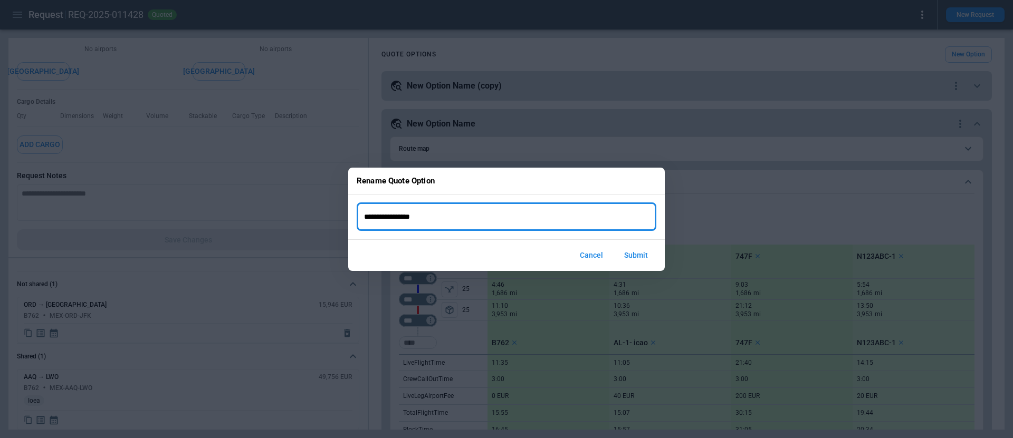
type input "**********"
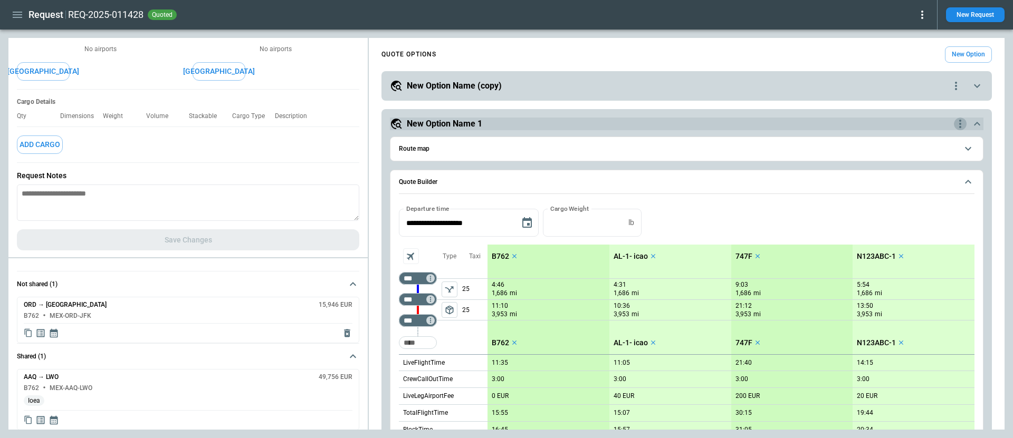
click at [954, 78] on div "**********" at bounding box center [686, 86] width 610 height 30
click at [956, 85] on icon "quote-option-actions" at bounding box center [956, 86] width 2 height 8
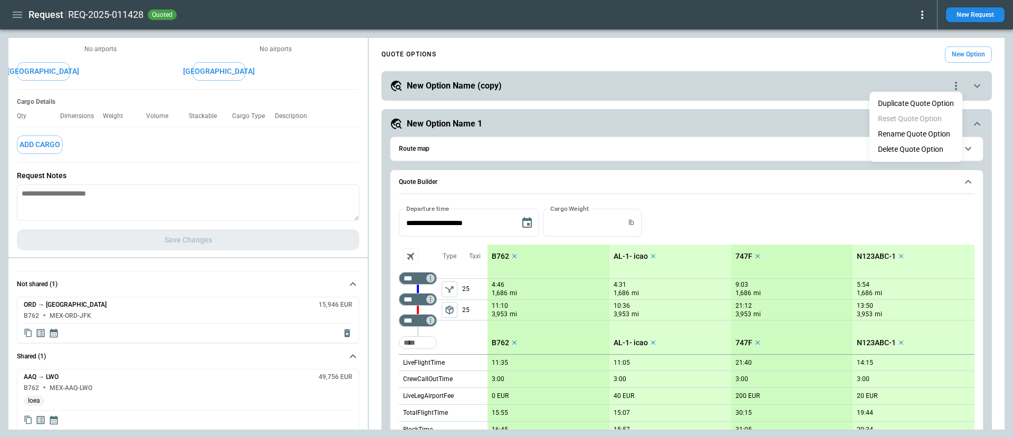
click at [935, 149] on li "Delete Quote Option" at bounding box center [915, 149] width 93 height 15
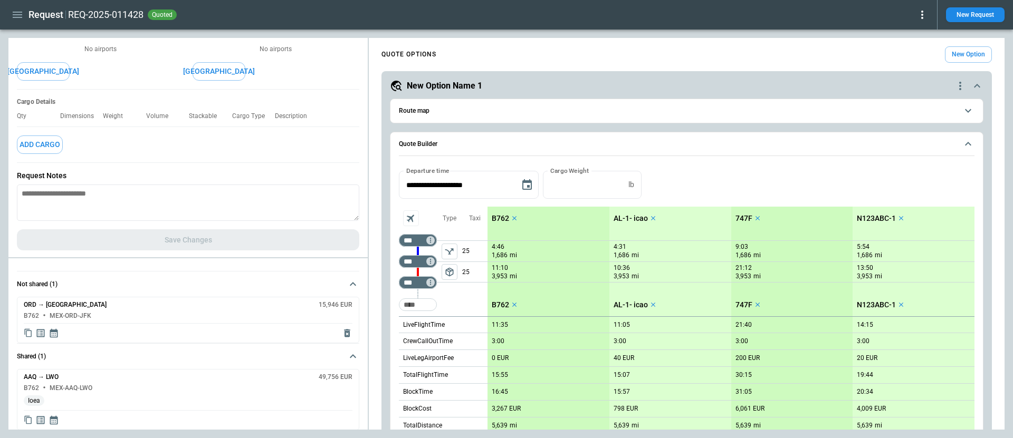
click at [980, 83] on icon "scrollable content" at bounding box center [977, 86] width 13 height 13
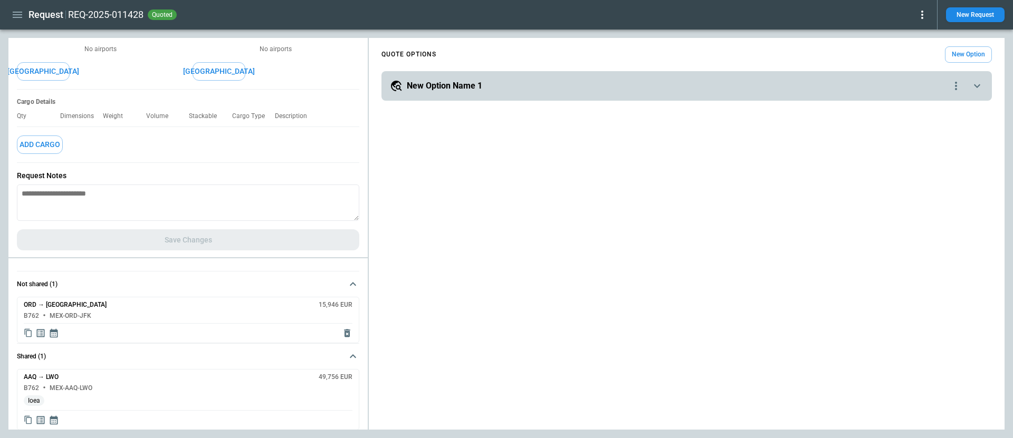
click at [980, 83] on icon "scrollable content" at bounding box center [977, 86] width 13 height 13
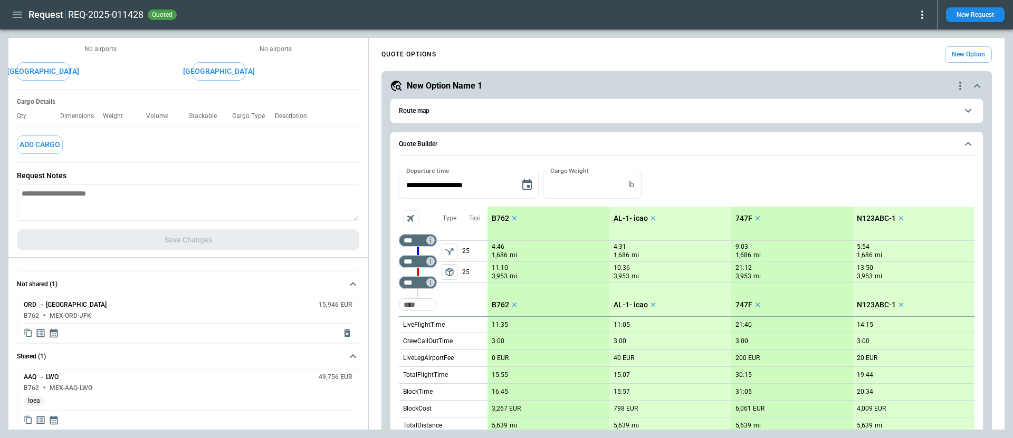
click at [972, 145] on icon "scrollable content" at bounding box center [968, 144] width 13 height 13
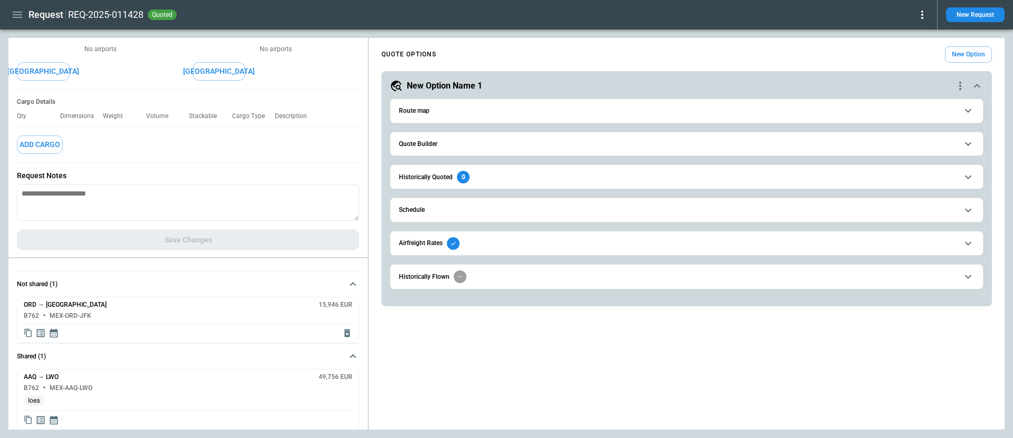
click at [930, 113] on button "Route map" at bounding box center [687, 111] width 576 height 24
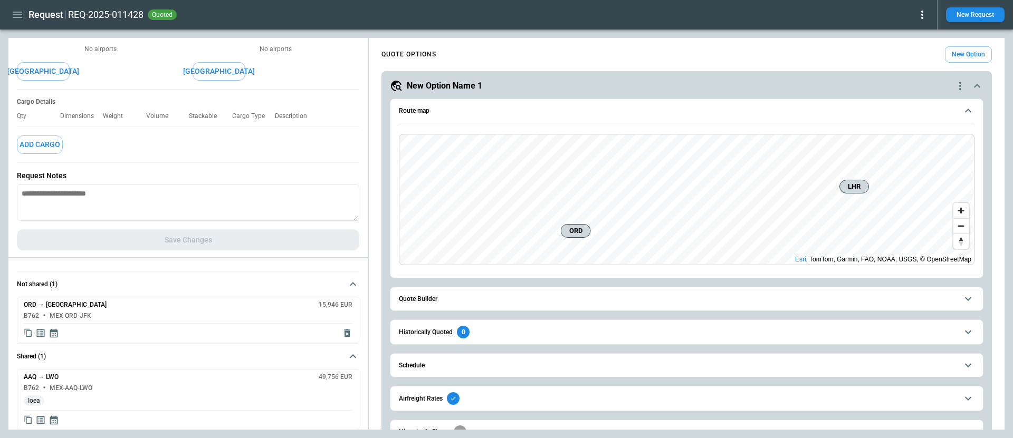
click at [958, 112] on button "Route map" at bounding box center [687, 111] width 576 height 24
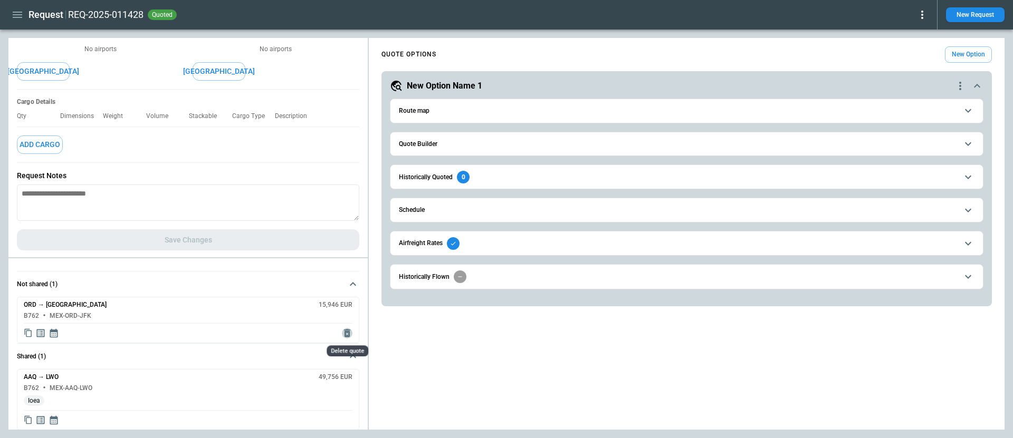
click at [347, 332] on icon "Delete quote" at bounding box center [347, 334] width 6 height 8
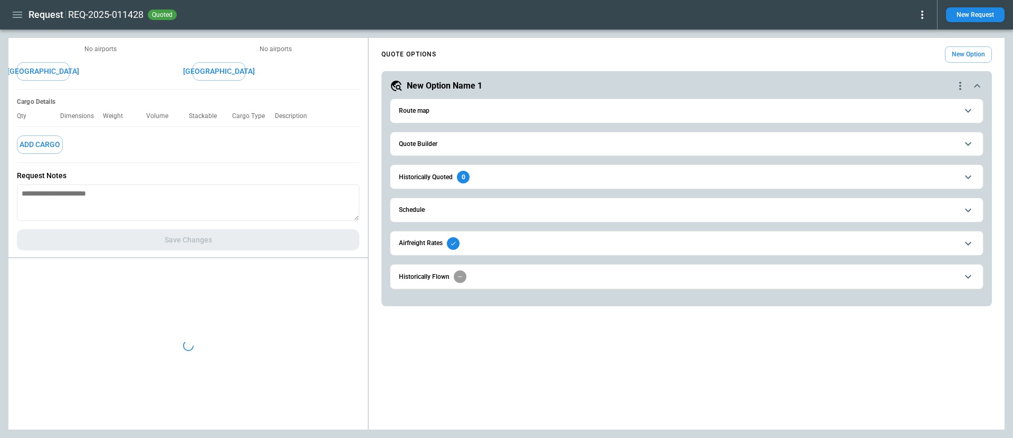
type textarea "*"
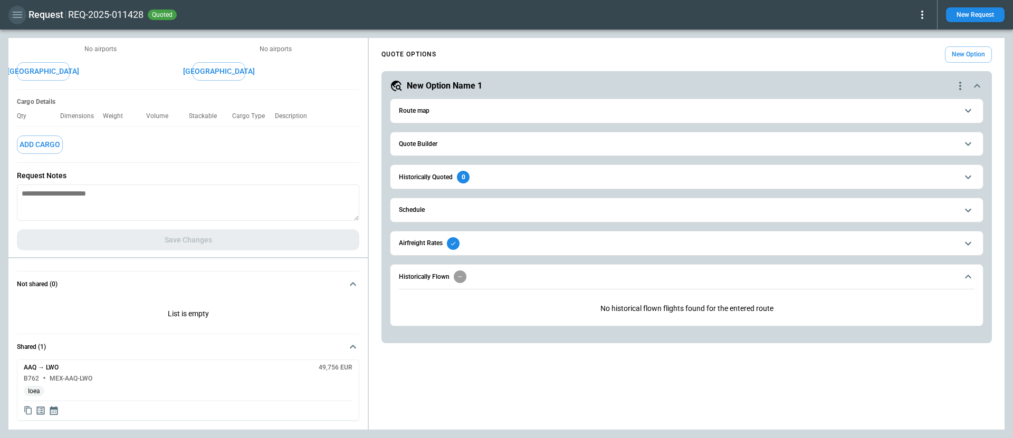
click at [16, 14] on icon "button" at bounding box center [17, 15] width 9 height 6
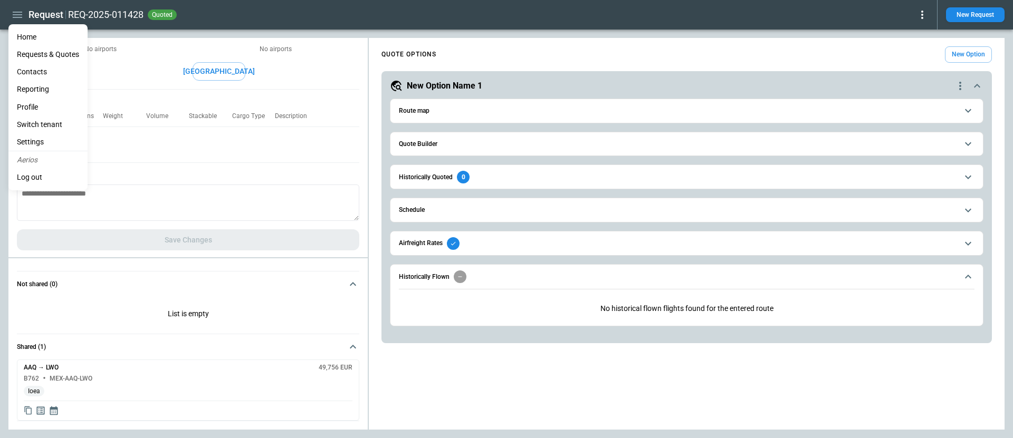
click at [37, 38] on li "Home" at bounding box center [47, 36] width 79 height 17
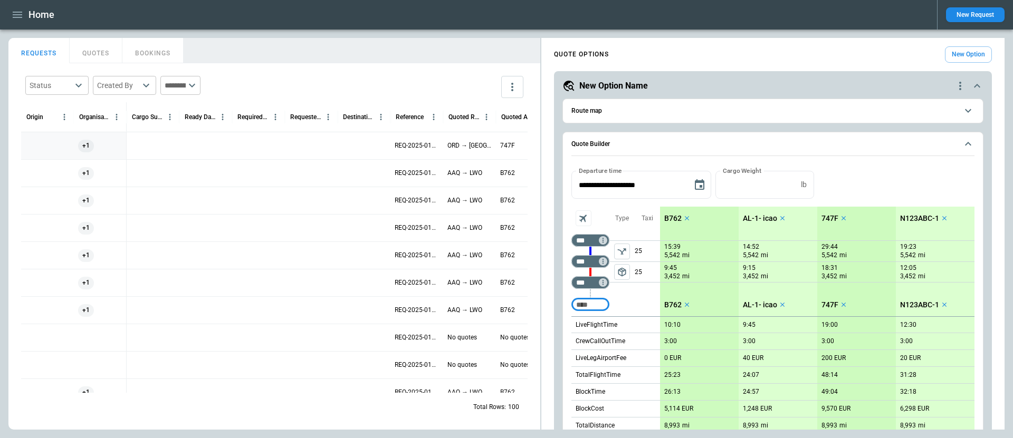
click at [379, 148] on div at bounding box center [364, 145] width 53 height 27
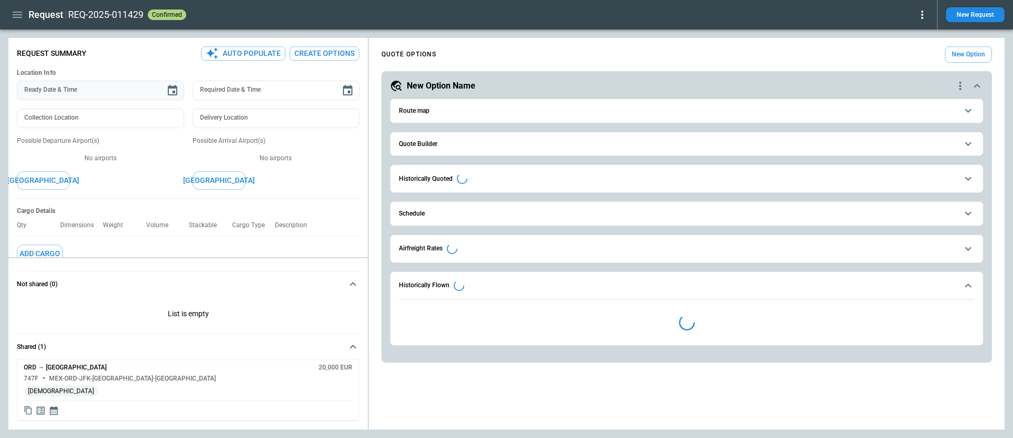
type textarea "*"
type input "**********"
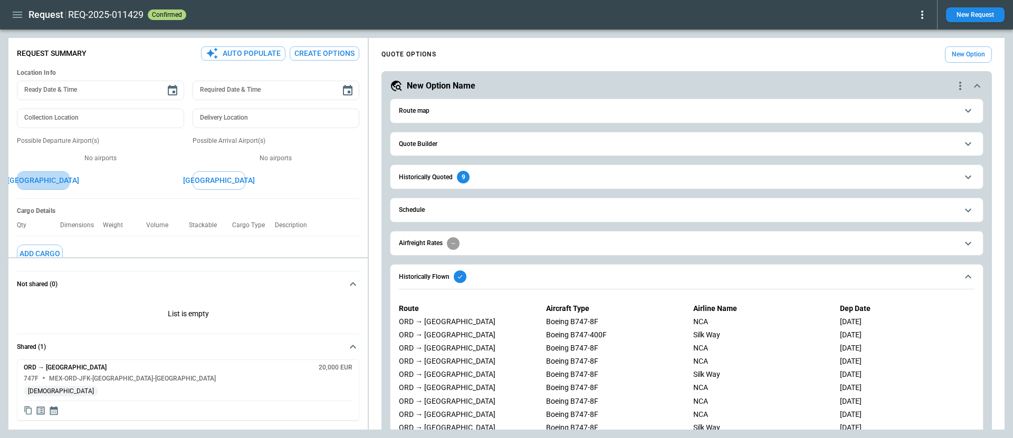
click at [55, 181] on button "[GEOGRAPHIC_DATA]" at bounding box center [43, 180] width 53 height 18
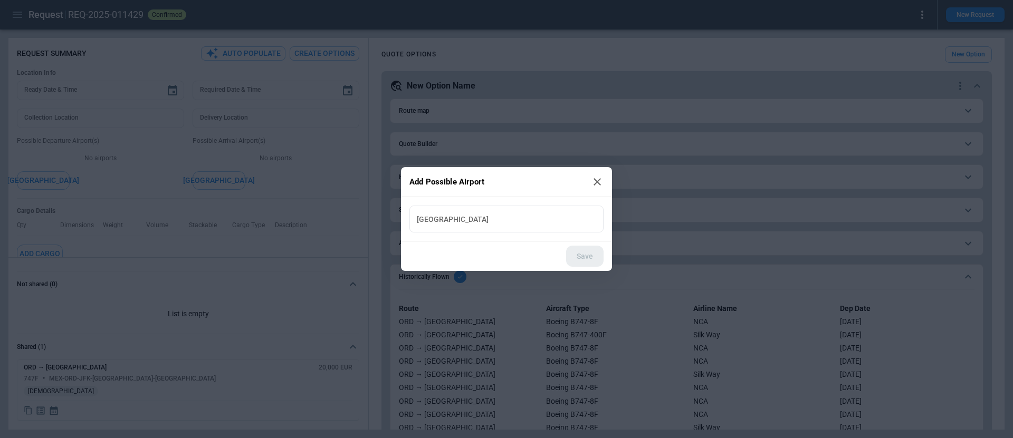
click at [602, 184] on icon at bounding box center [597, 182] width 13 height 13
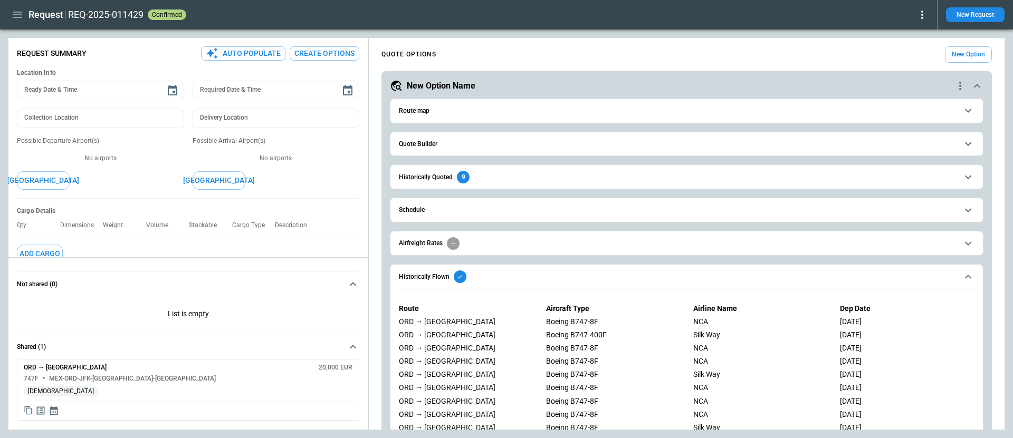
click at [256, 55] on button "Auto Populate" at bounding box center [243, 53] width 84 height 14
type textarea "*"
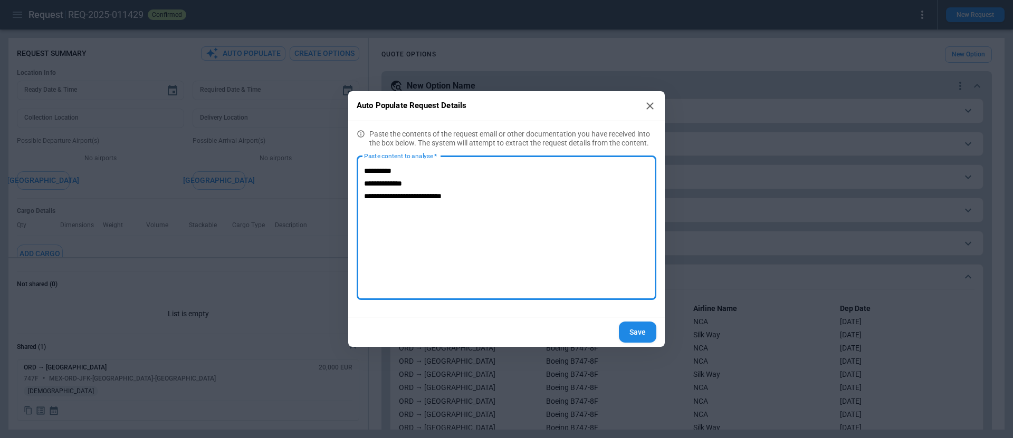
type textarea "**********"
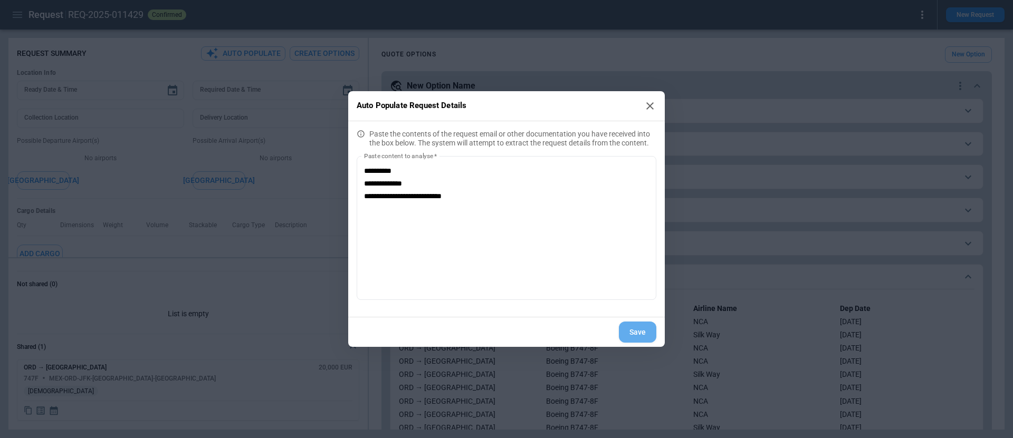
click at [644, 342] on button "Save" at bounding box center [637, 333] width 37 height 22
type textarea "*"
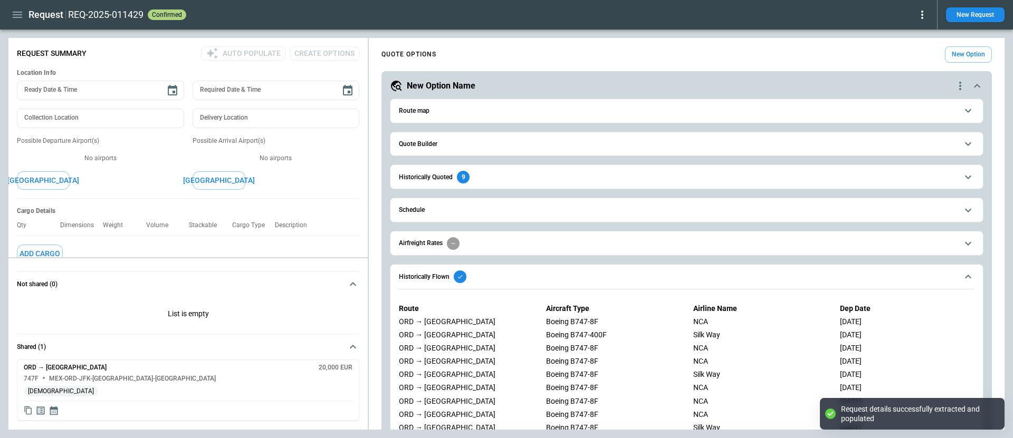
type textarea "*"
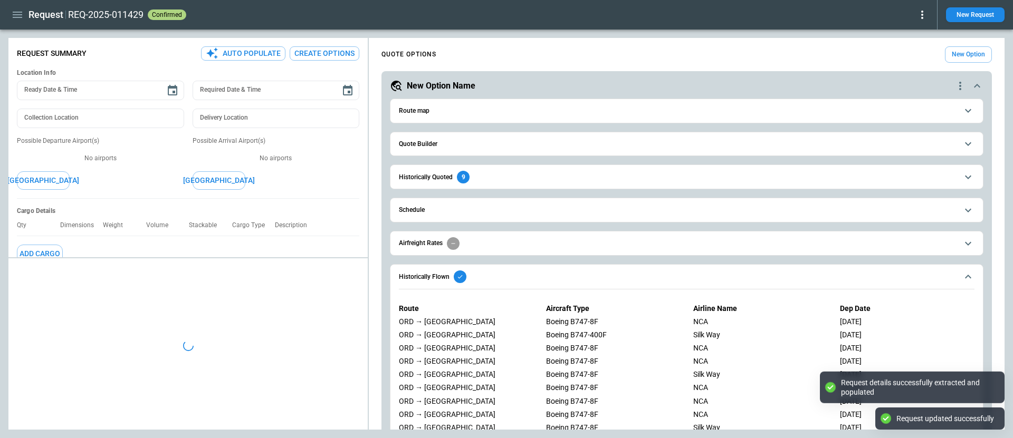
type input "**********"
type input "***"
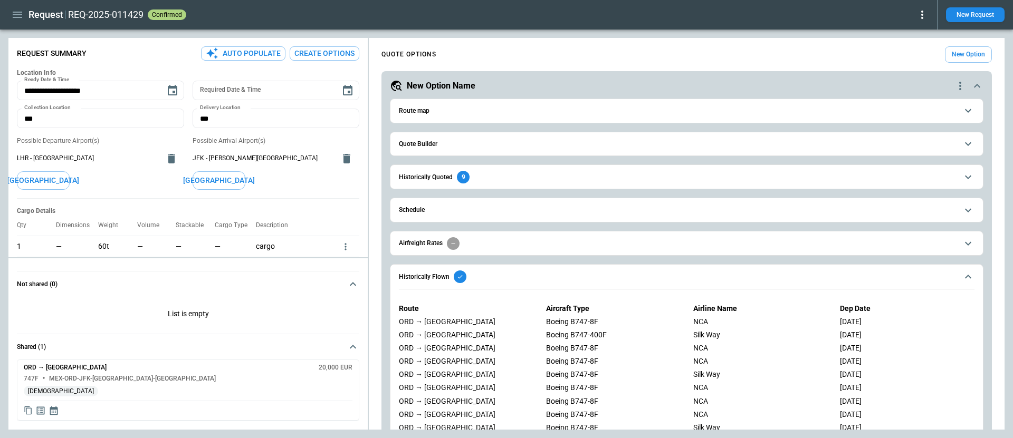
click at [602, 277] on span "Historically Flown" at bounding box center [678, 277] width 559 height 13
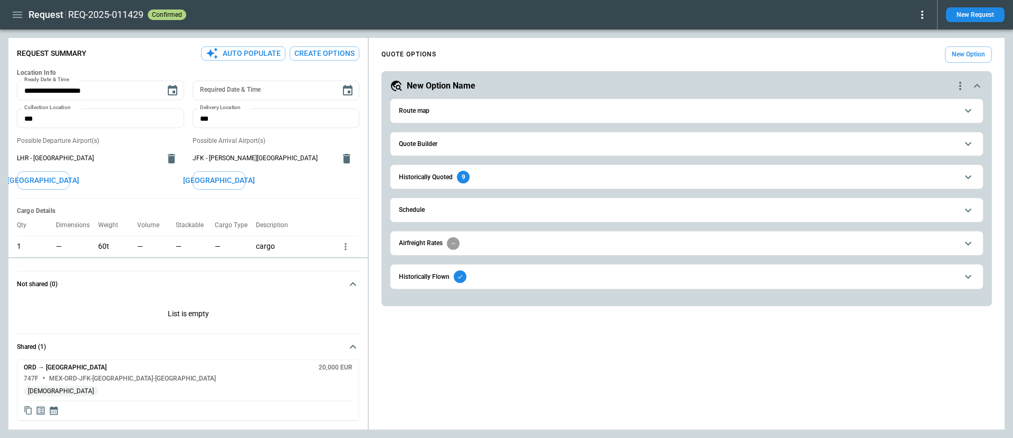
click at [476, 147] on button "Quote Builder" at bounding box center [687, 144] width 576 height 24
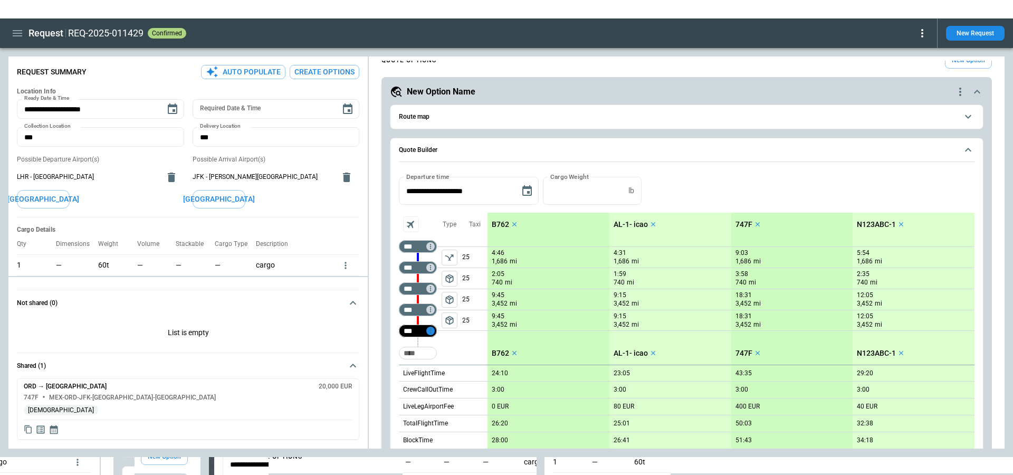
scroll to position [30, 0]
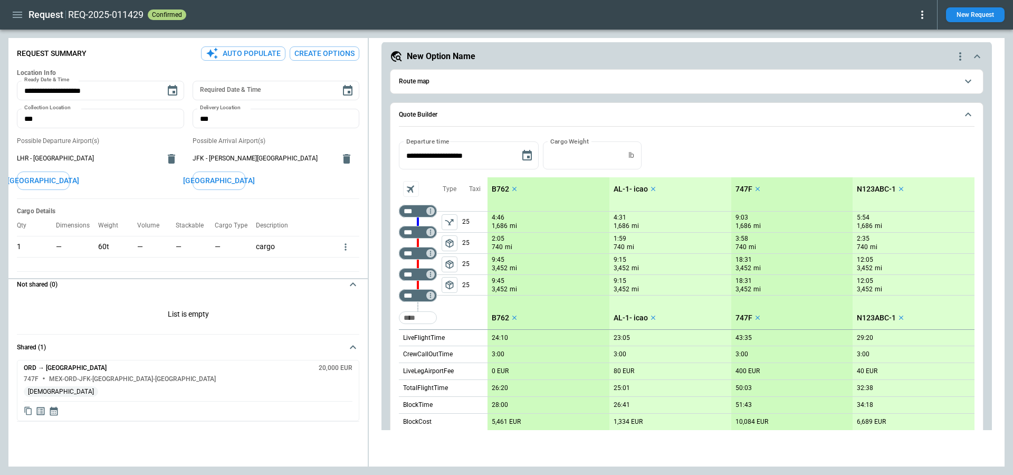
type textarea "*"
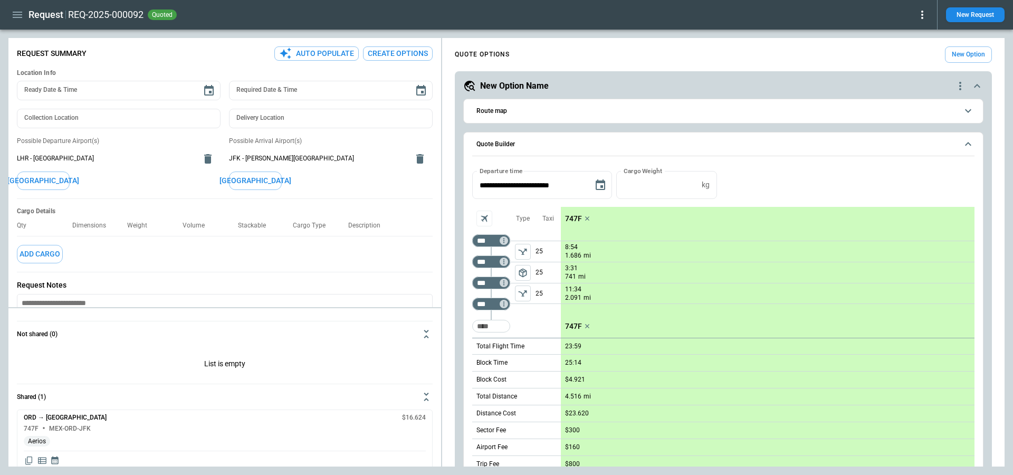
click at [636, 142] on span "Quote Builder" at bounding box center [716, 144] width 481 height 7
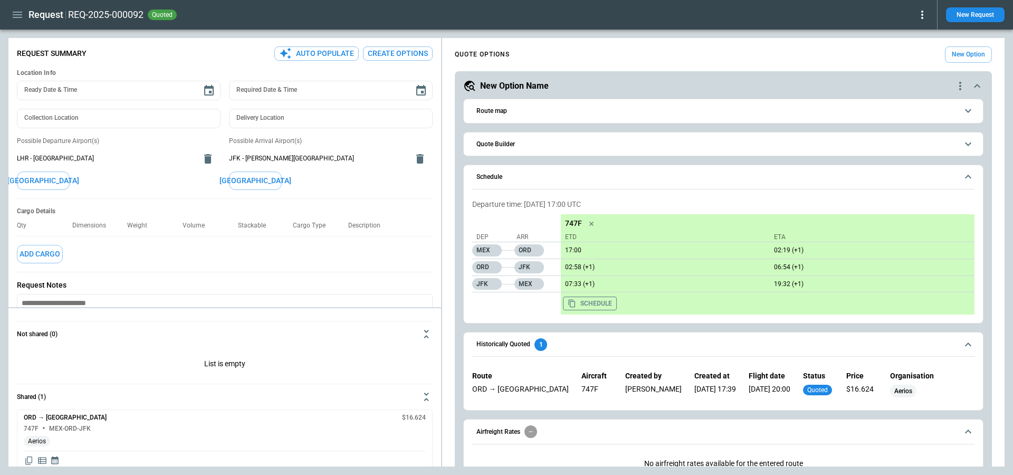
click at [643, 177] on span "Schedule" at bounding box center [716, 177] width 481 height 7
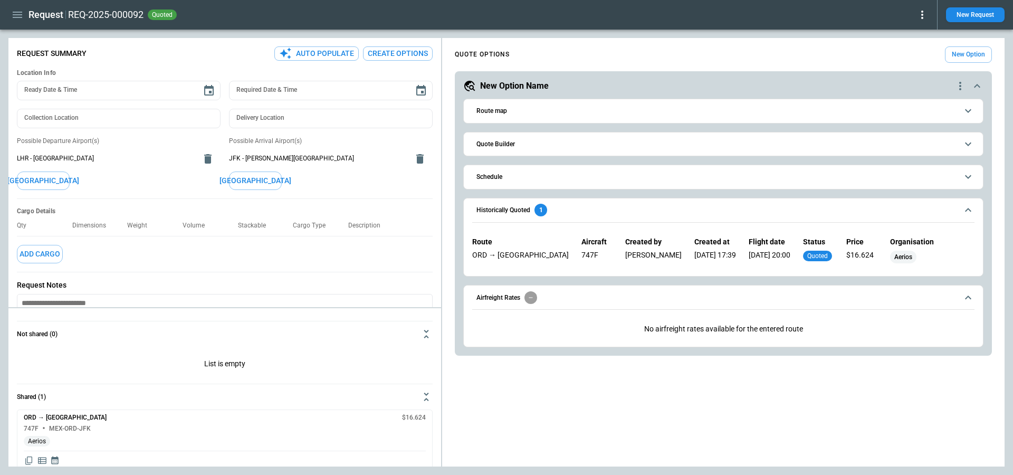
click at [648, 209] on span "Historically Quoted 1" at bounding box center [716, 210] width 481 height 13
